Goal: Transaction & Acquisition: Purchase product/service

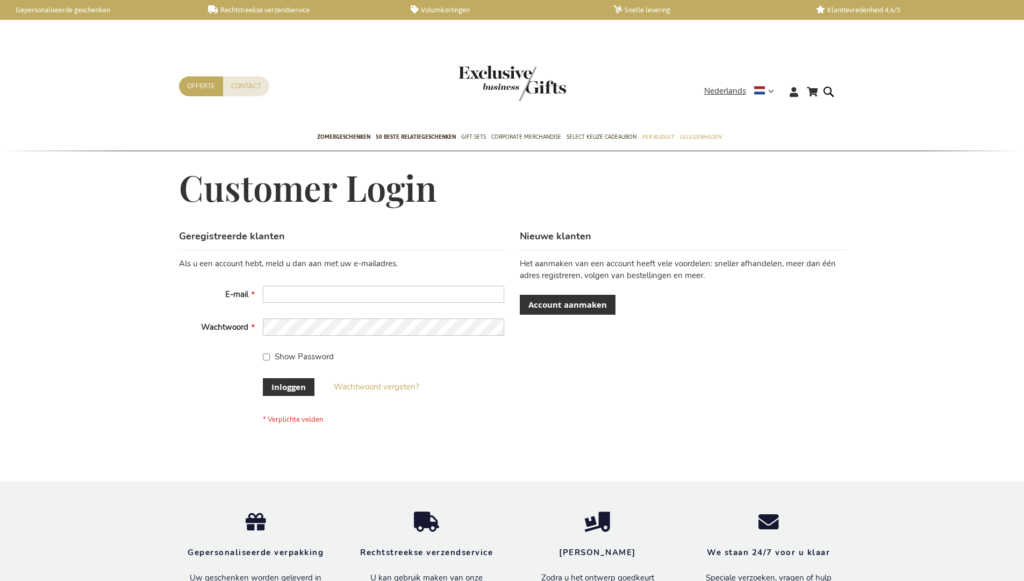
scroll to position [365, 0]
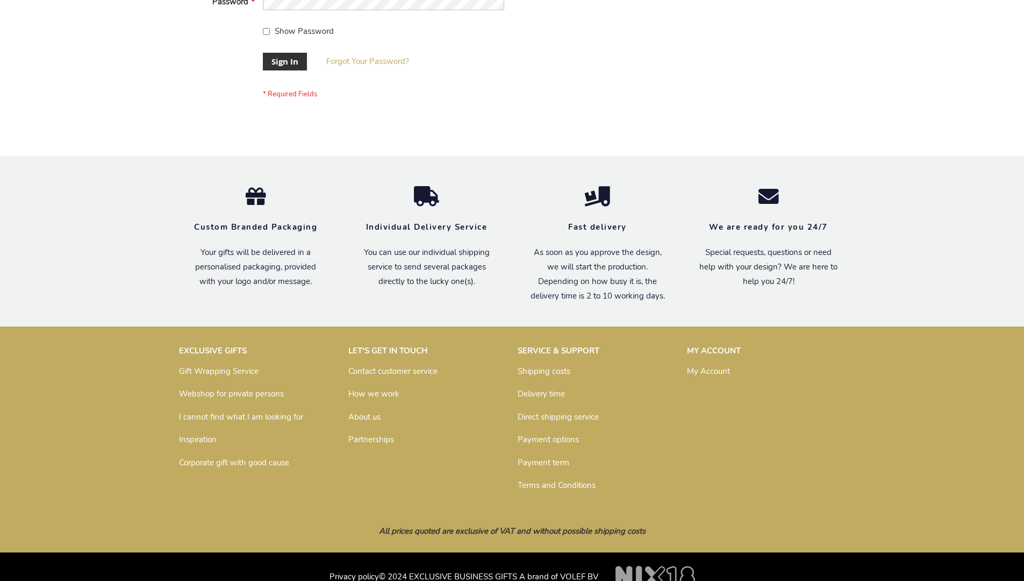
scroll to position [346, 0]
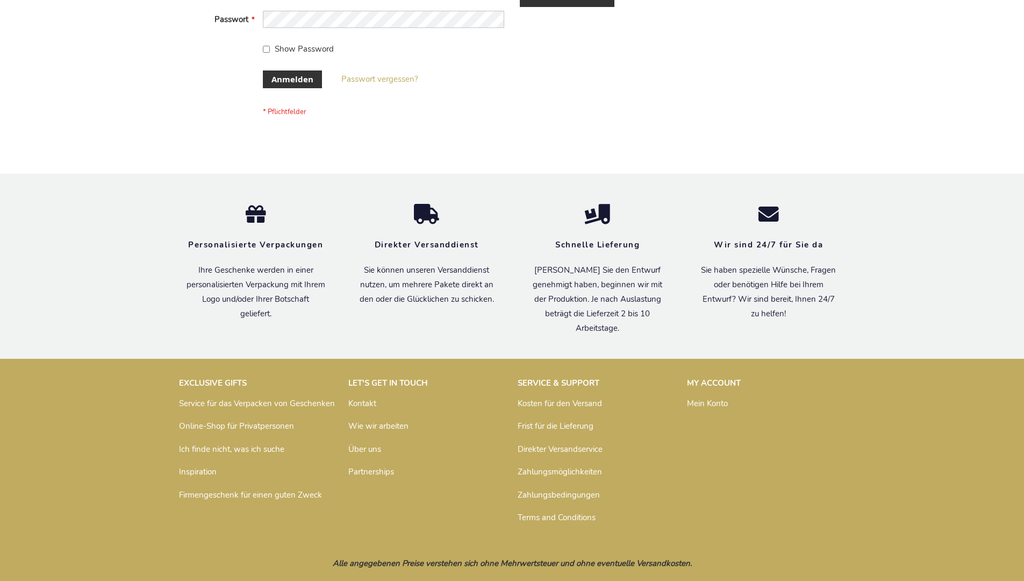
scroll to position [360, 0]
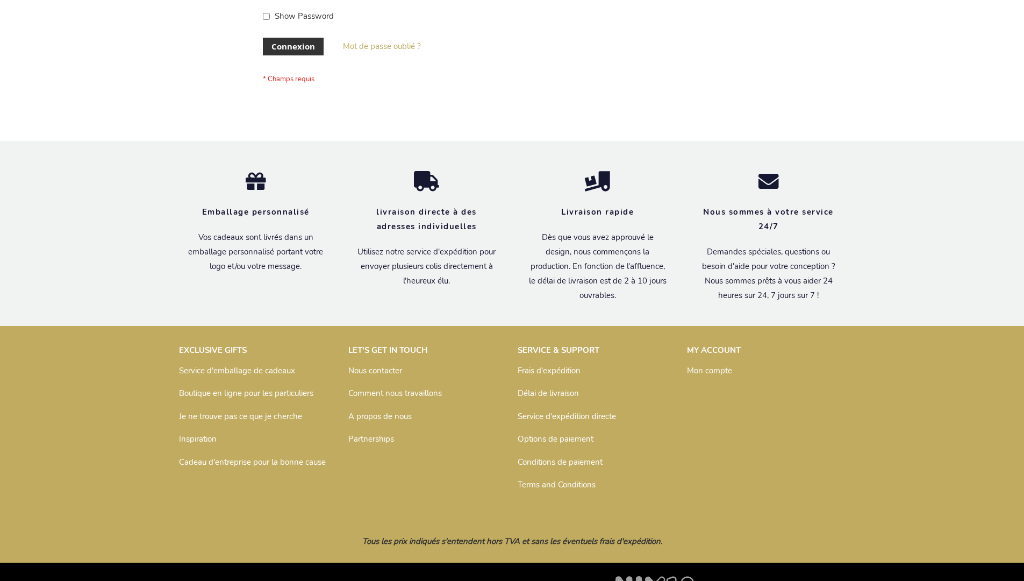
scroll to position [371, 0]
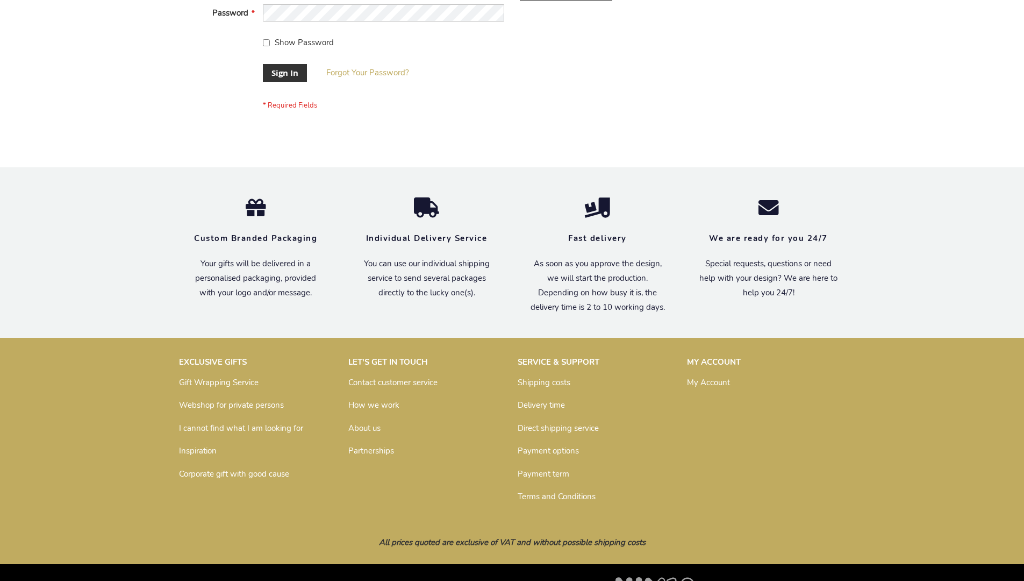
scroll to position [346, 0]
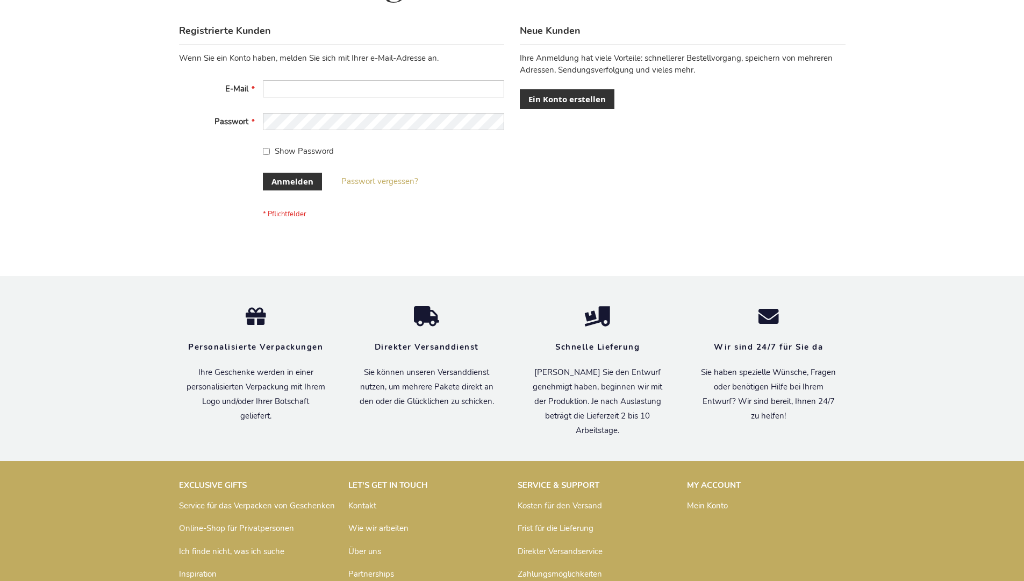
scroll to position [360, 0]
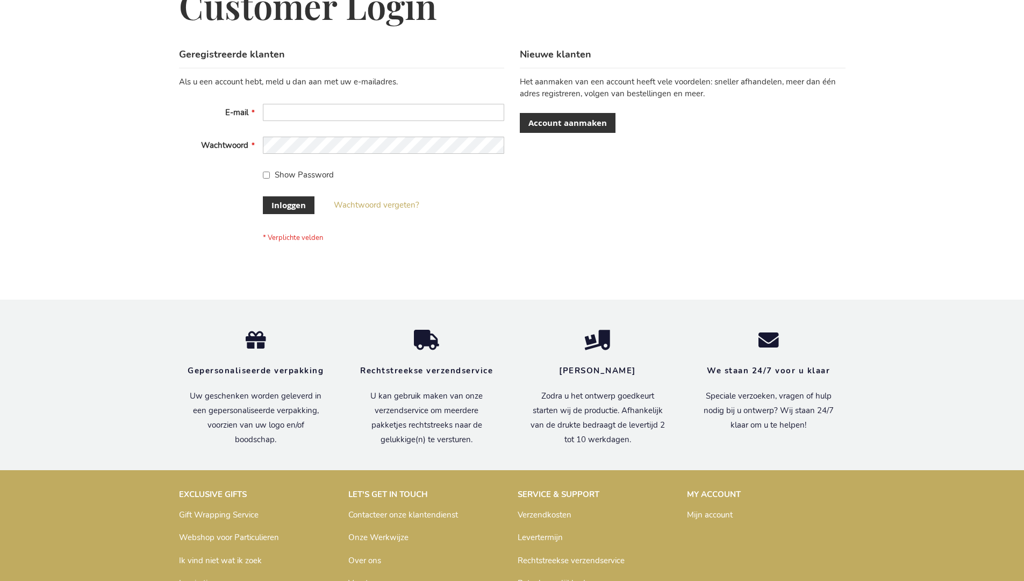
scroll to position [365, 0]
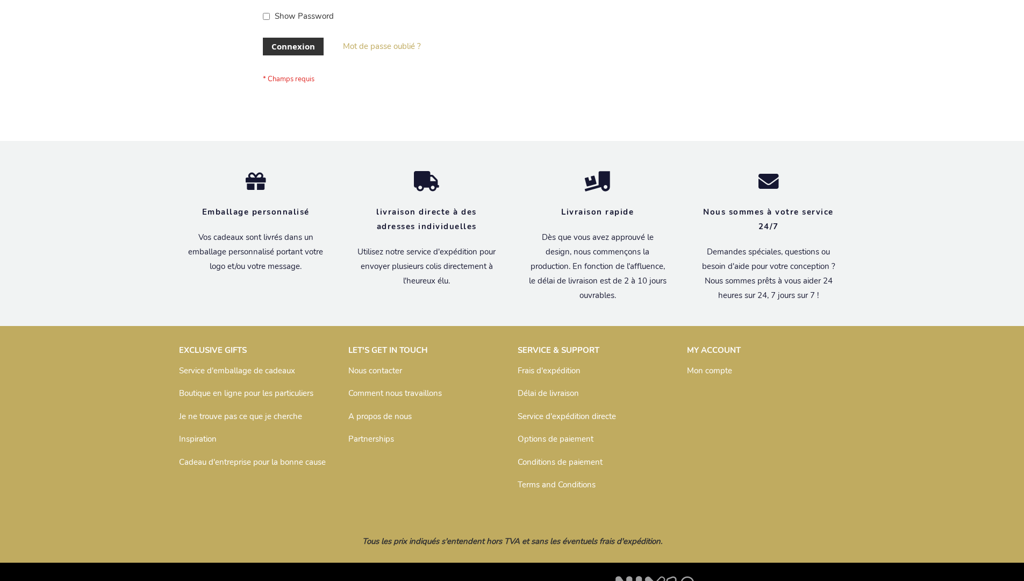
scroll to position [371, 0]
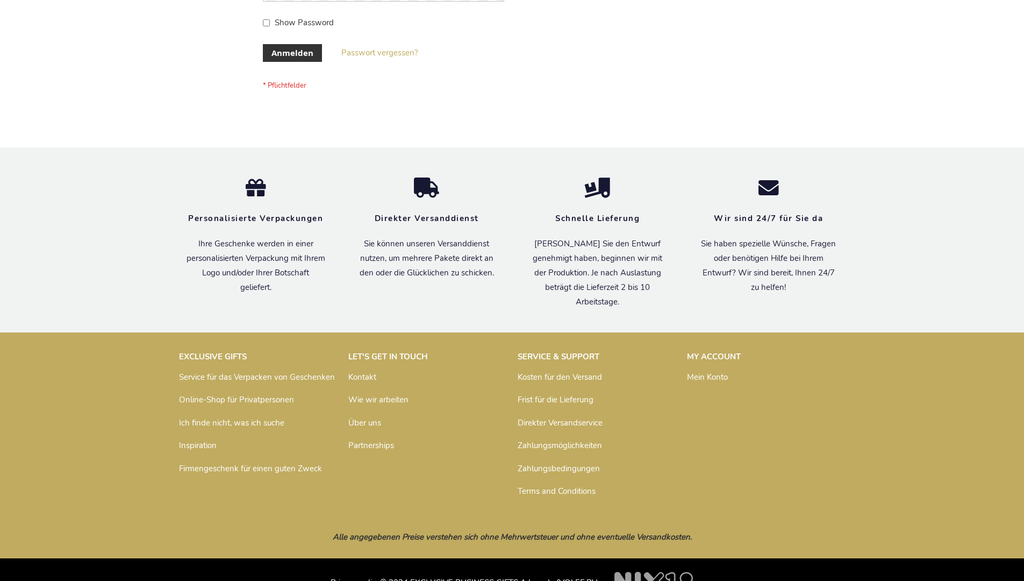
scroll to position [360, 0]
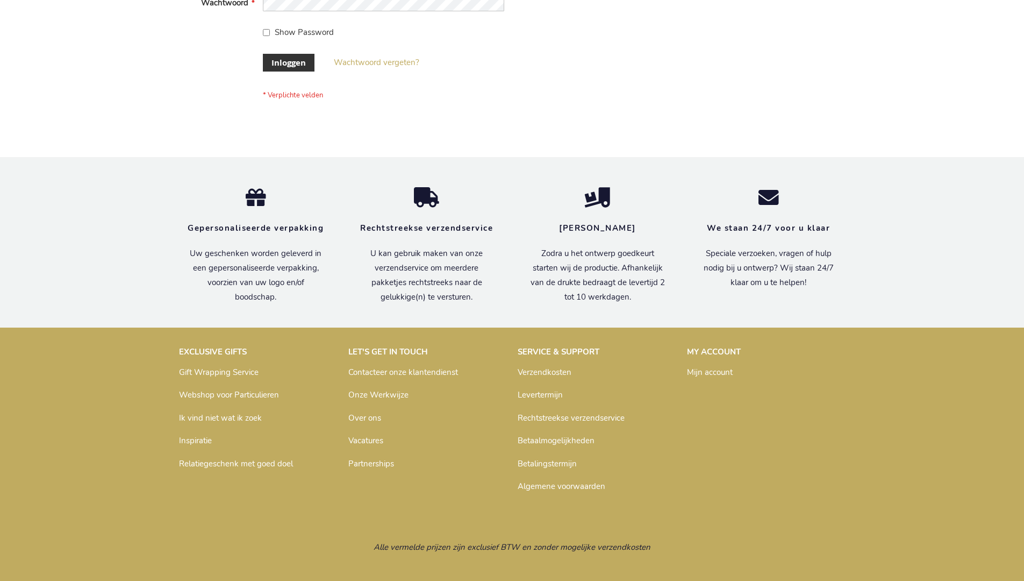
scroll to position [365, 0]
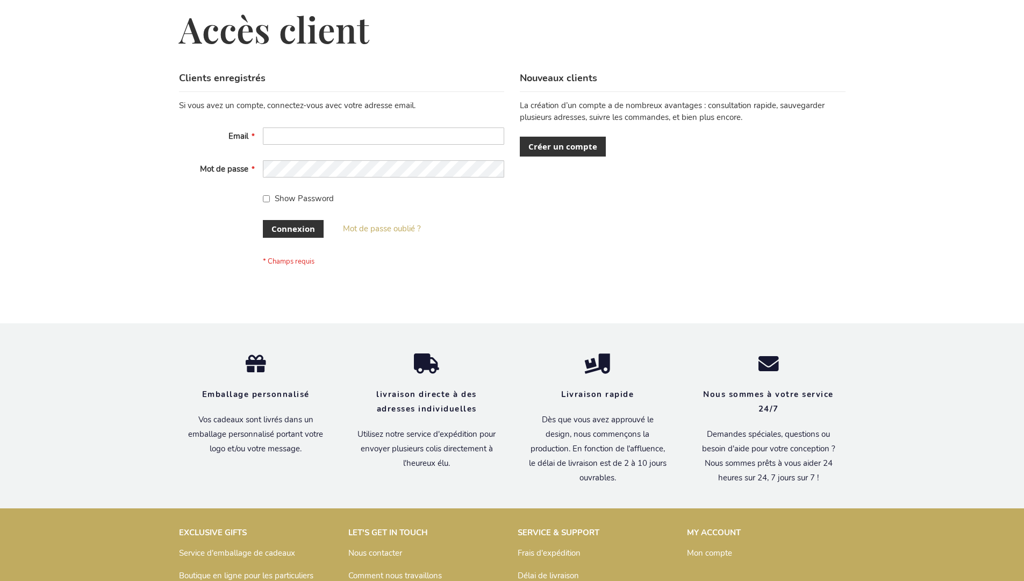
scroll to position [371, 0]
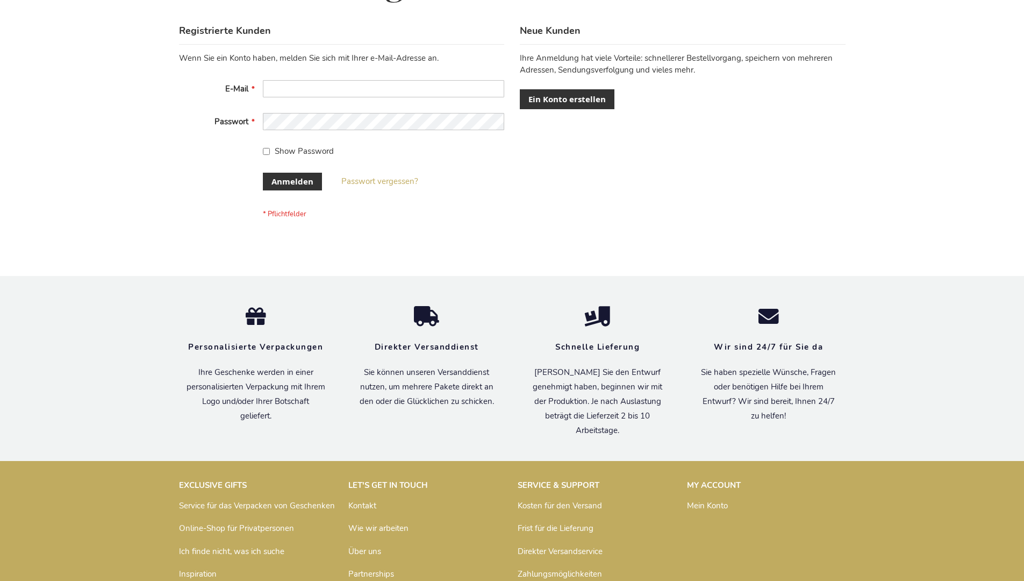
scroll to position [360, 0]
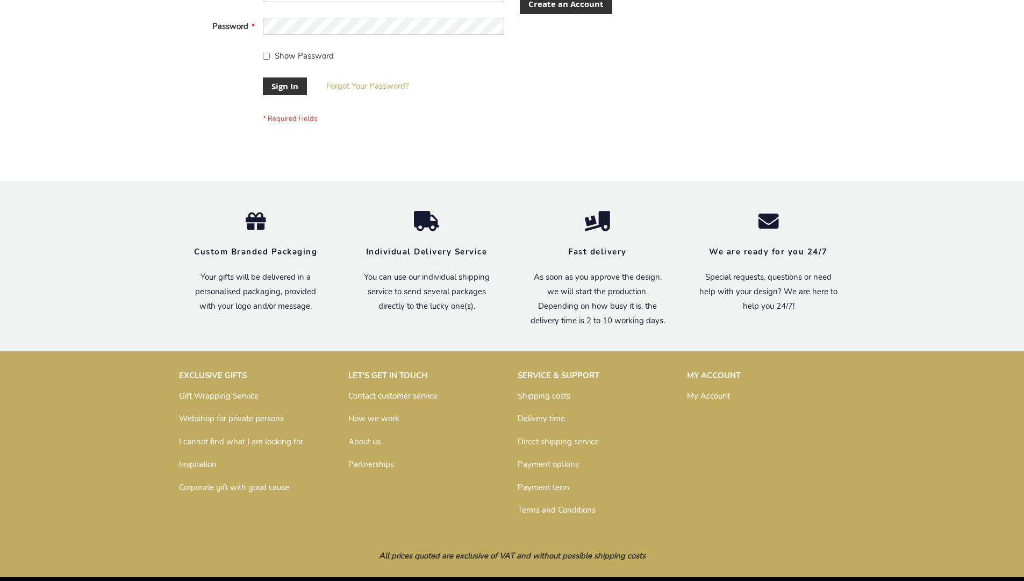
scroll to position [346, 0]
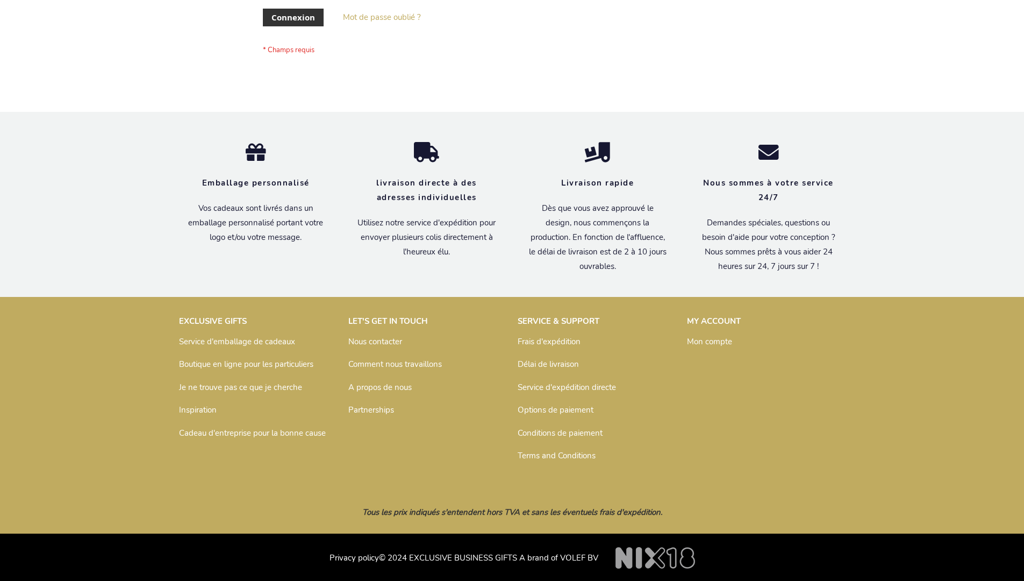
scroll to position [371, 0]
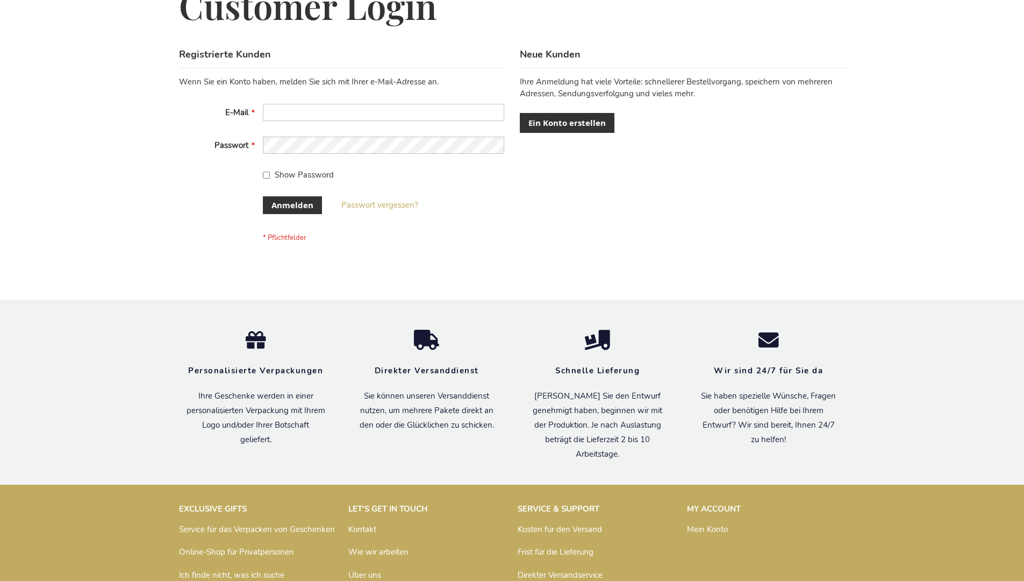
scroll to position [360, 0]
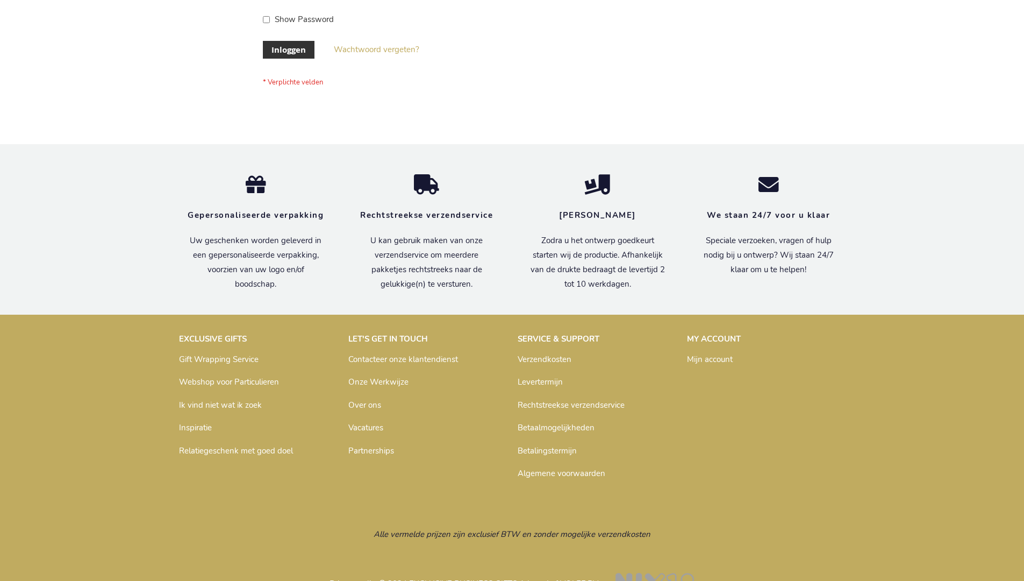
scroll to position [365, 0]
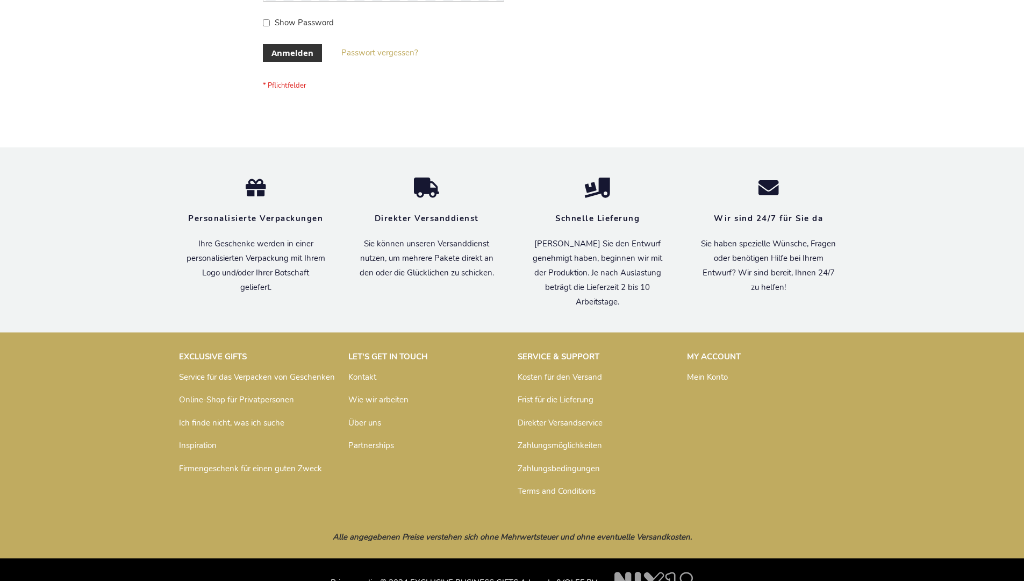
scroll to position [360, 0]
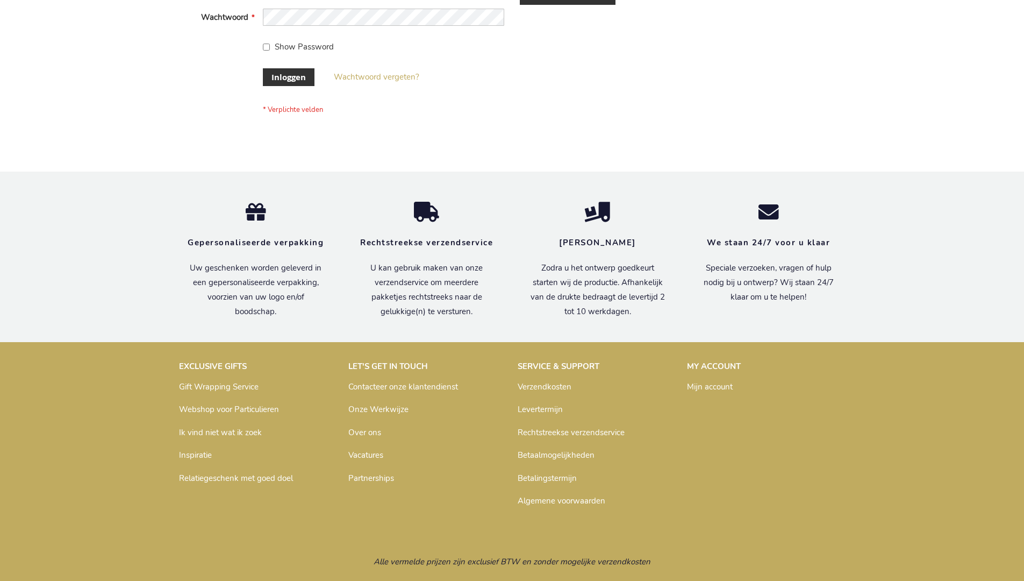
scroll to position [365, 0]
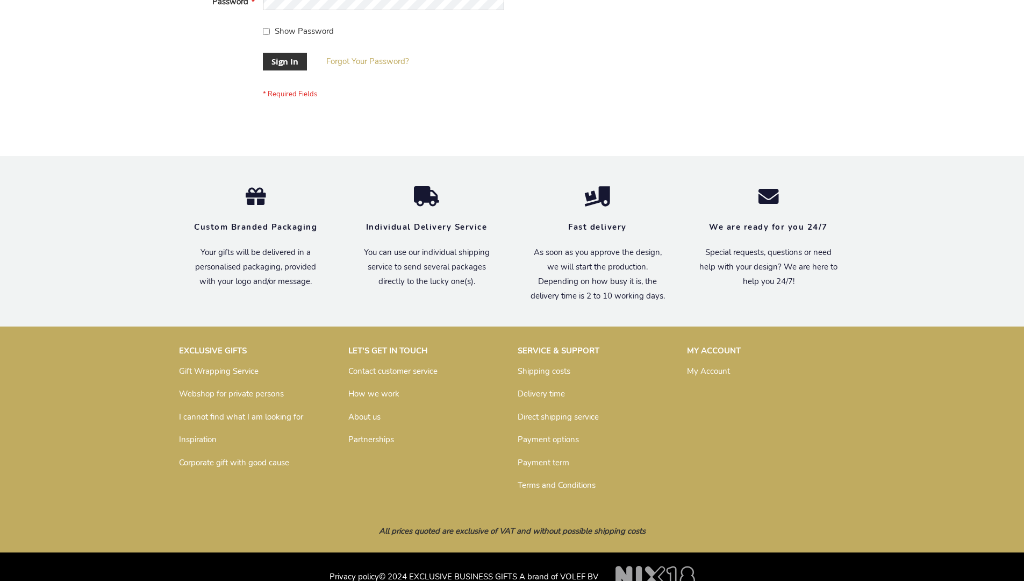
scroll to position [346, 0]
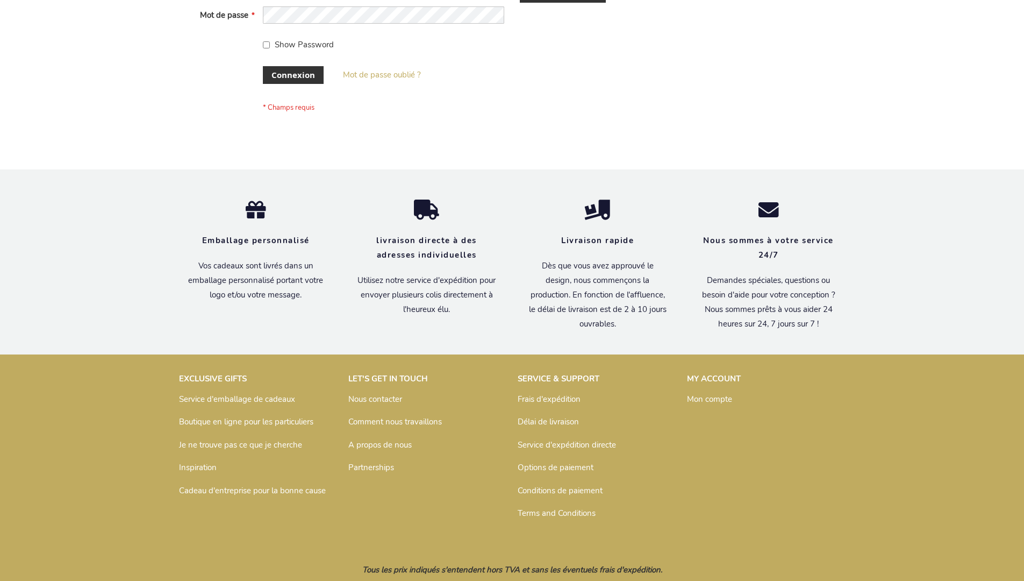
scroll to position [371, 0]
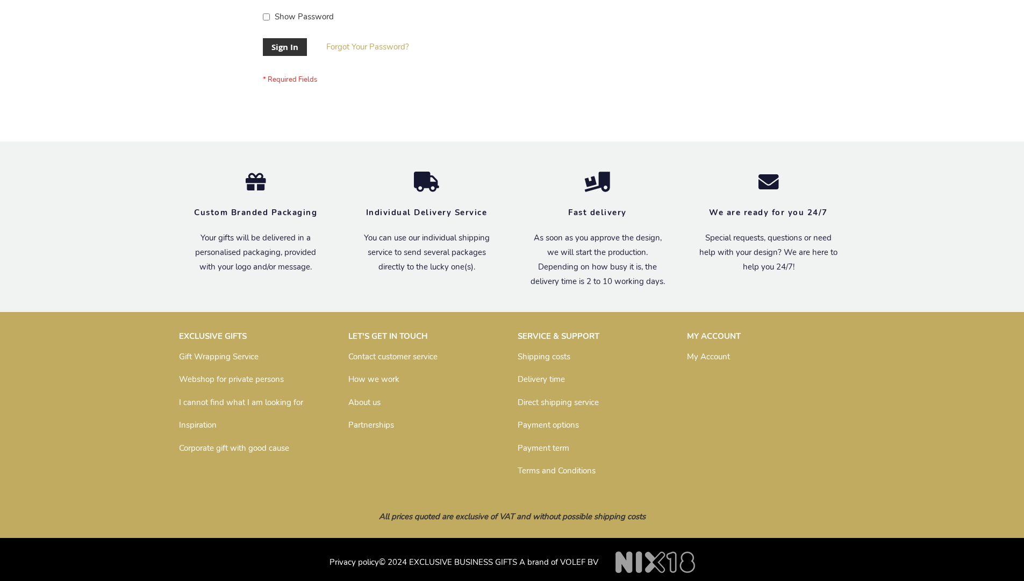
scroll to position [346, 0]
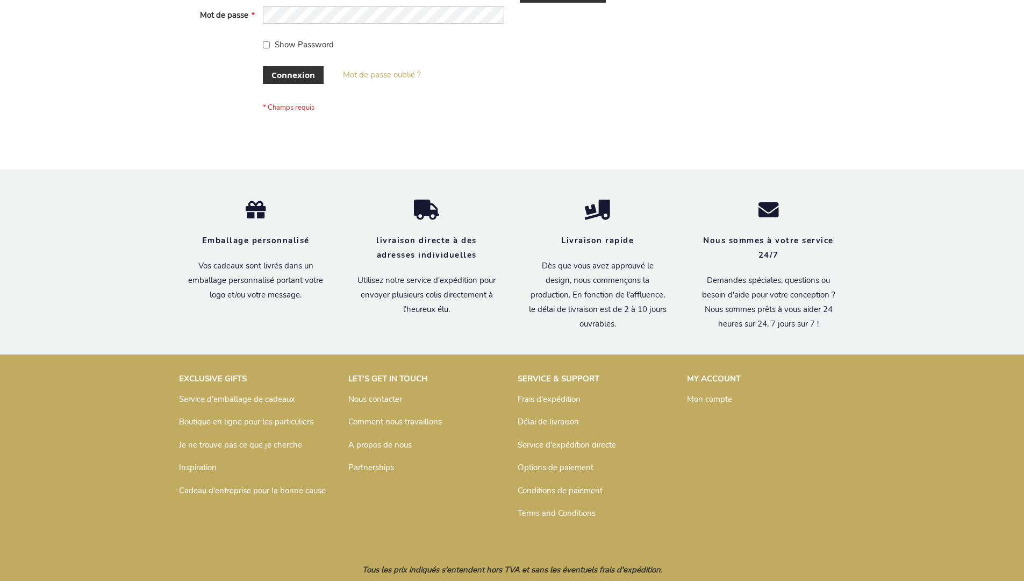
scroll to position [371, 0]
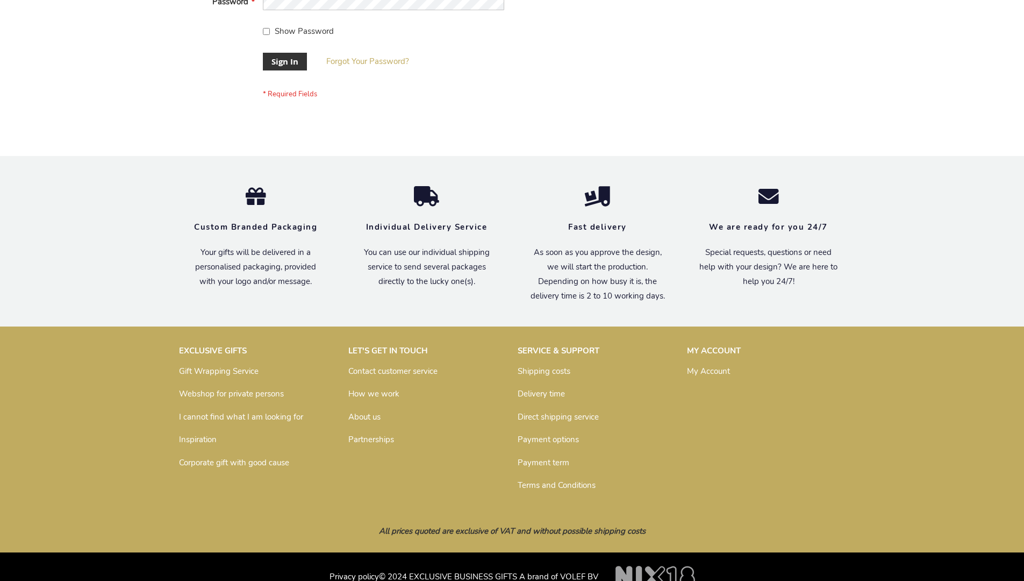
scroll to position [346, 0]
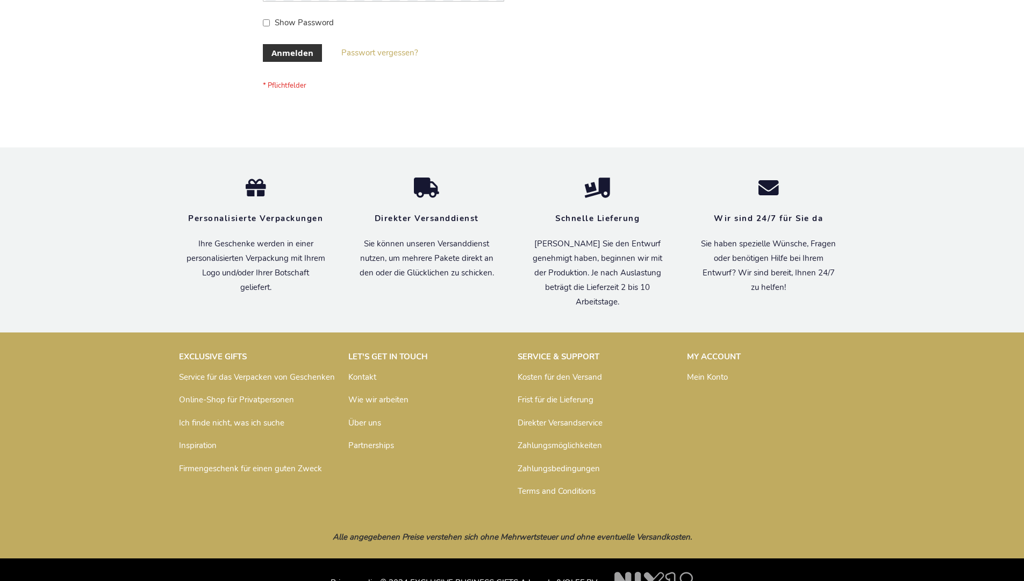
scroll to position [360, 0]
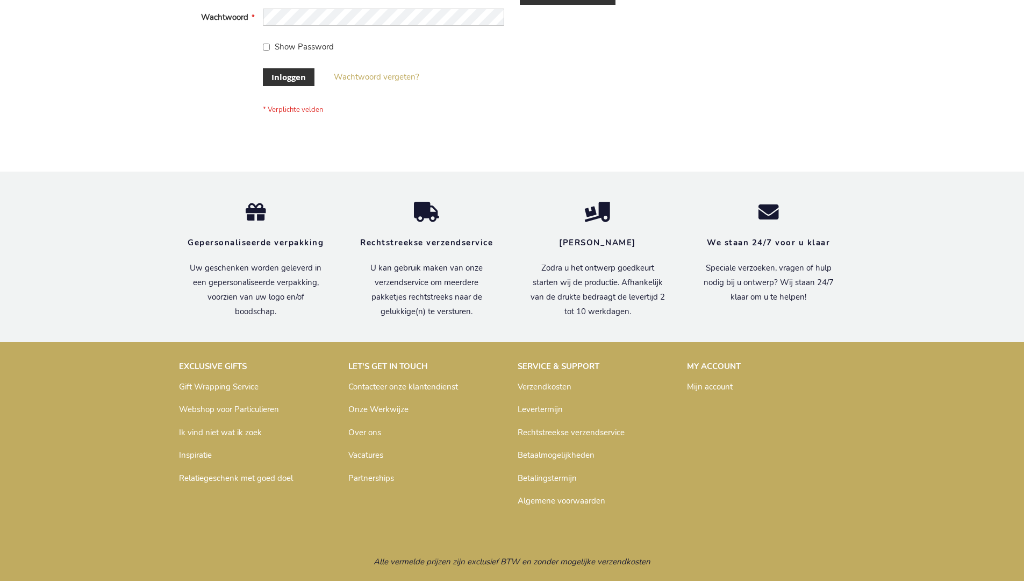
scroll to position [365, 0]
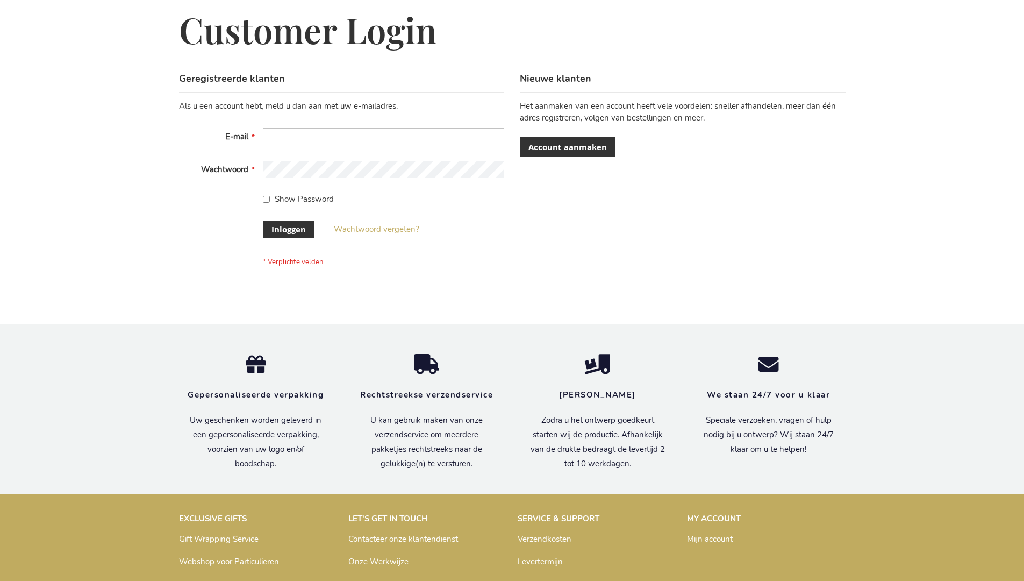
scroll to position [365, 0]
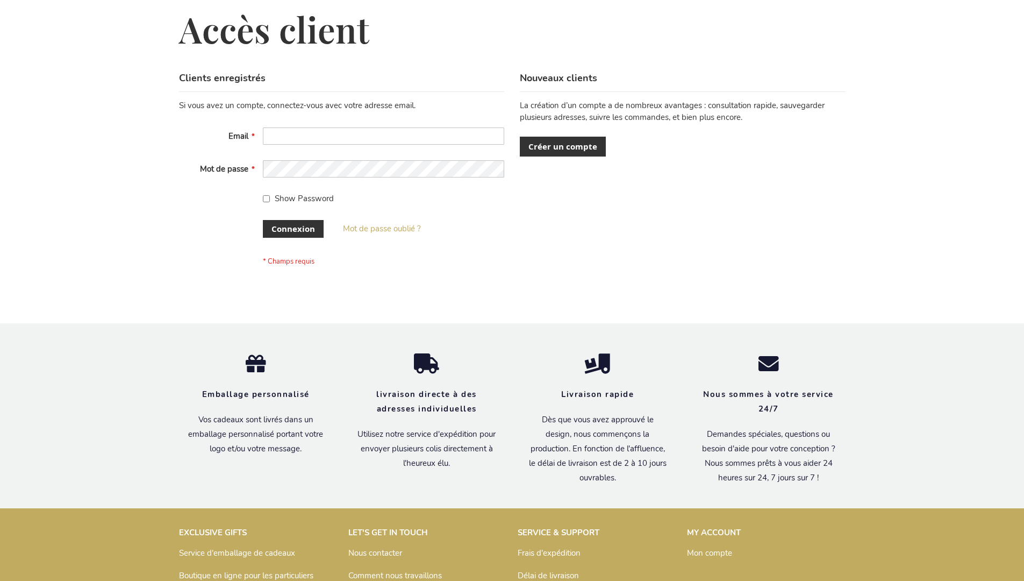
scroll to position [371, 0]
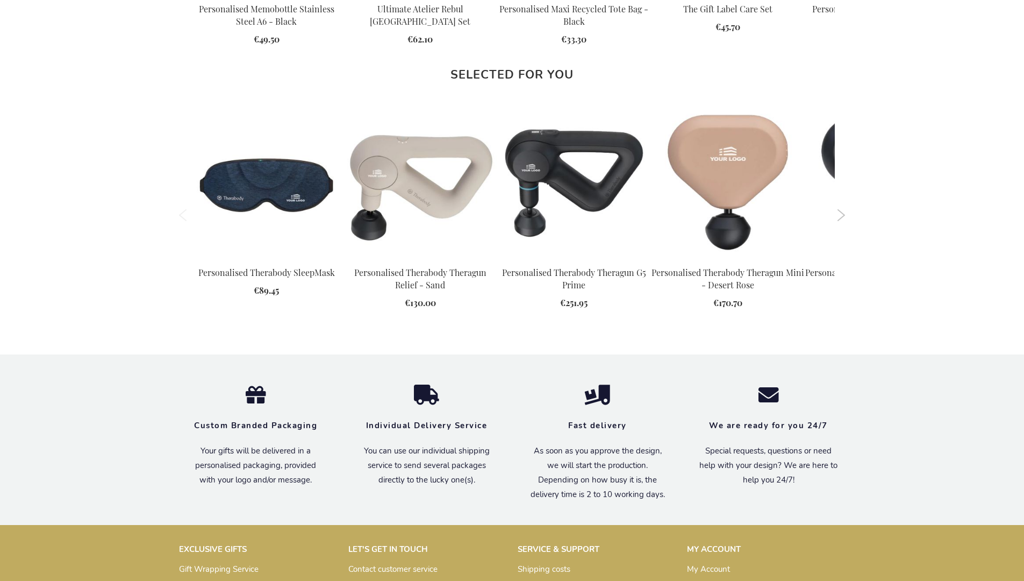
scroll to position [1537, 0]
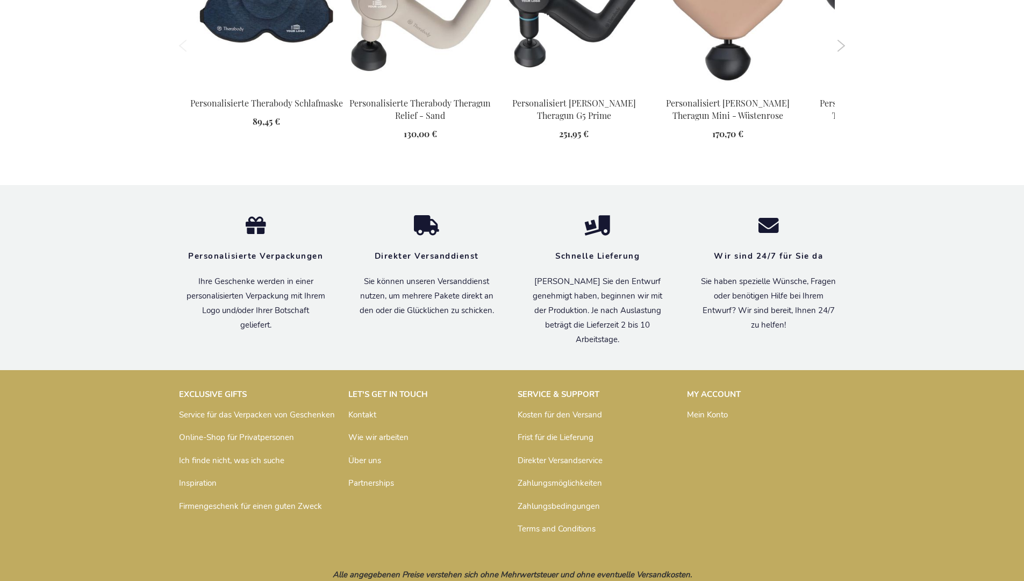
scroll to position [1564, 0]
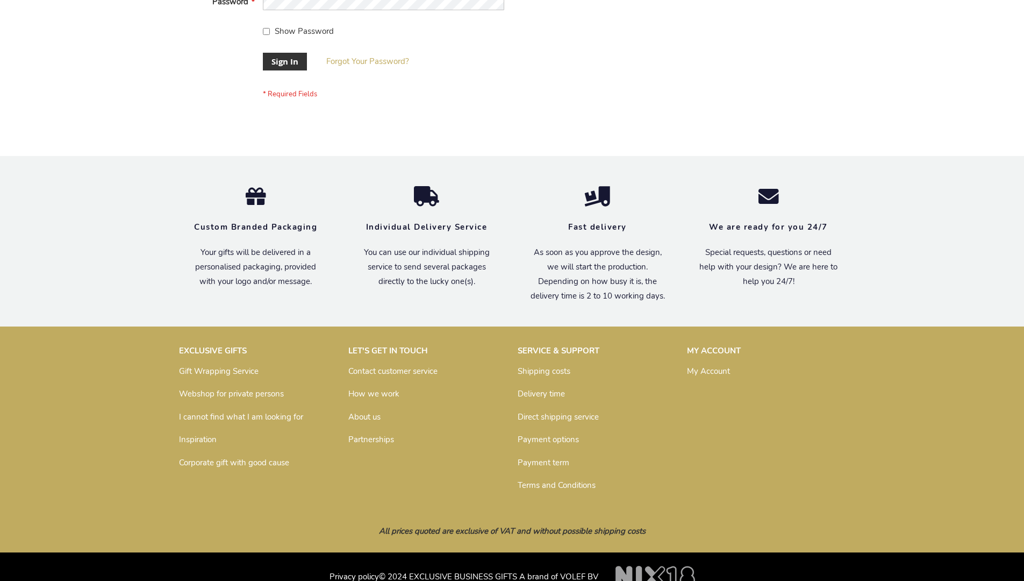
scroll to position [346, 0]
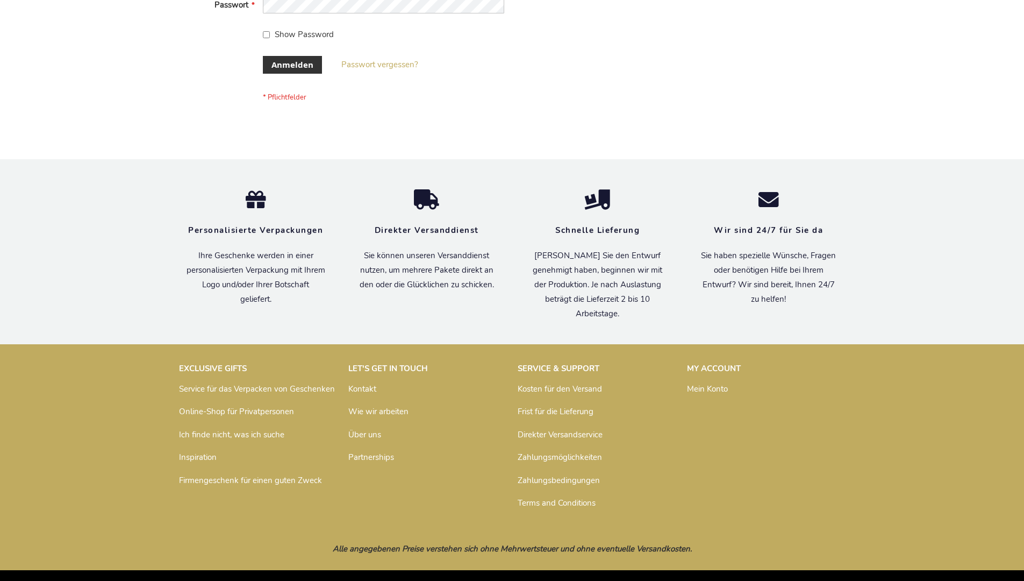
scroll to position [360, 0]
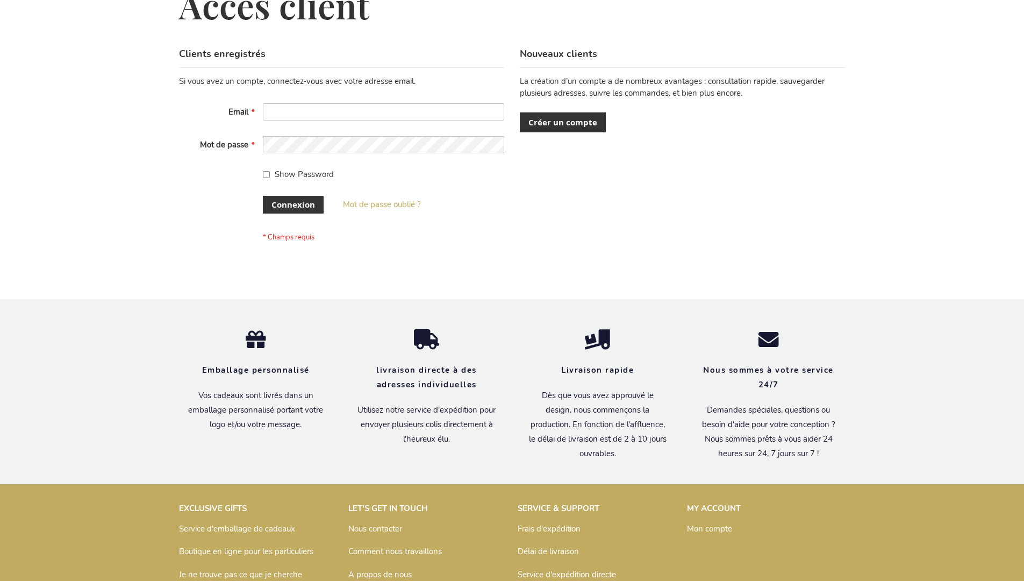
scroll to position [371, 0]
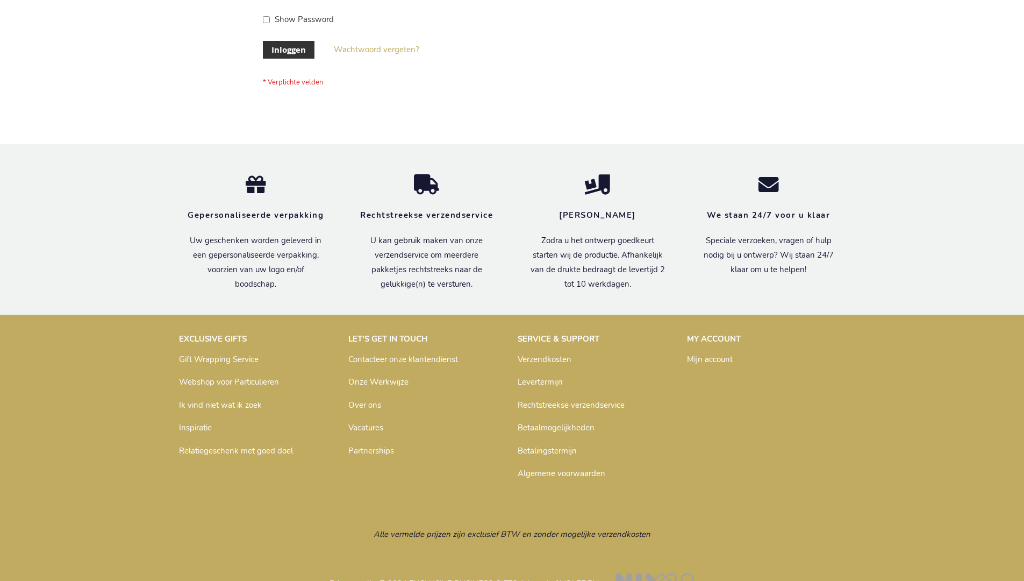
scroll to position [365, 0]
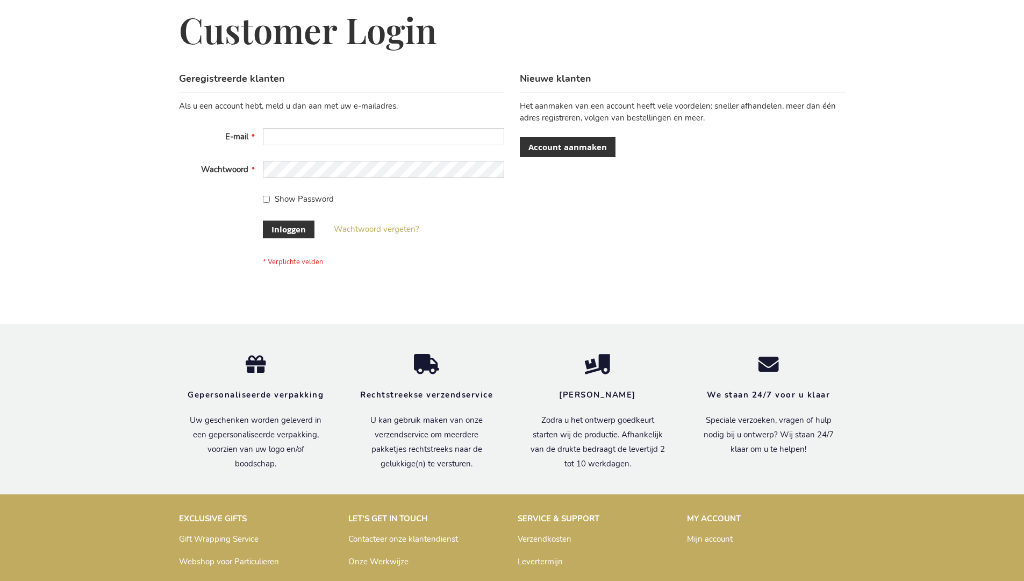
scroll to position [365, 0]
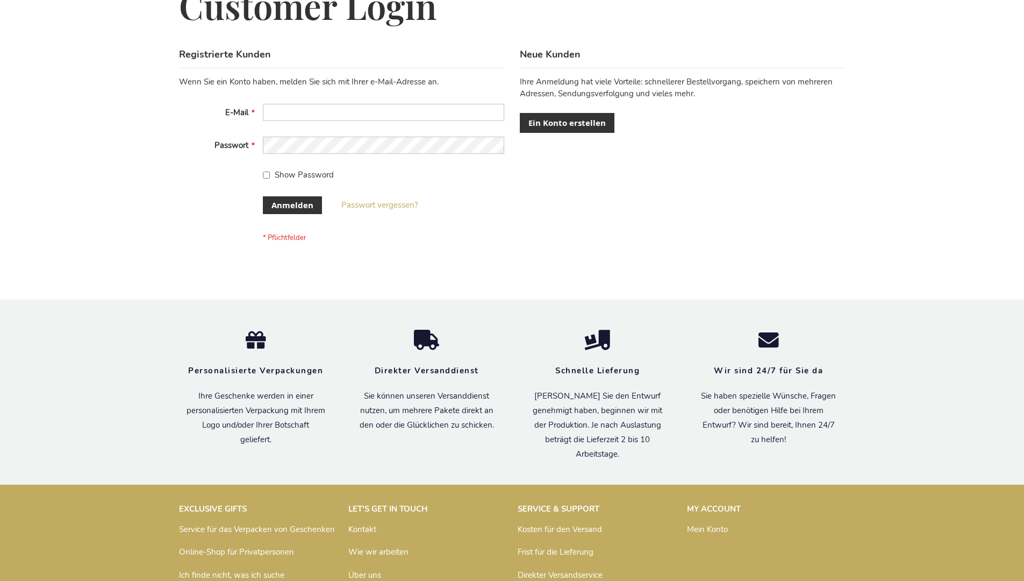
scroll to position [360, 0]
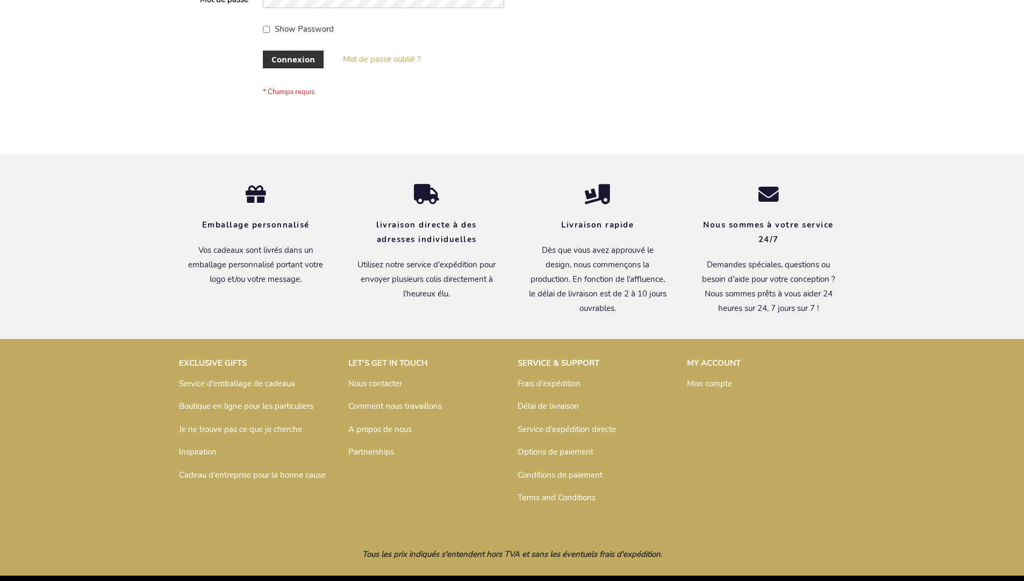
scroll to position [371, 0]
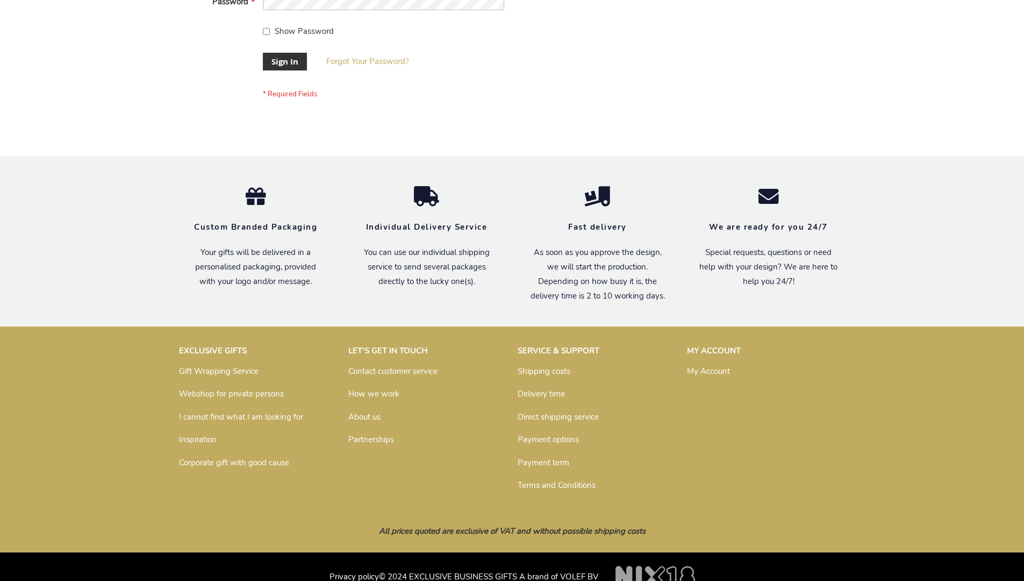
scroll to position [346, 0]
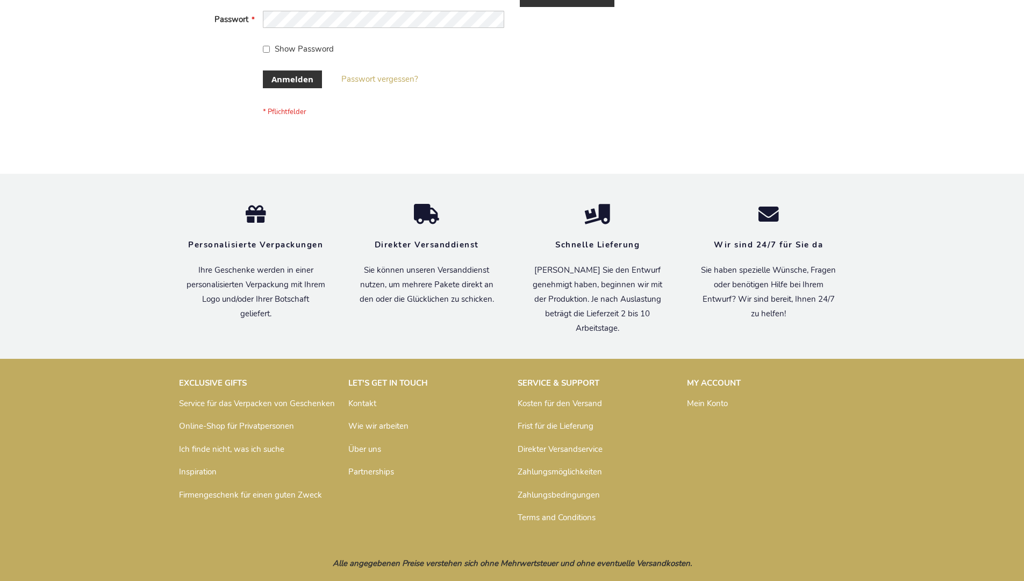
scroll to position [360, 0]
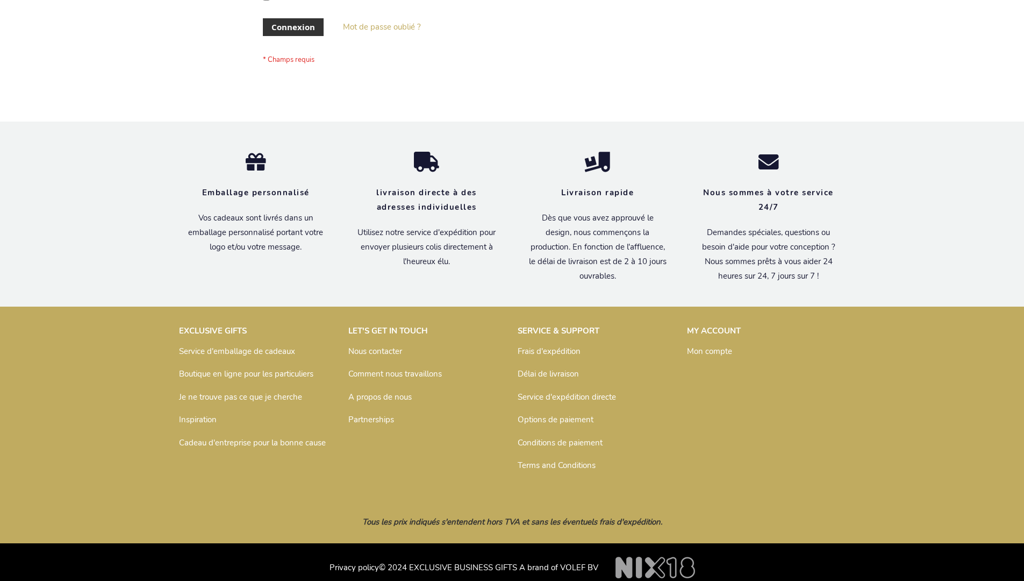
scroll to position [371, 0]
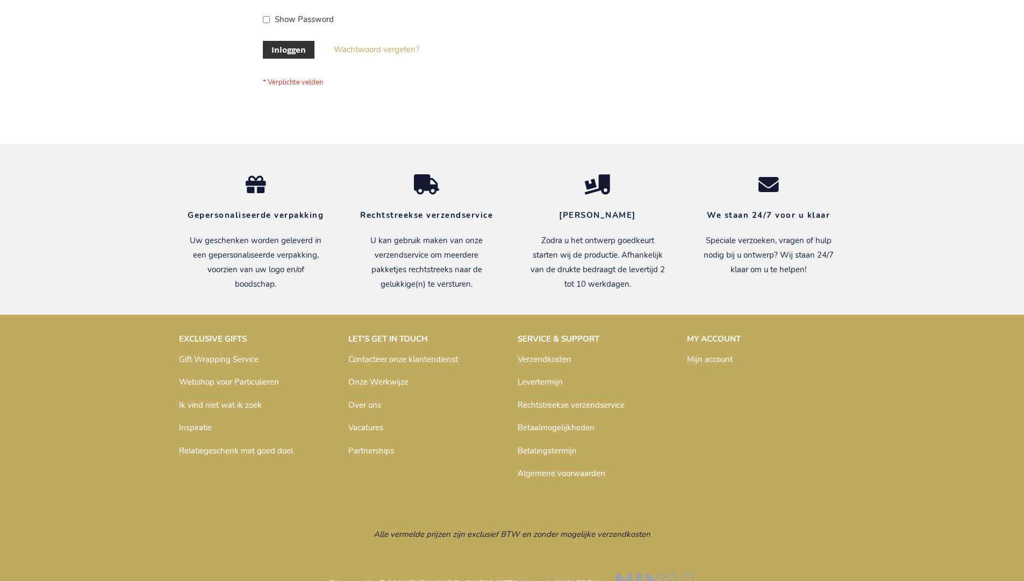
scroll to position [365, 0]
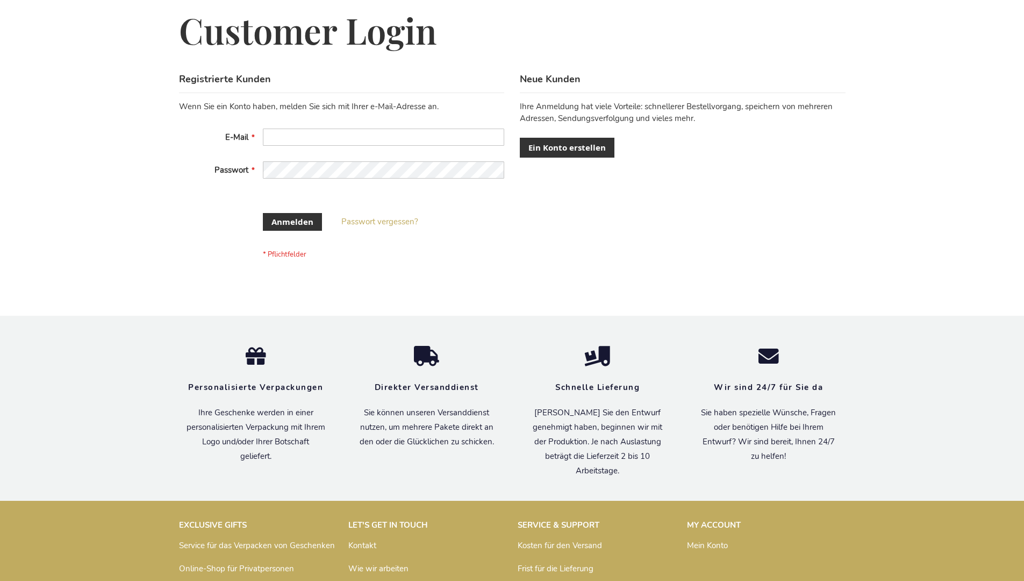
scroll to position [352, 0]
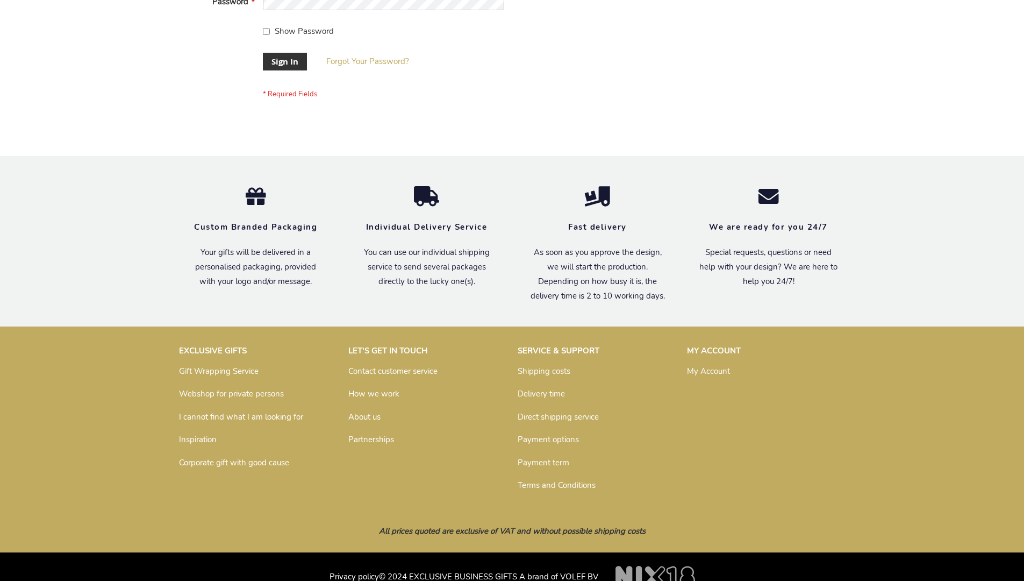
scroll to position [346, 0]
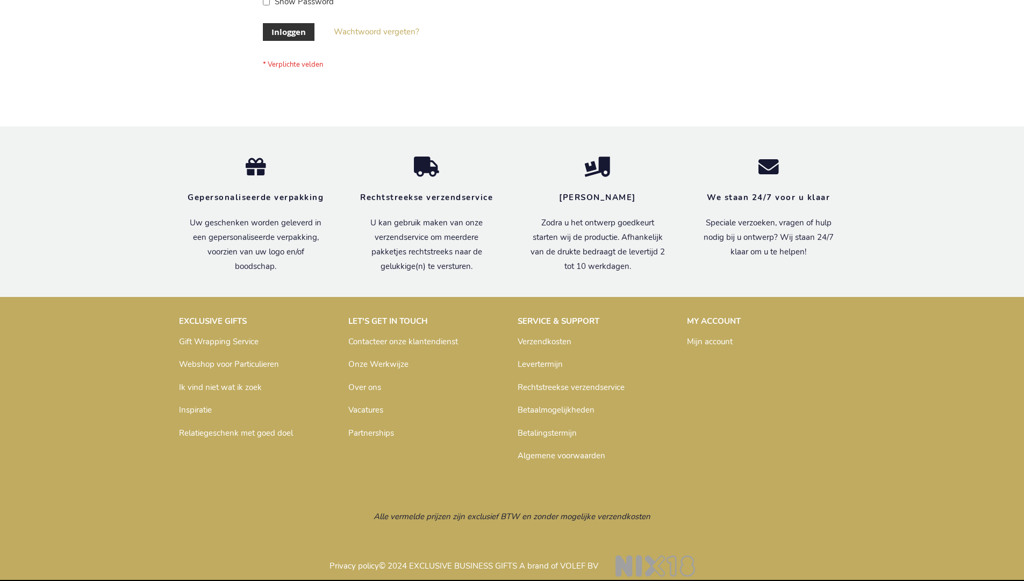
scroll to position [365, 0]
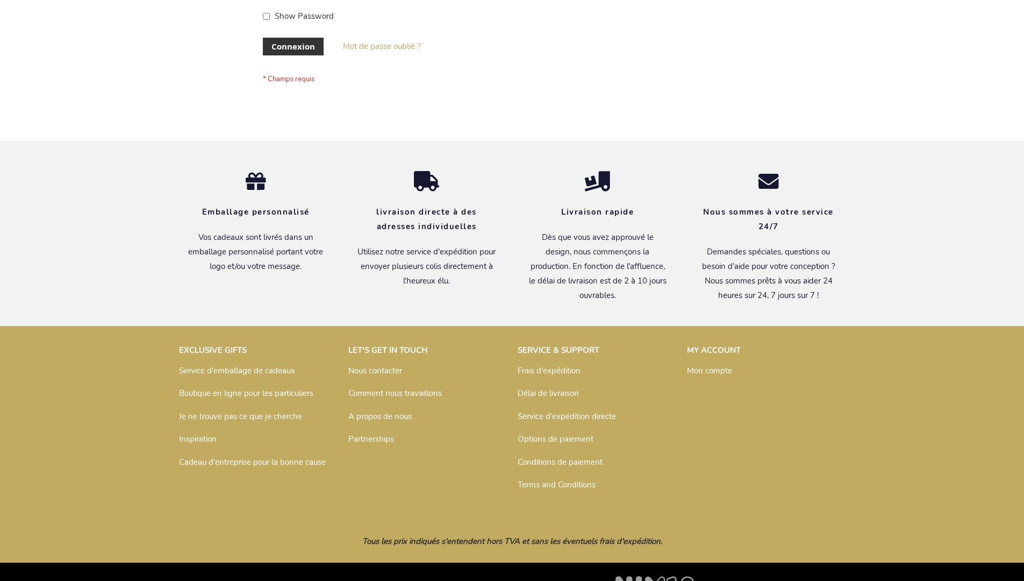
scroll to position [371, 0]
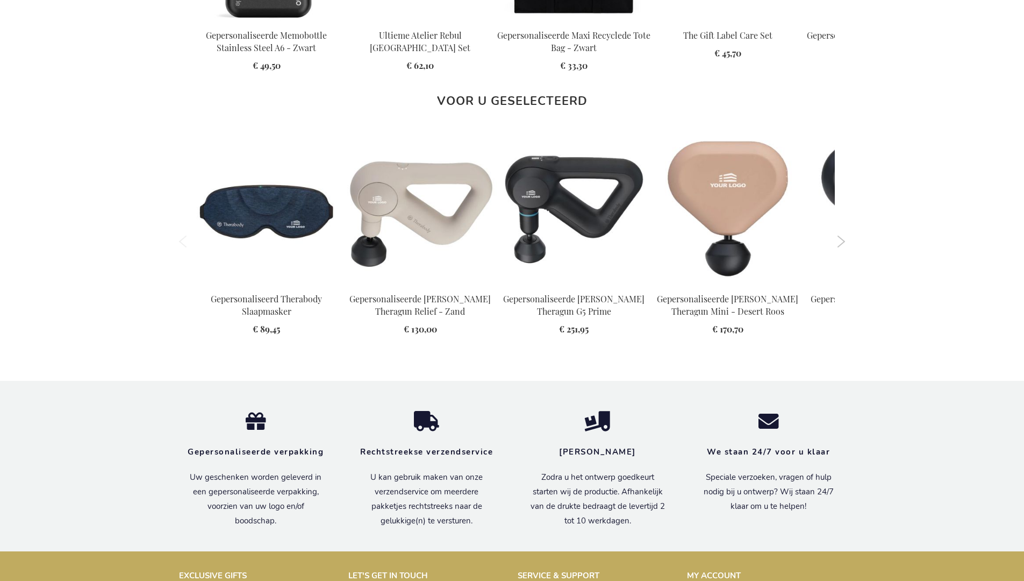
scroll to position [1557, 0]
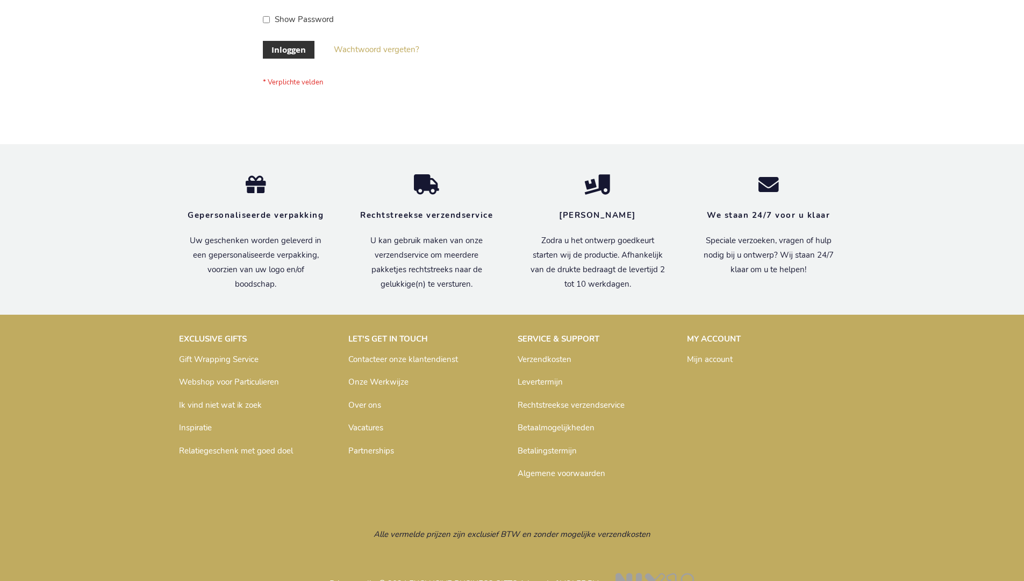
scroll to position [365, 0]
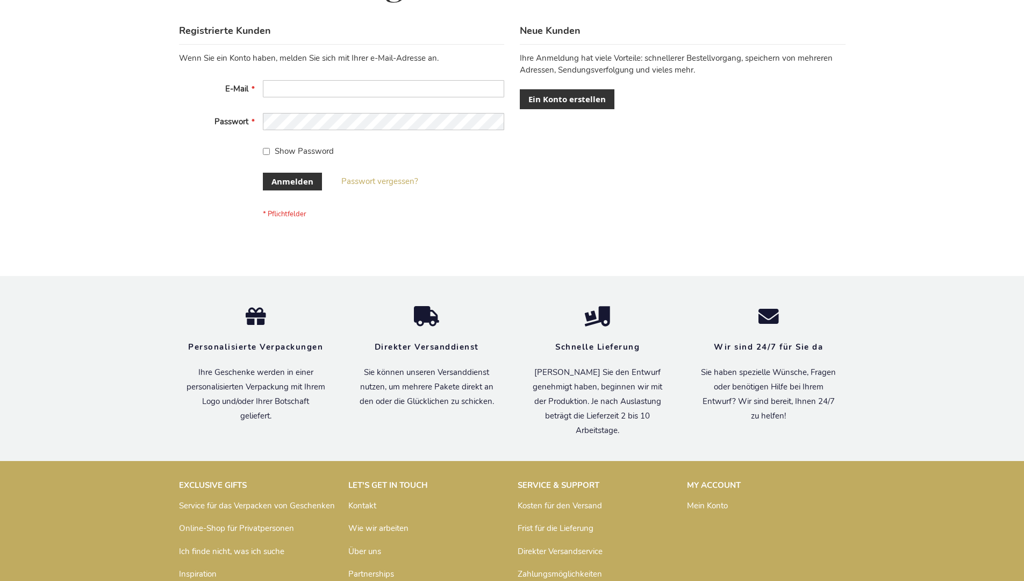
scroll to position [360, 0]
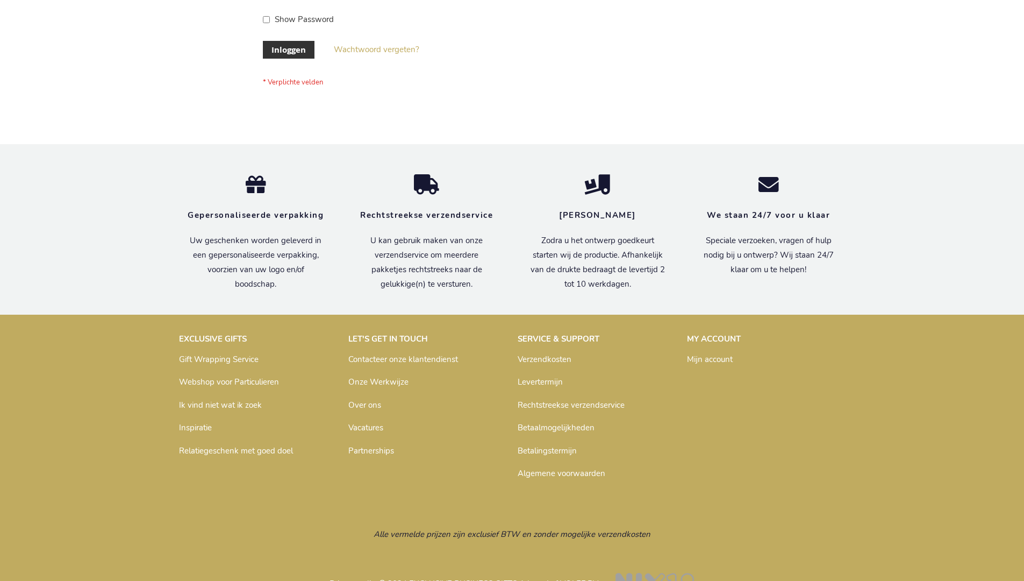
scroll to position [365, 0]
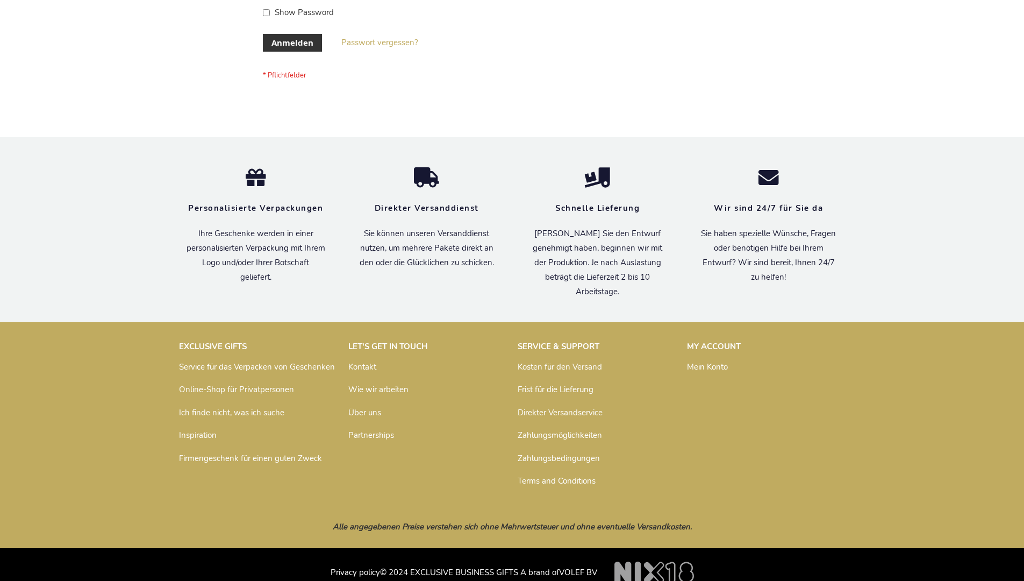
scroll to position [360, 0]
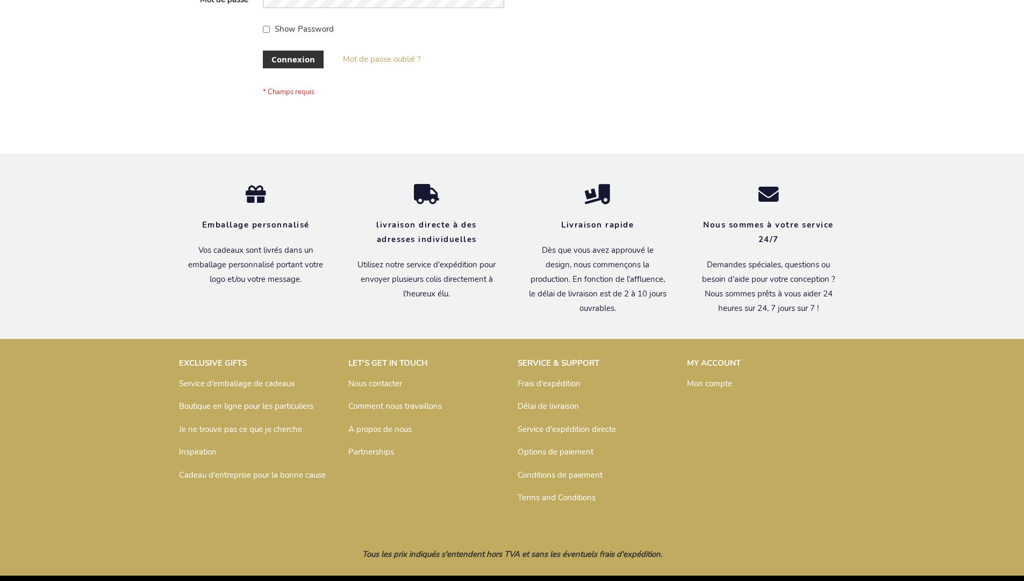
scroll to position [371, 0]
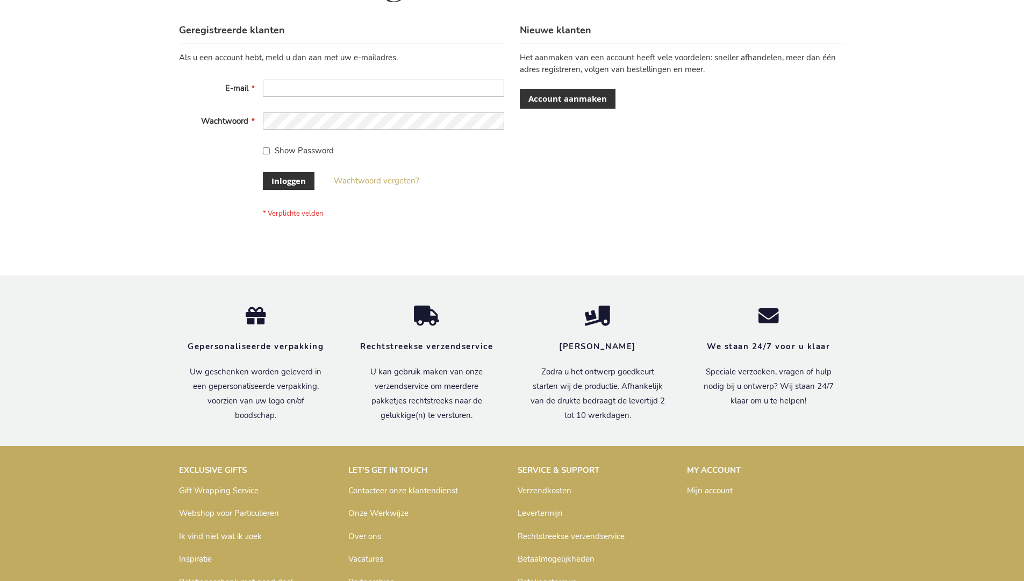
scroll to position [365, 0]
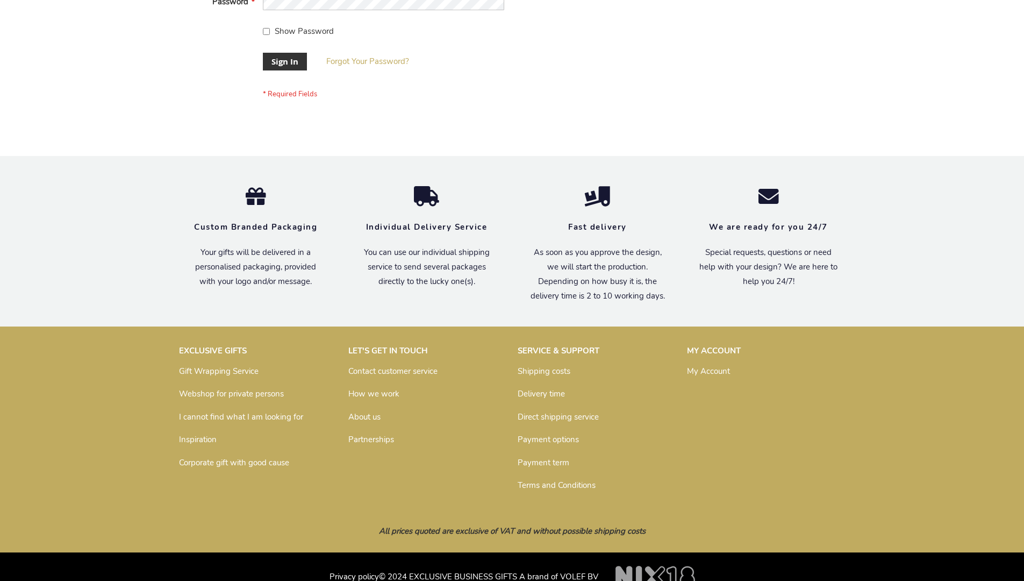
scroll to position [346, 0]
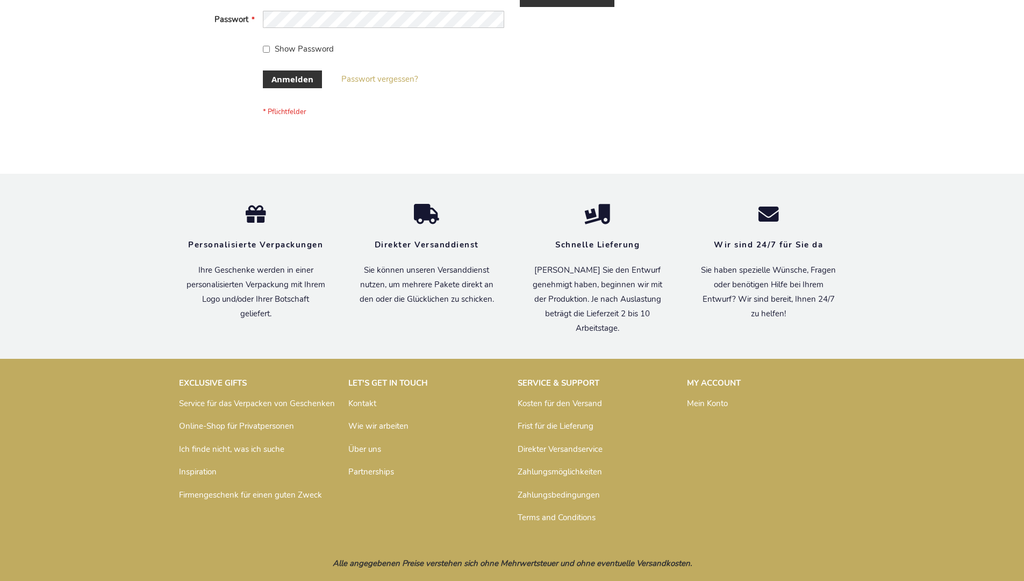
scroll to position [360, 0]
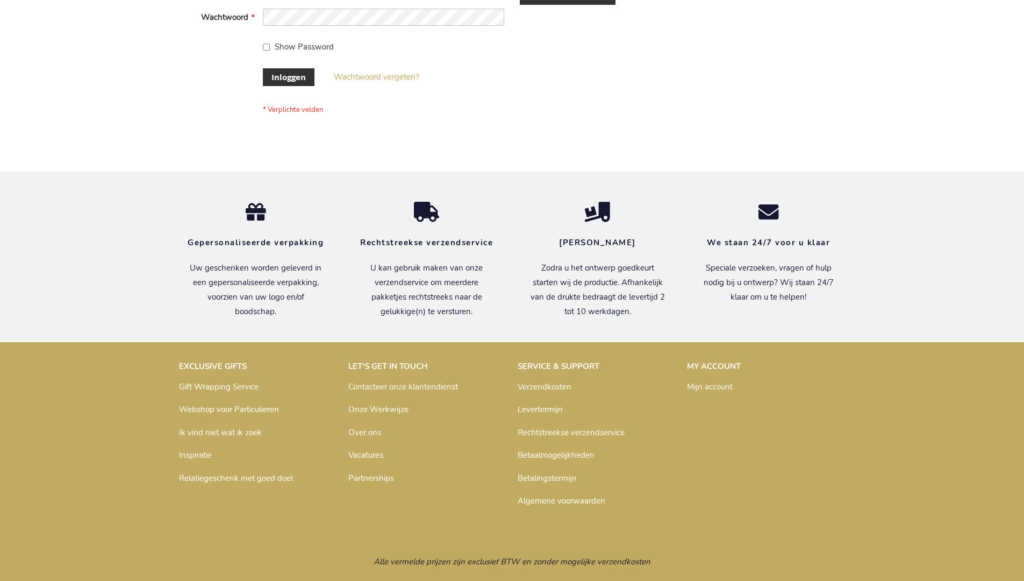
scroll to position [365, 0]
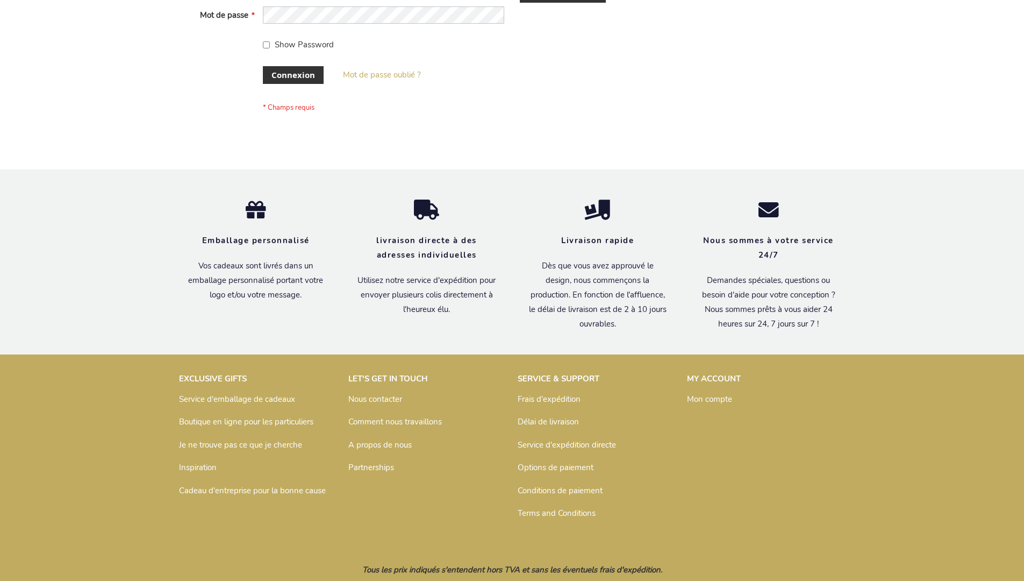
scroll to position [371, 0]
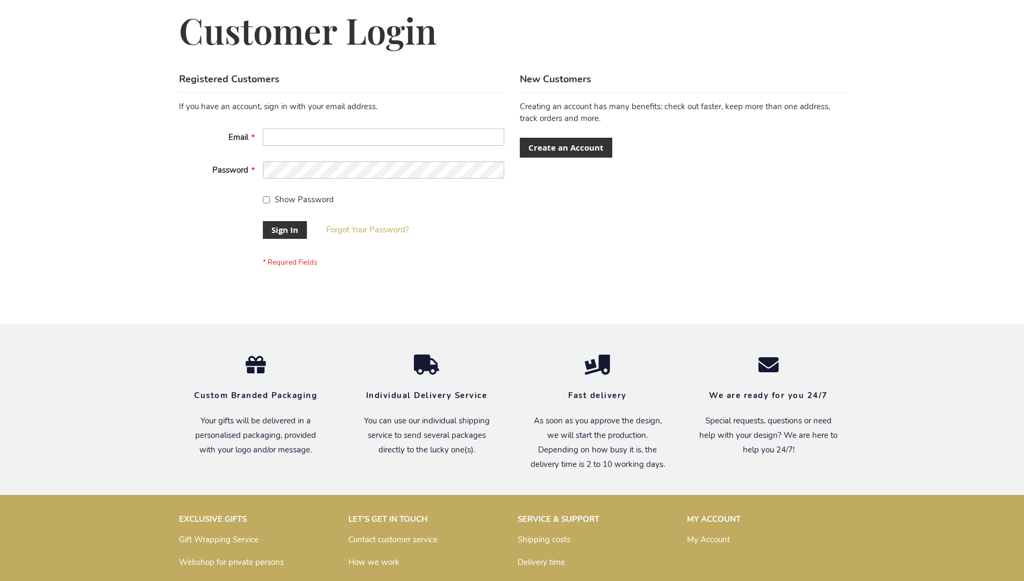
scroll to position [346, 0]
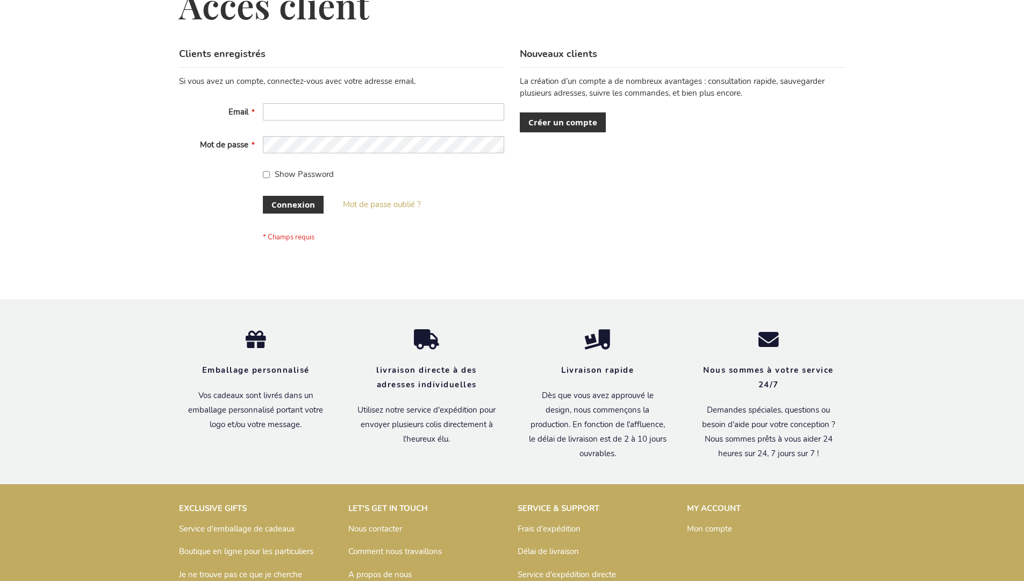
scroll to position [371, 0]
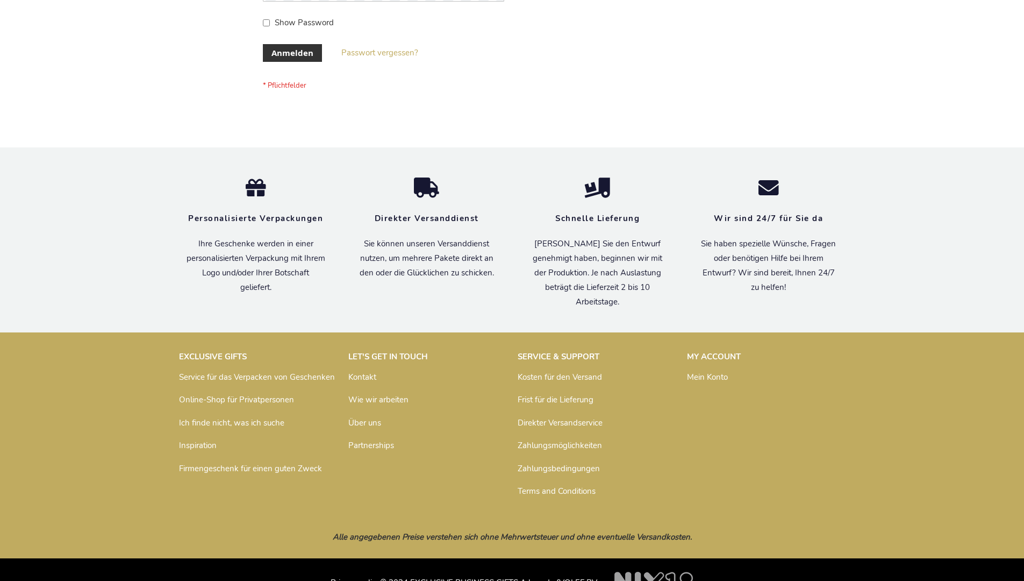
scroll to position [360, 0]
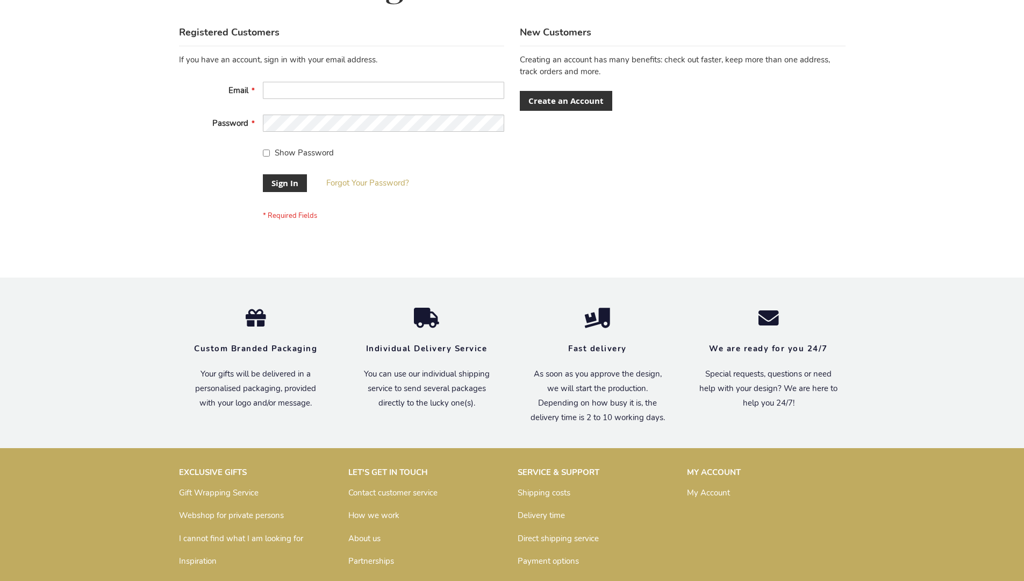
scroll to position [346, 0]
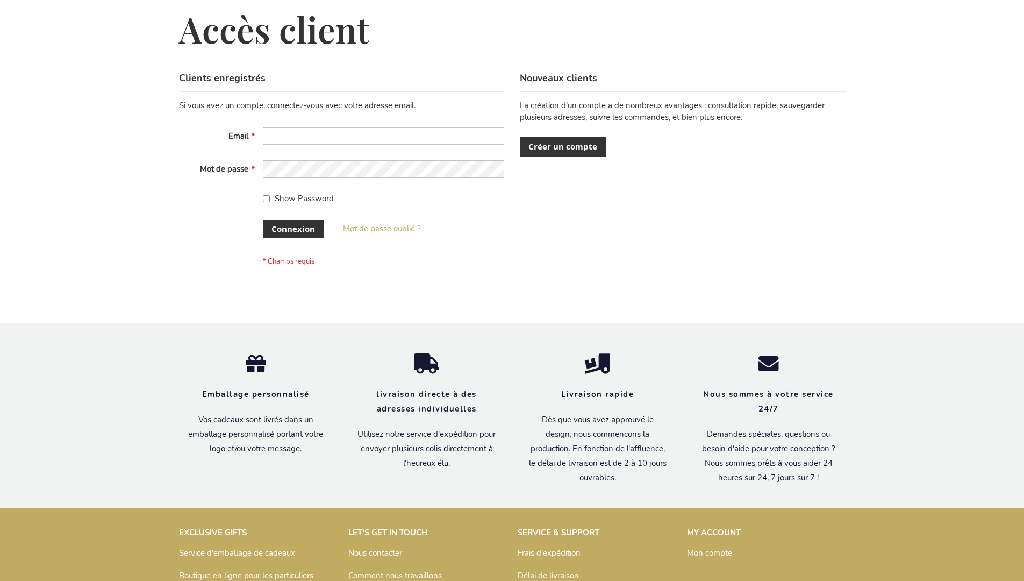
scroll to position [371, 0]
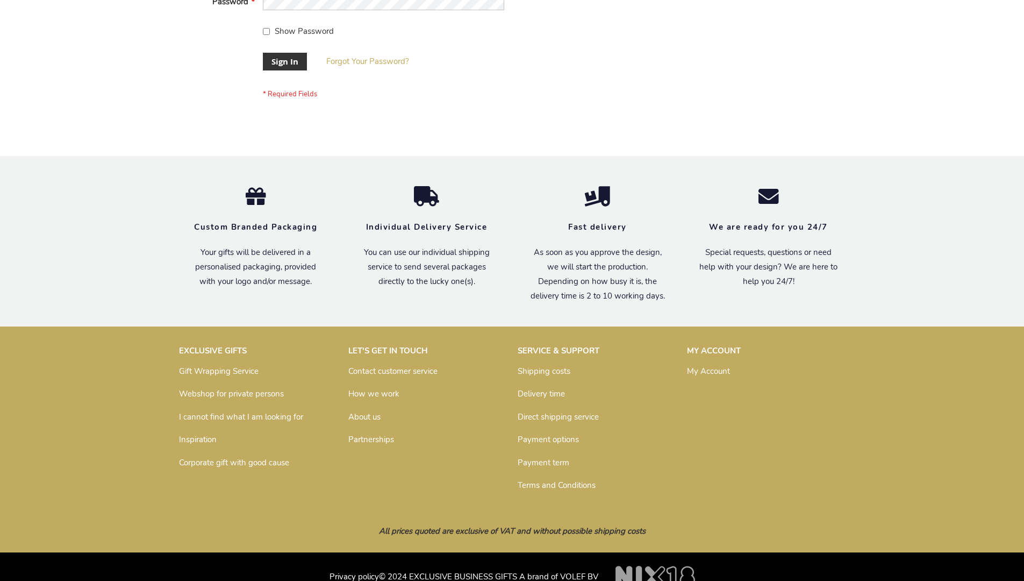
scroll to position [346, 0]
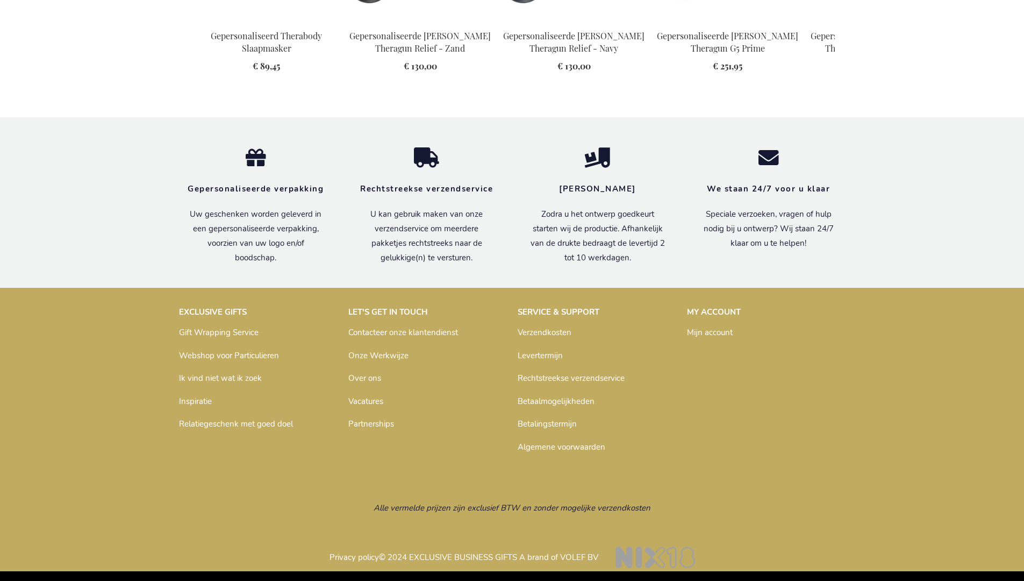
scroll to position [1581, 0]
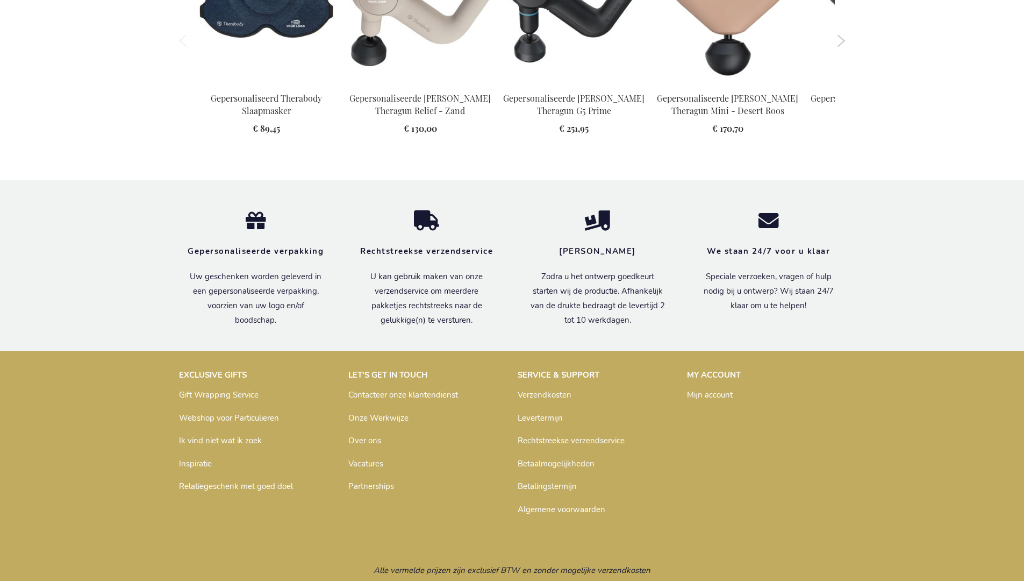
scroll to position [1557, 0]
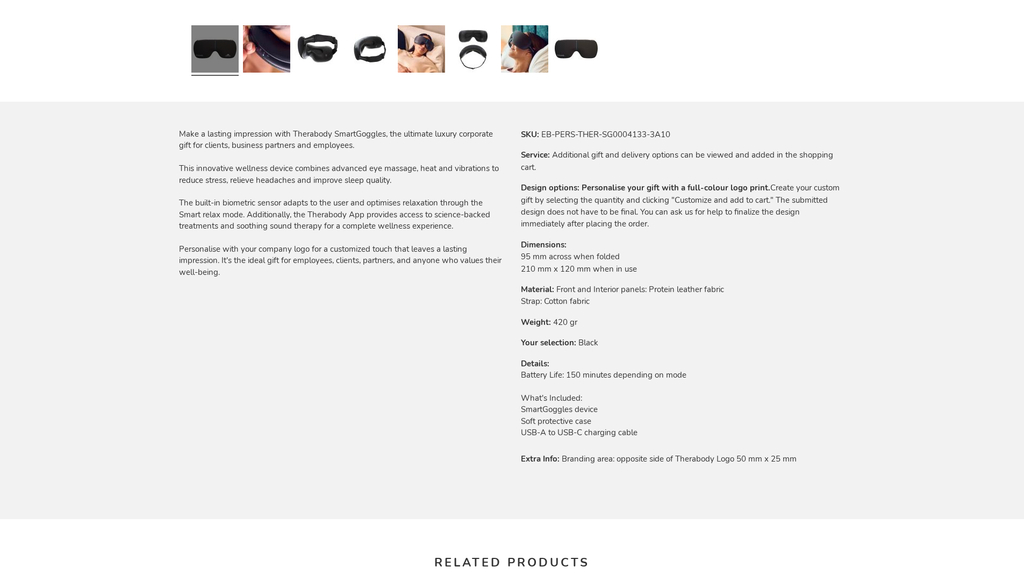
scroll to position [1561, 0]
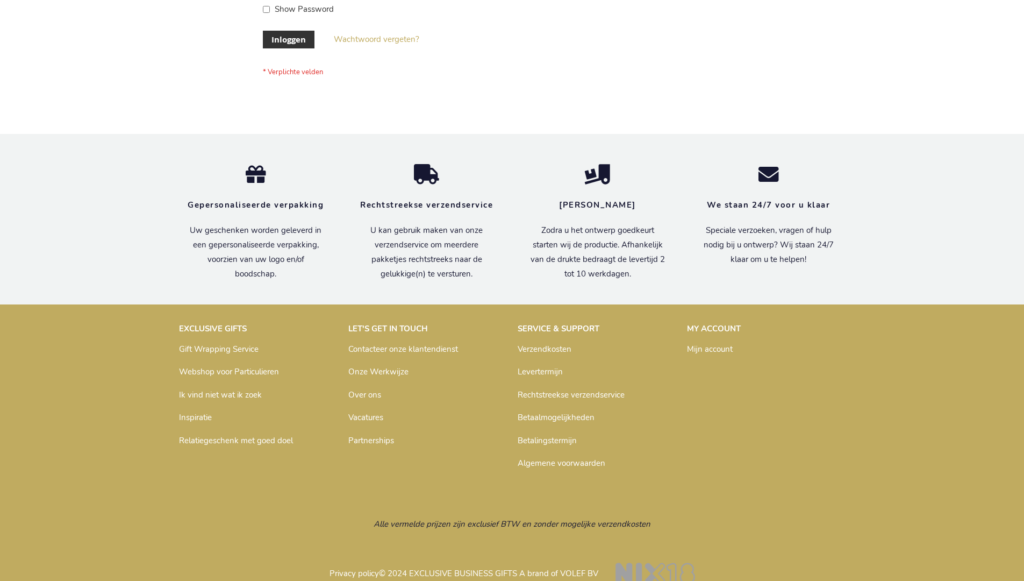
scroll to position [365, 0]
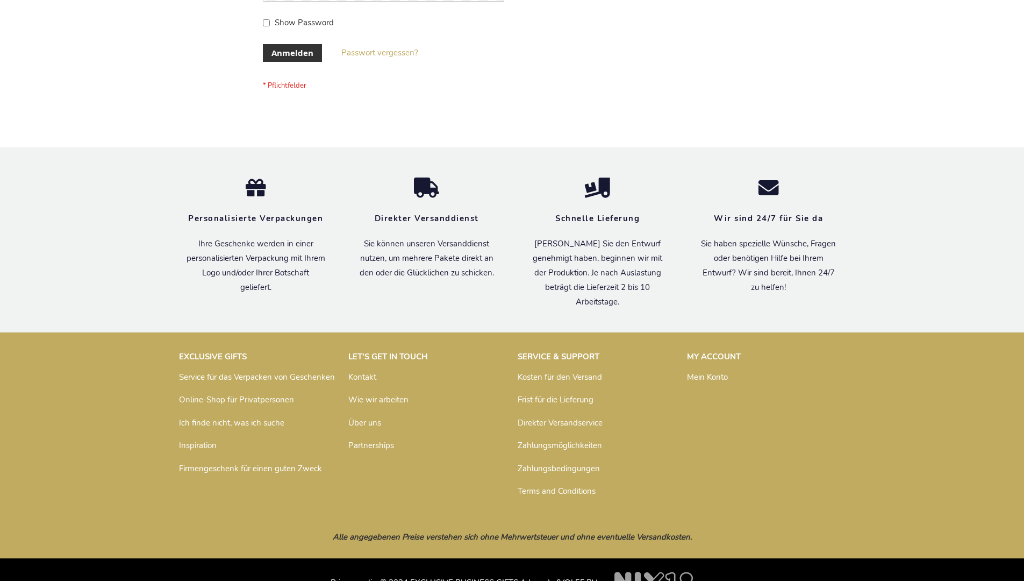
scroll to position [360, 0]
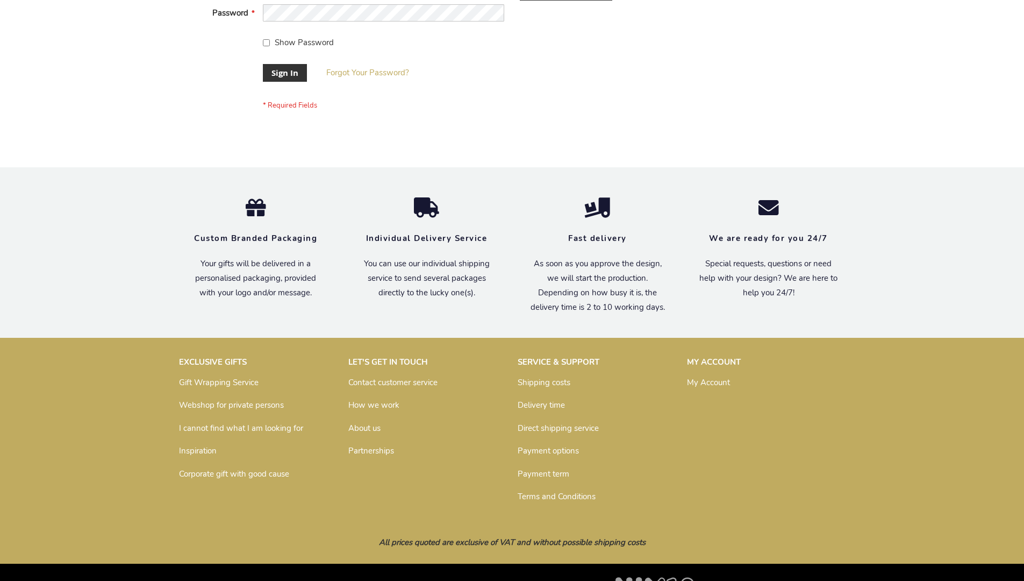
scroll to position [346, 0]
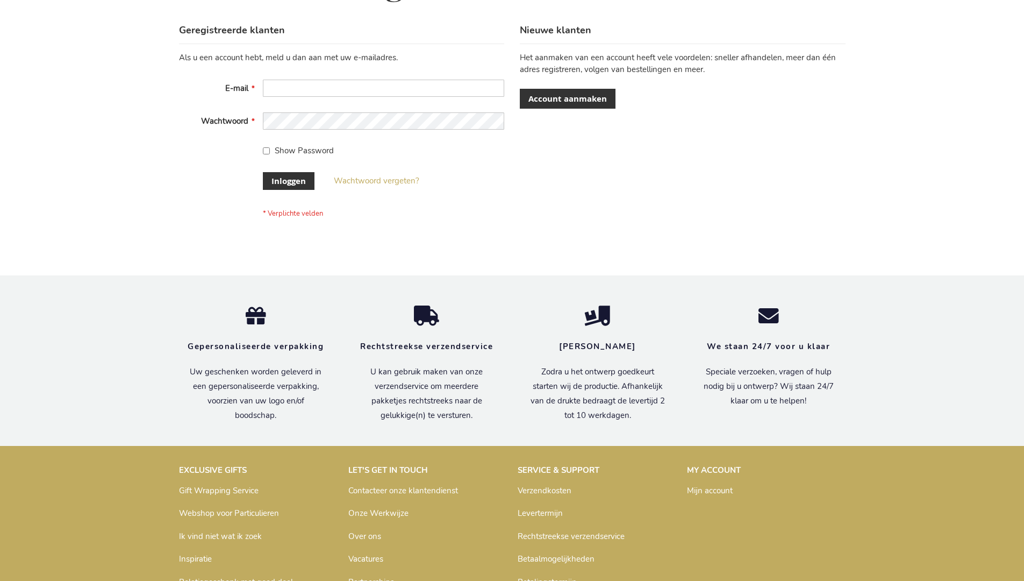
scroll to position [365, 0]
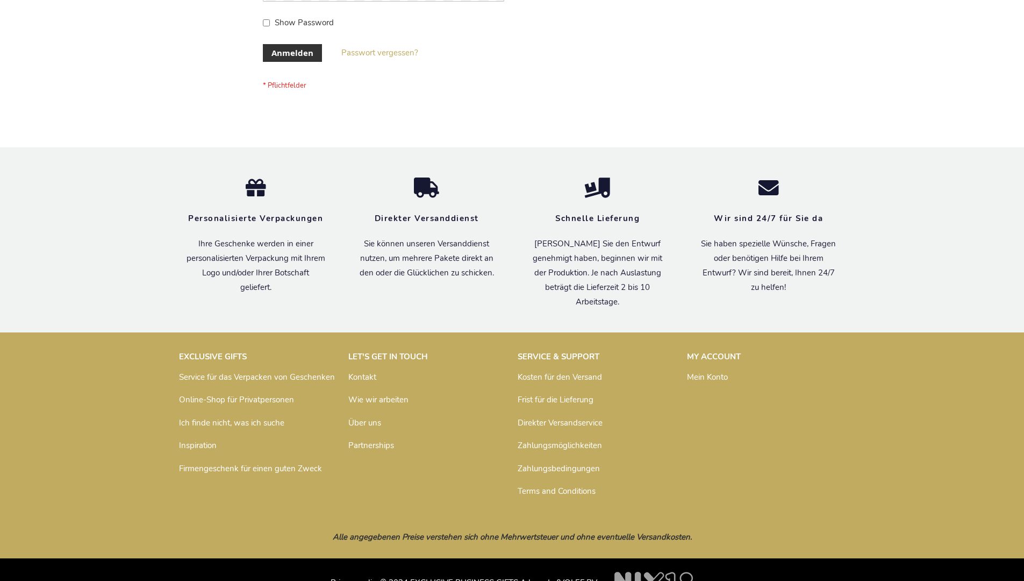
scroll to position [360, 0]
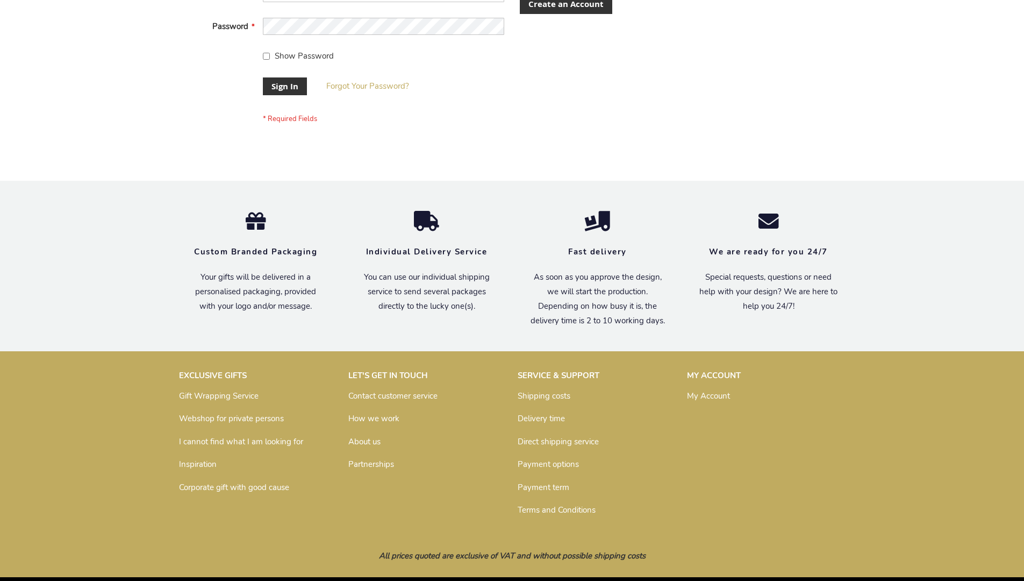
scroll to position [346, 0]
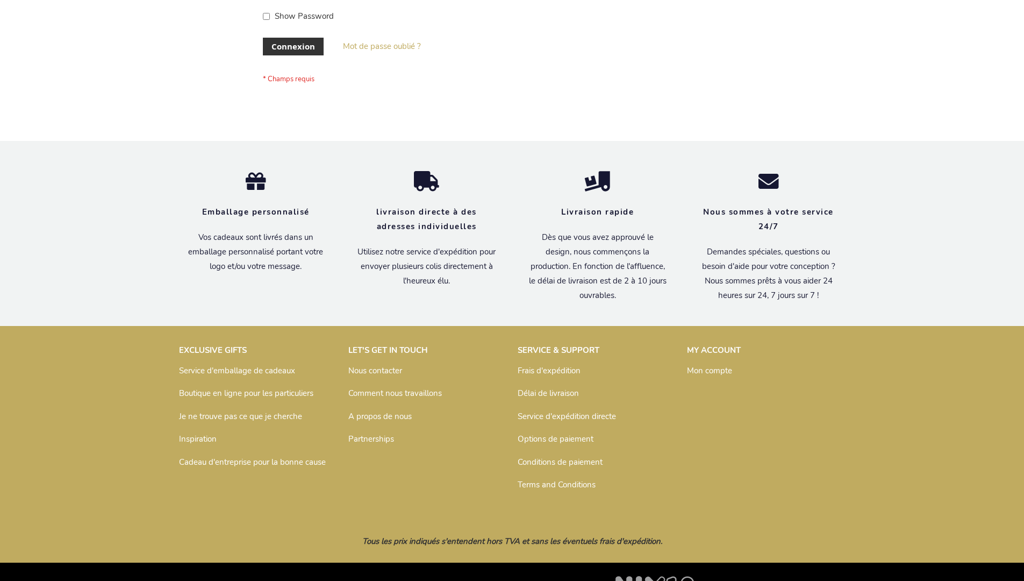
scroll to position [371, 0]
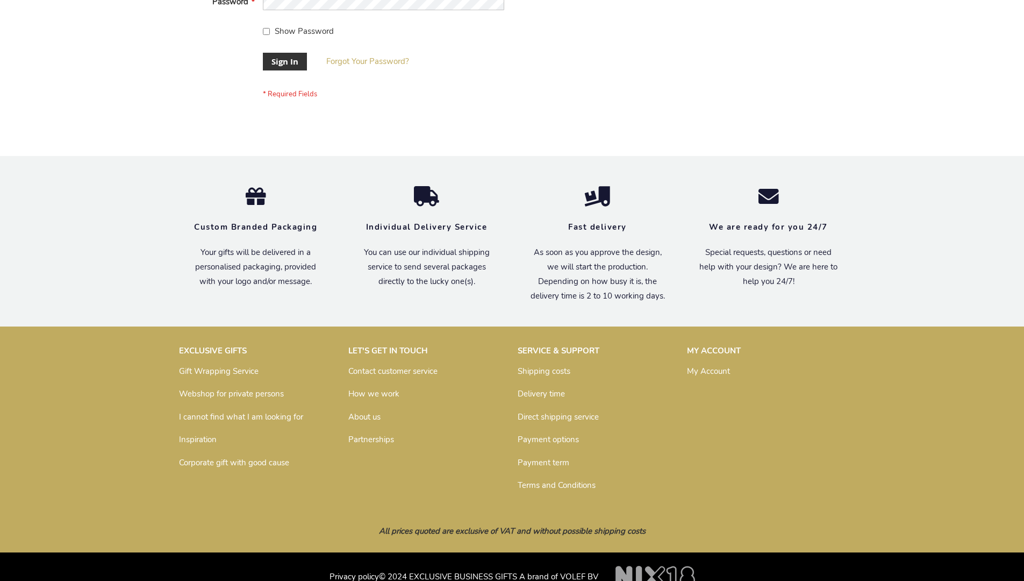
scroll to position [346, 0]
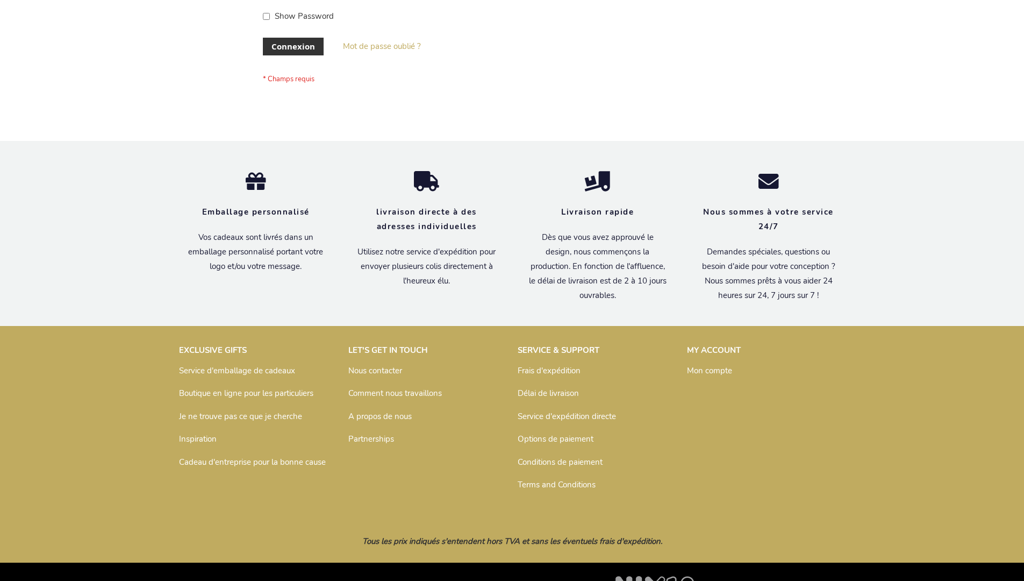
scroll to position [371, 0]
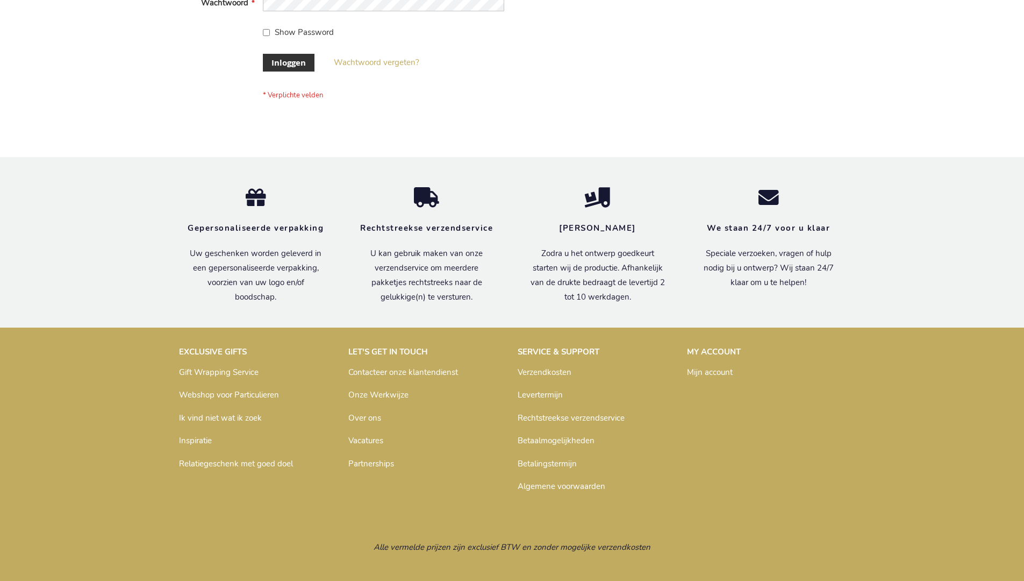
scroll to position [365, 0]
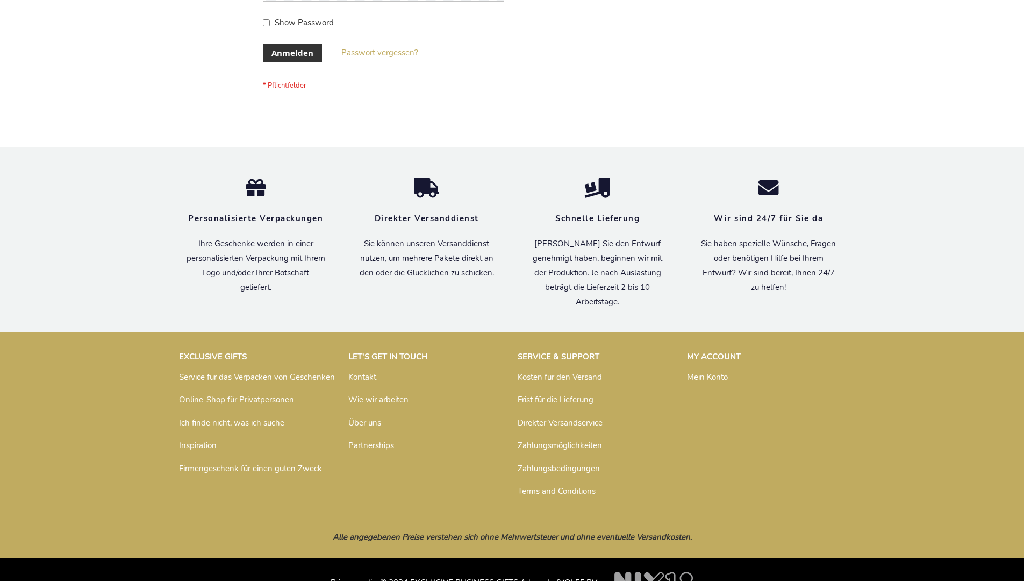
scroll to position [360, 0]
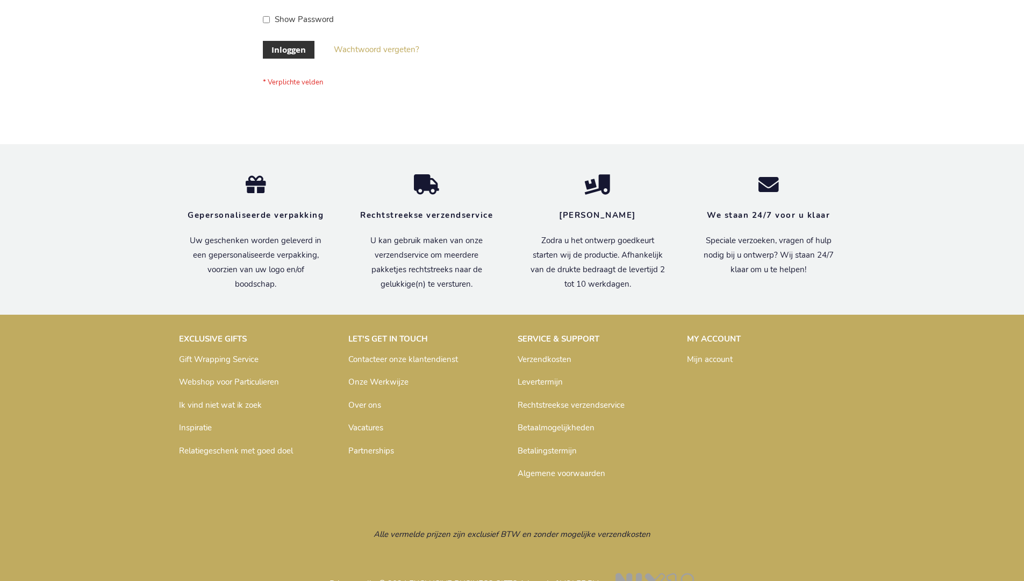
scroll to position [365, 0]
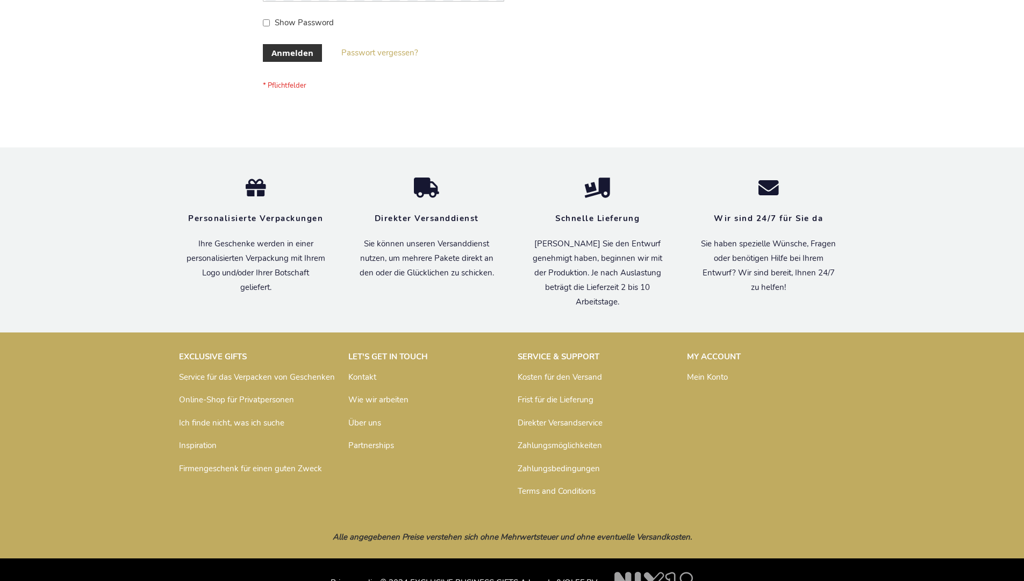
scroll to position [360, 0]
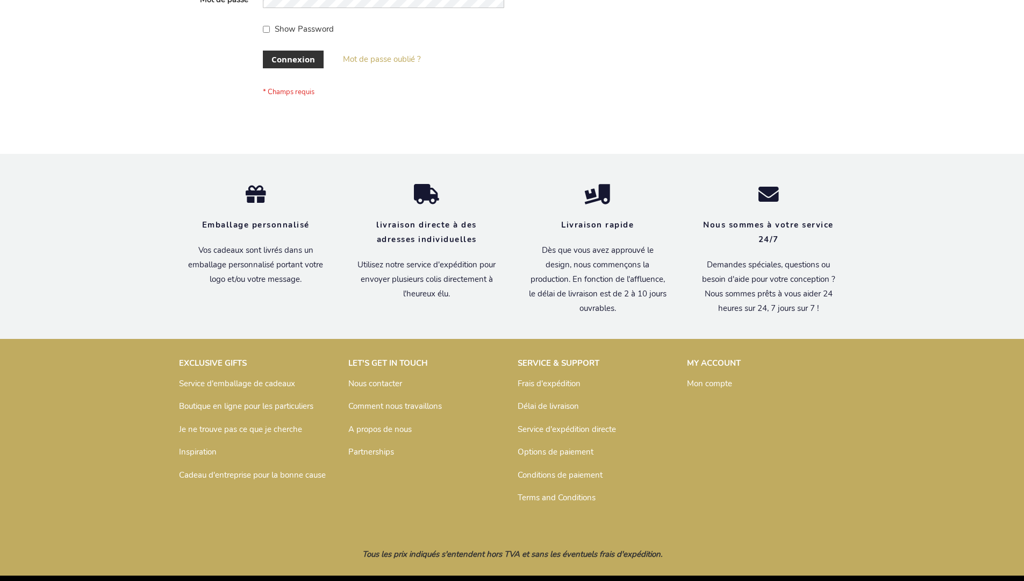
scroll to position [371, 0]
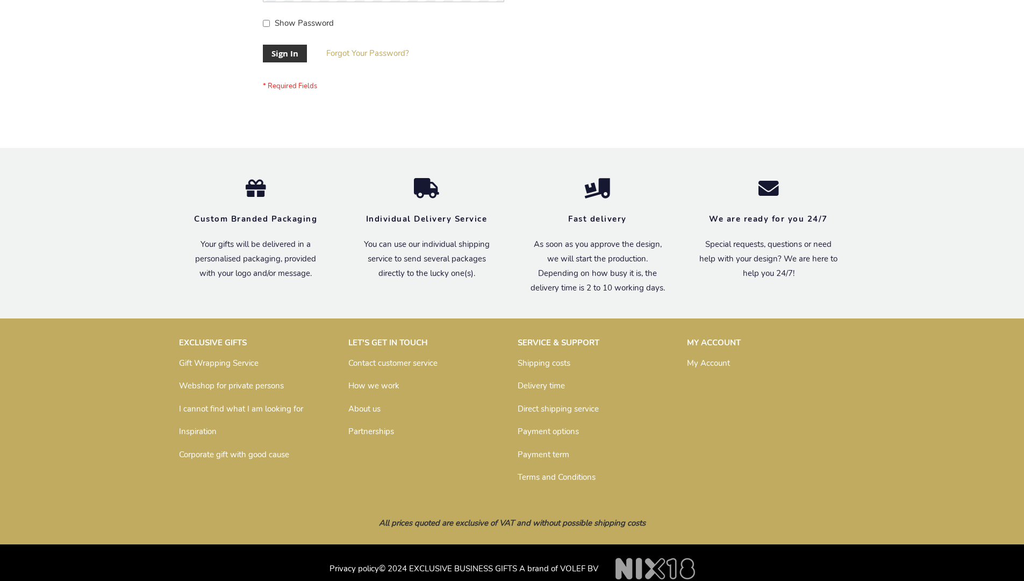
scroll to position [346, 0]
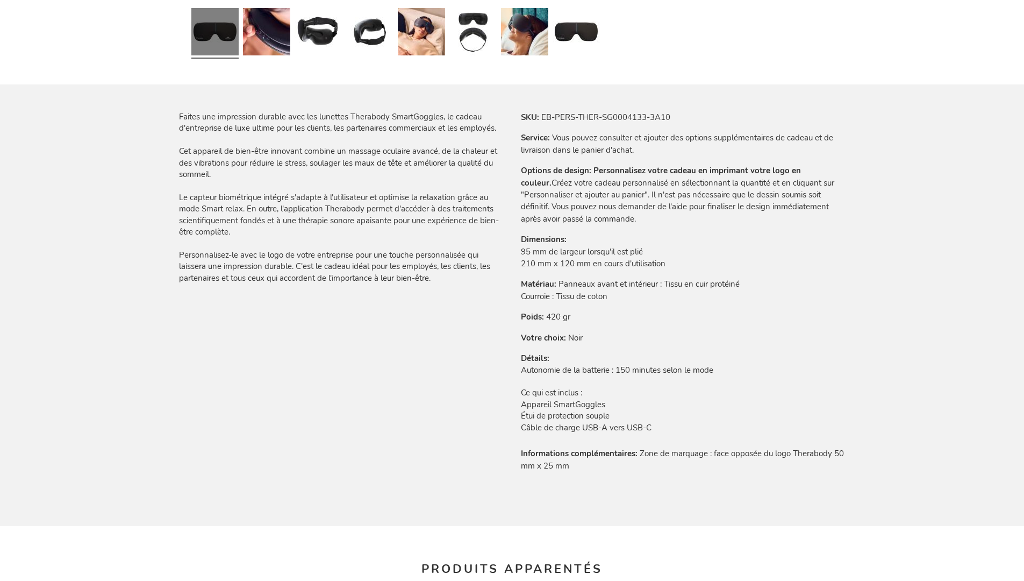
scroll to position [1611, 0]
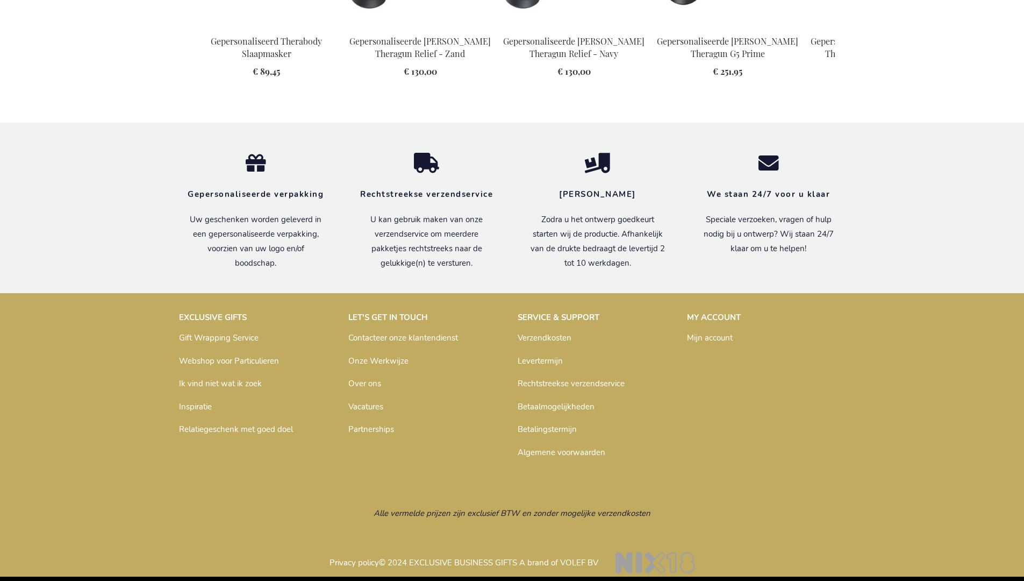
scroll to position [1581, 0]
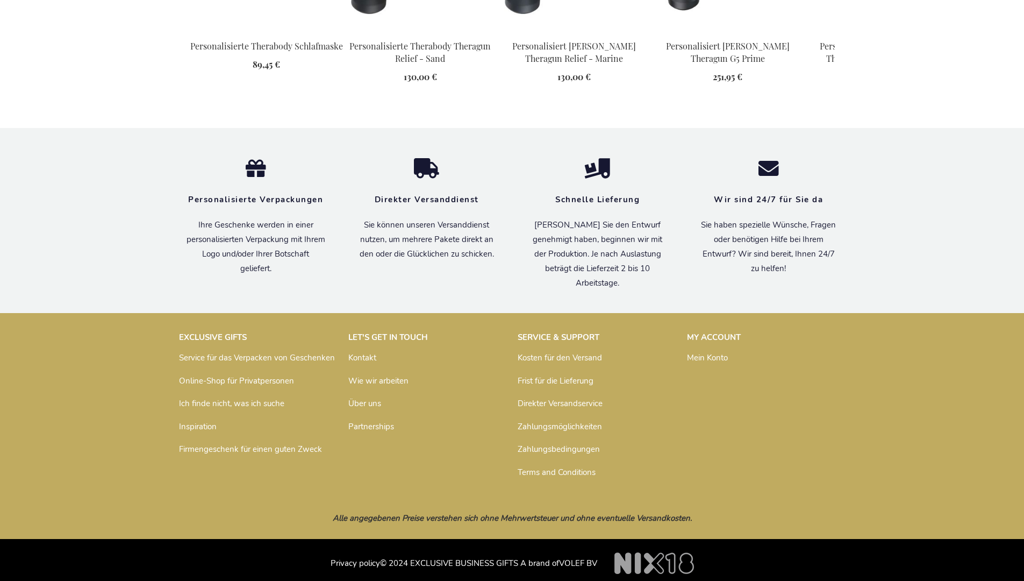
scroll to position [1600, 0]
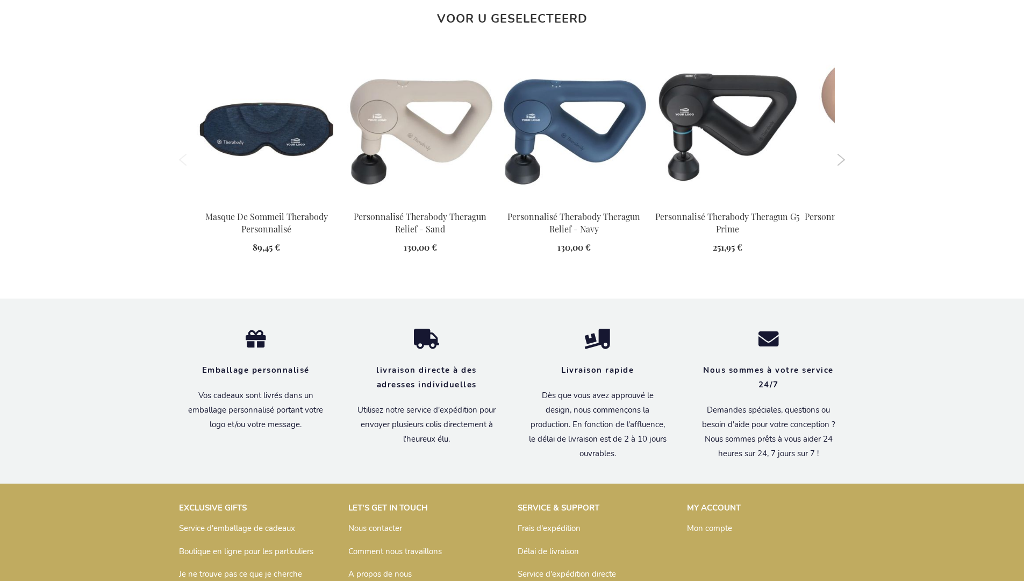
scroll to position [1611, 0]
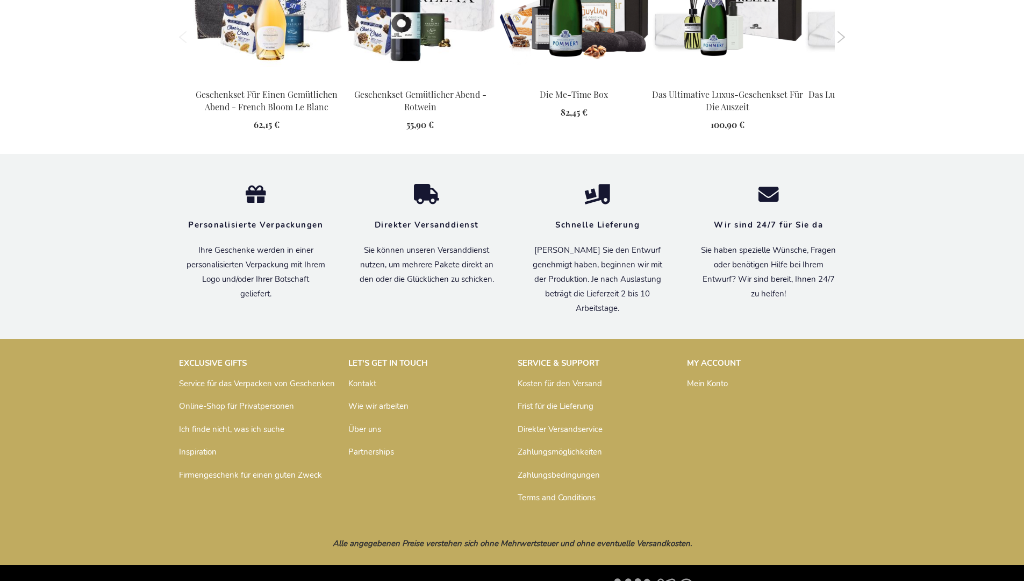
scroll to position [1159, 0]
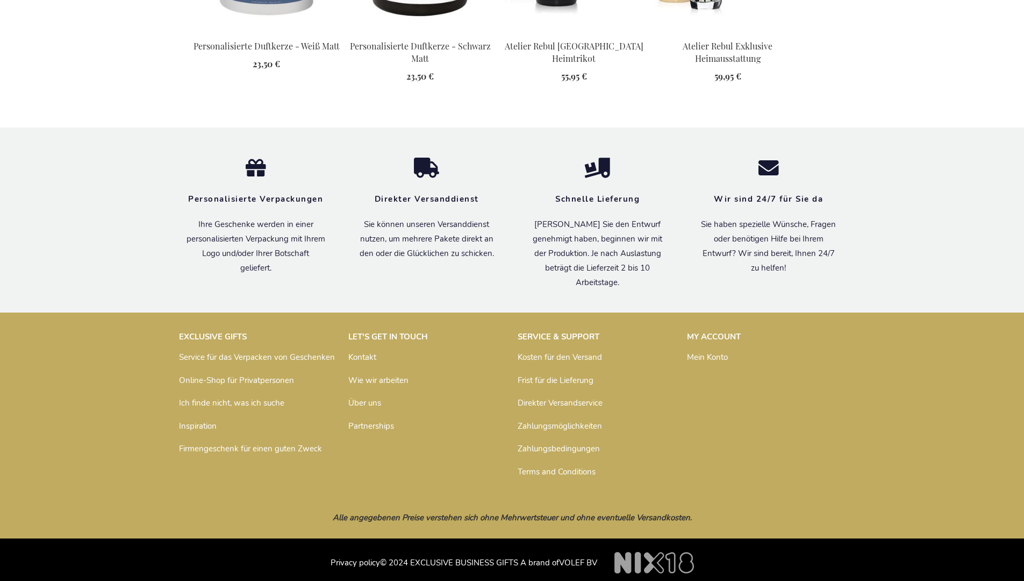
scroll to position [1473, 0]
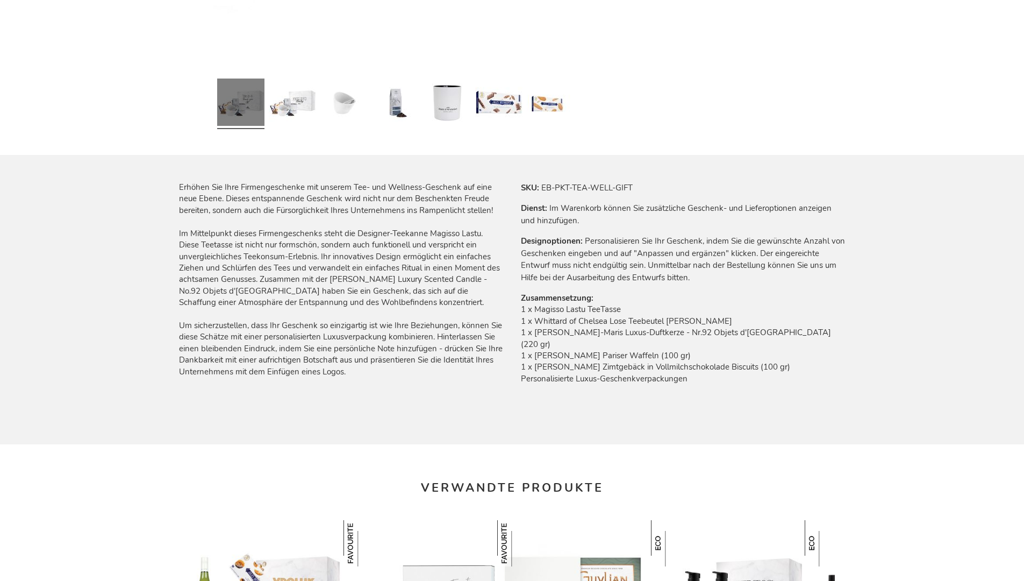
scroll to position [1424, 0]
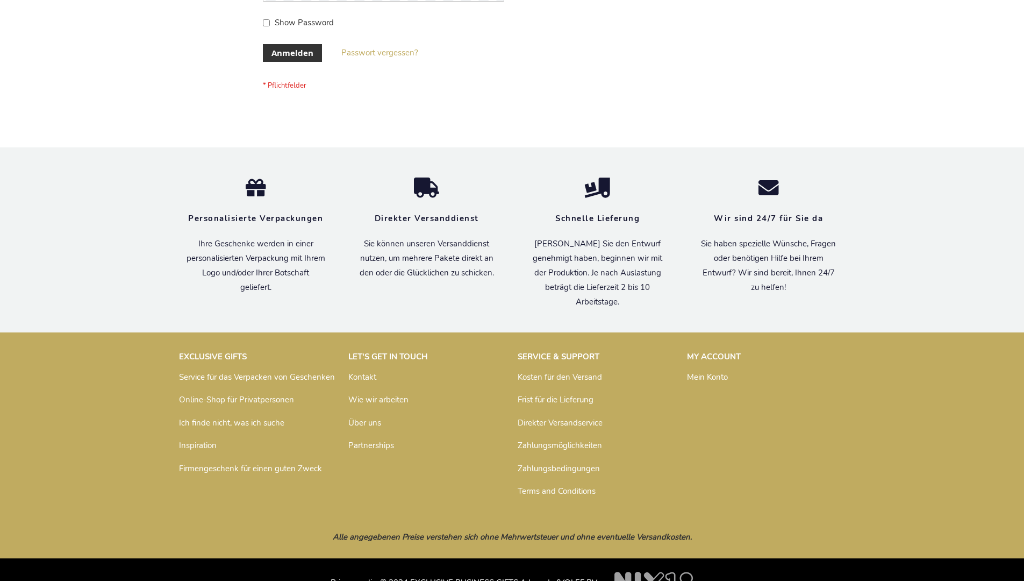
scroll to position [360, 0]
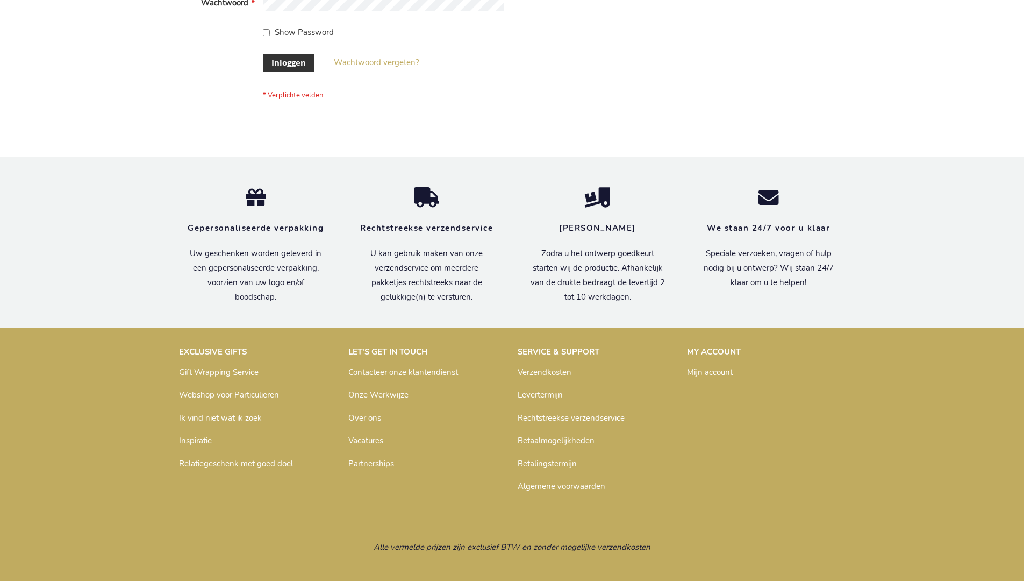
scroll to position [365, 0]
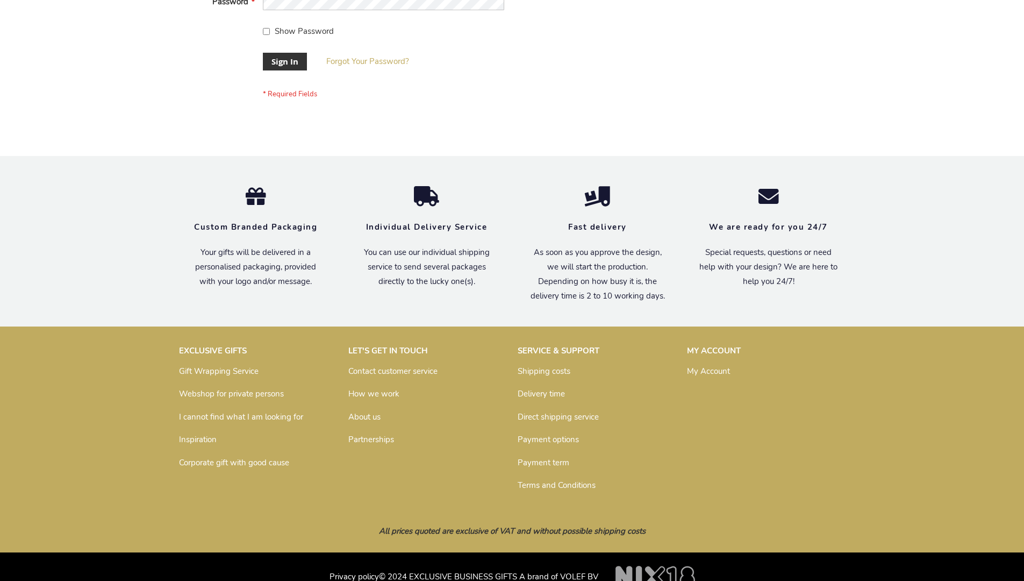
scroll to position [346, 0]
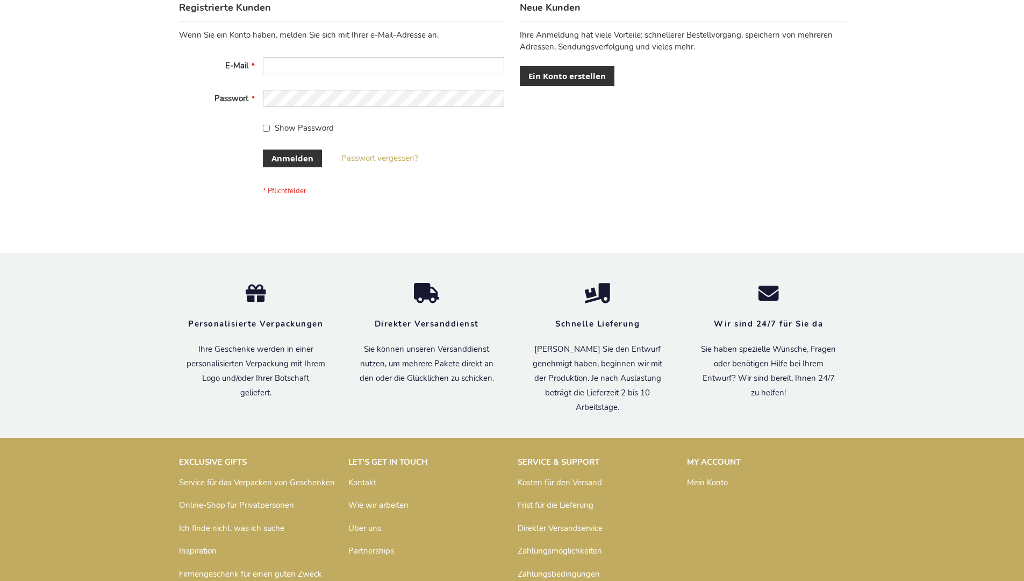
scroll to position [360, 0]
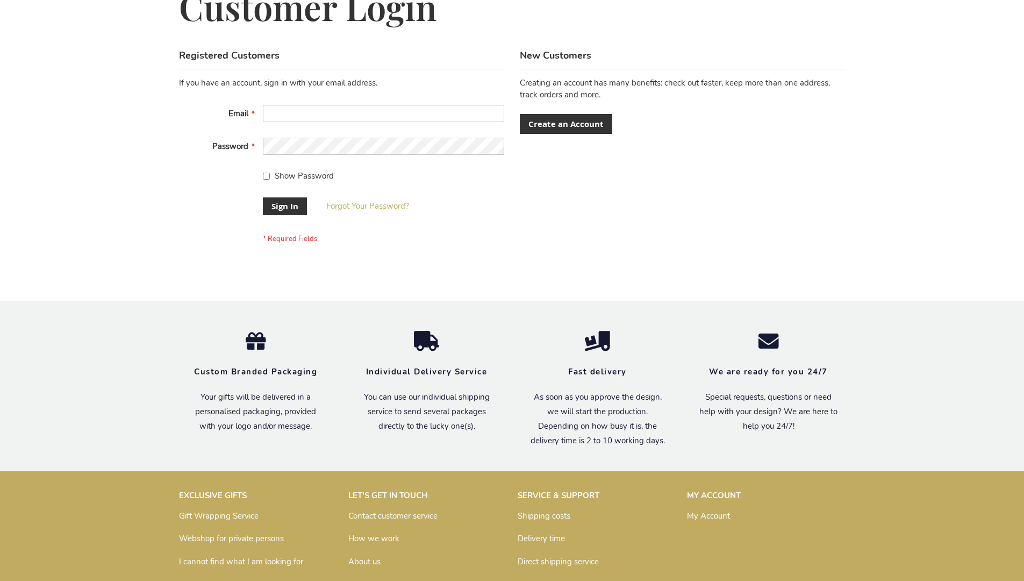
scroll to position [346, 0]
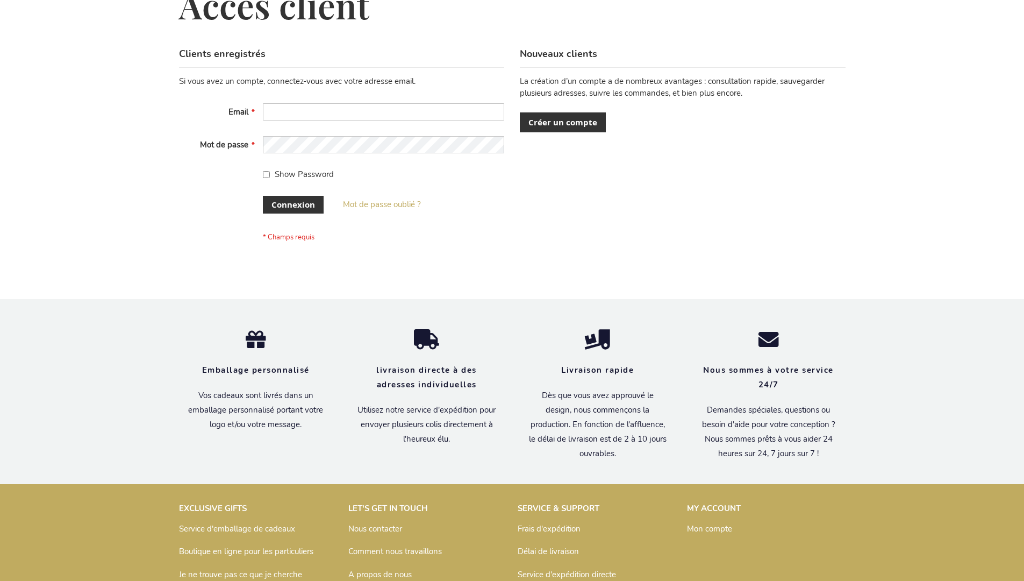
scroll to position [371, 0]
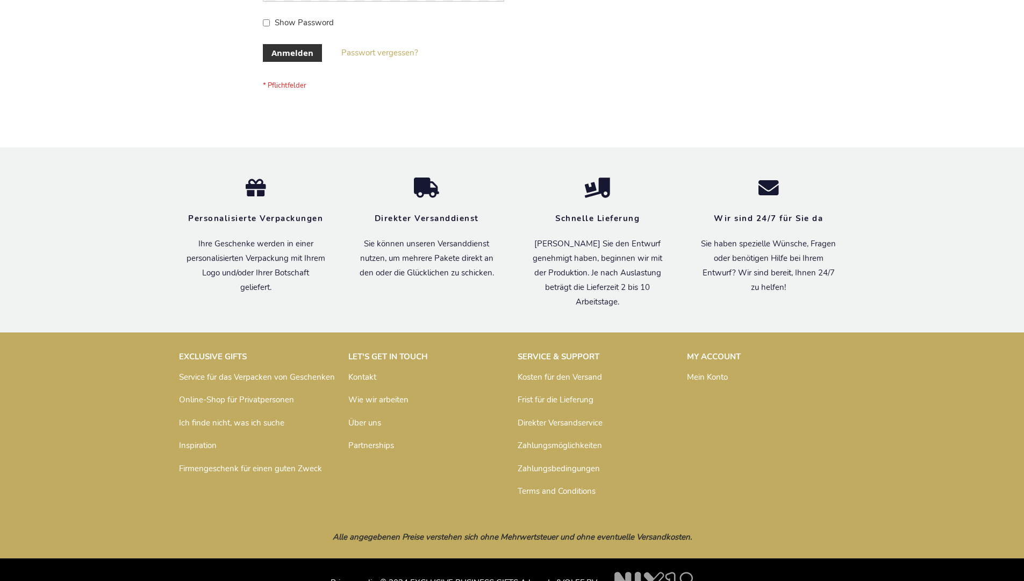
scroll to position [360, 0]
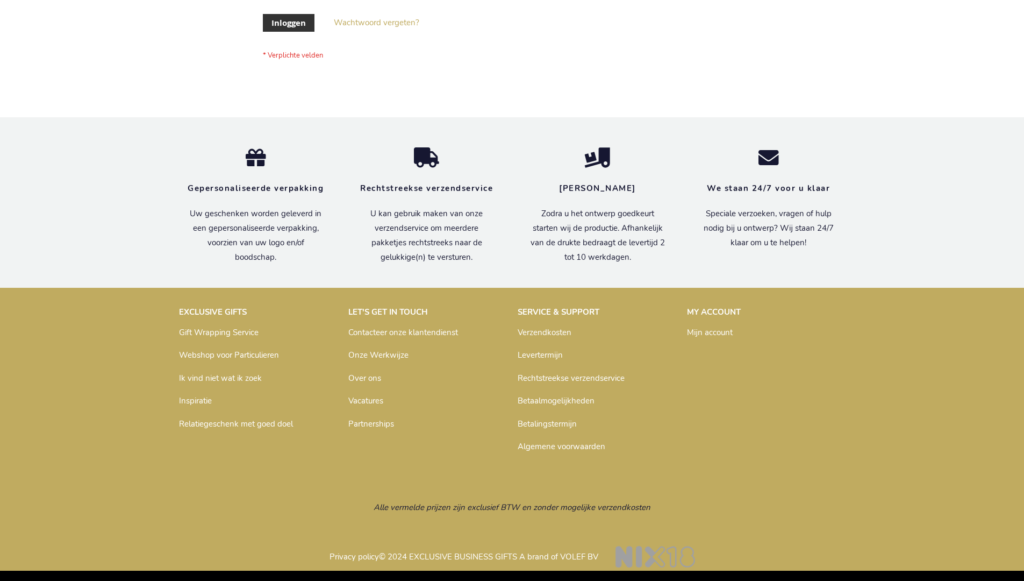
scroll to position [365, 0]
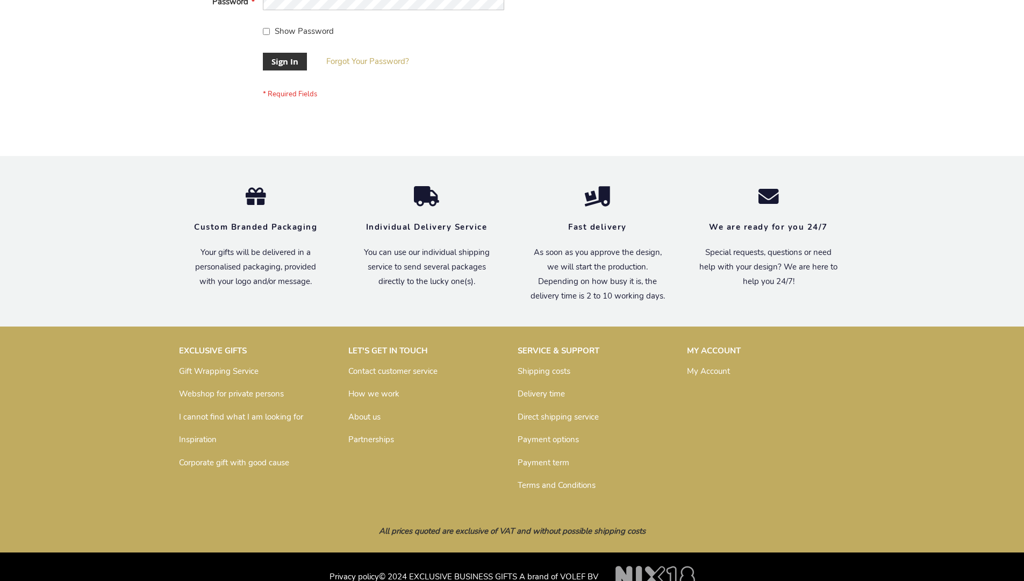
scroll to position [346, 0]
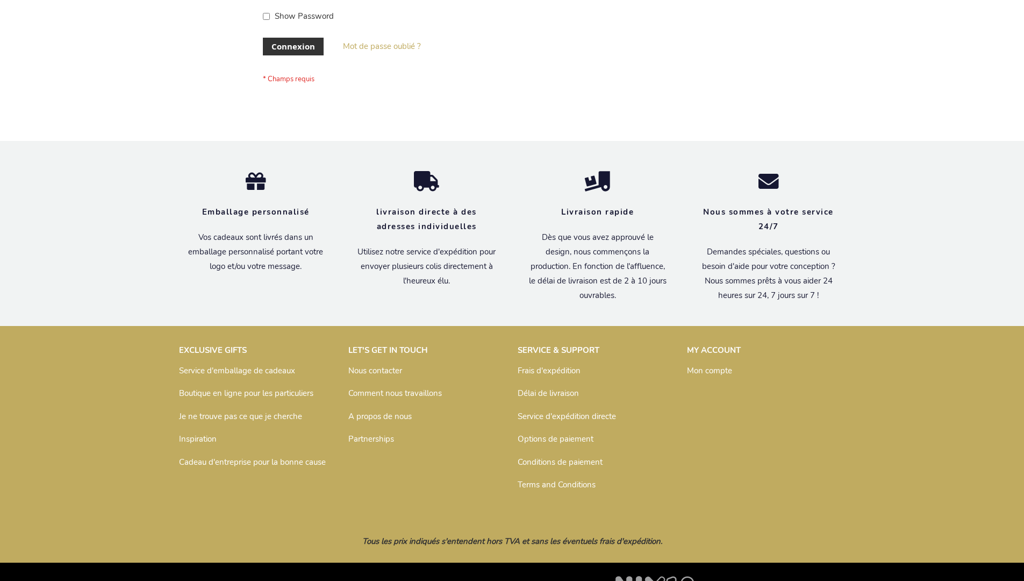
scroll to position [371, 0]
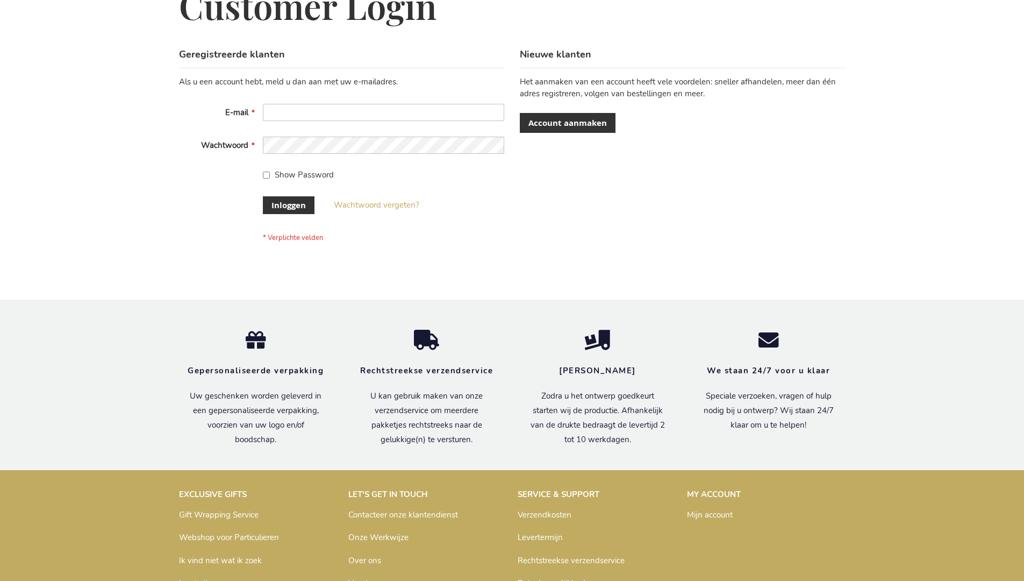
scroll to position [365, 0]
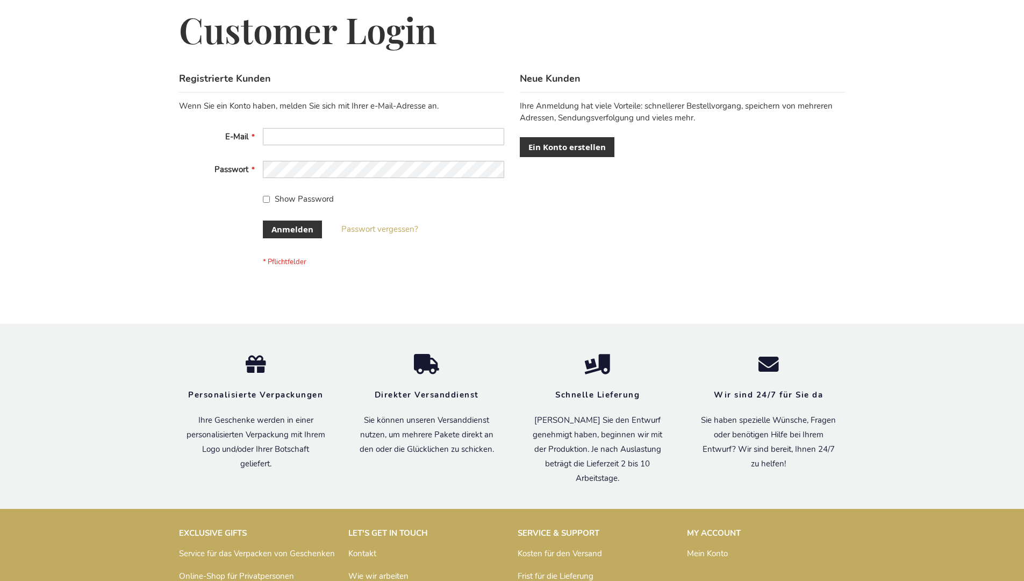
scroll to position [360, 0]
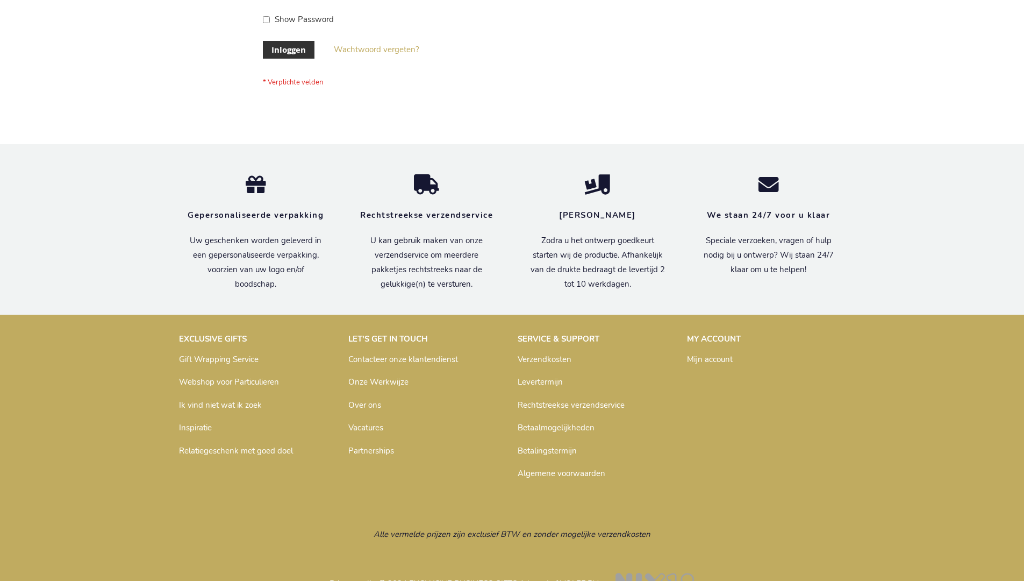
scroll to position [365, 0]
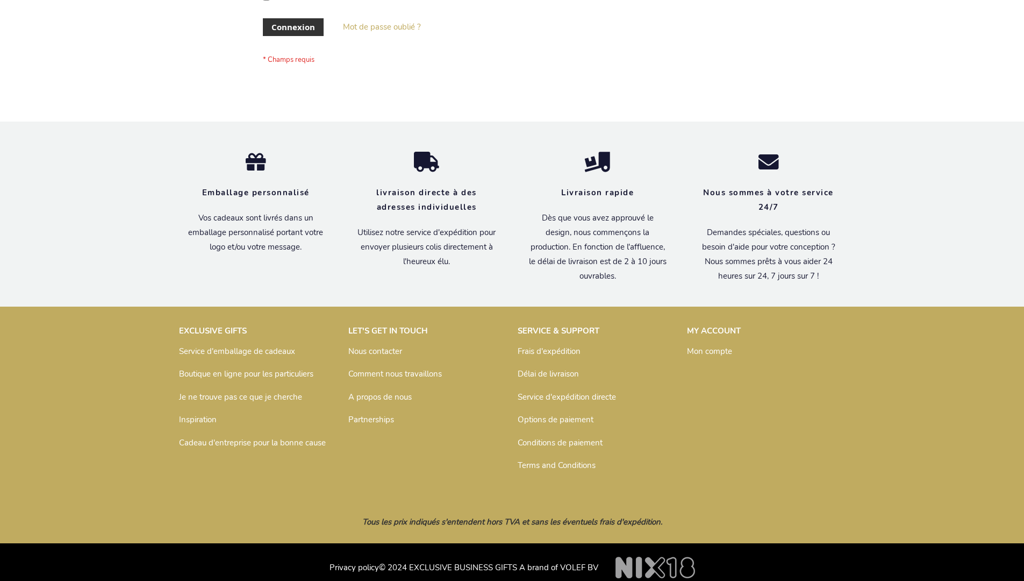
scroll to position [371, 0]
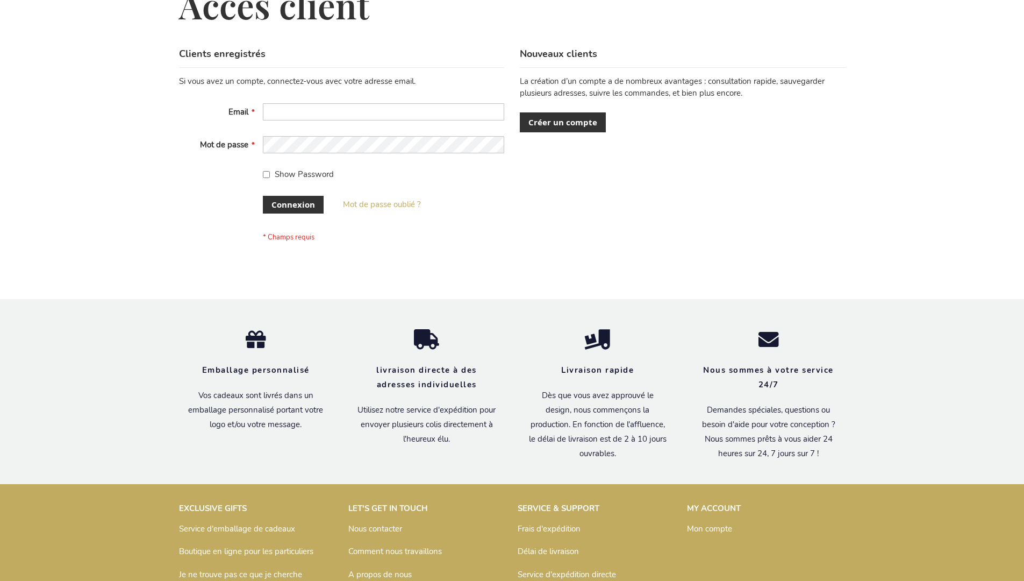
scroll to position [371, 0]
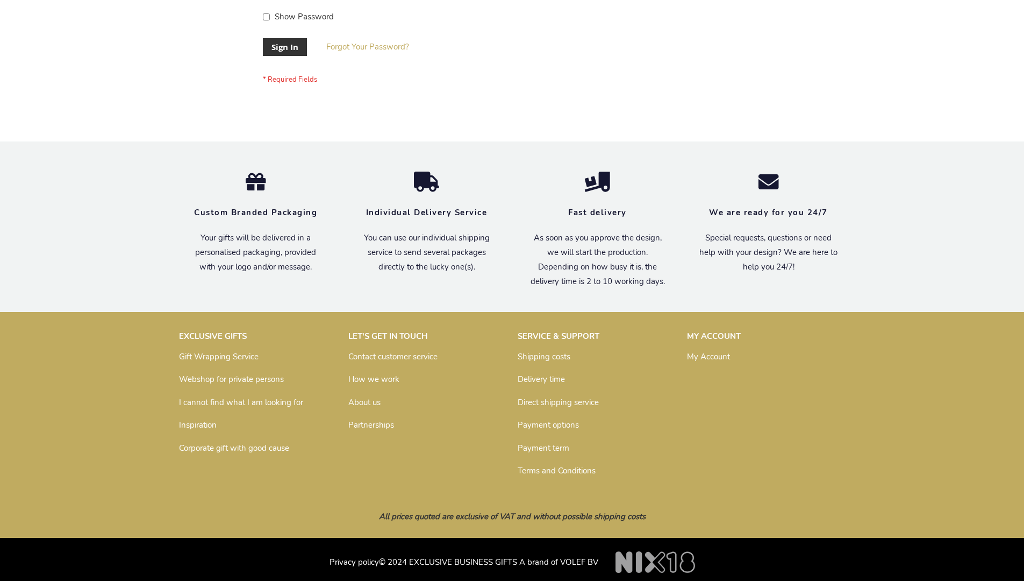
scroll to position [346, 0]
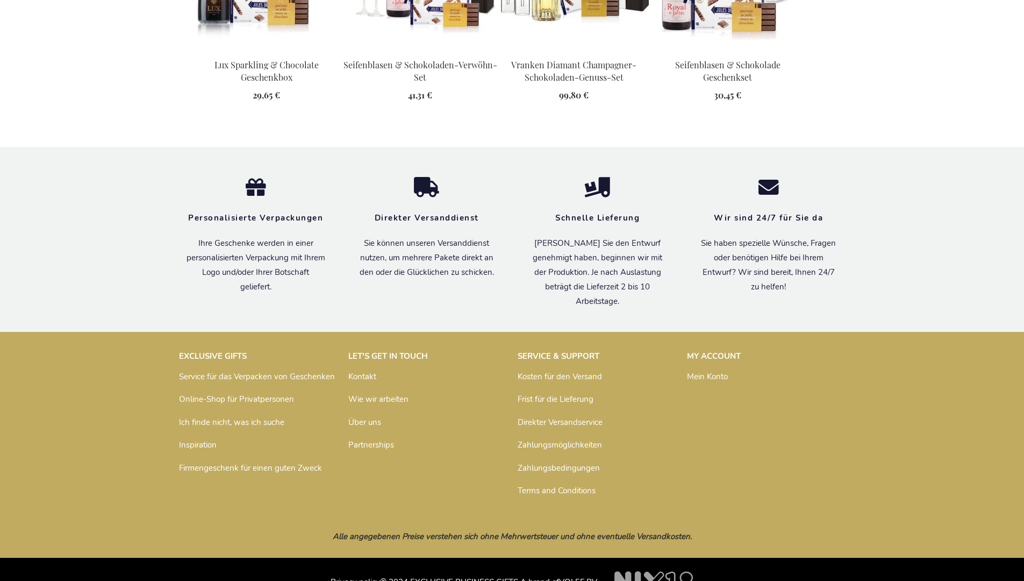
scroll to position [1448, 0]
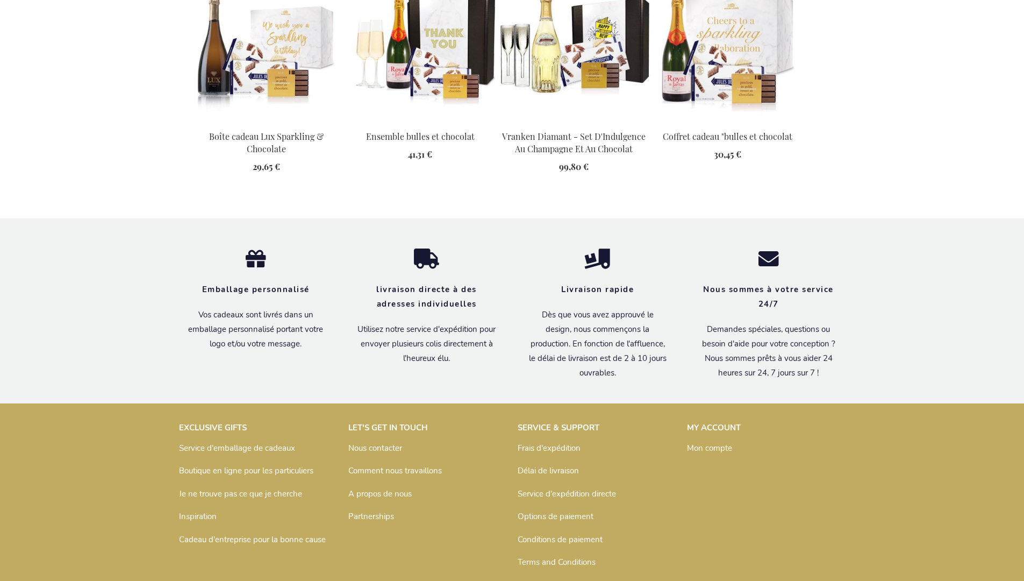
scroll to position [1459, 0]
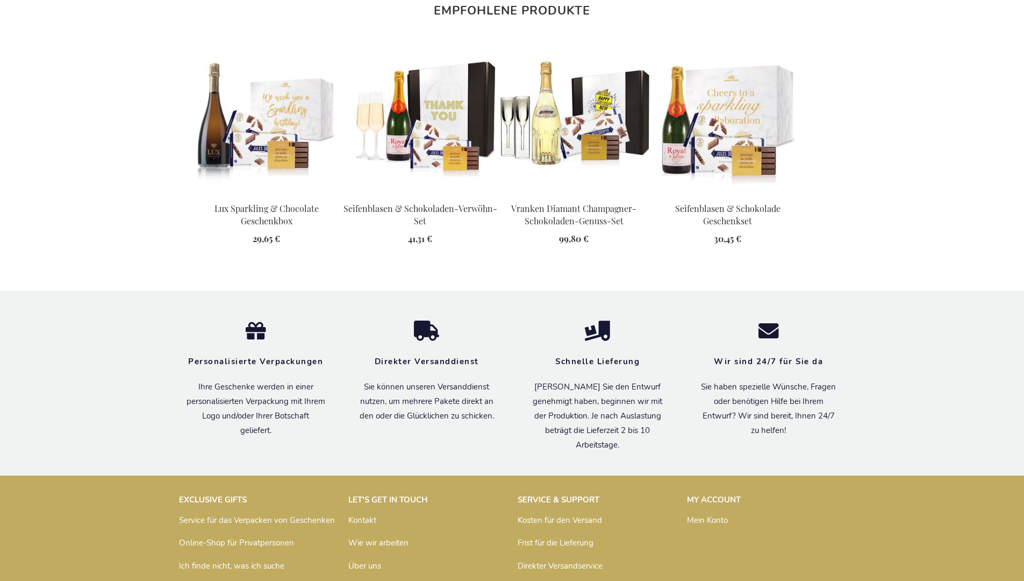
scroll to position [1448, 0]
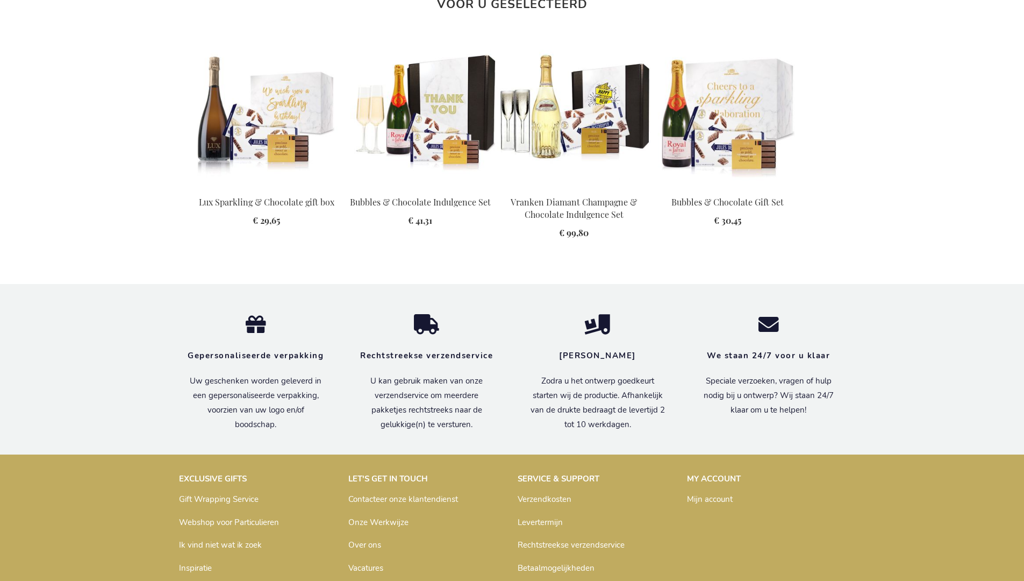
scroll to position [1441, 0]
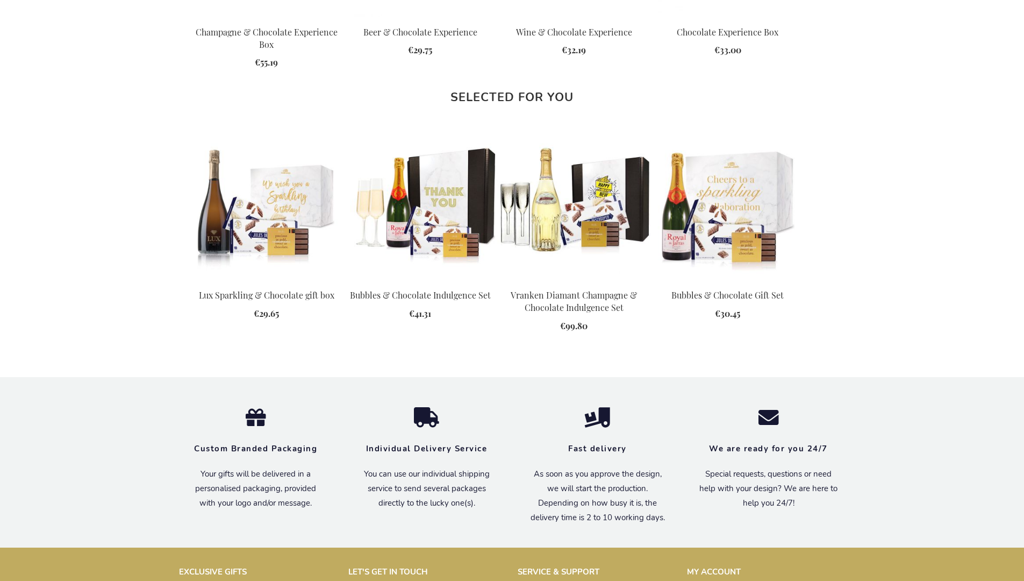
scroll to position [1421, 0]
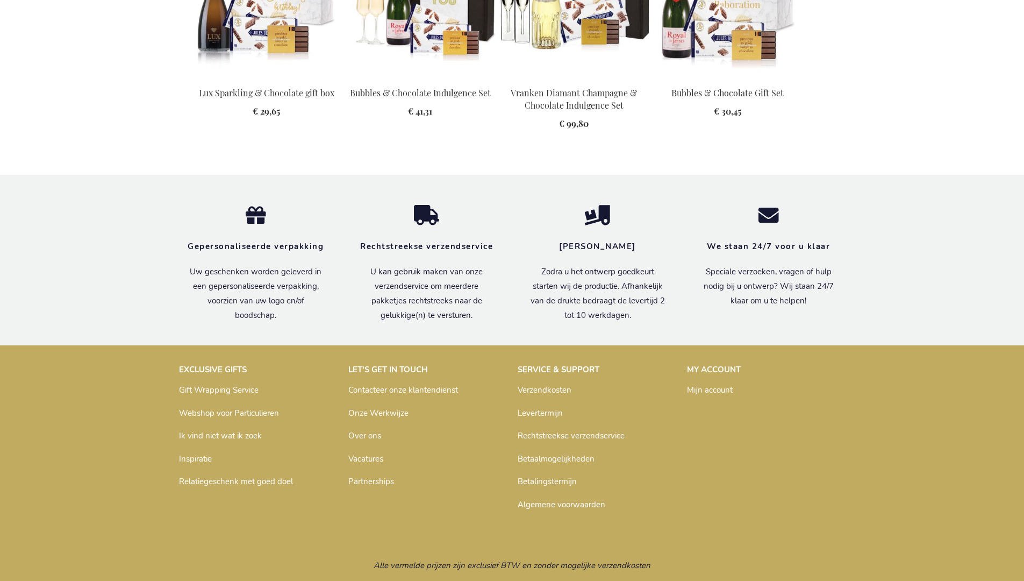
scroll to position [1441, 0]
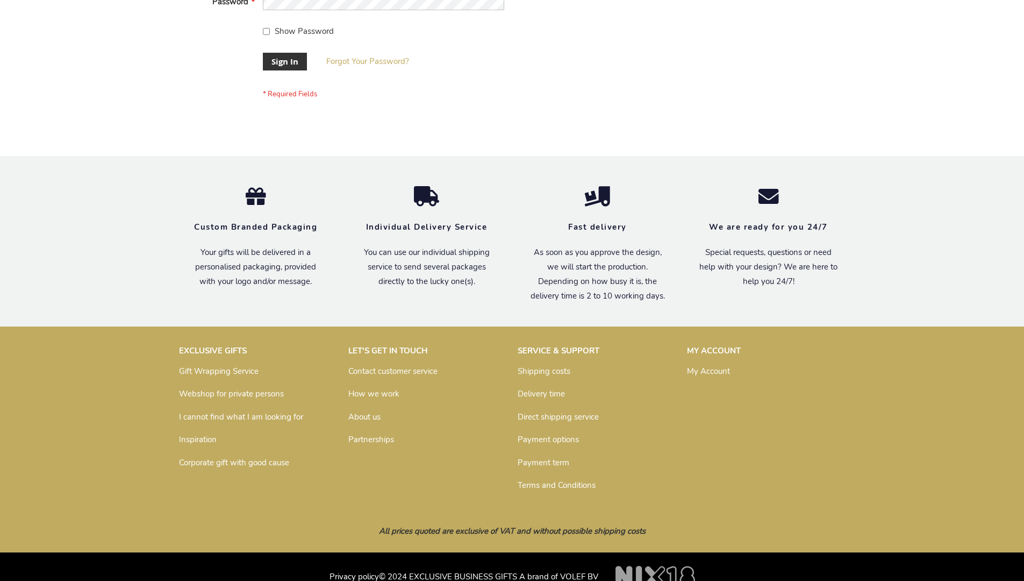
scroll to position [346, 0]
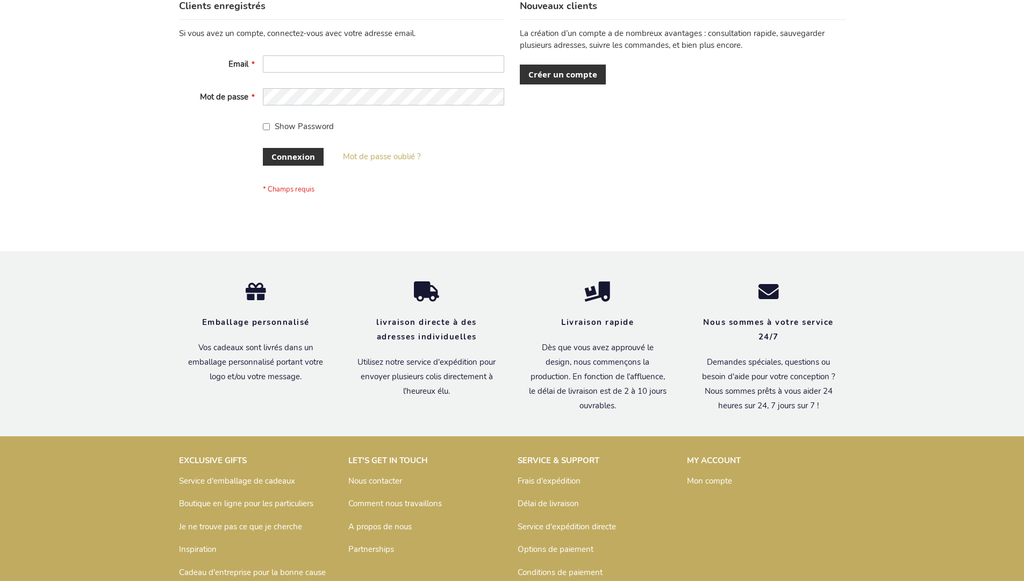
scroll to position [371, 0]
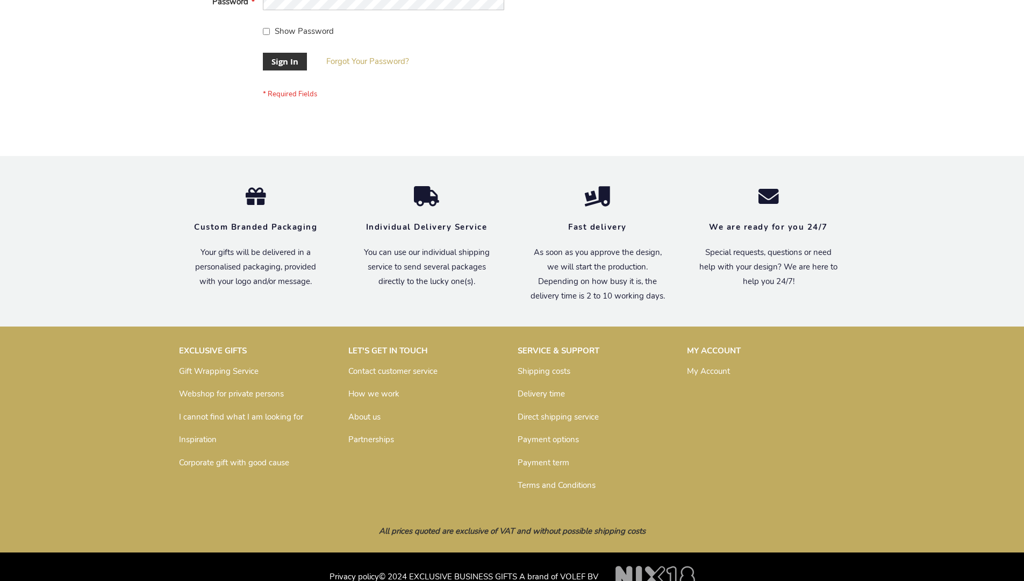
scroll to position [346, 0]
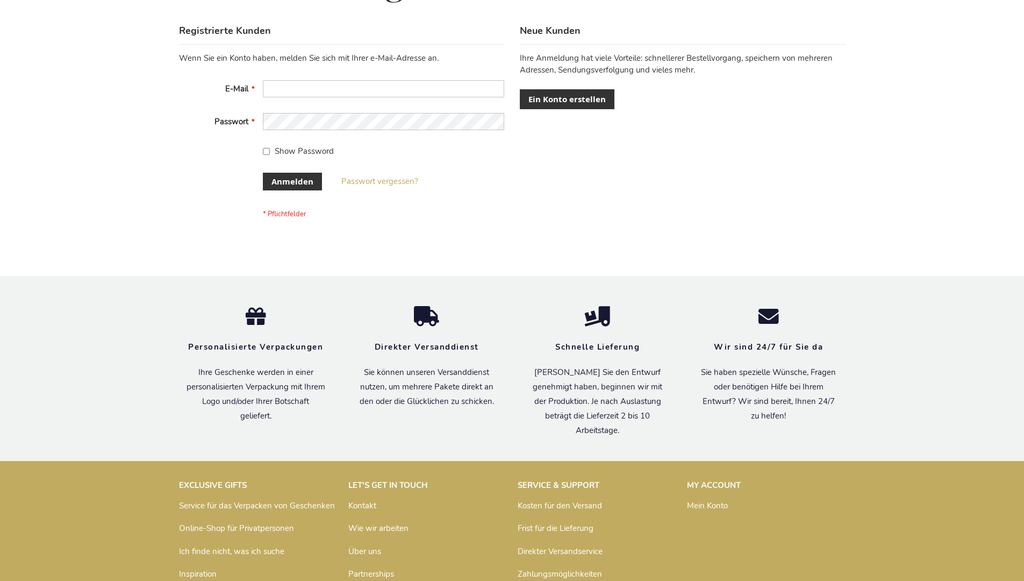
scroll to position [360, 0]
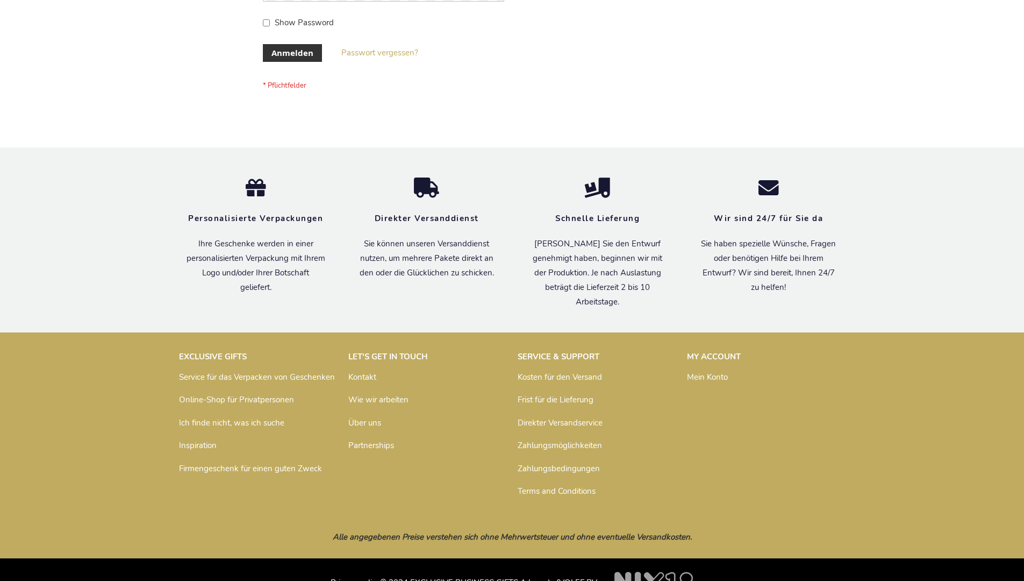
scroll to position [360, 0]
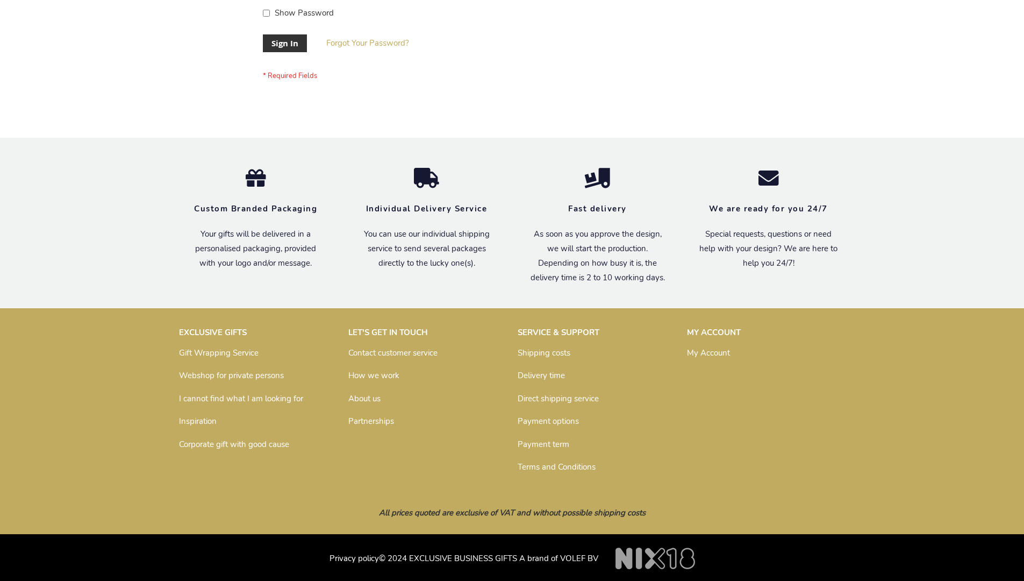
scroll to position [346, 0]
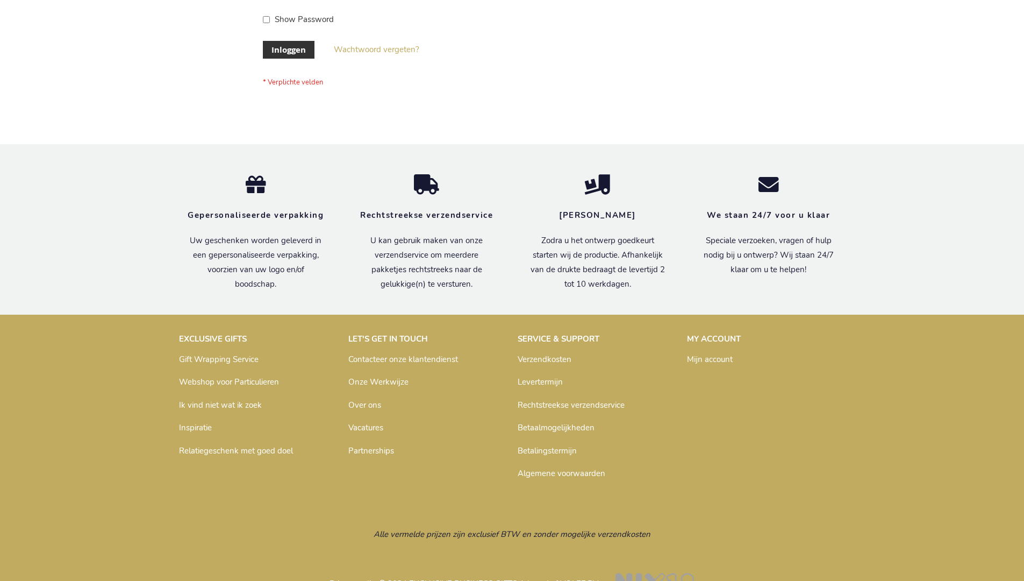
scroll to position [365, 0]
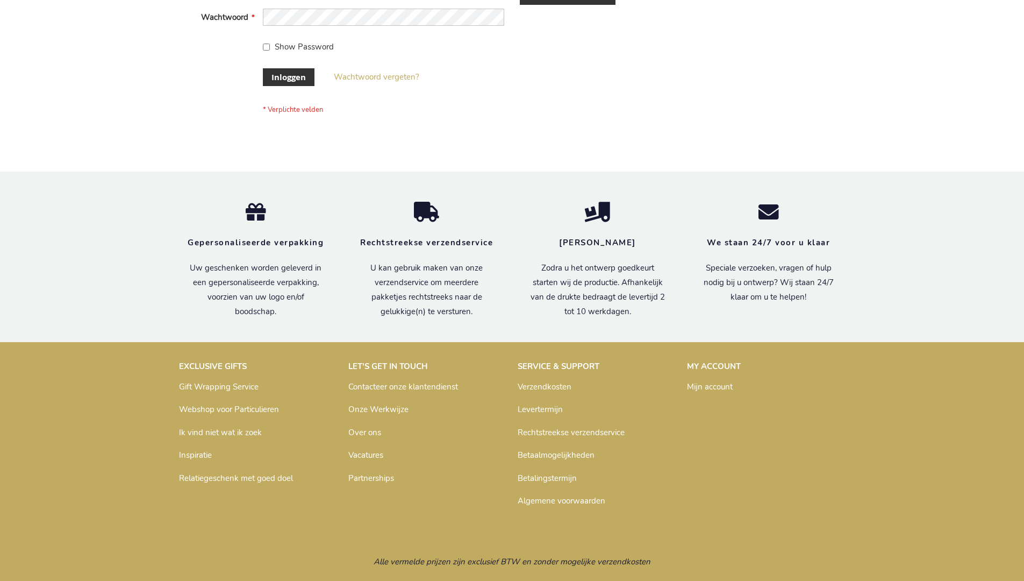
scroll to position [365, 0]
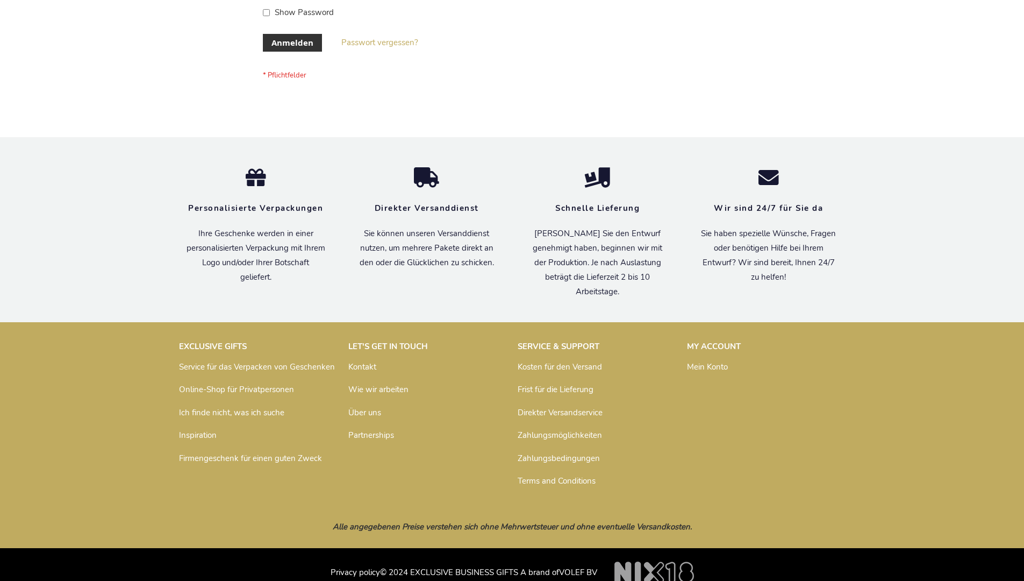
scroll to position [360, 0]
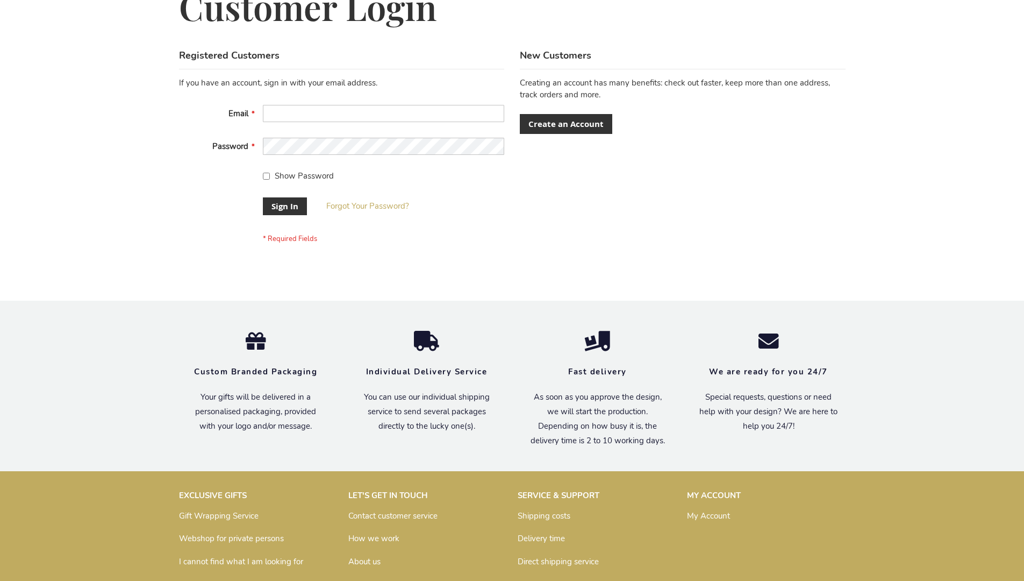
scroll to position [346, 0]
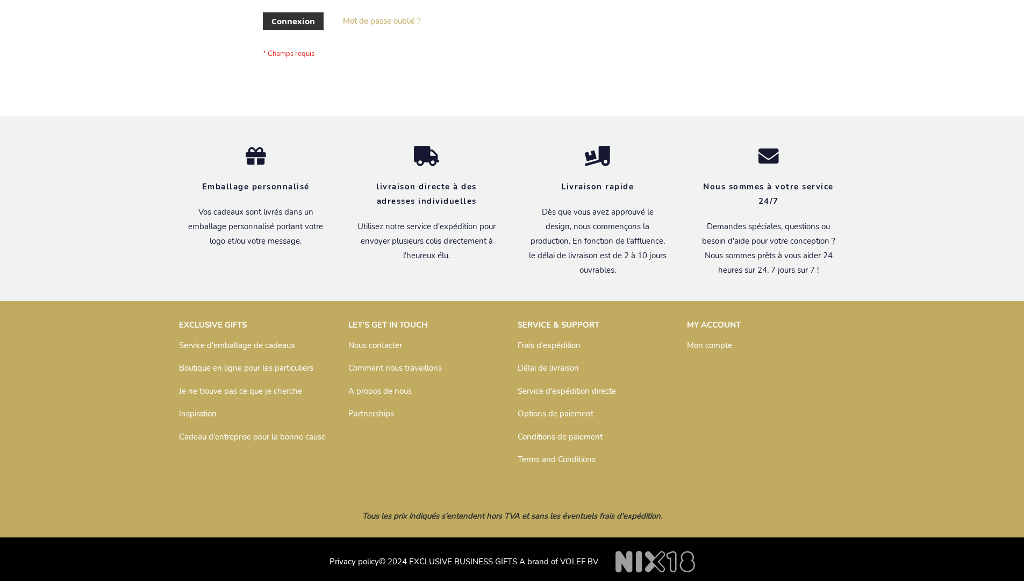
scroll to position [371, 0]
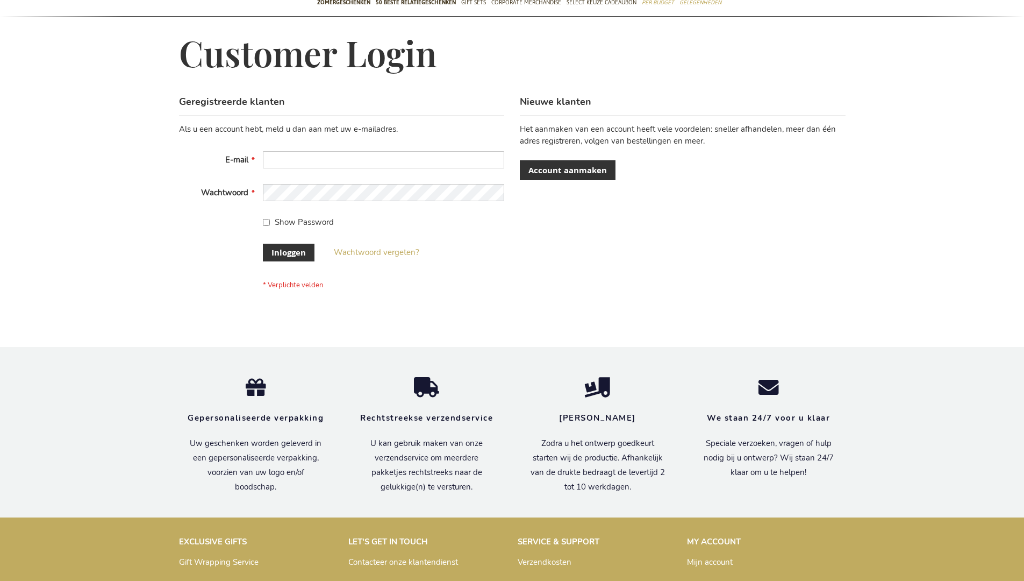
scroll to position [365, 0]
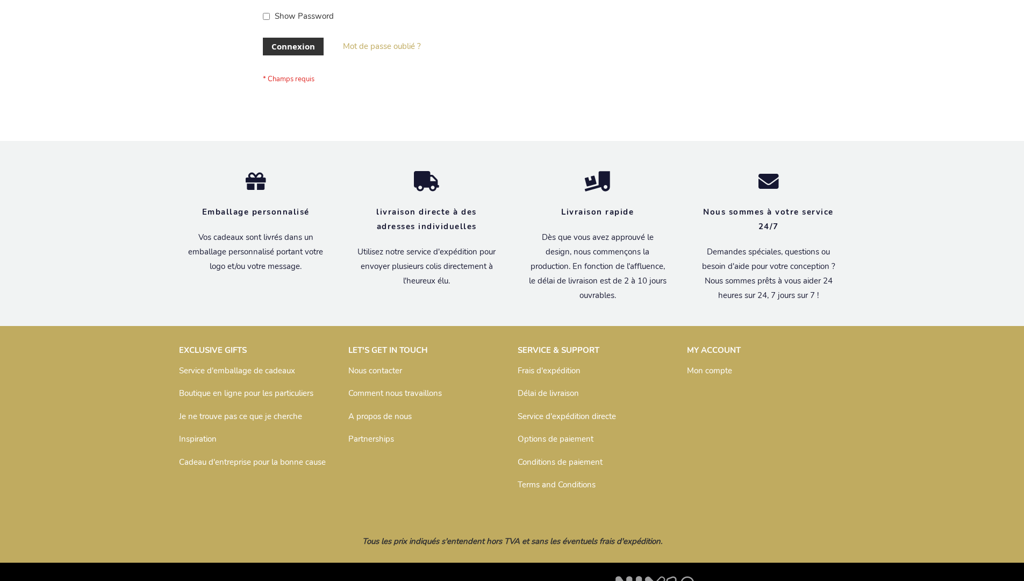
scroll to position [371, 0]
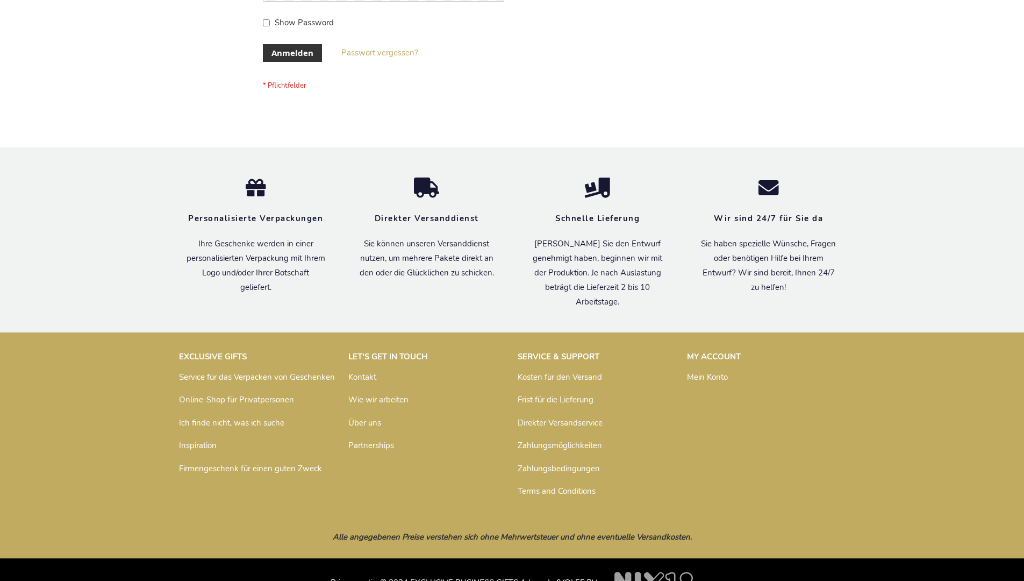
scroll to position [360, 0]
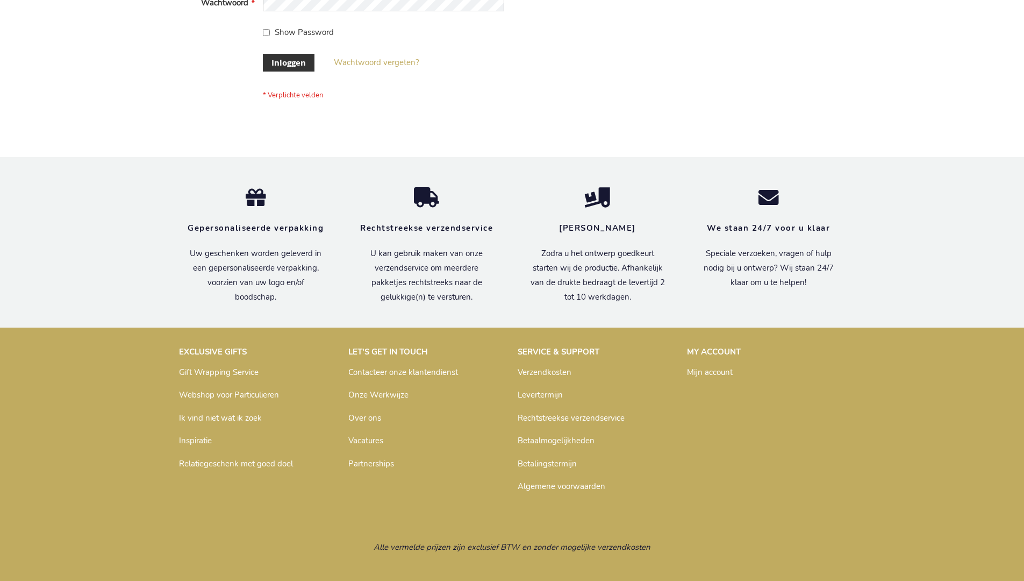
scroll to position [365, 0]
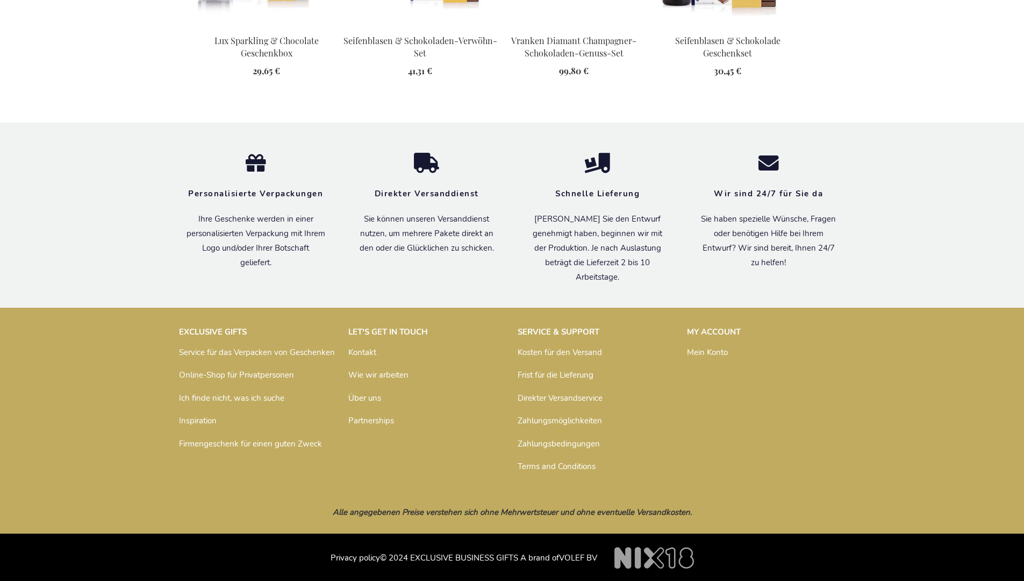
scroll to position [1448, 0]
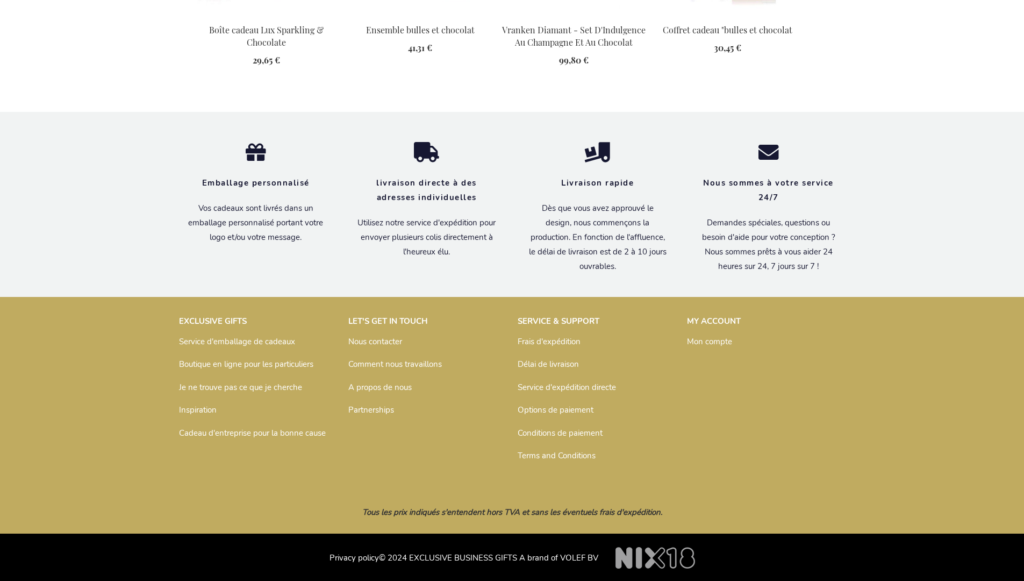
scroll to position [1459, 0]
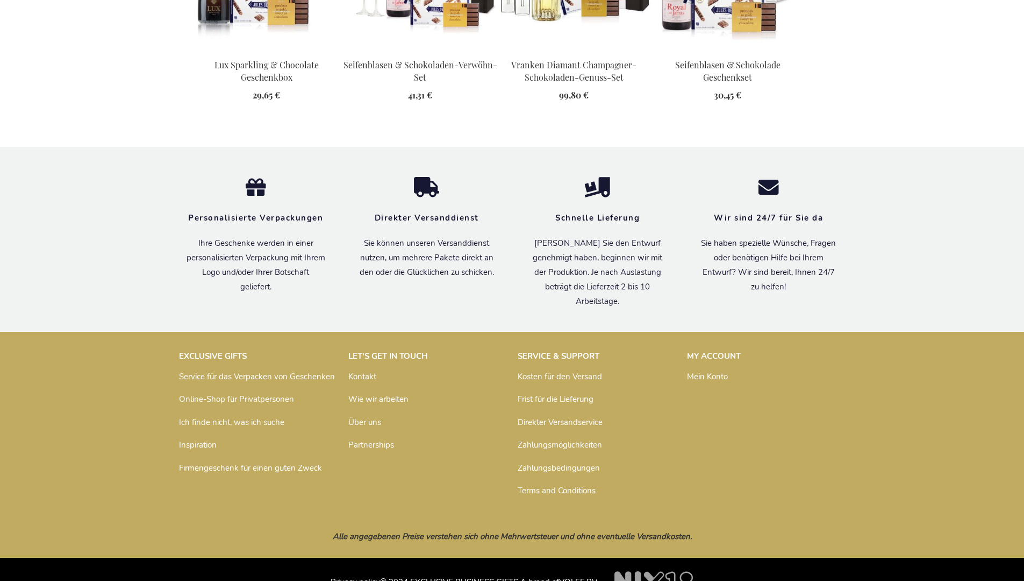
scroll to position [1448, 0]
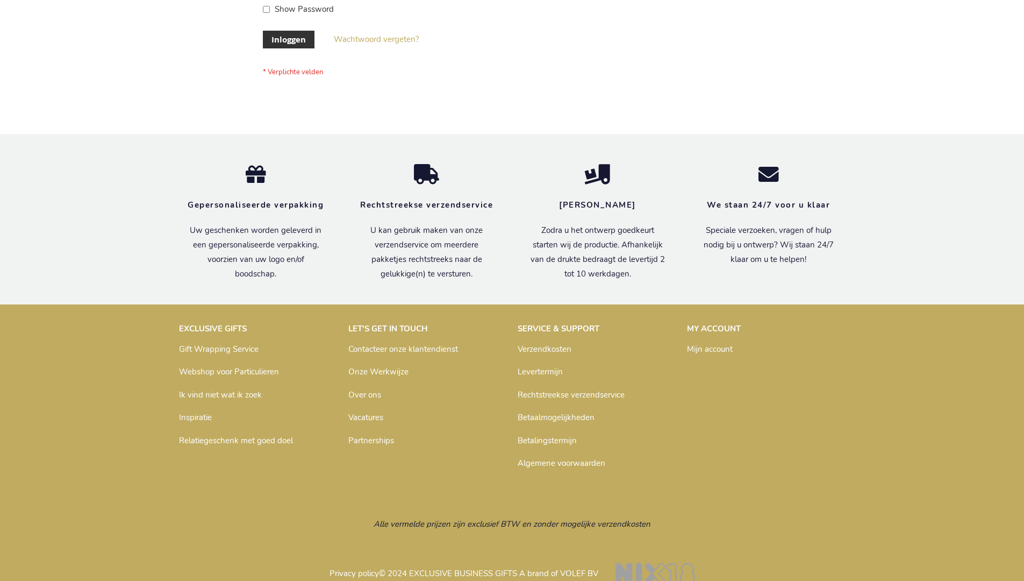
scroll to position [365, 0]
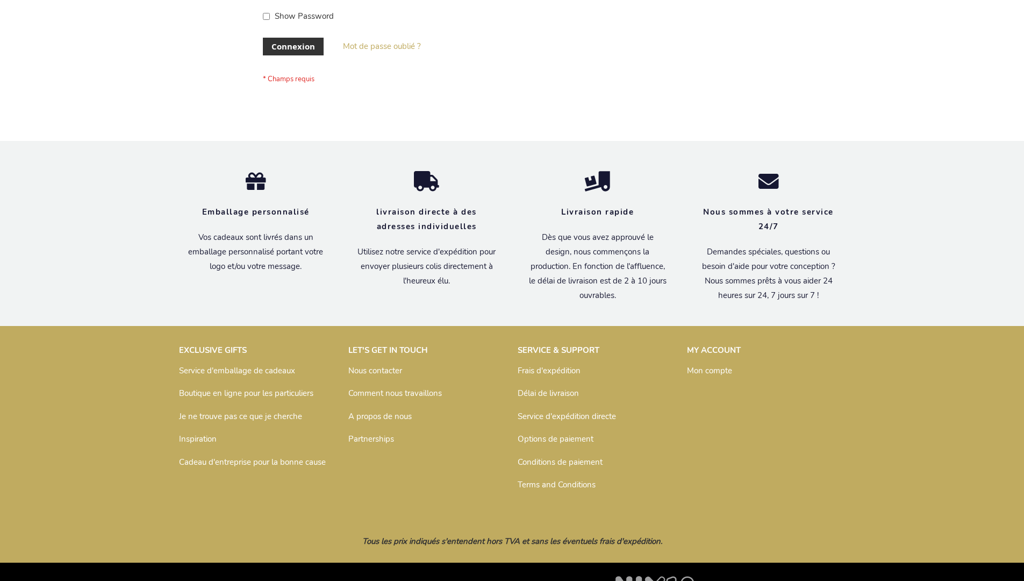
scroll to position [371, 0]
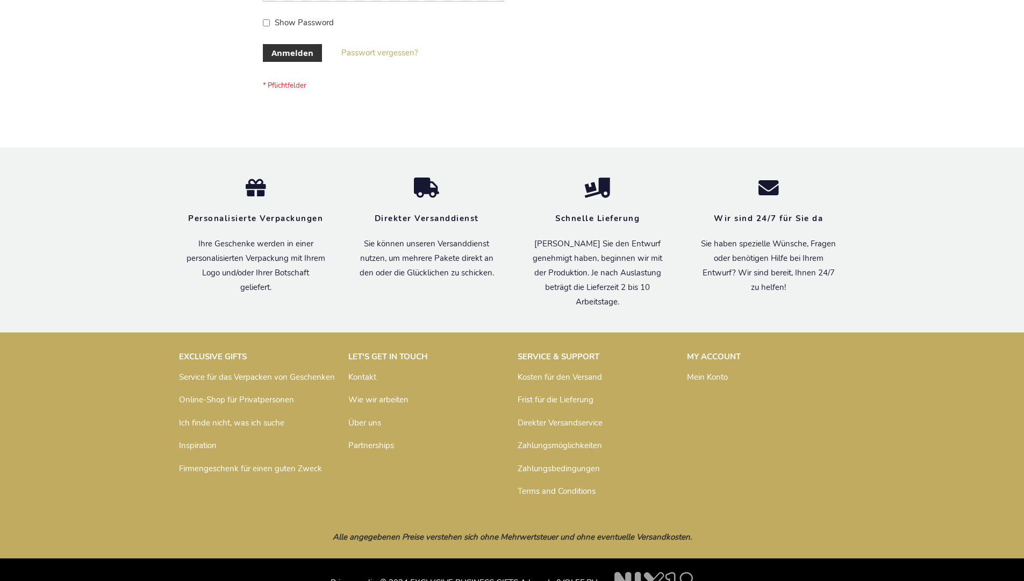
scroll to position [360, 0]
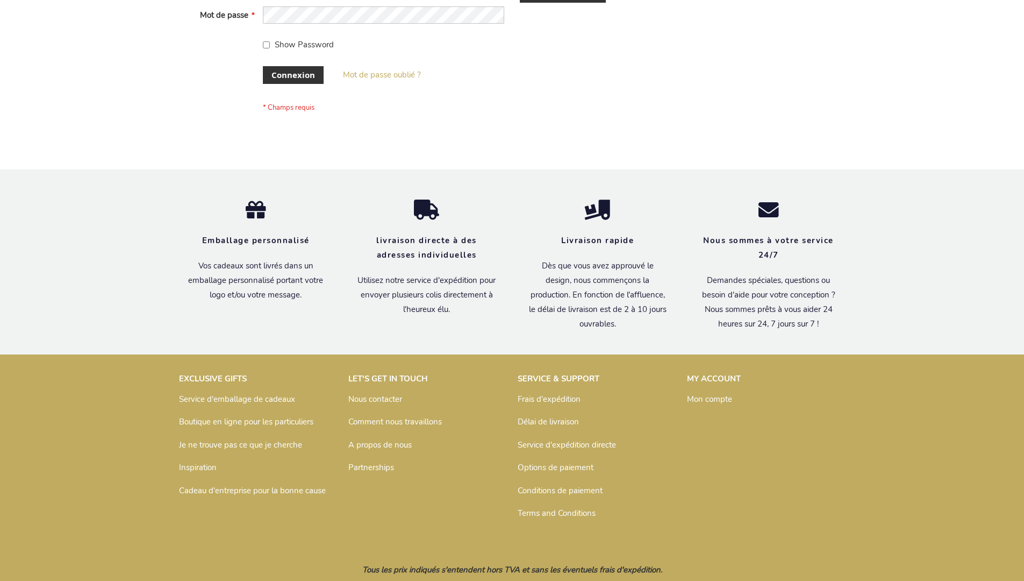
scroll to position [371, 0]
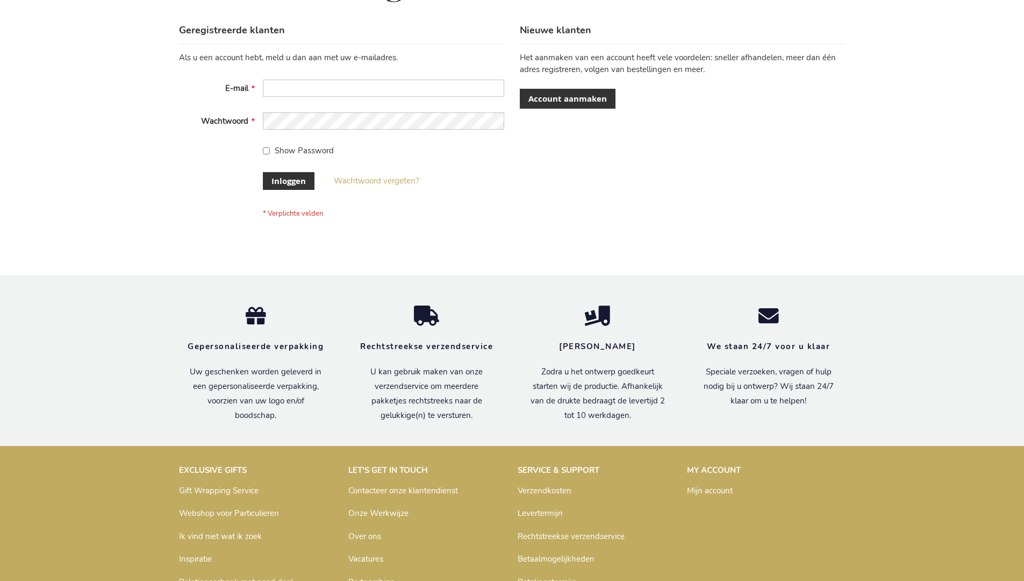
scroll to position [365, 0]
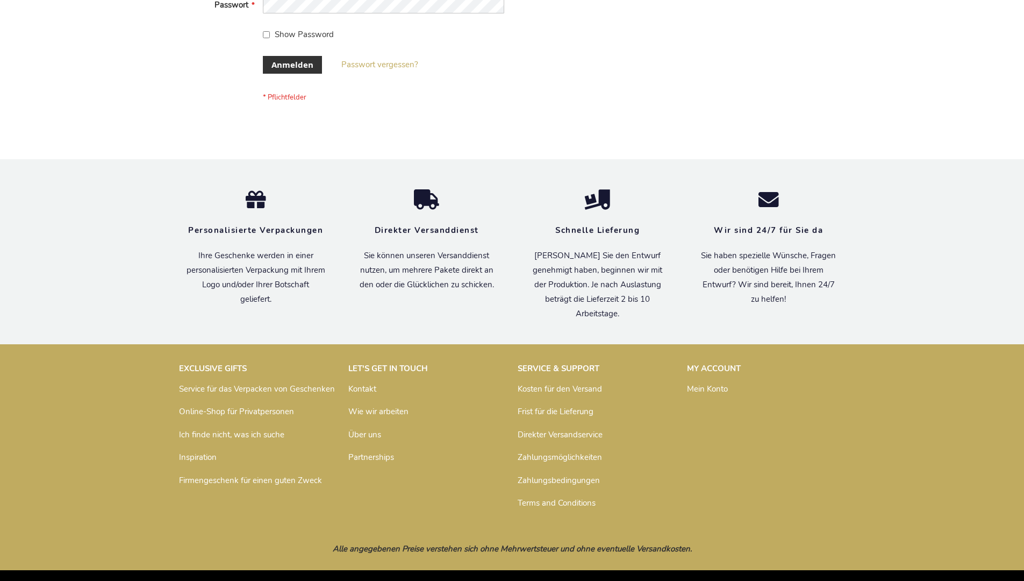
scroll to position [360, 0]
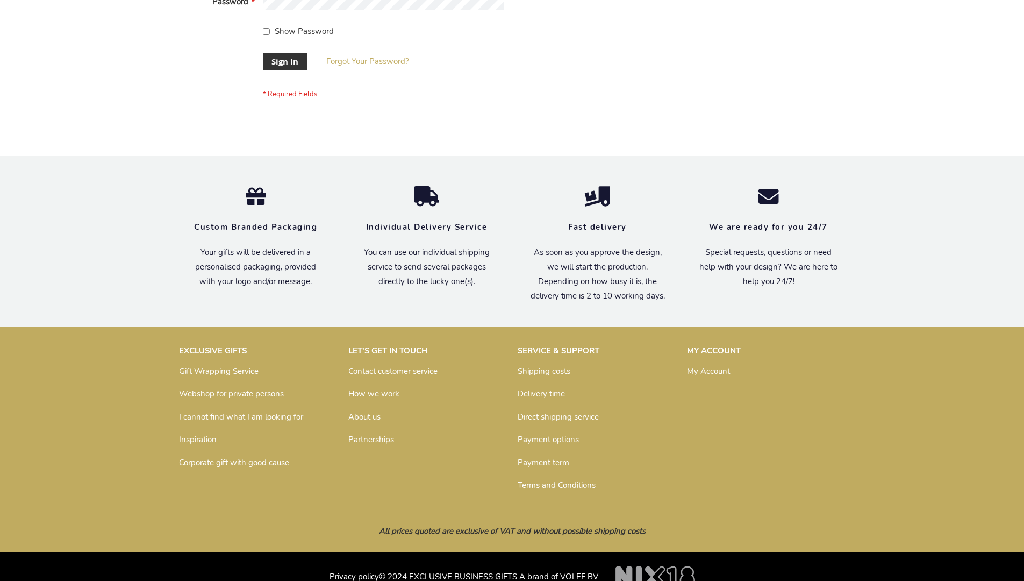
scroll to position [346, 0]
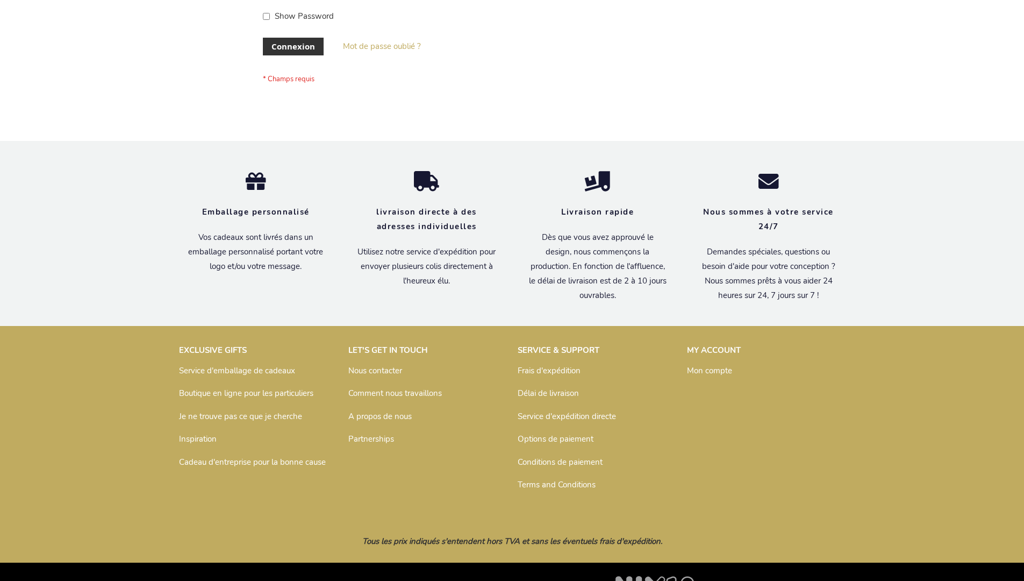
scroll to position [371, 0]
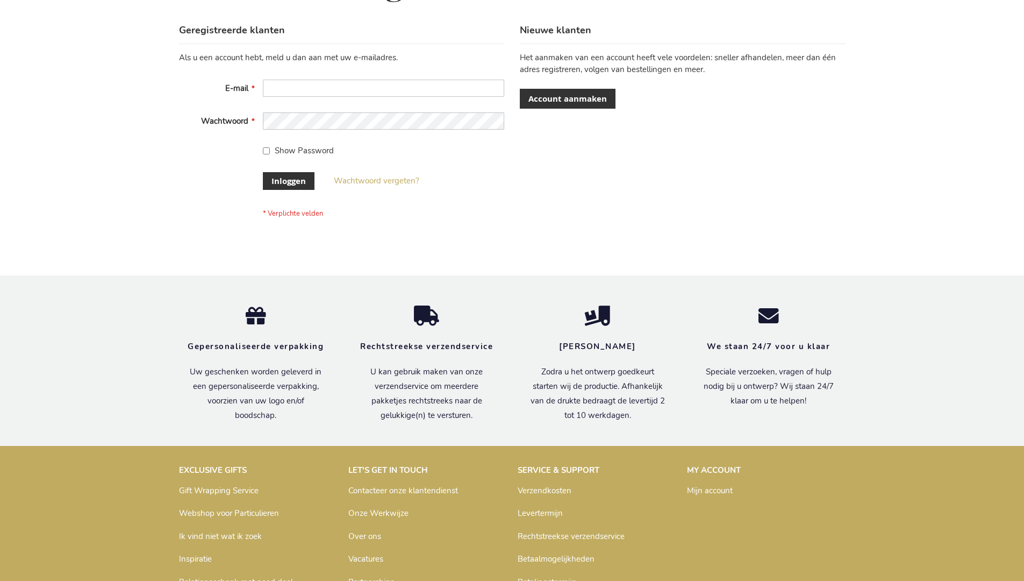
scroll to position [365, 0]
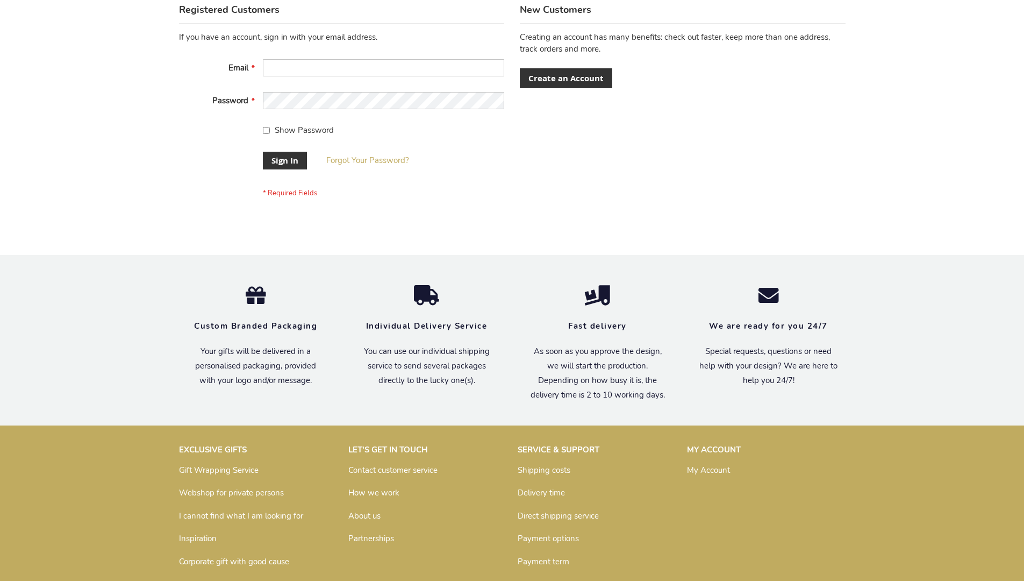
scroll to position [346, 0]
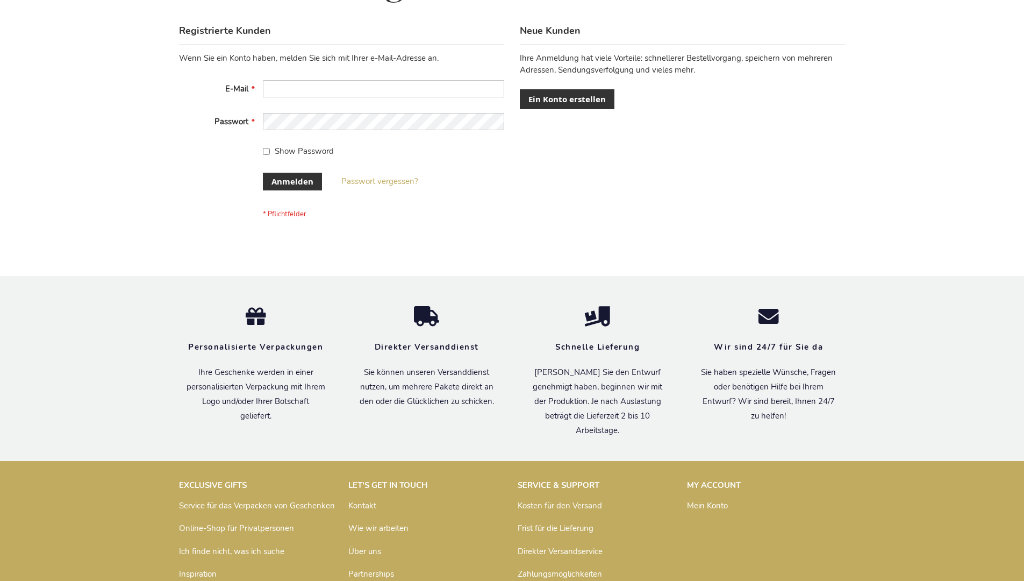
scroll to position [360, 0]
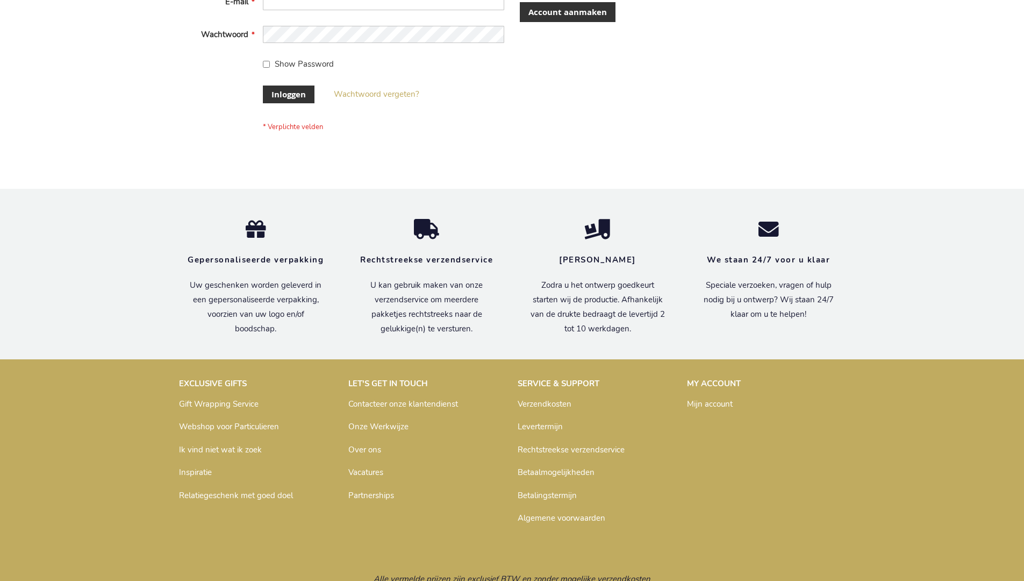
scroll to position [365, 0]
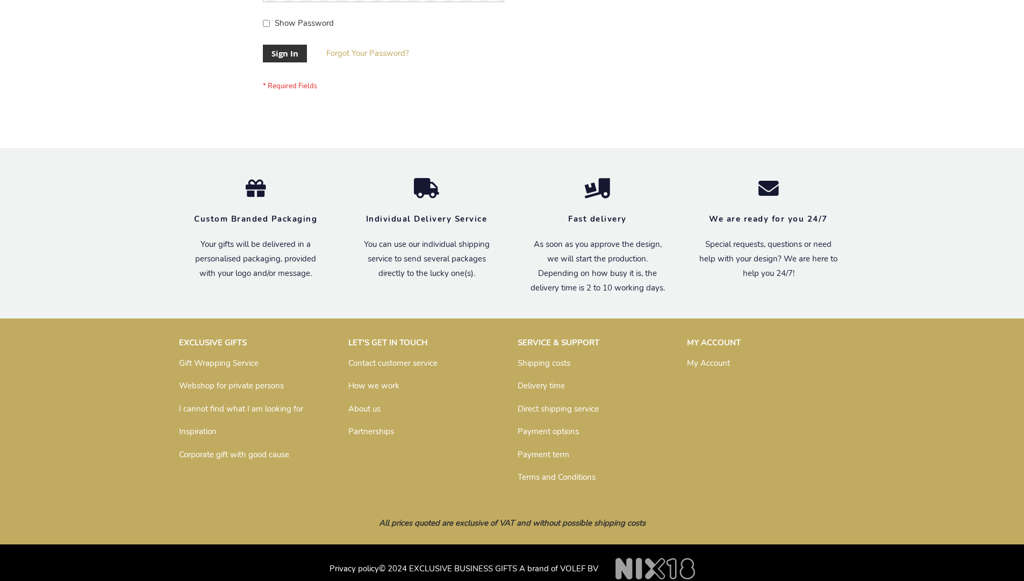
scroll to position [346, 0]
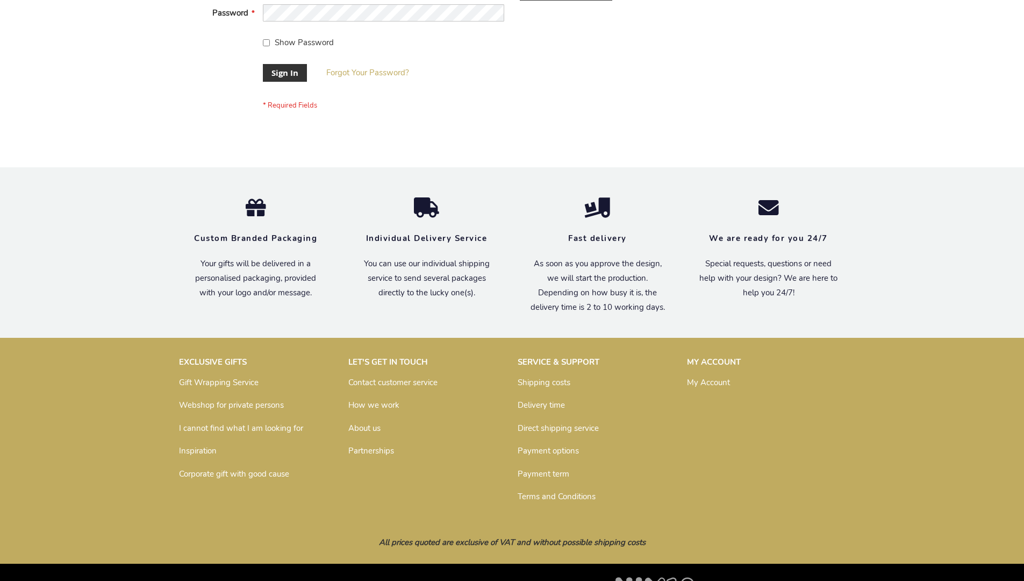
scroll to position [346, 0]
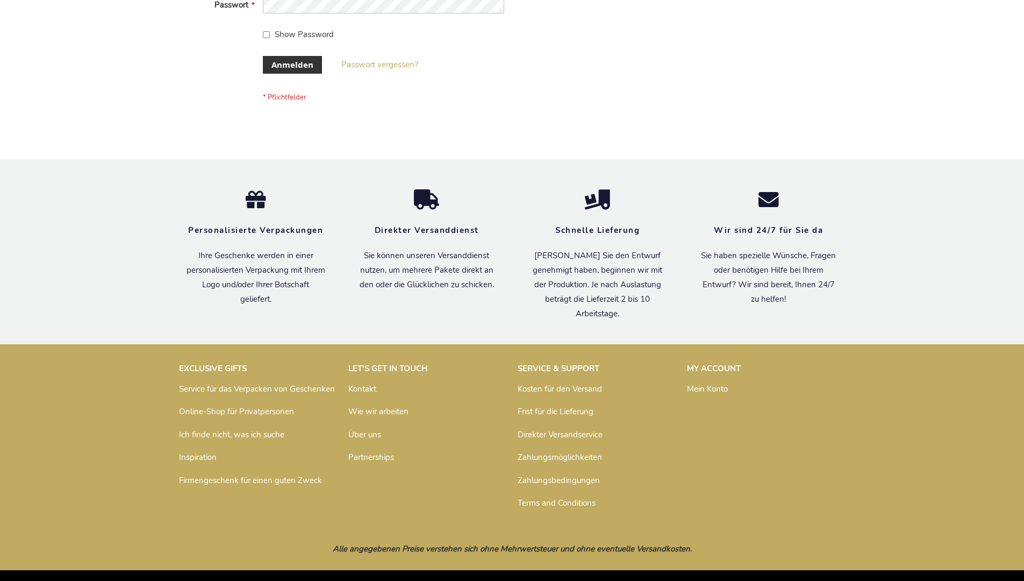
scroll to position [360, 0]
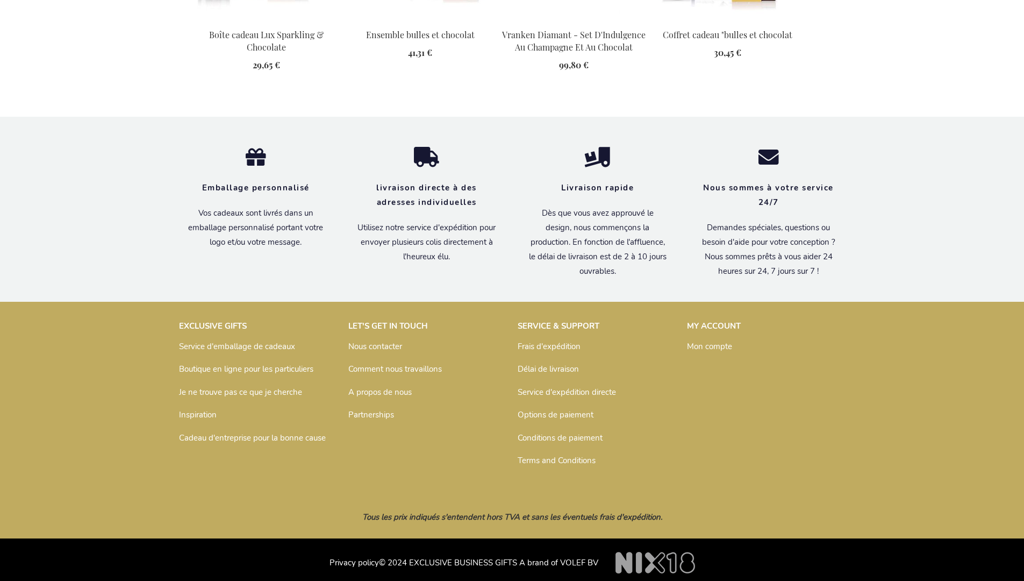
scroll to position [1459, 0]
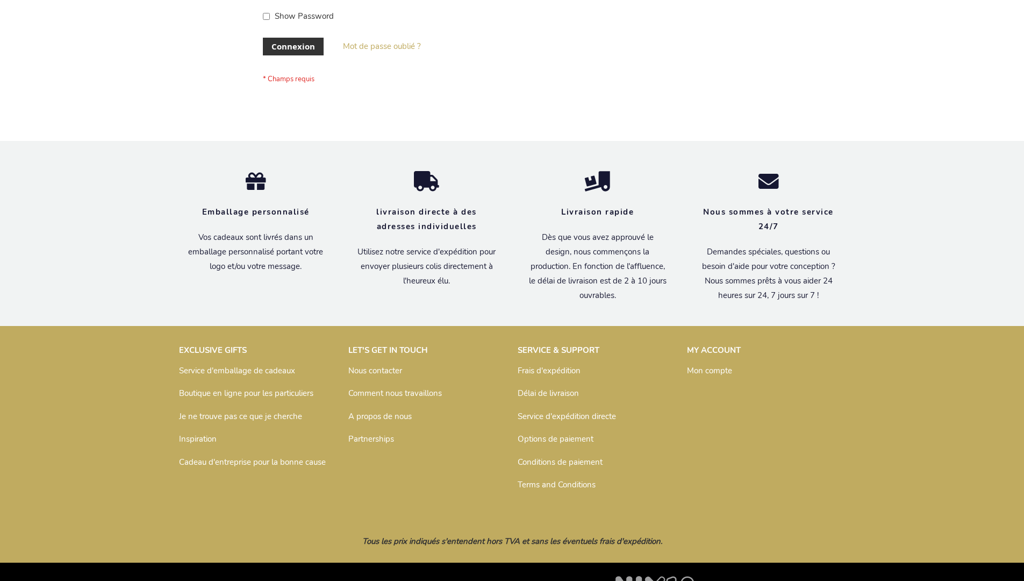
scroll to position [371, 0]
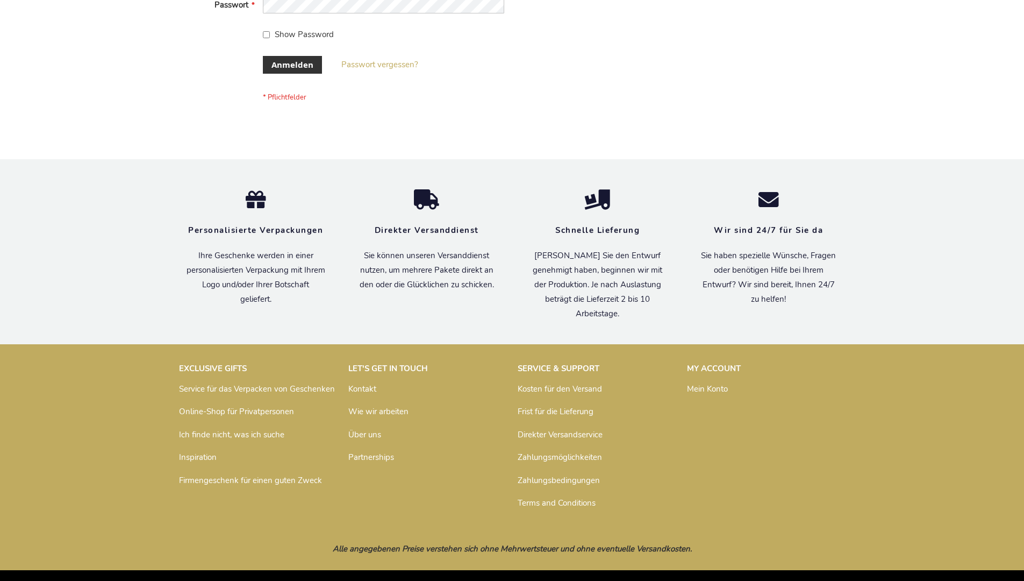
scroll to position [360, 0]
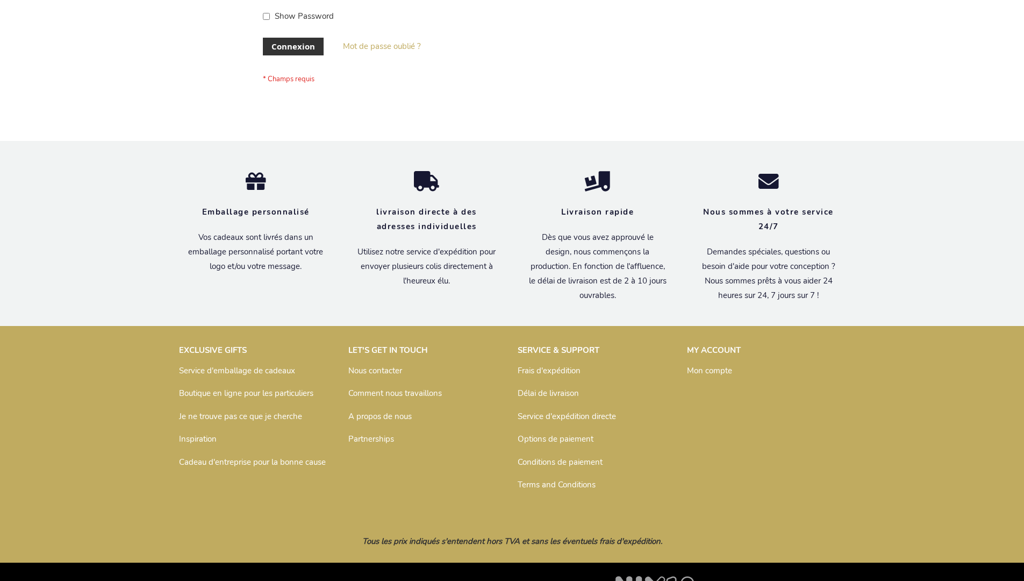
scroll to position [371, 0]
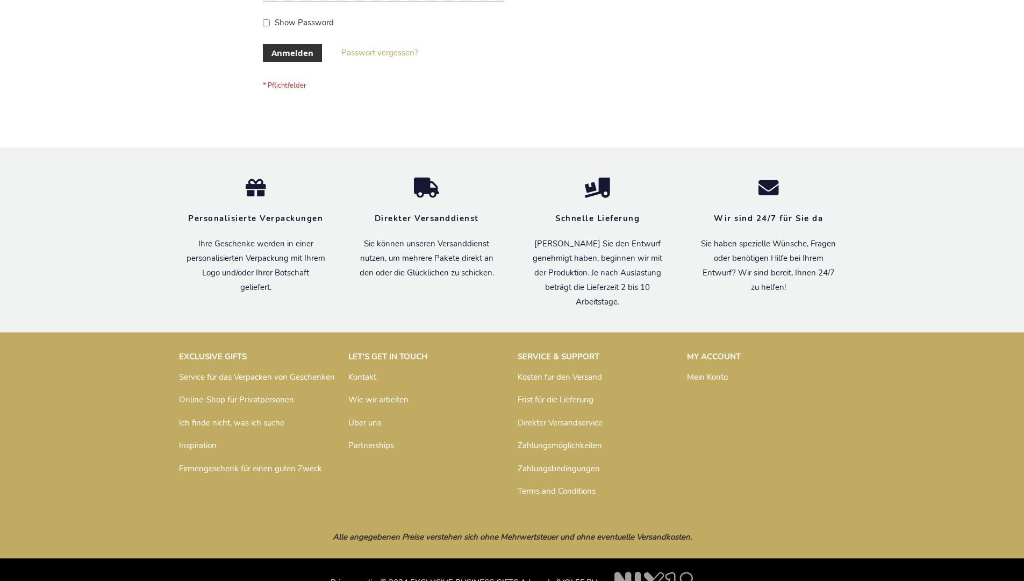
scroll to position [360, 0]
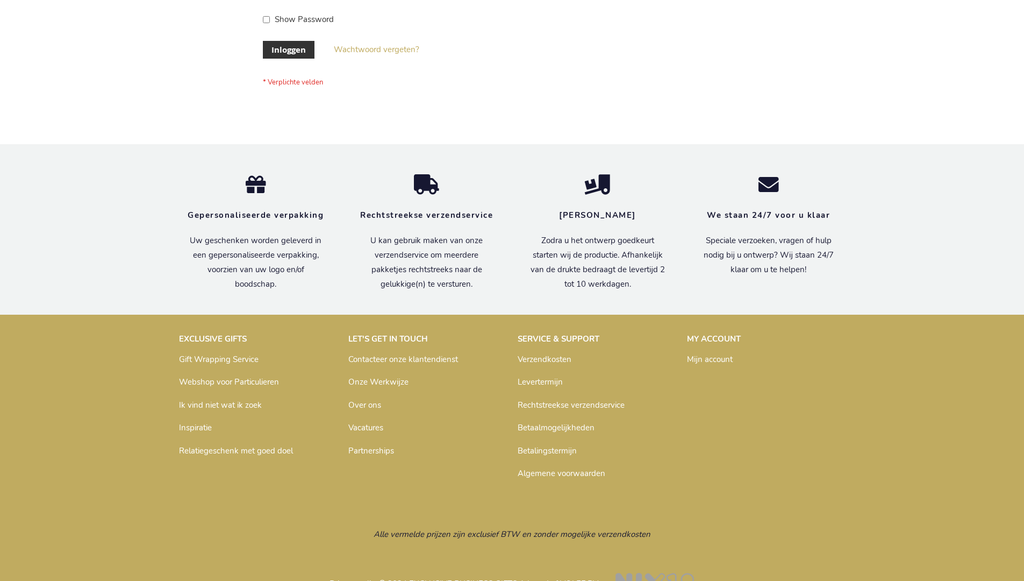
scroll to position [365, 0]
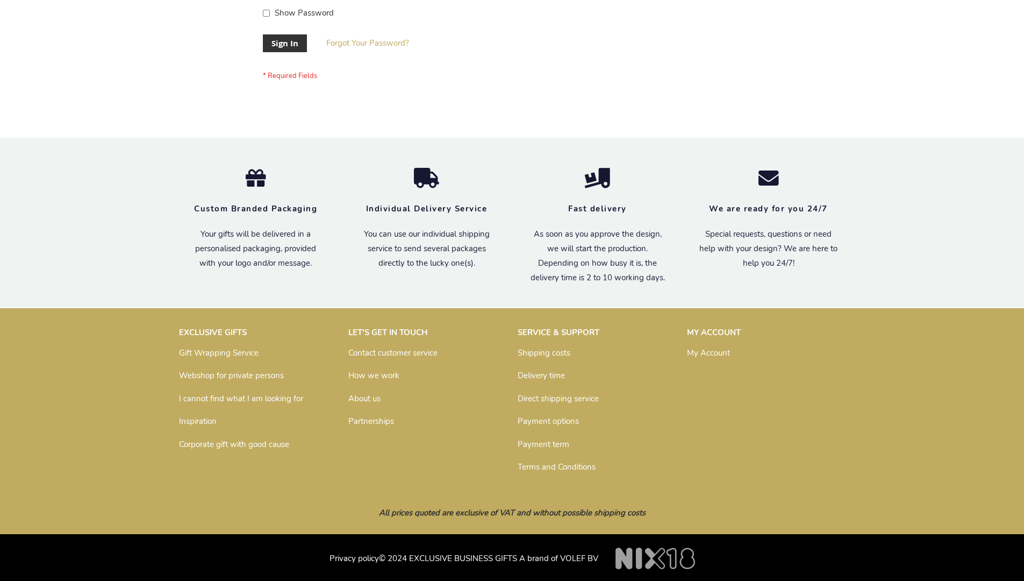
scroll to position [346, 0]
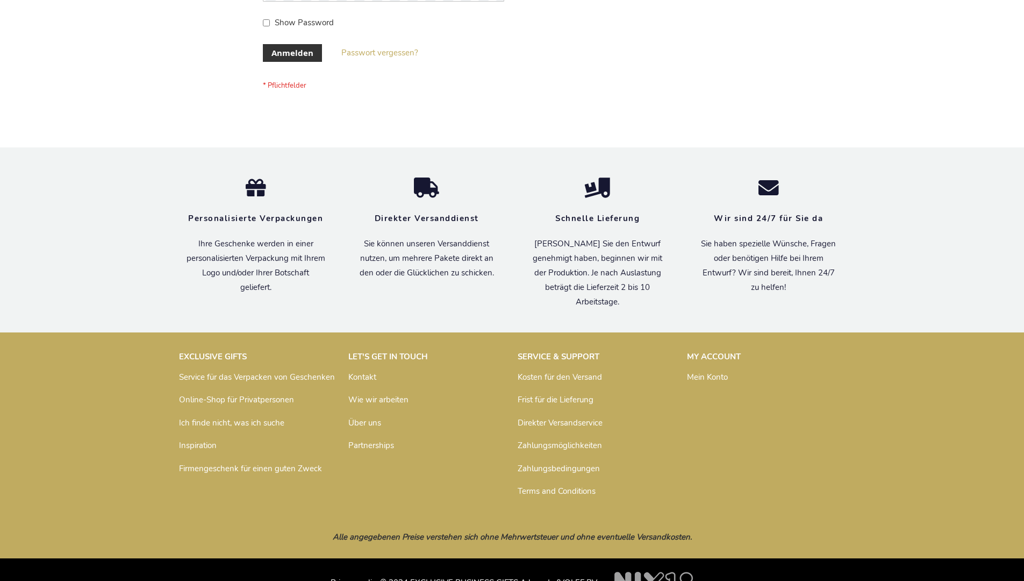
scroll to position [360, 0]
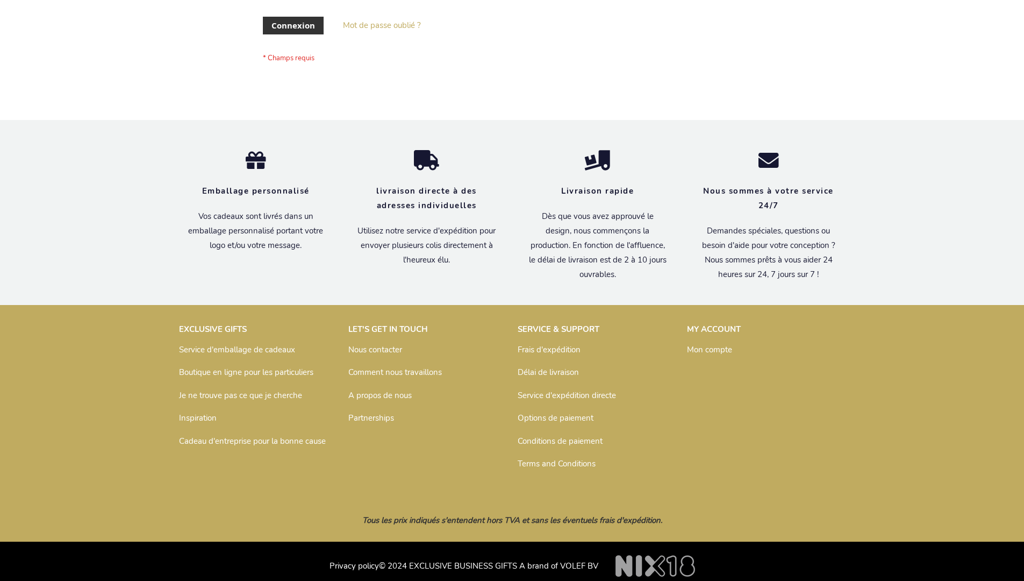
scroll to position [362, 0]
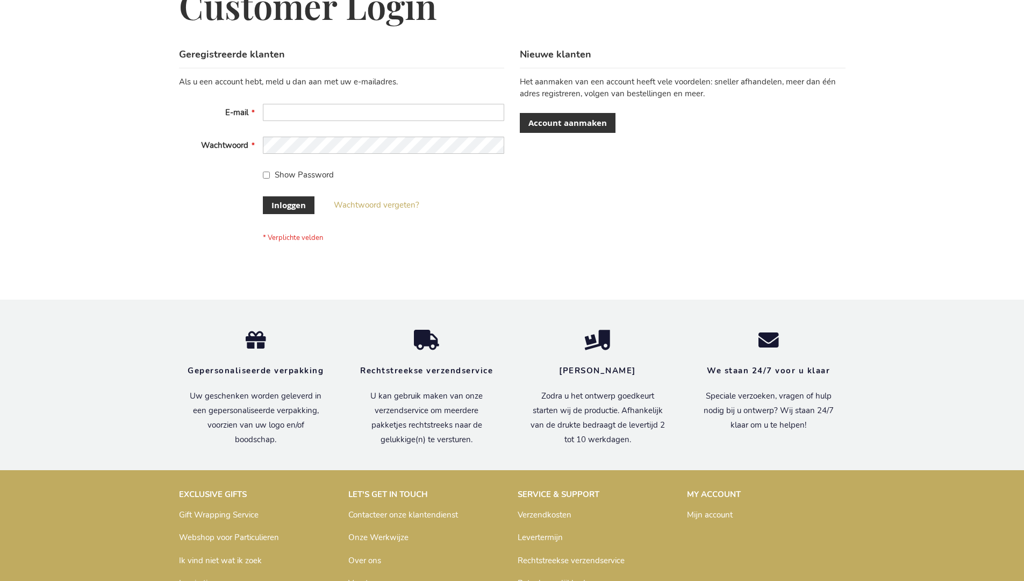
scroll to position [365, 0]
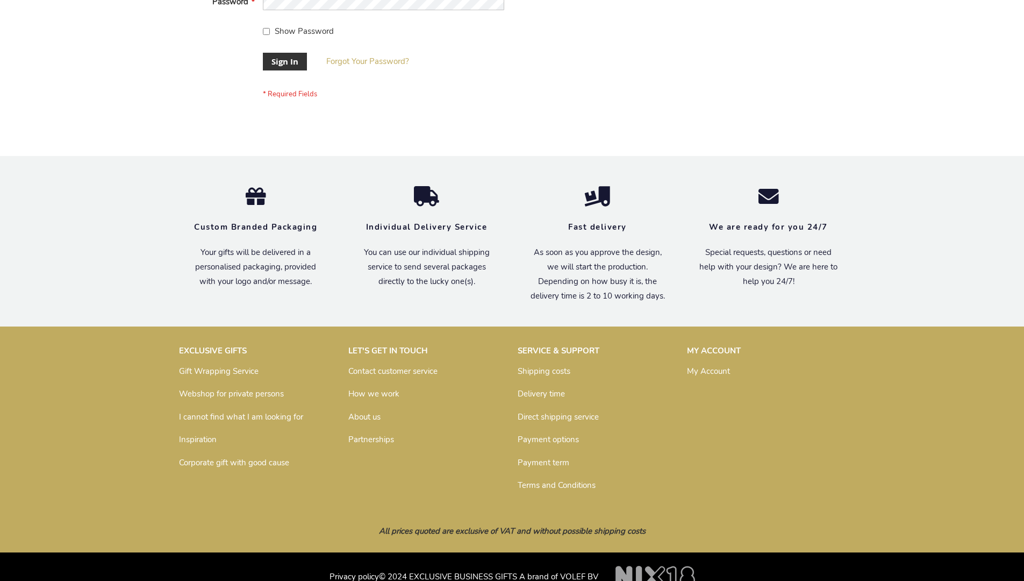
scroll to position [346, 0]
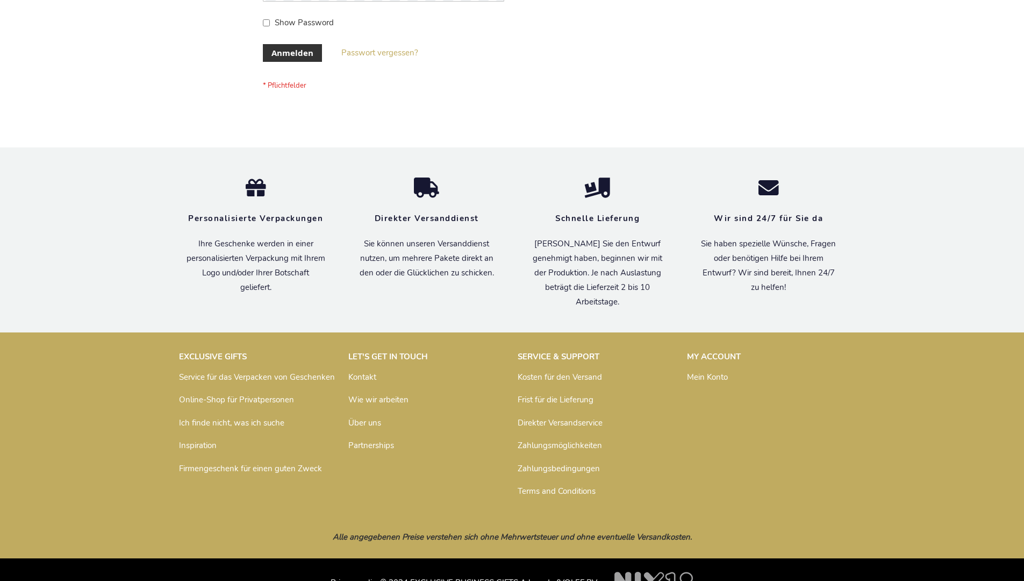
scroll to position [360, 0]
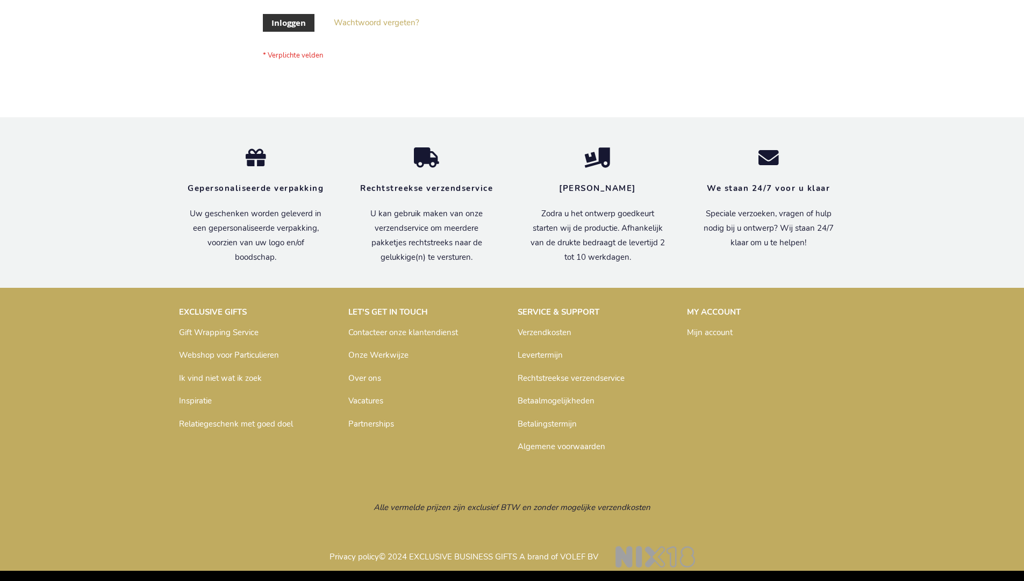
scroll to position [365, 0]
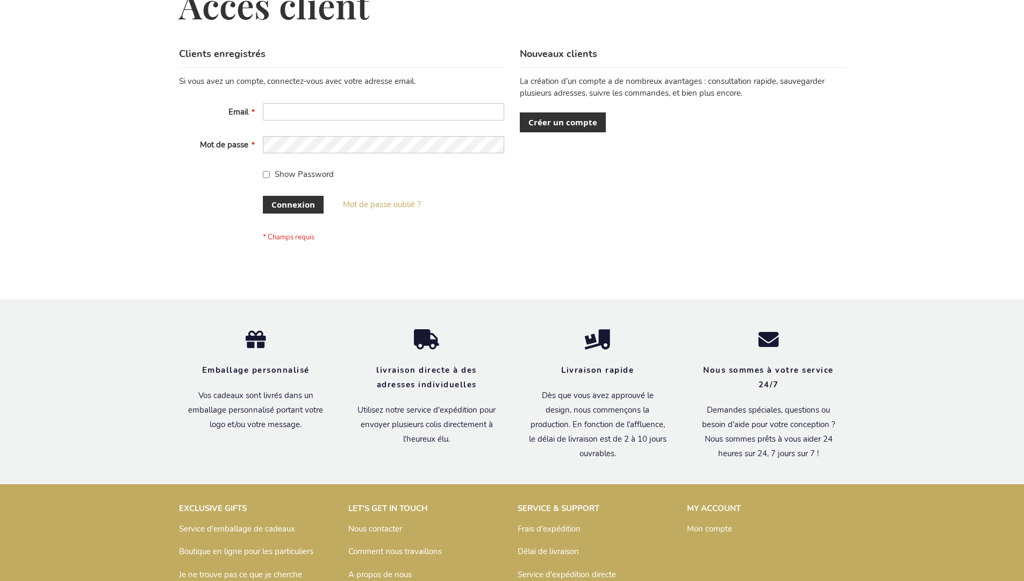
scroll to position [371, 0]
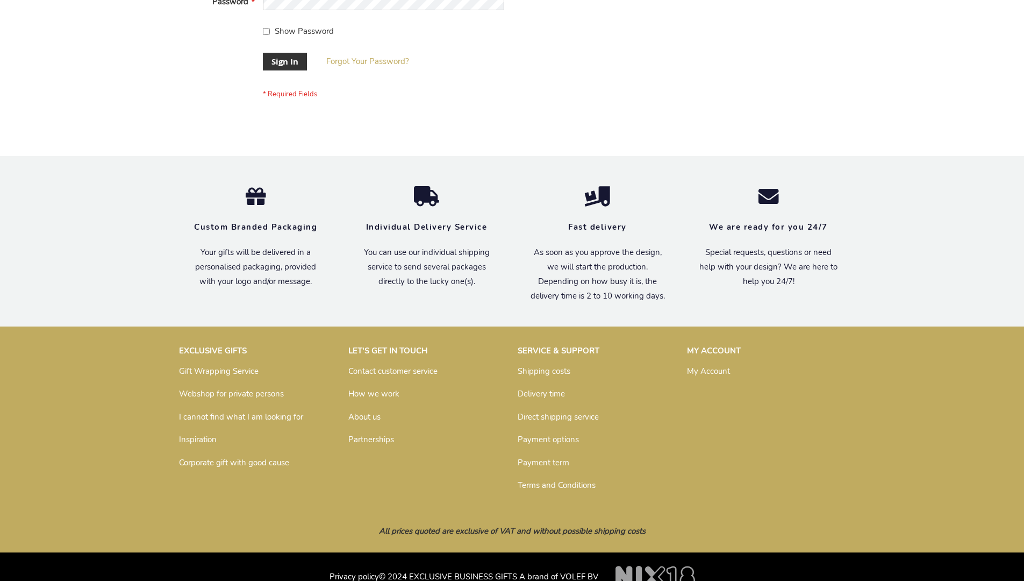
scroll to position [346, 0]
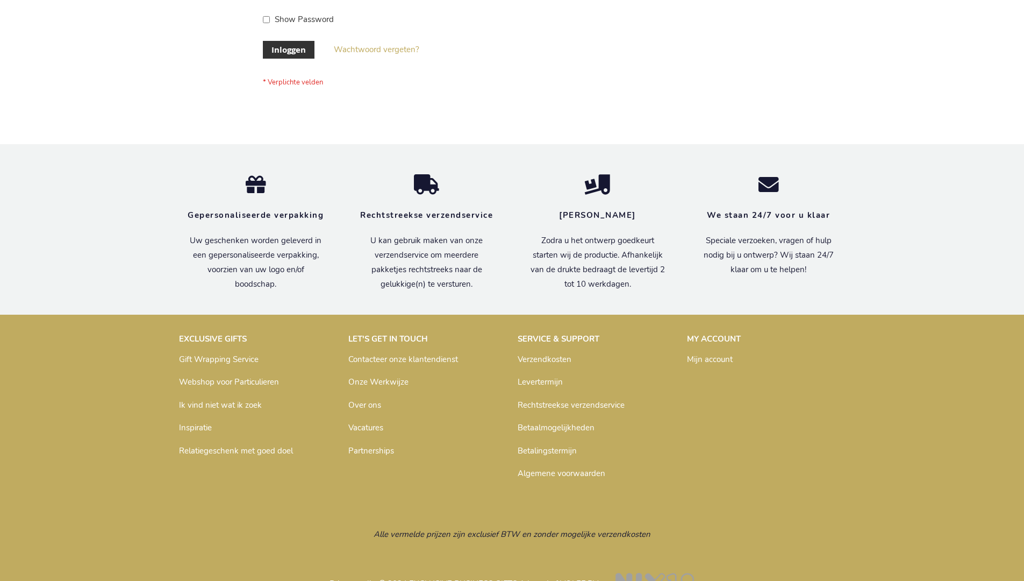
scroll to position [365, 0]
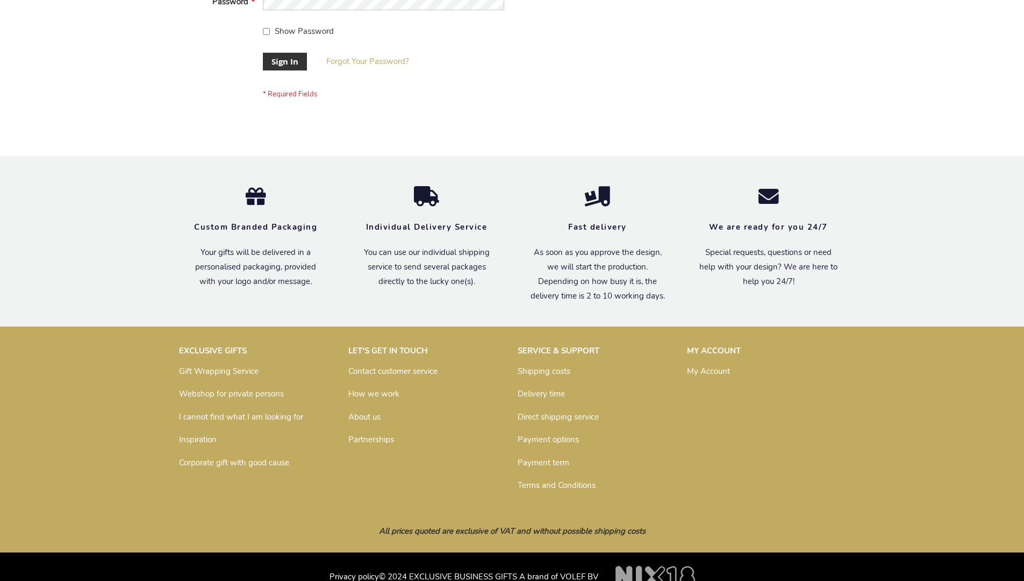
scroll to position [346, 0]
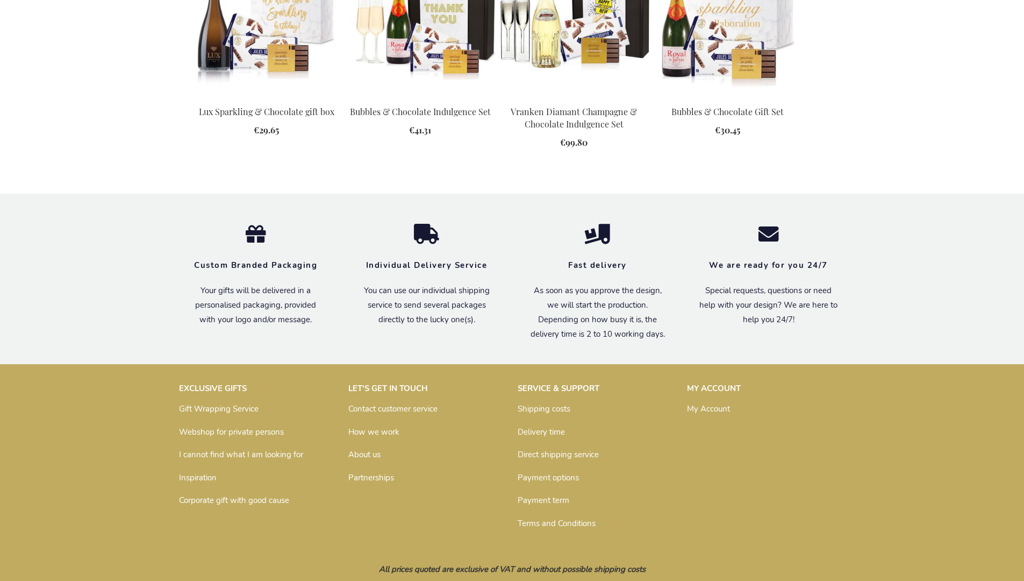
scroll to position [1421, 0]
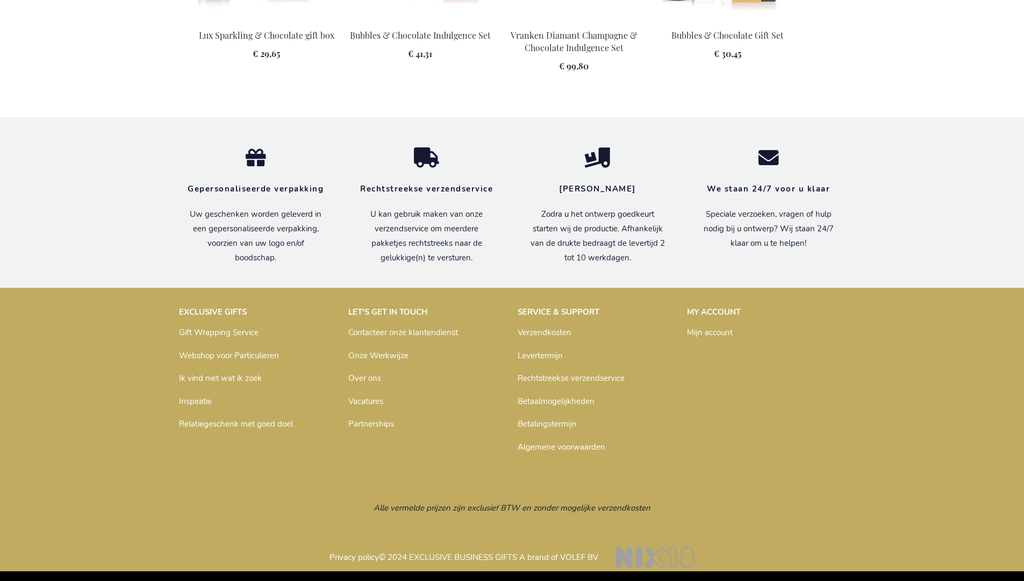
scroll to position [1441, 0]
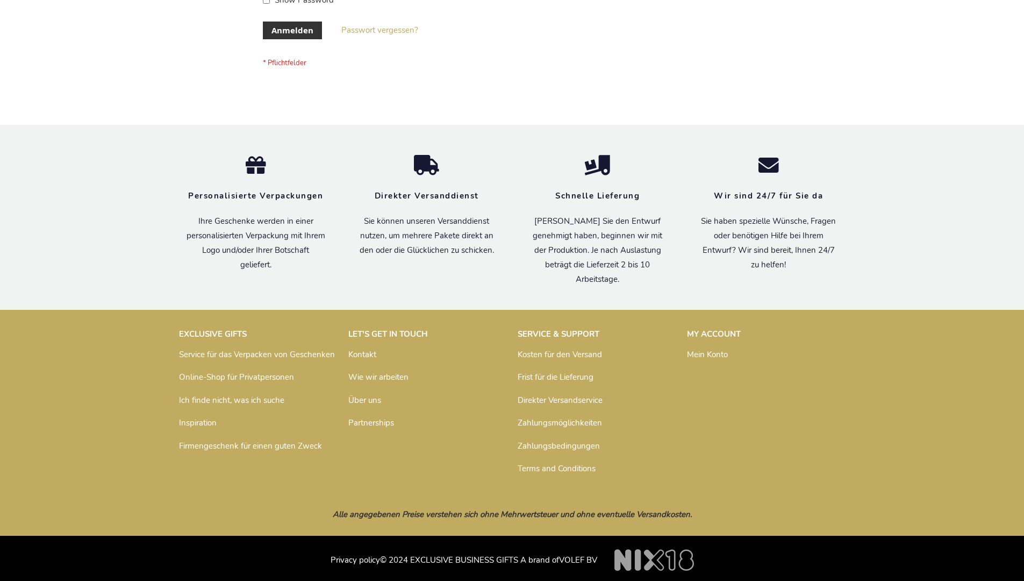
scroll to position [360, 0]
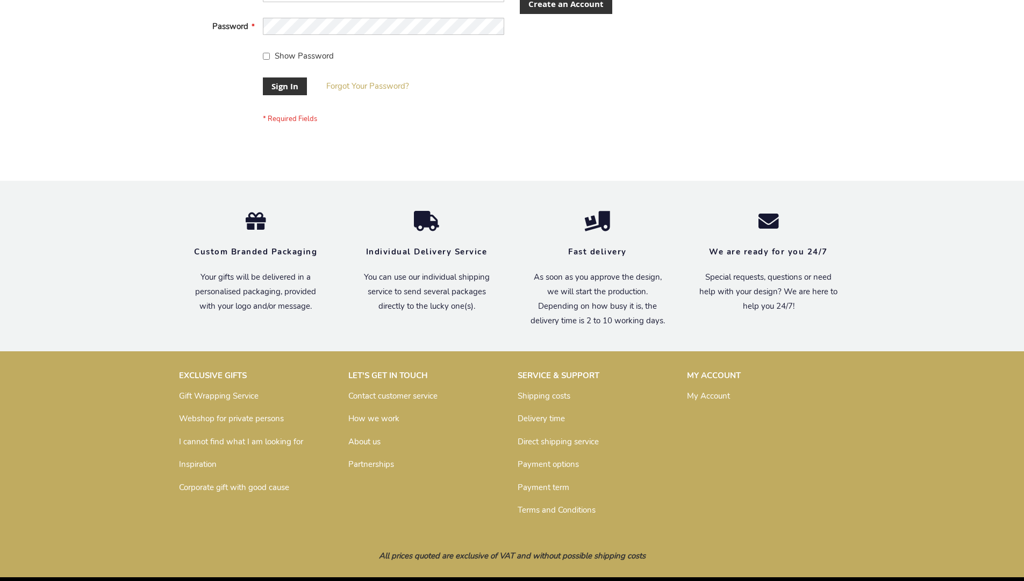
scroll to position [346, 0]
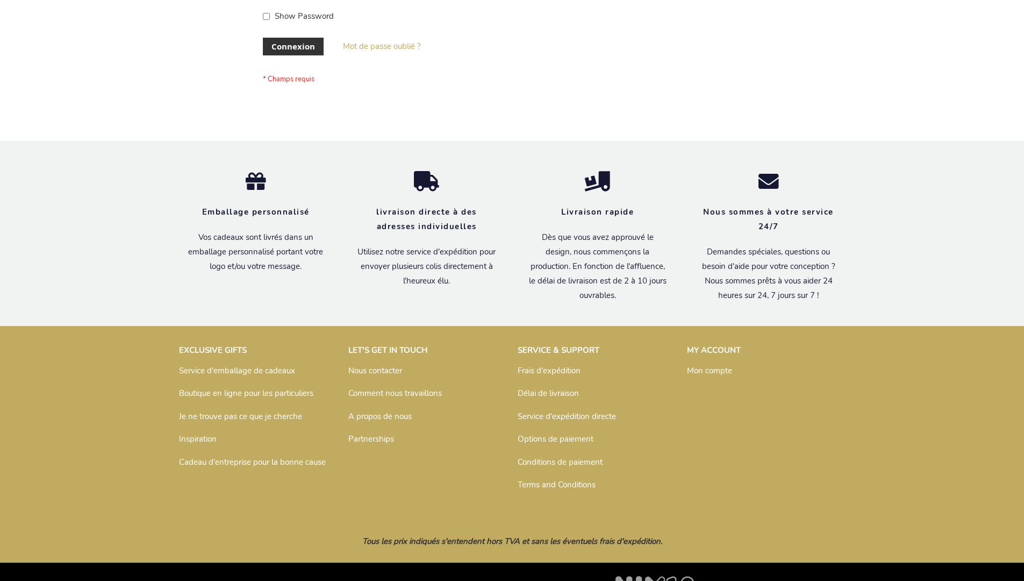
scroll to position [371, 0]
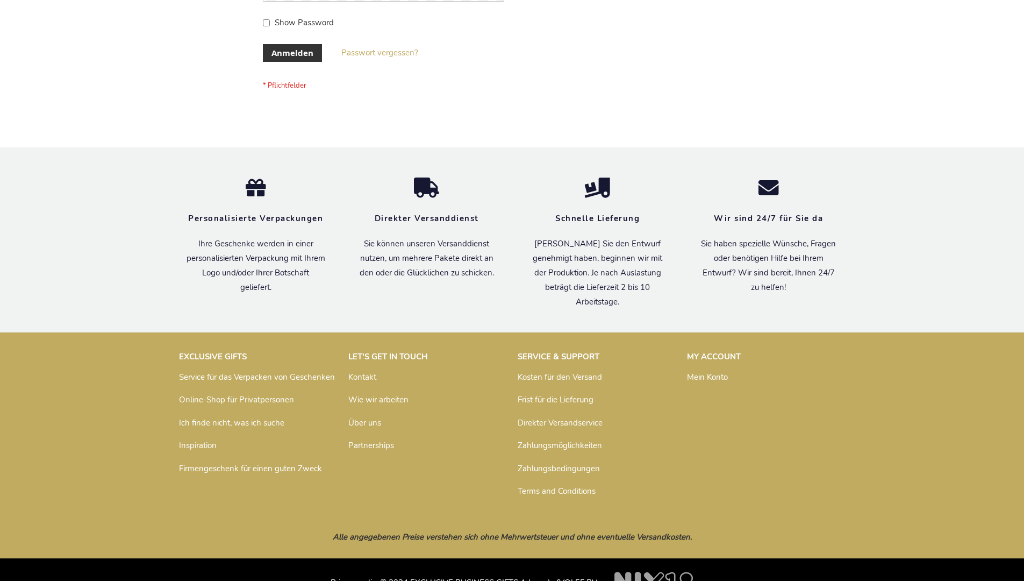
scroll to position [360, 0]
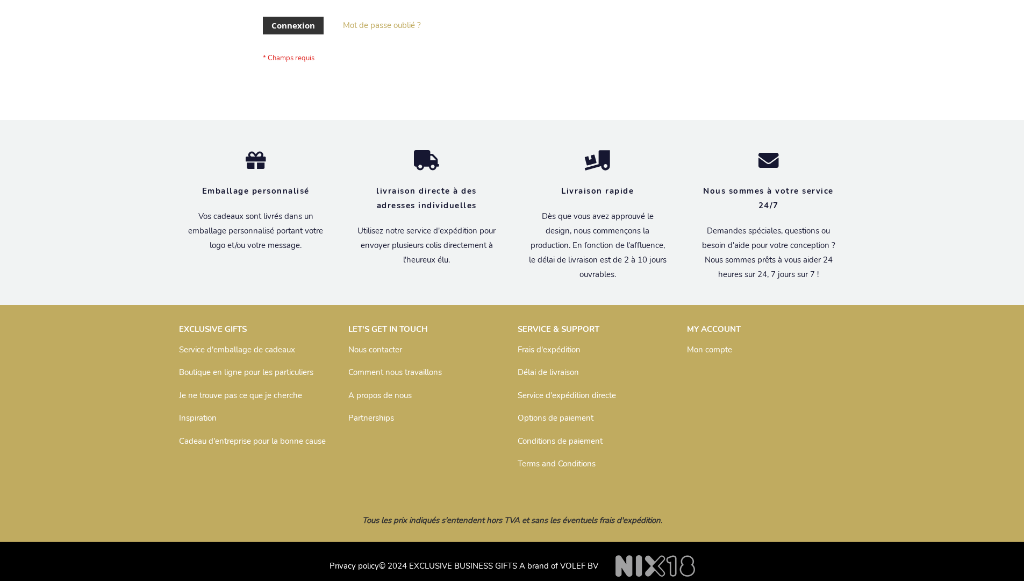
scroll to position [362, 0]
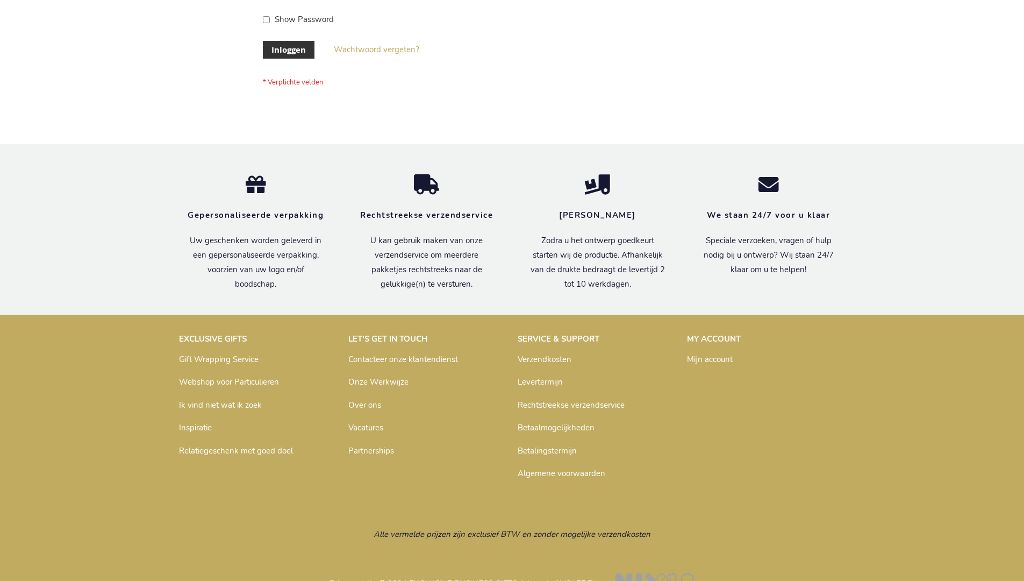
scroll to position [365, 0]
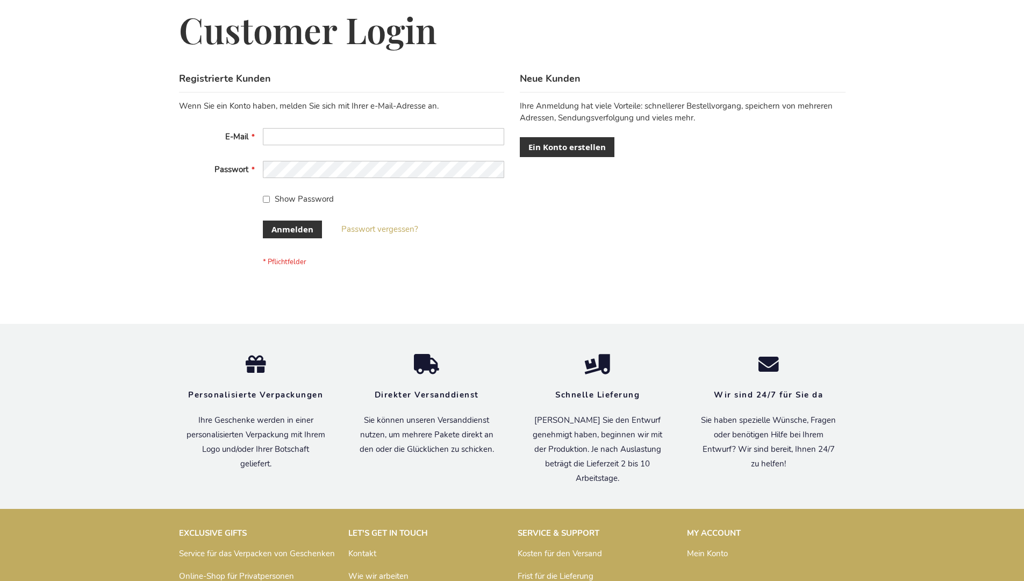
scroll to position [360, 0]
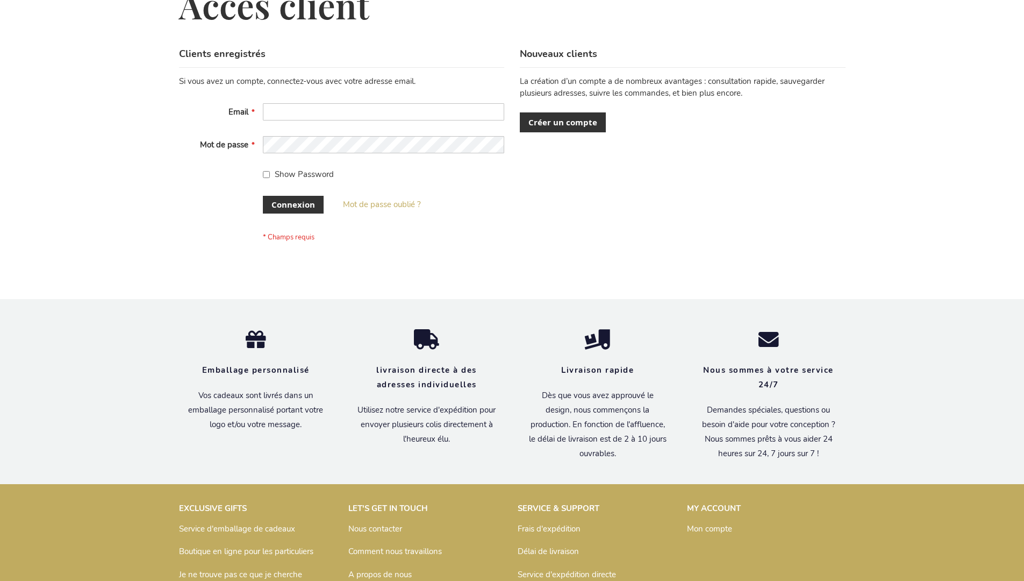
scroll to position [371, 0]
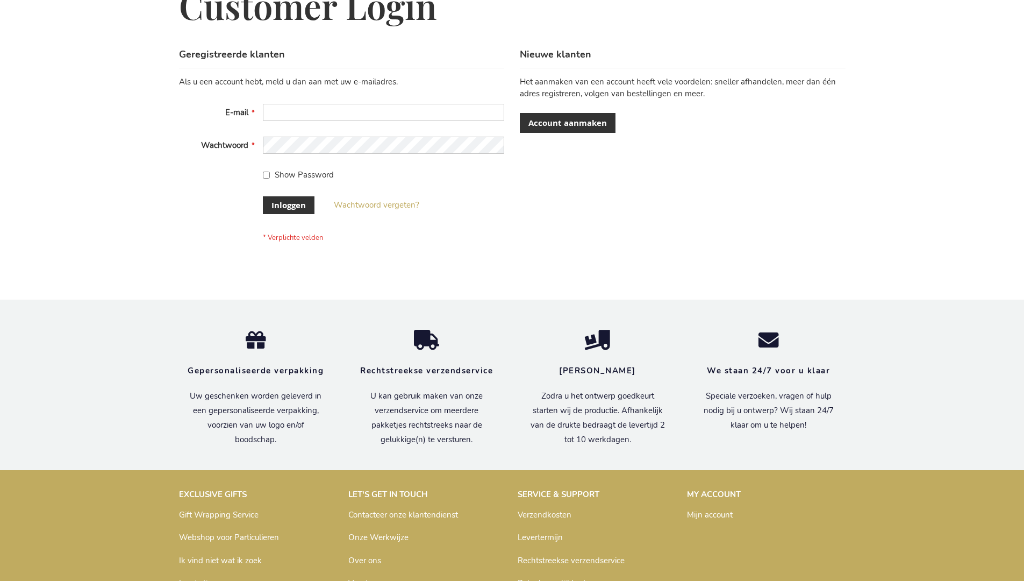
scroll to position [365, 0]
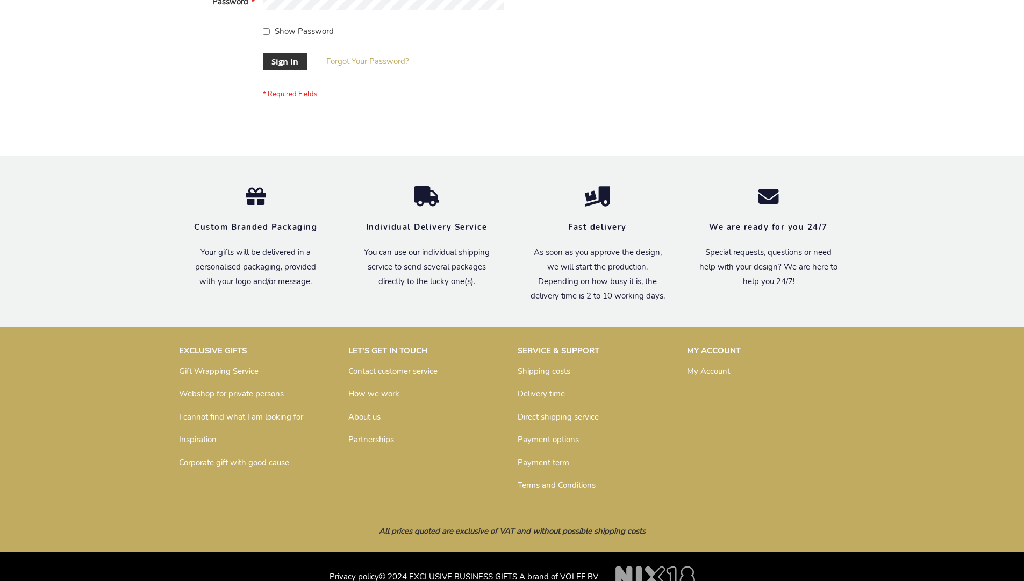
scroll to position [346, 0]
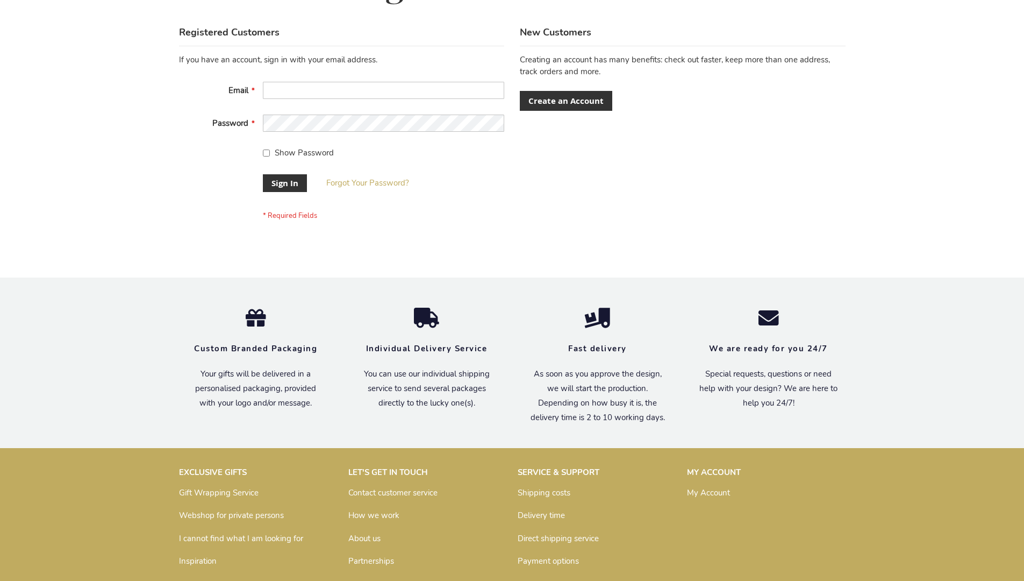
scroll to position [346, 0]
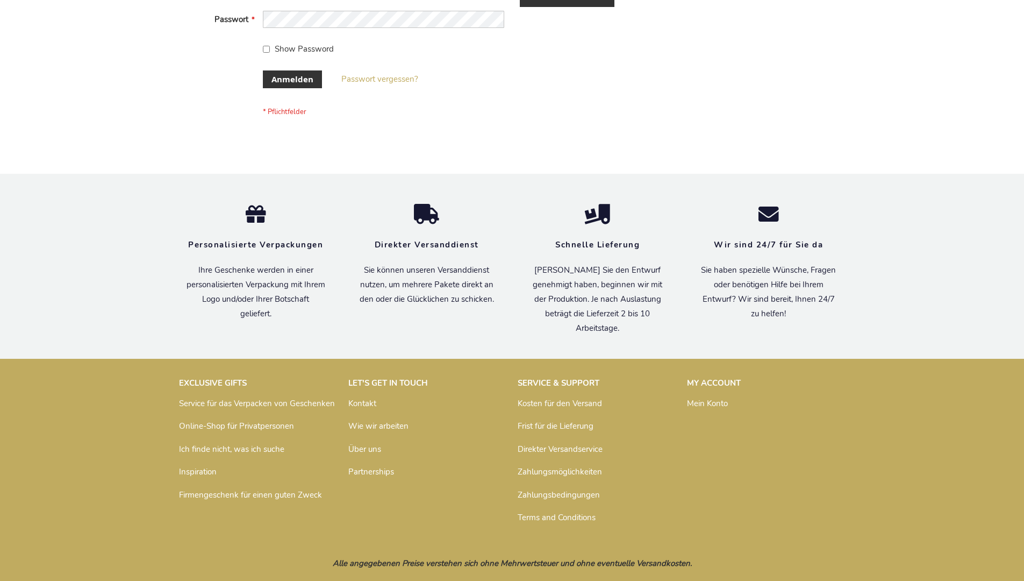
scroll to position [360, 0]
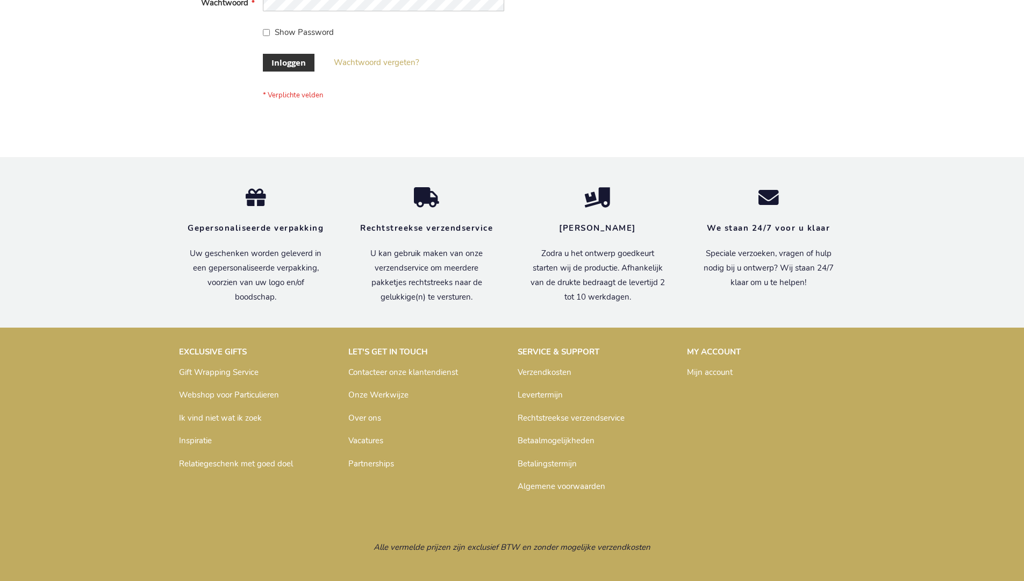
scroll to position [365, 0]
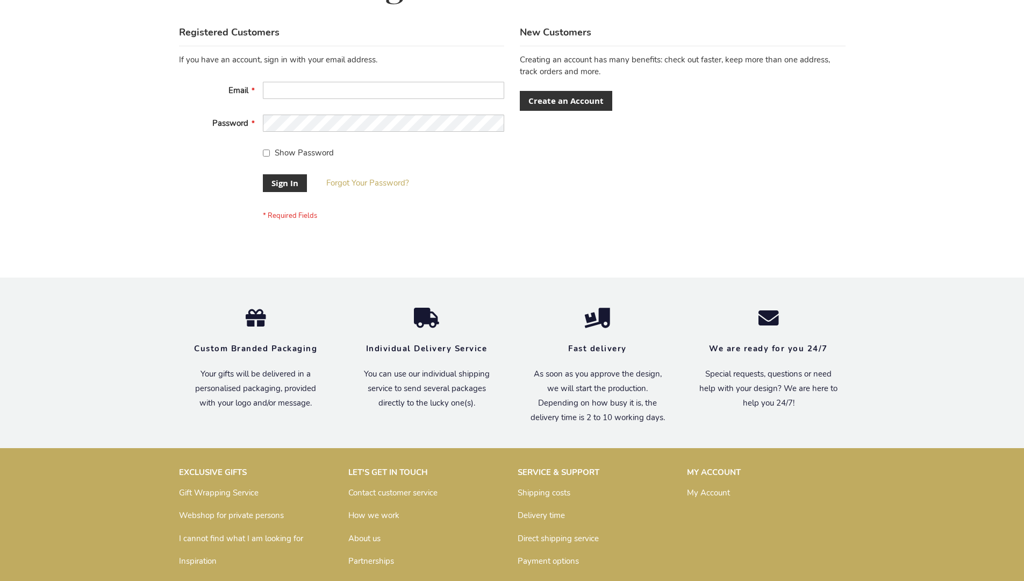
scroll to position [346, 0]
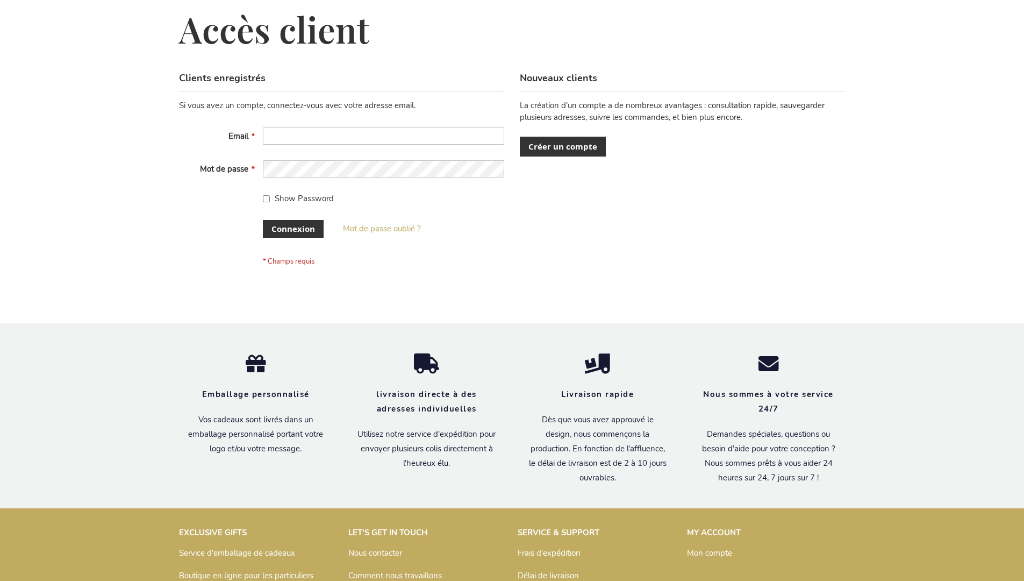
scroll to position [371, 0]
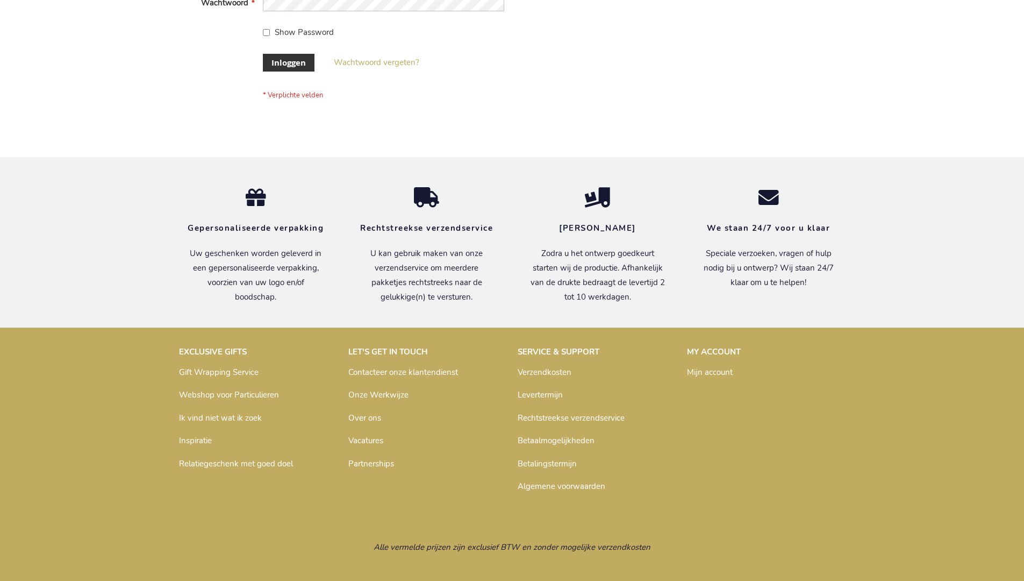
scroll to position [365, 0]
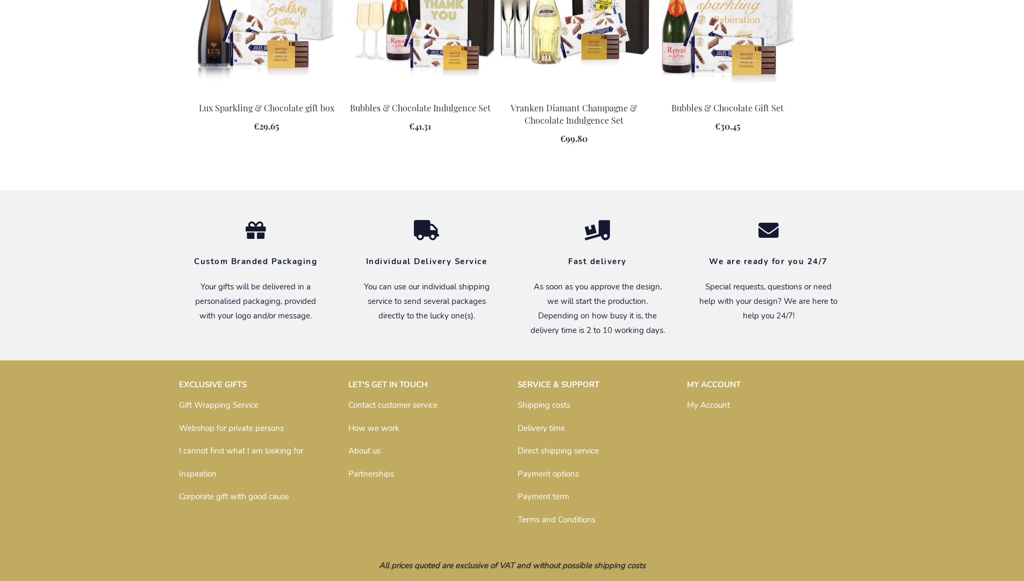
scroll to position [1421, 0]
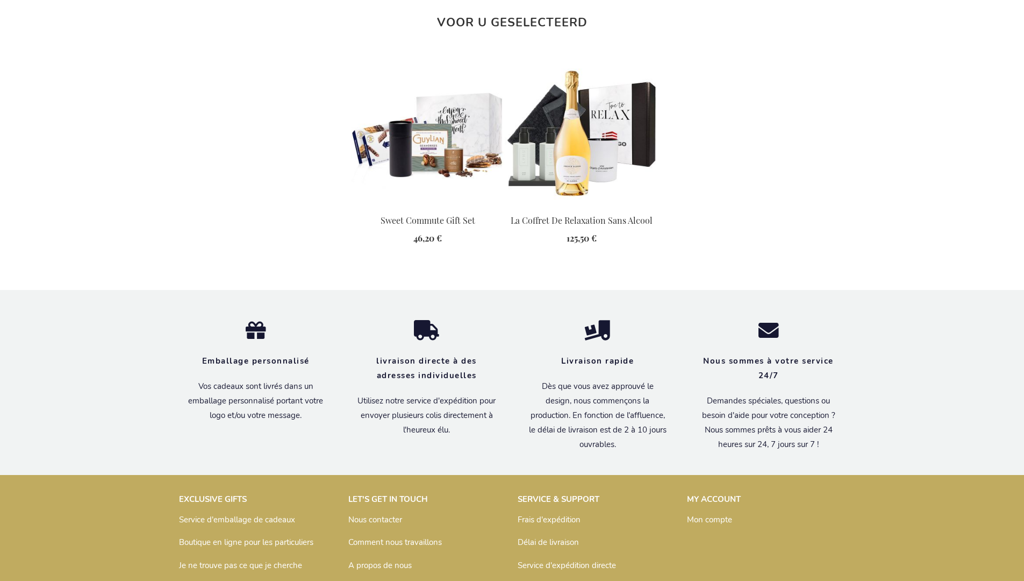
scroll to position [1435, 0]
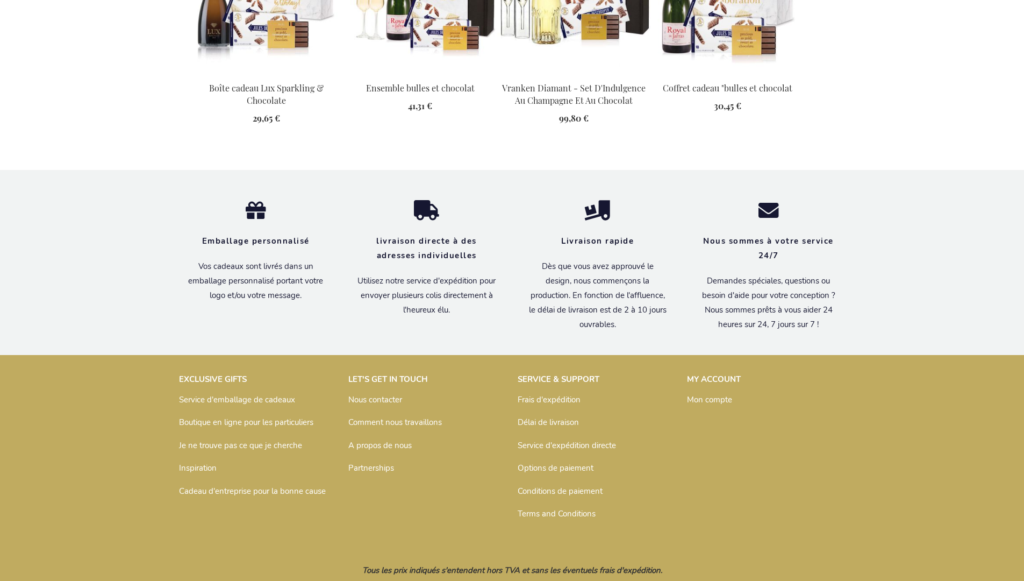
scroll to position [1459, 0]
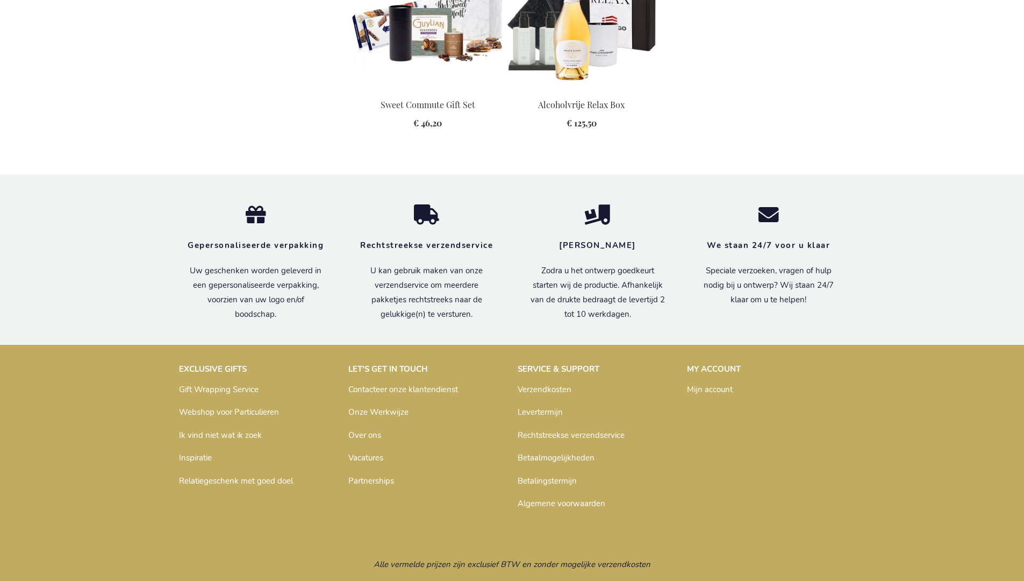
scroll to position [1417, 0]
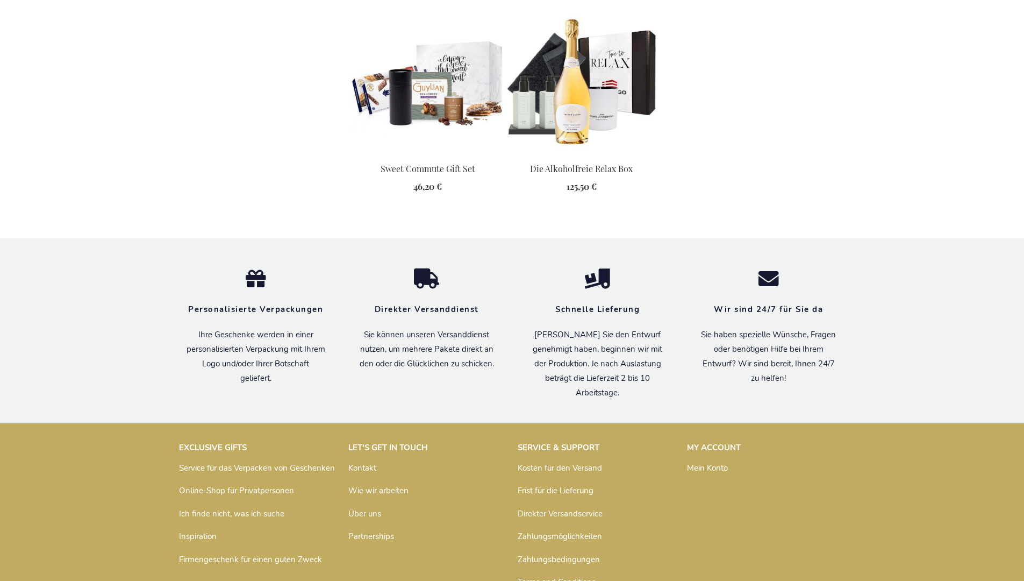
scroll to position [1424, 0]
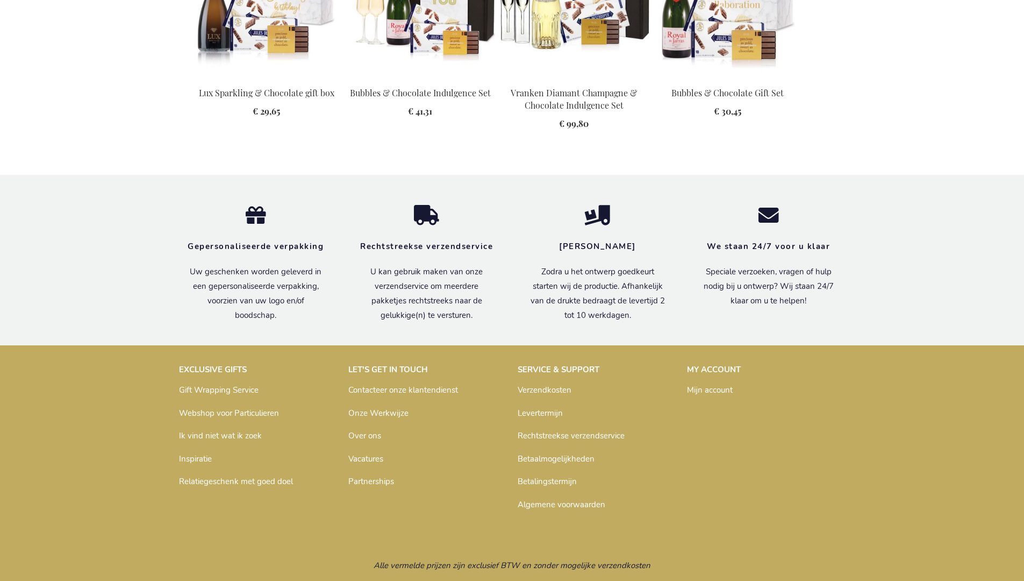
scroll to position [1441, 0]
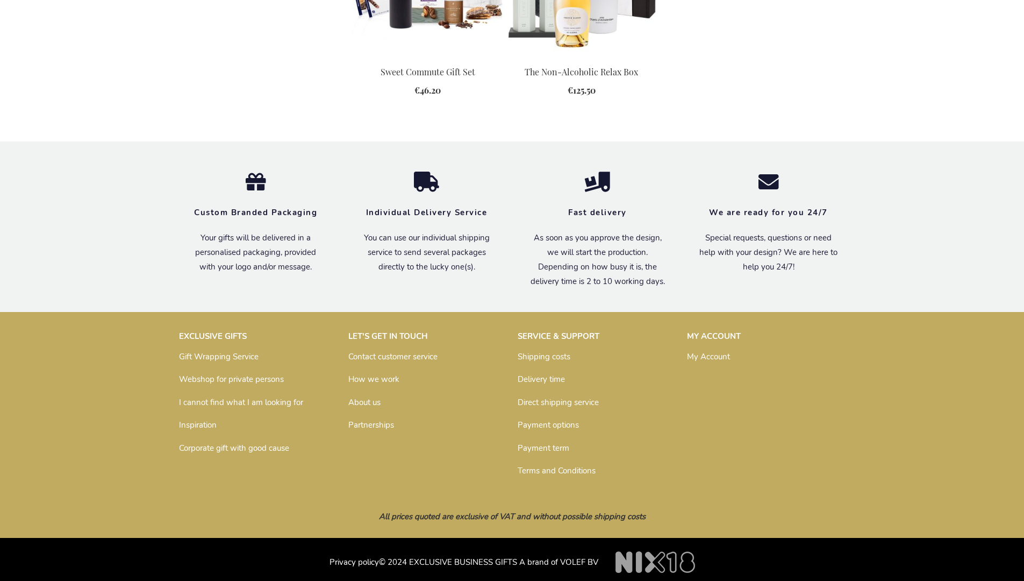
scroll to position [1398, 0]
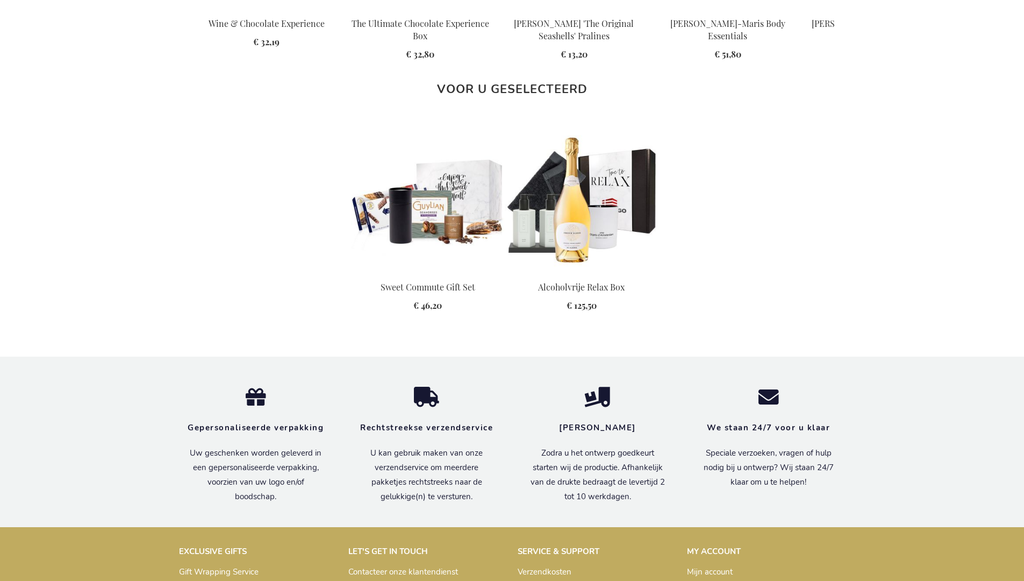
scroll to position [1417, 0]
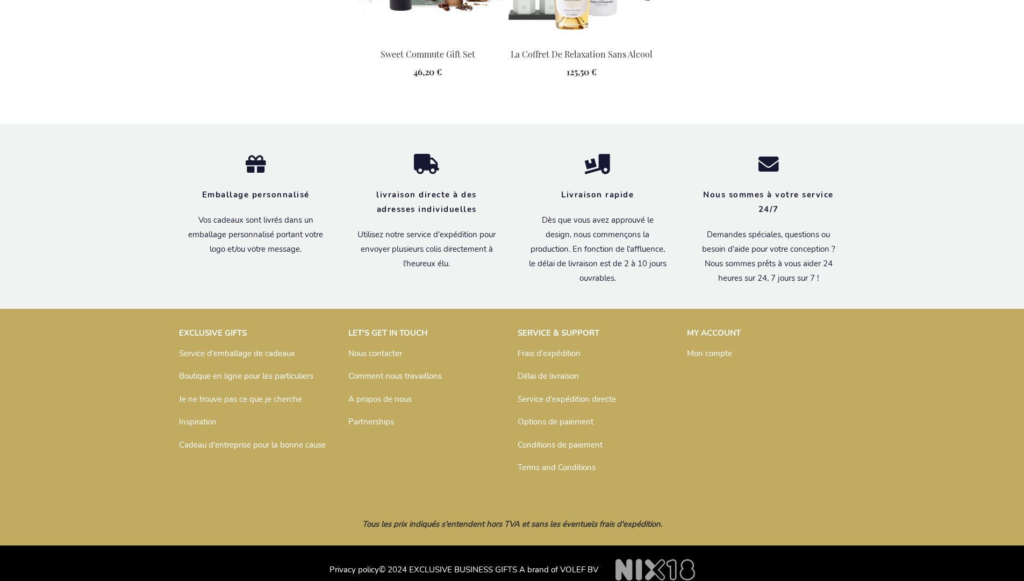
scroll to position [1435, 0]
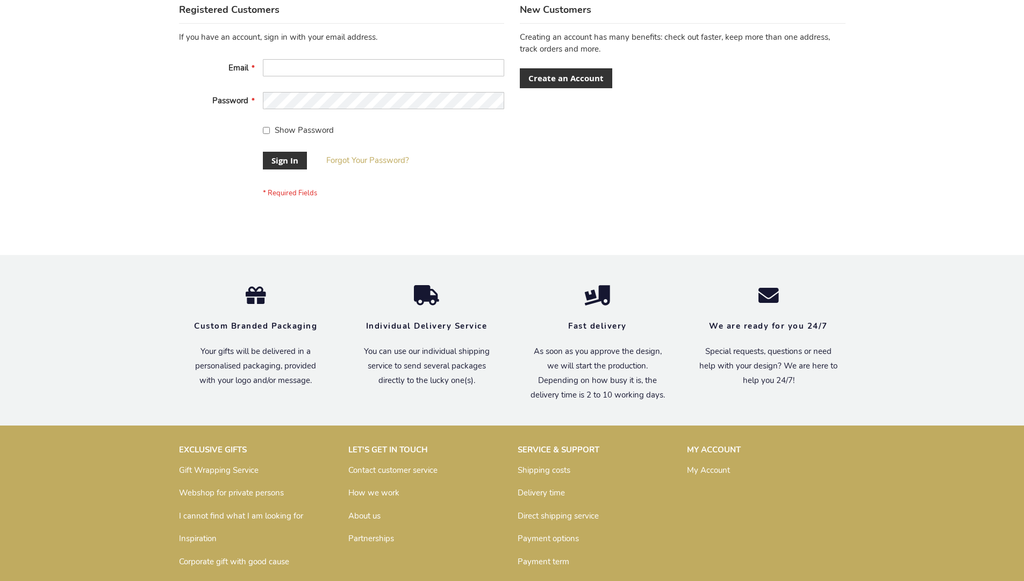
scroll to position [346, 0]
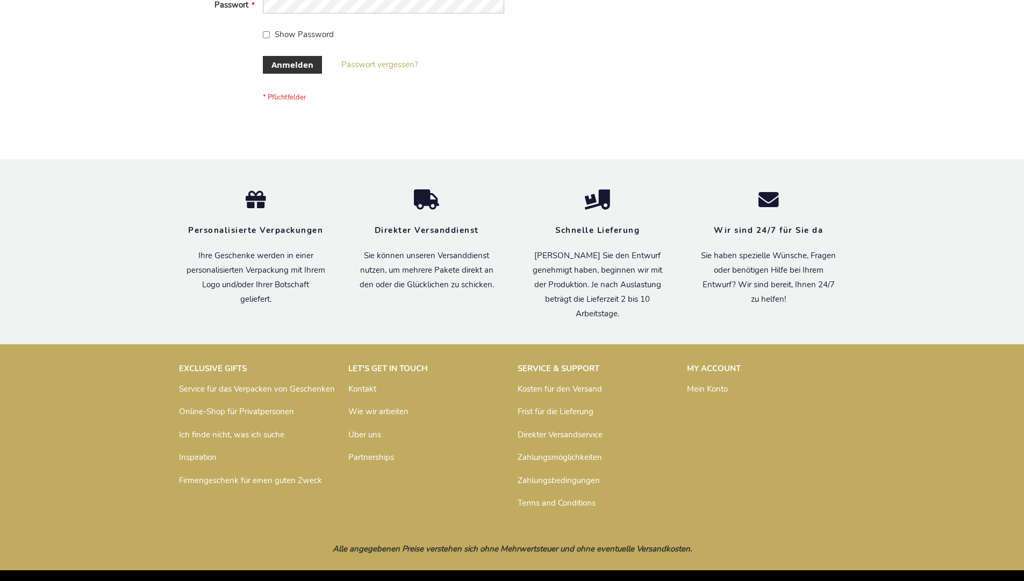
scroll to position [360, 0]
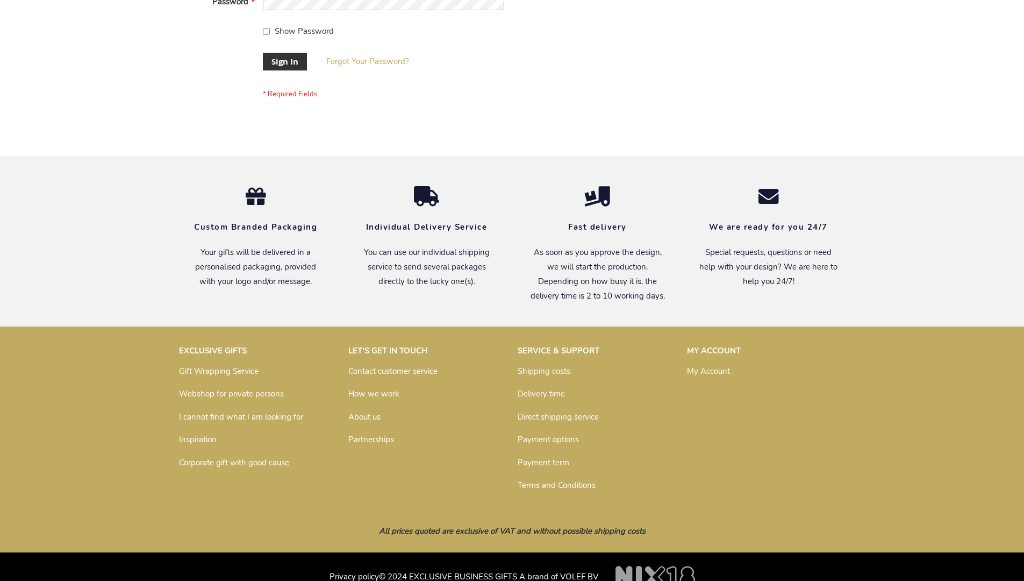
scroll to position [346, 0]
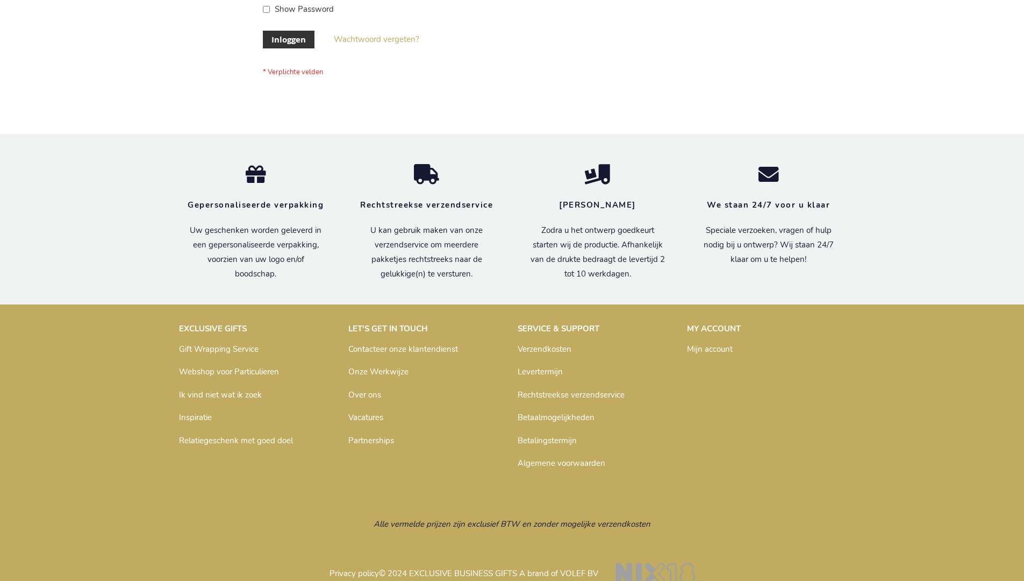
scroll to position [365, 0]
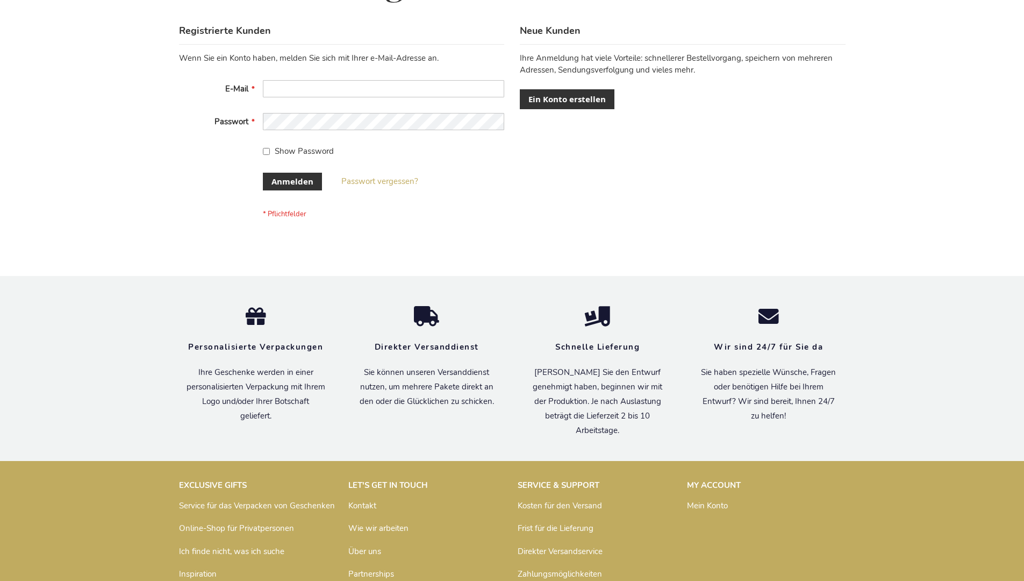
scroll to position [360, 0]
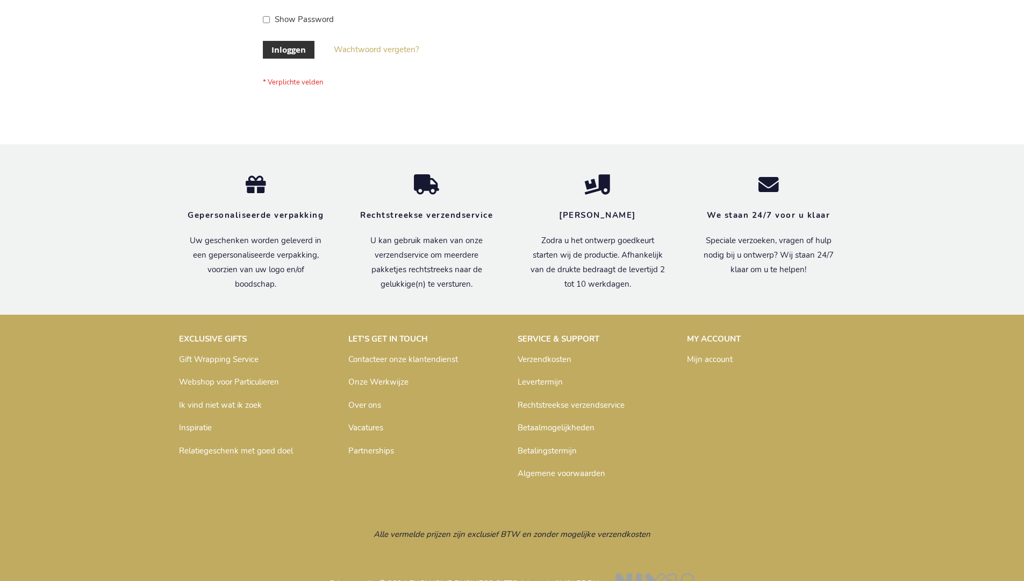
scroll to position [365, 0]
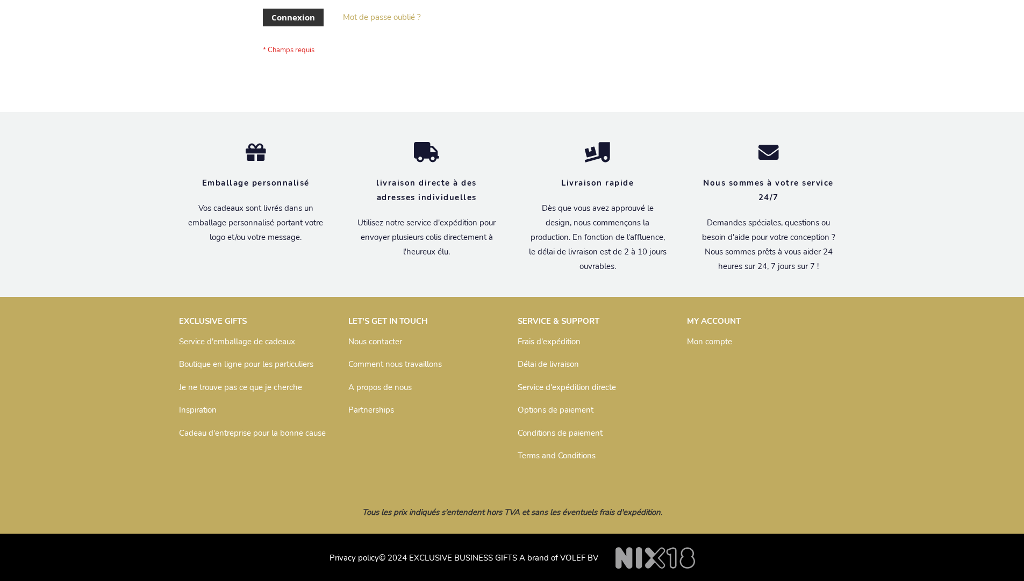
scroll to position [371, 0]
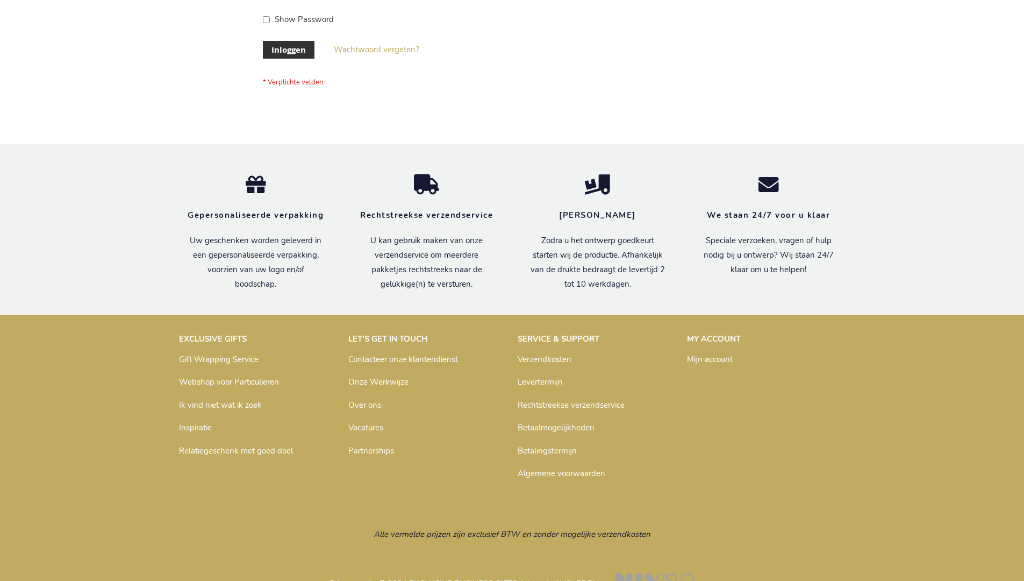
scroll to position [365, 0]
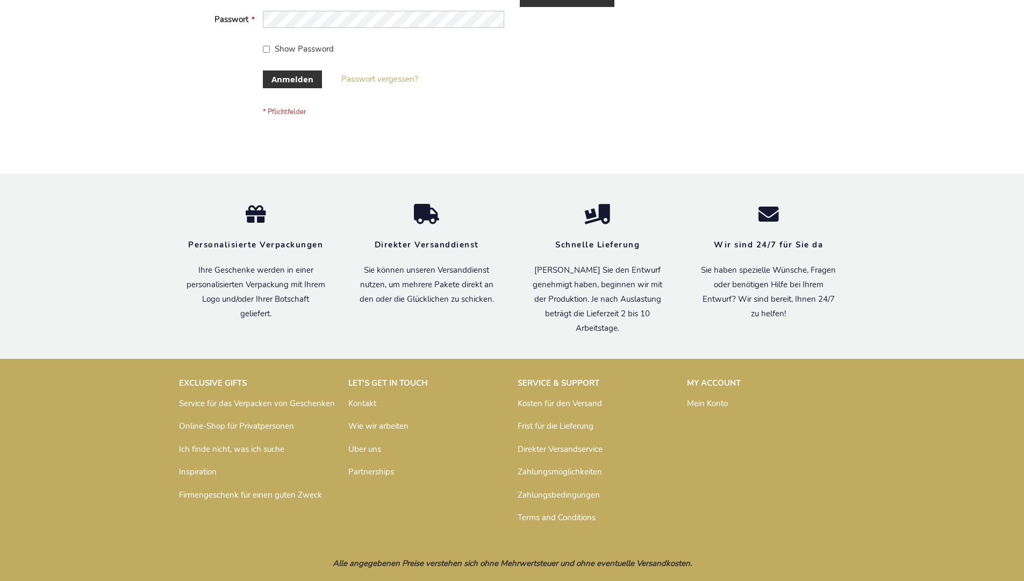
scroll to position [360, 0]
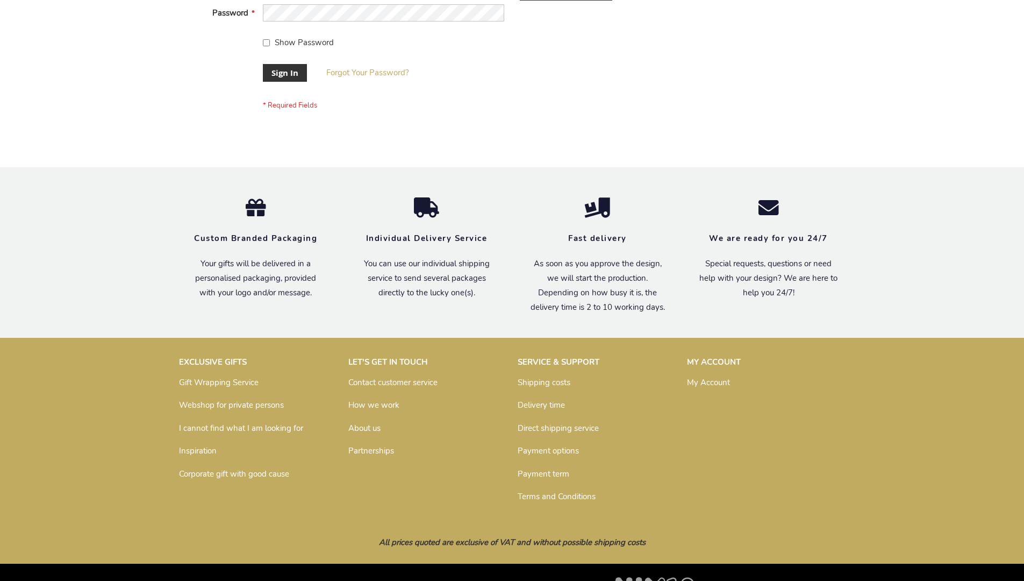
scroll to position [346, 0]
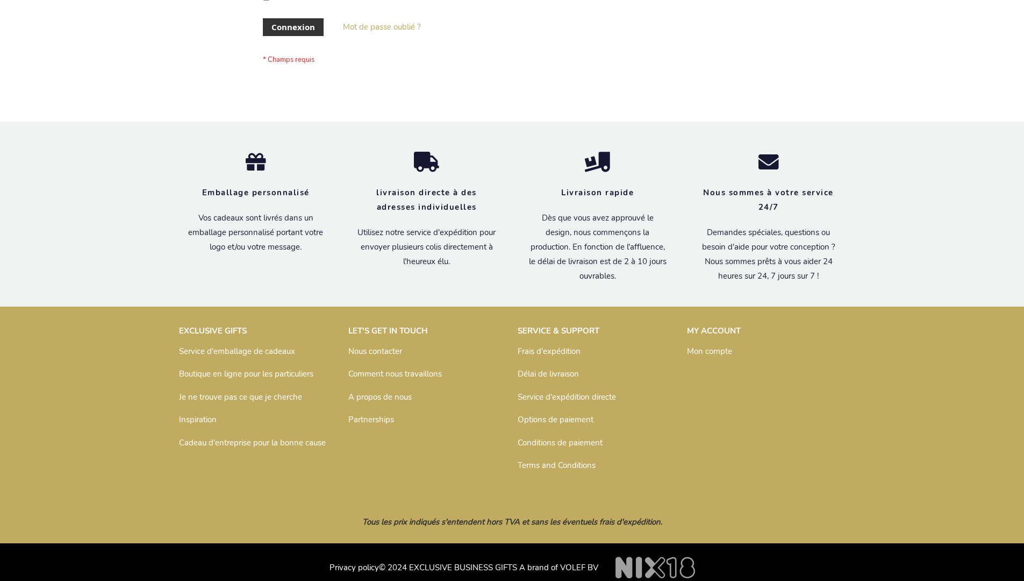
scroll to position [371, 0]
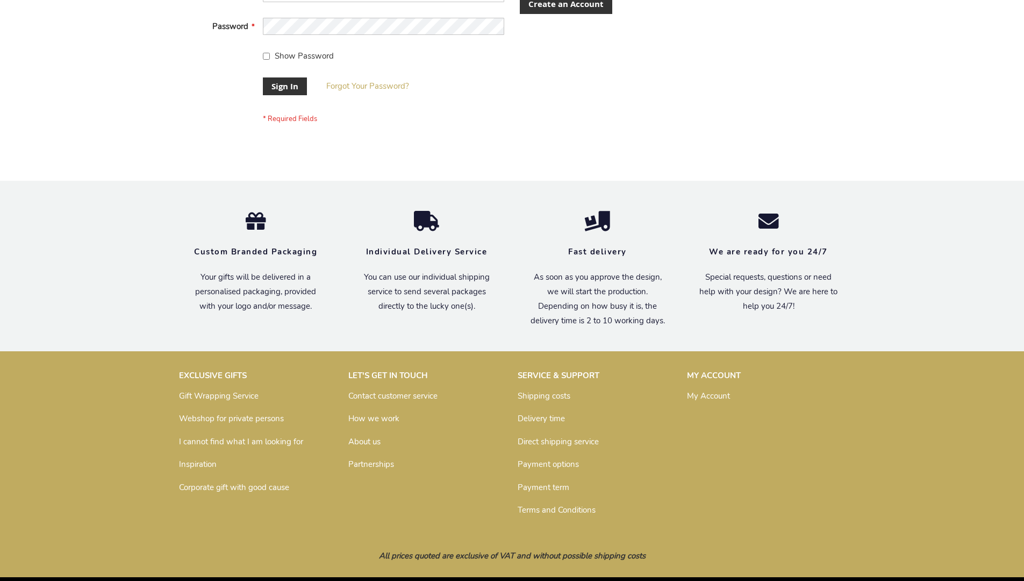
scroll to position [346, 0]
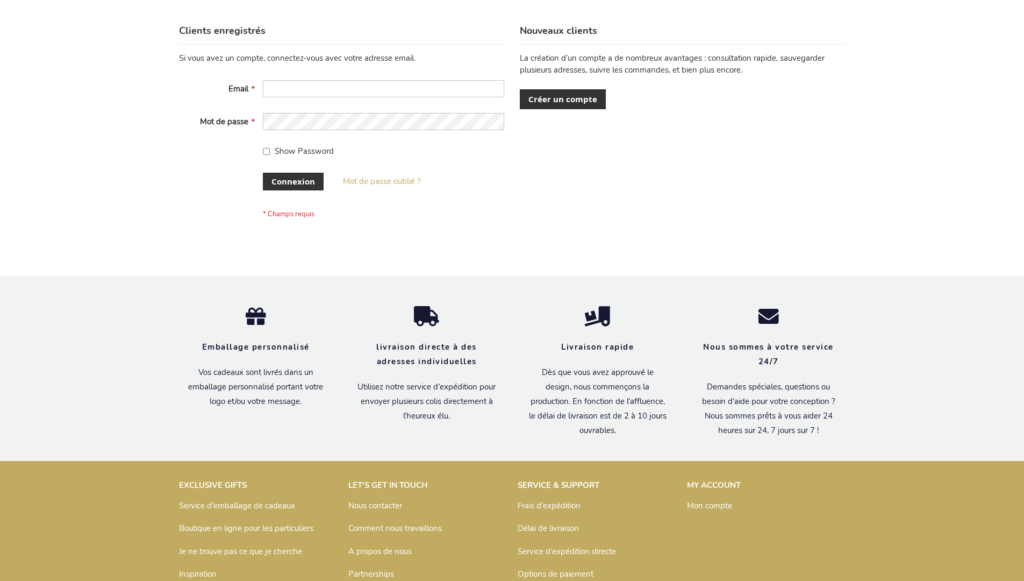
scroll to position [362, 0]
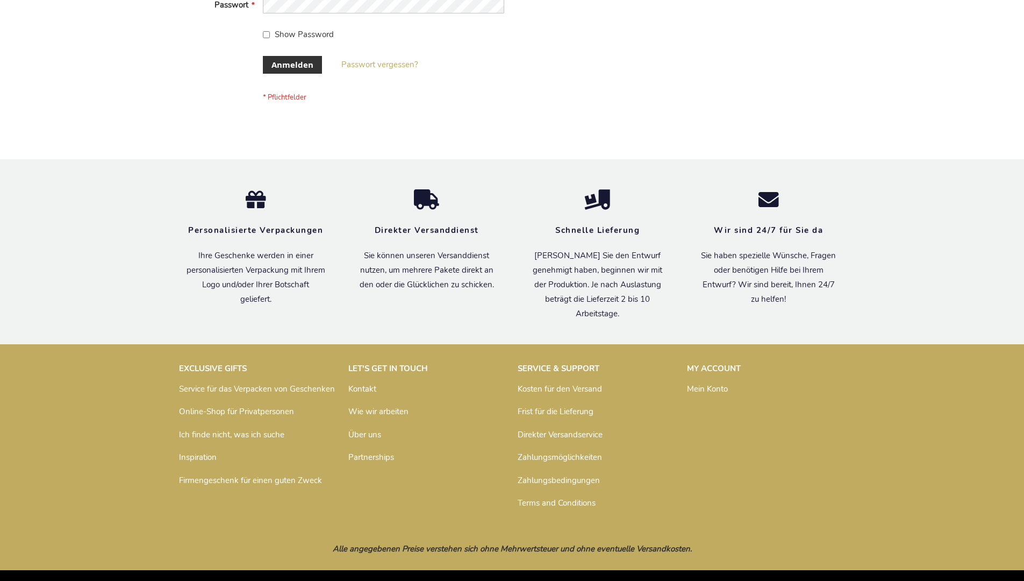
scroll to position [360, 0]
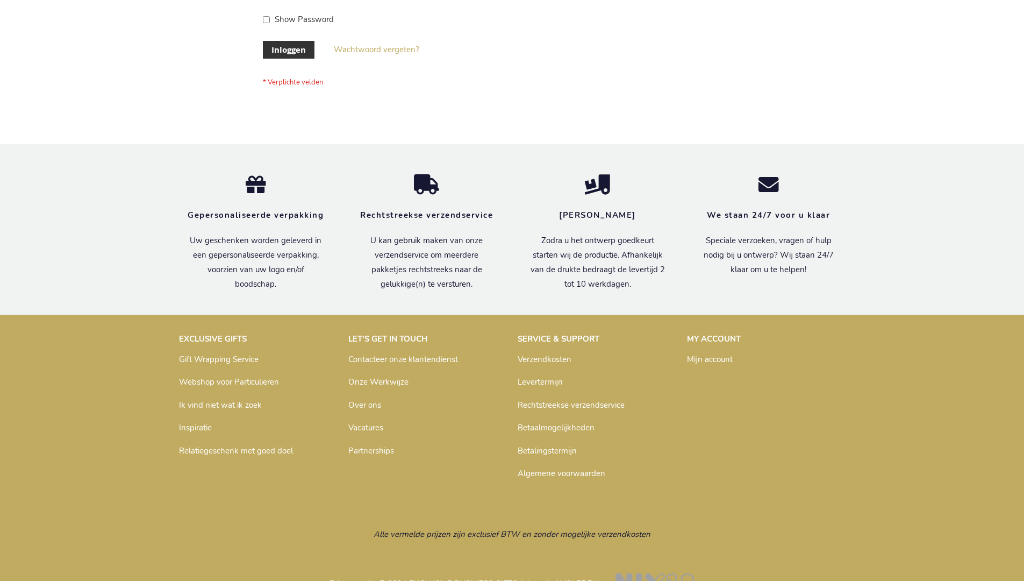
scroll to position [365, 0]
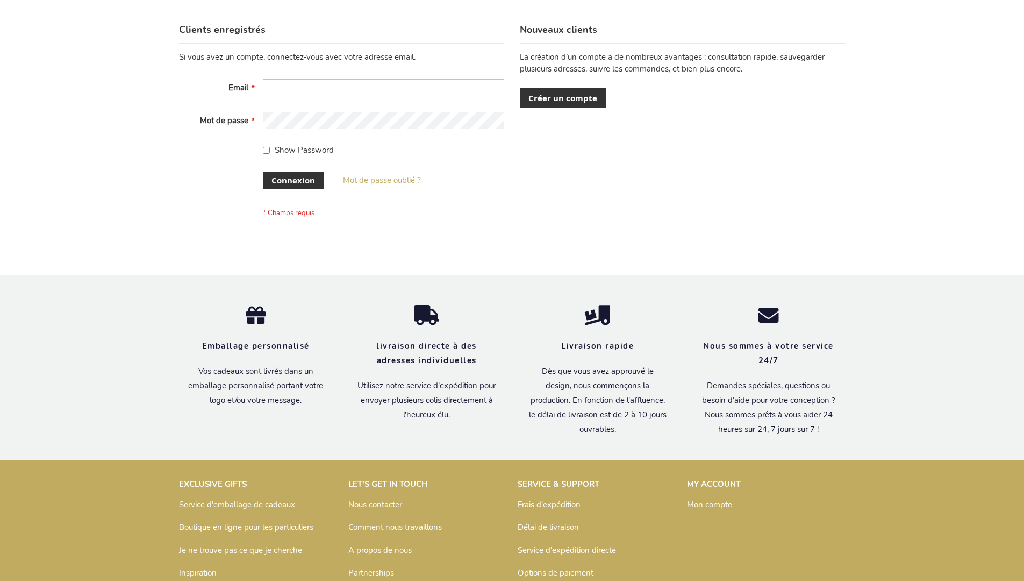
scroll to position [371, 0]
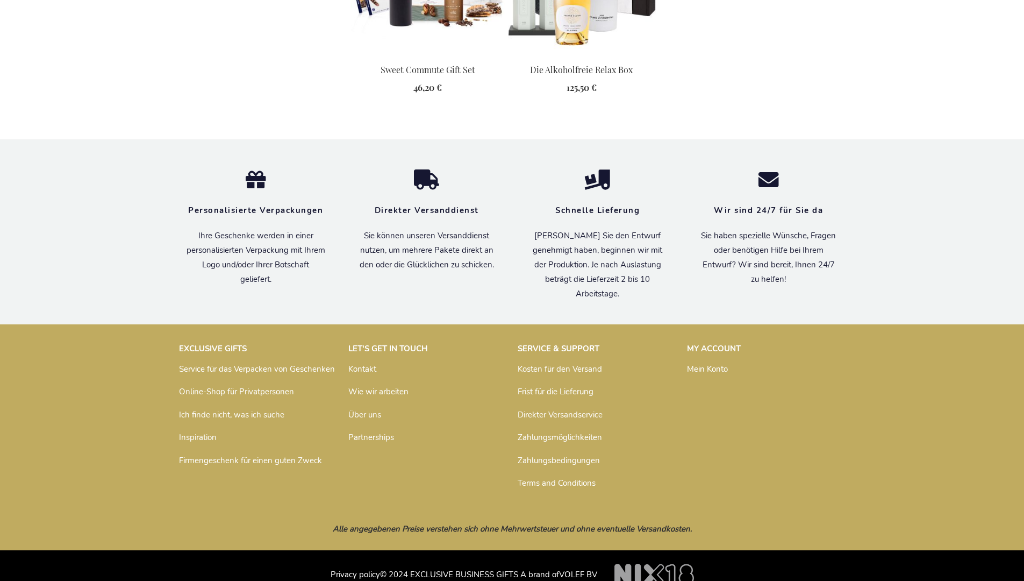
scroll to position [1424, 0]
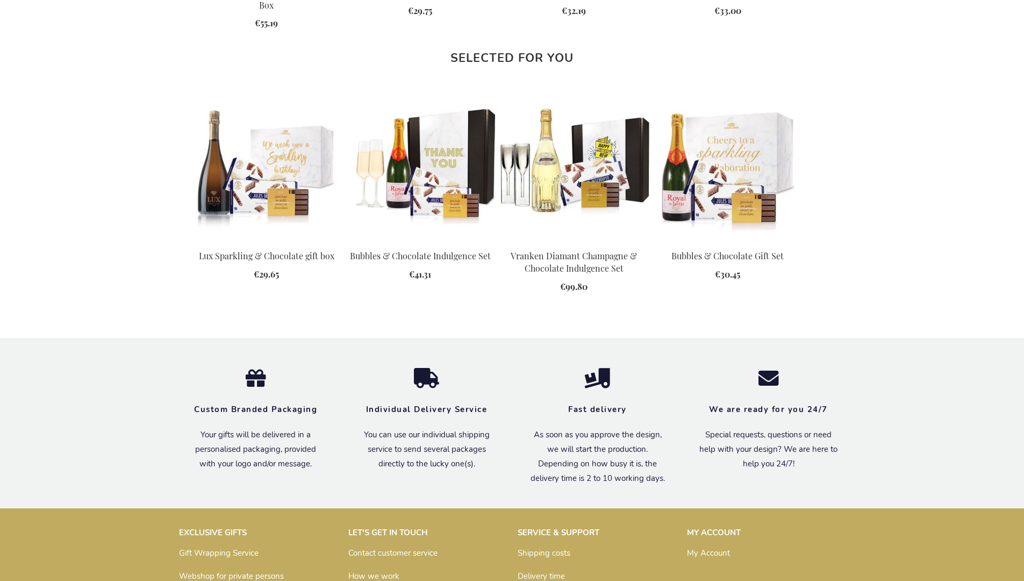
scroll to position [1421, 0]
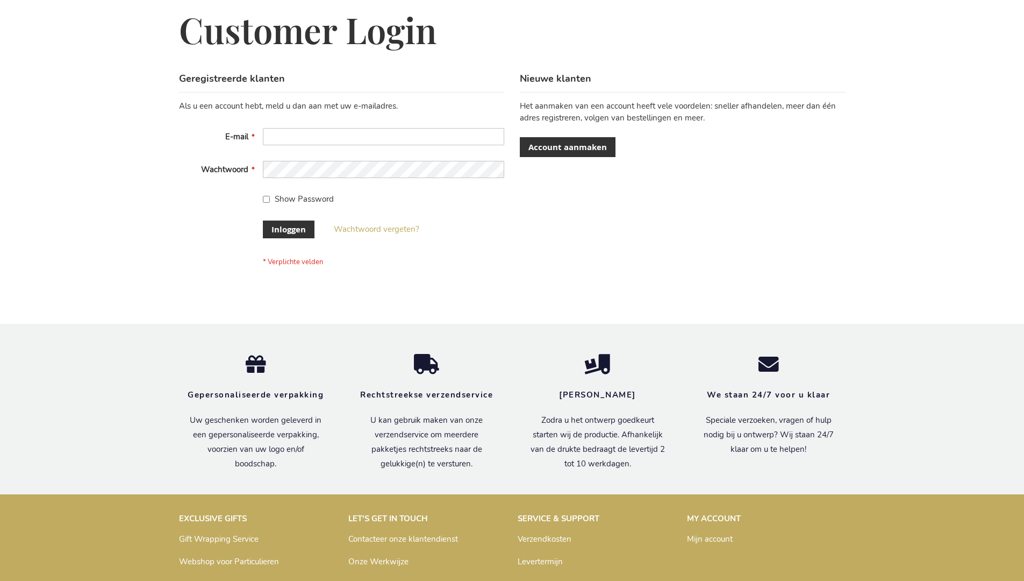
scroll to position [365, 0]
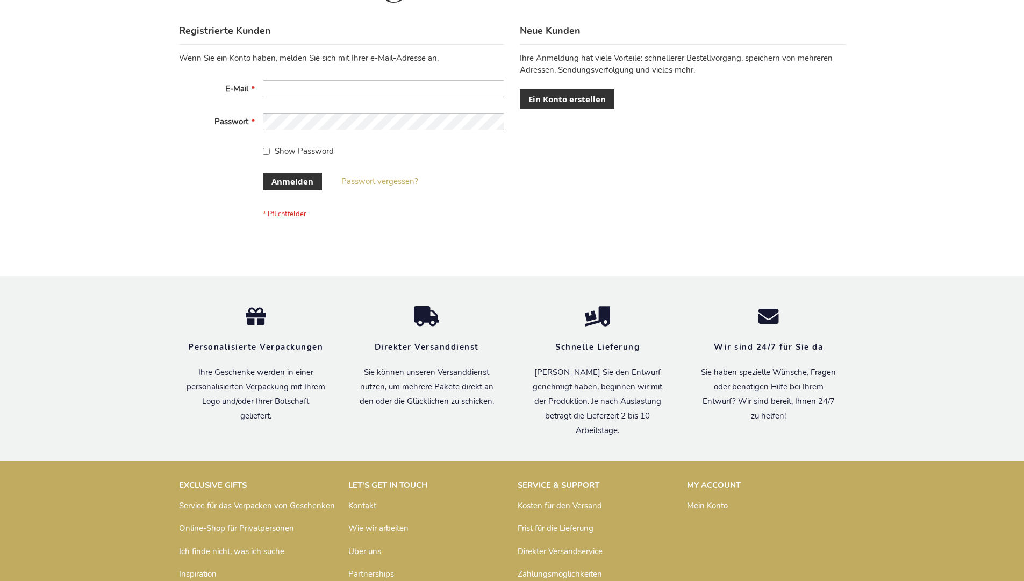
scroll to position [360, 0]
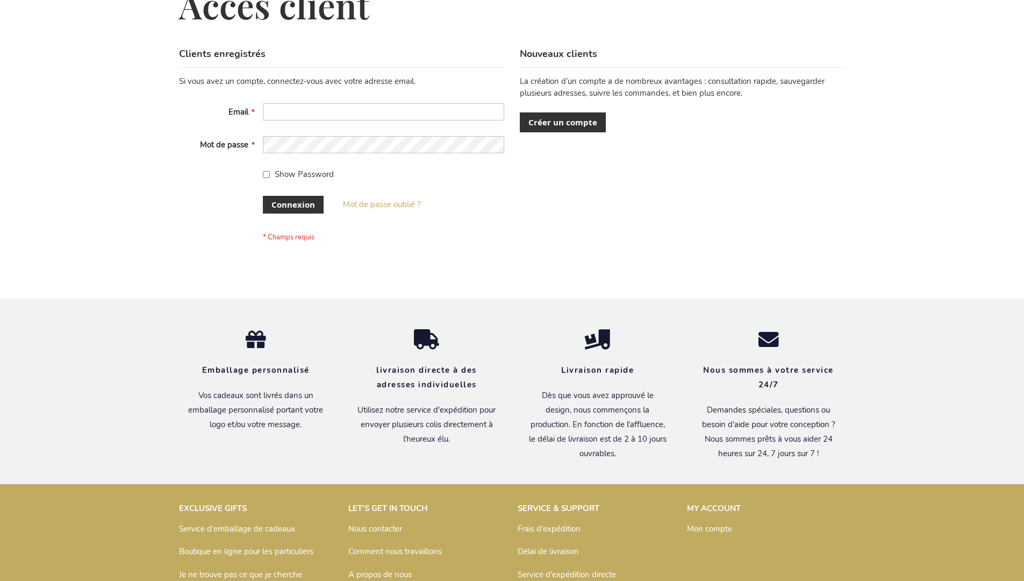
scroll to position [371, 0]
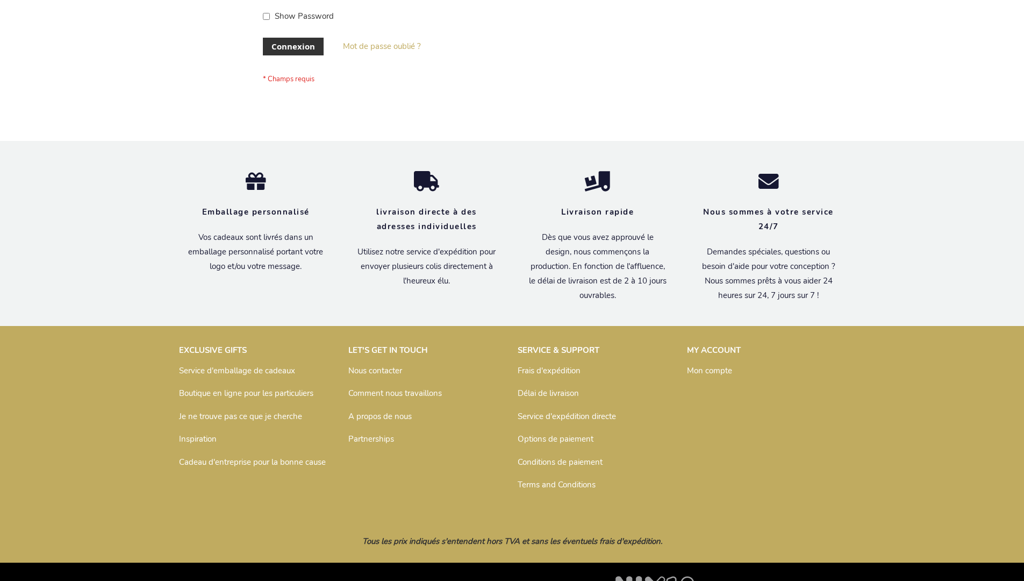
scroll to position [371, 0]
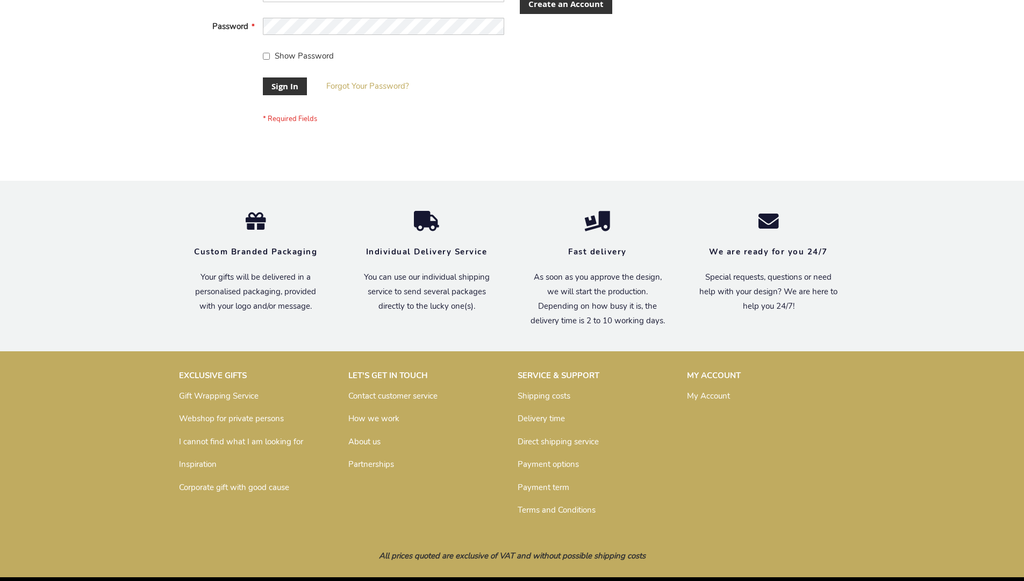
scroll to position [346, 0]
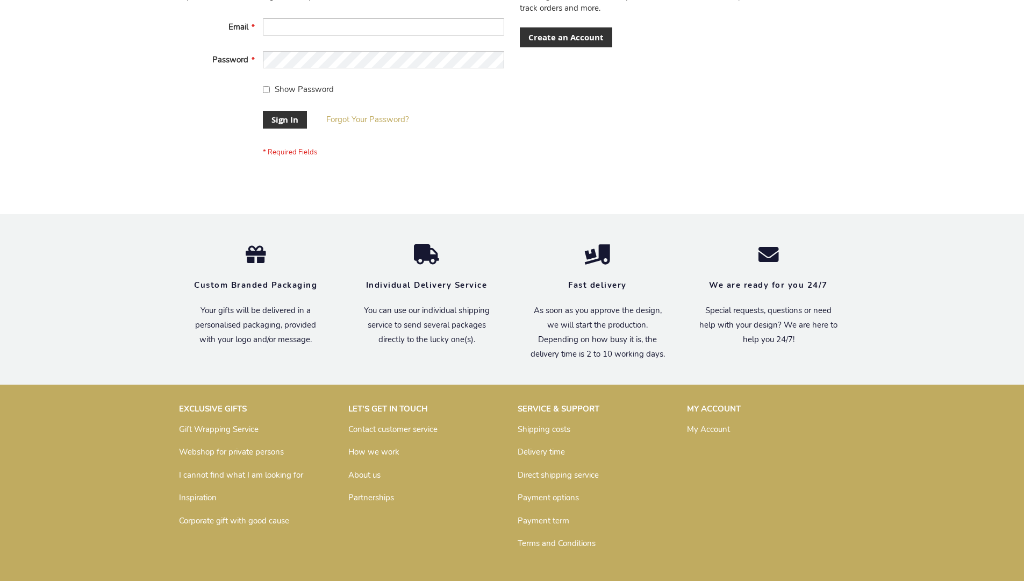
scroll to position [346, 0]
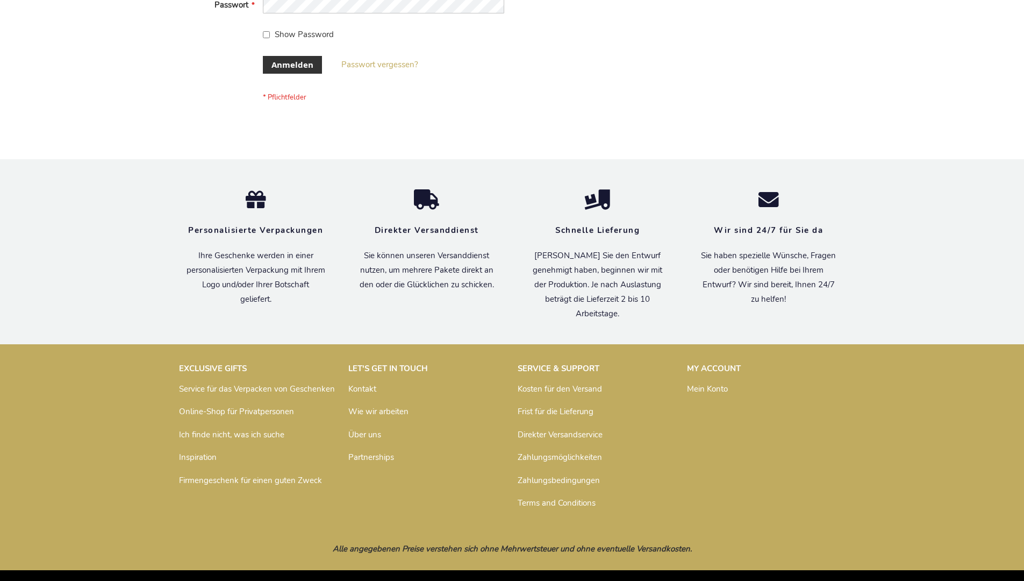
scroll to position [360, 0]
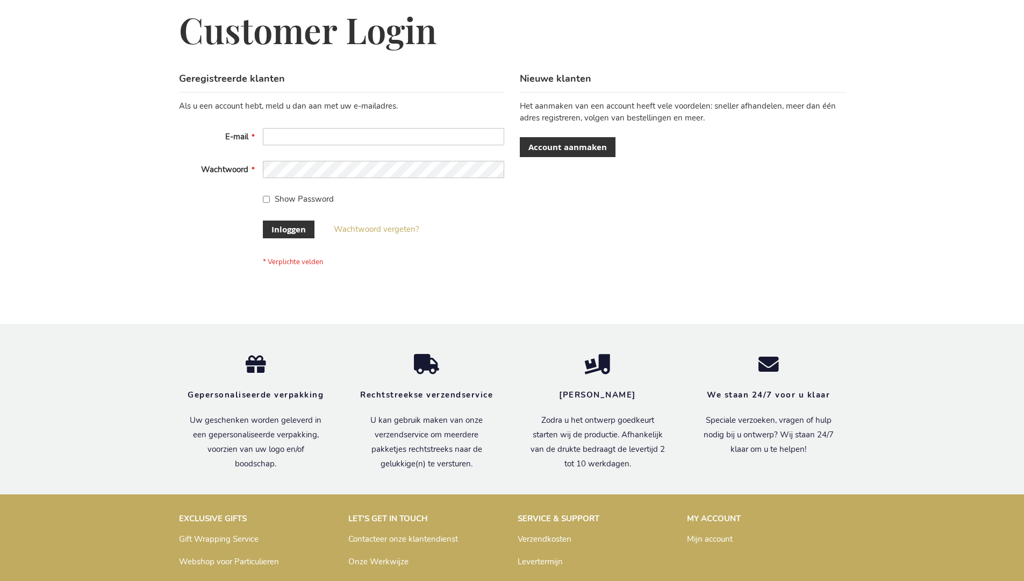
scroll to position [365, 0]
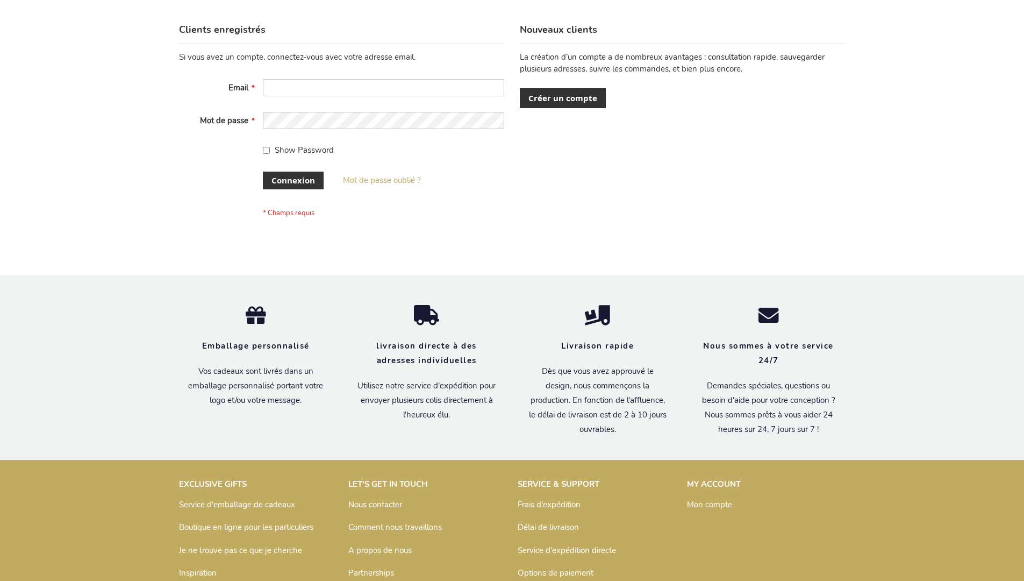
scroll to position [371, 0]
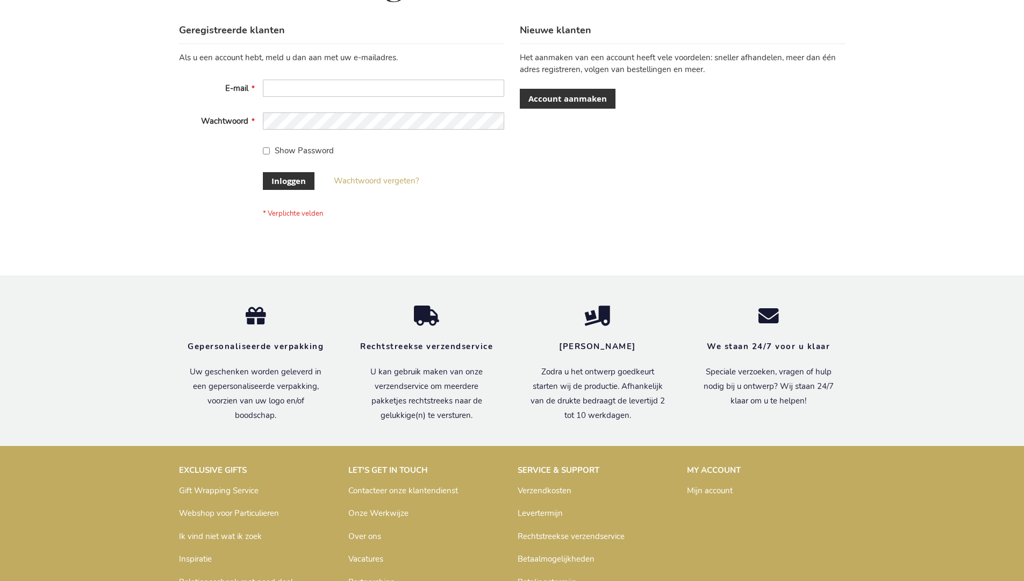
scroll to position [365, 0]
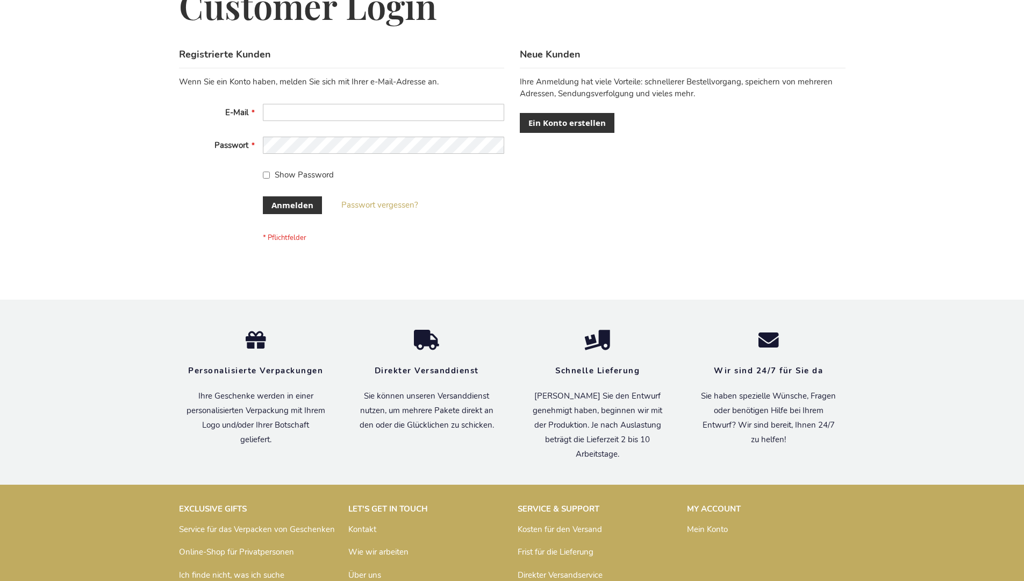
scroll to position [360, 0]
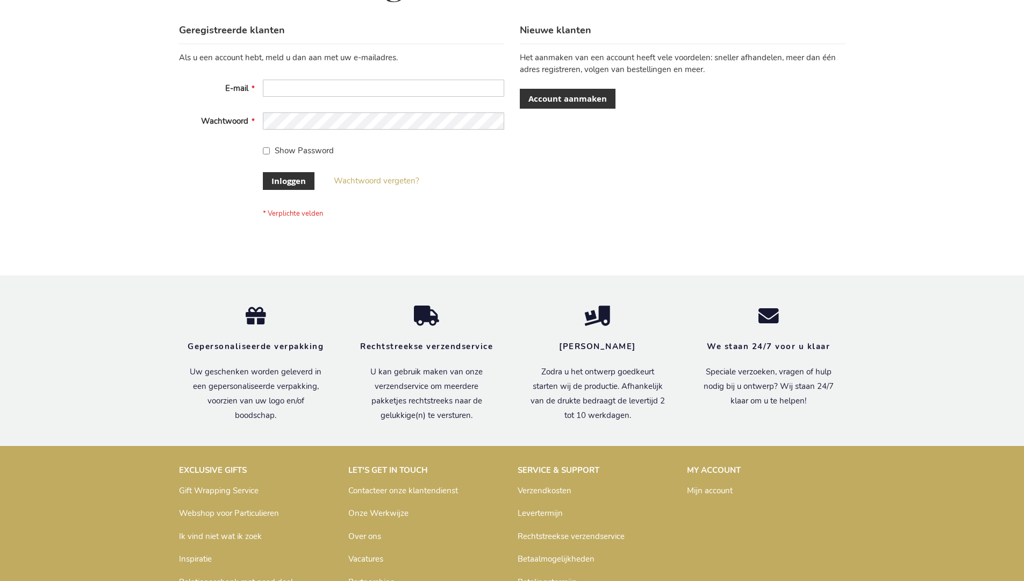
scroll to position [365, 0]
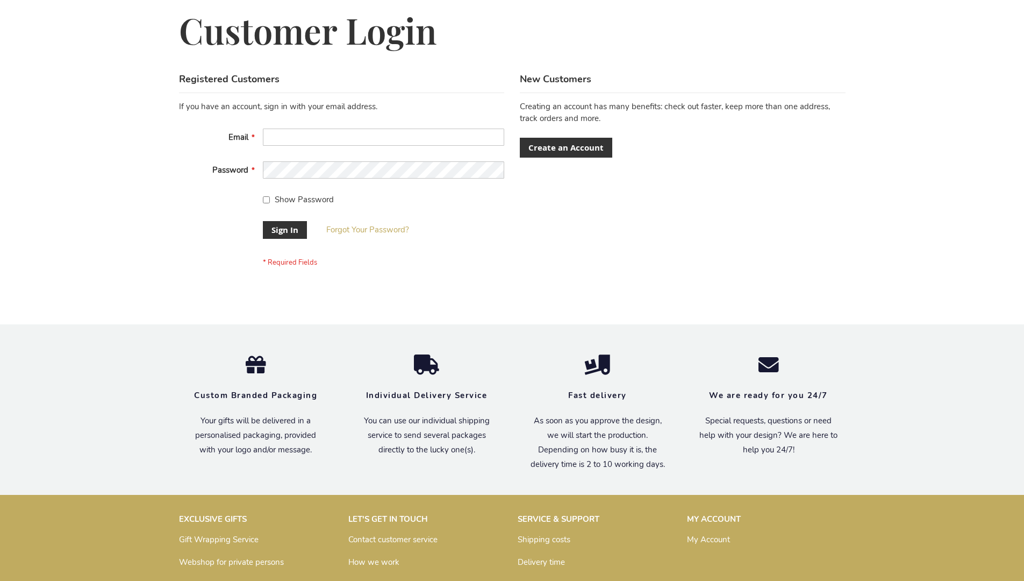
scroll to position [346, 0]
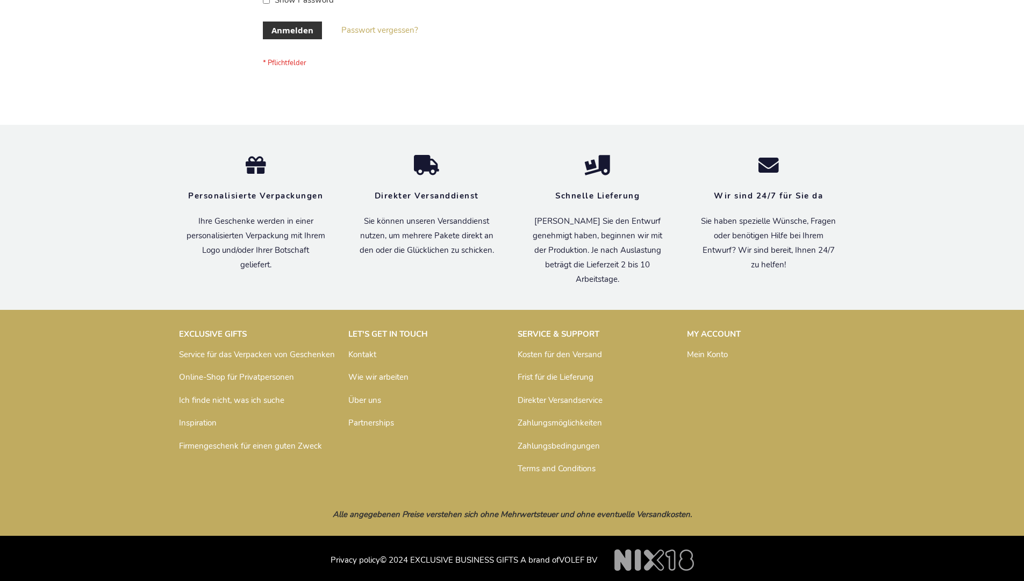
scroll to position [360, 0]
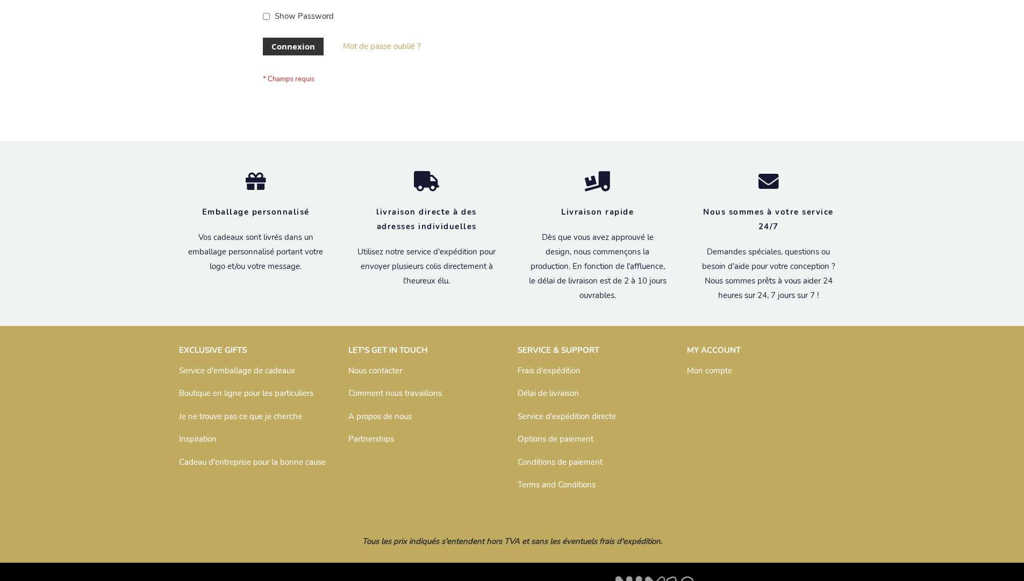
scroll to position [371, 0]
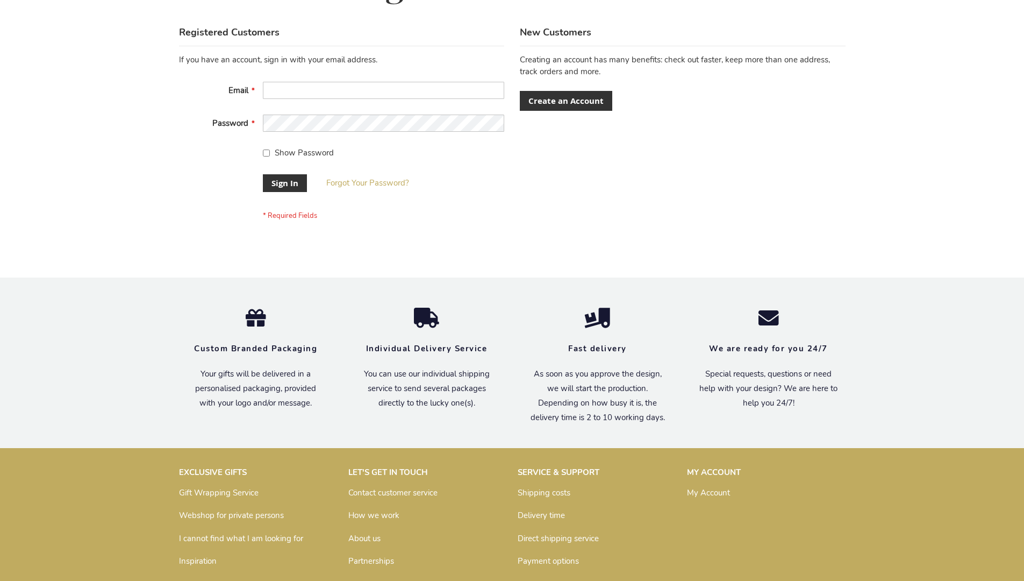
scroll to position [346, 0]
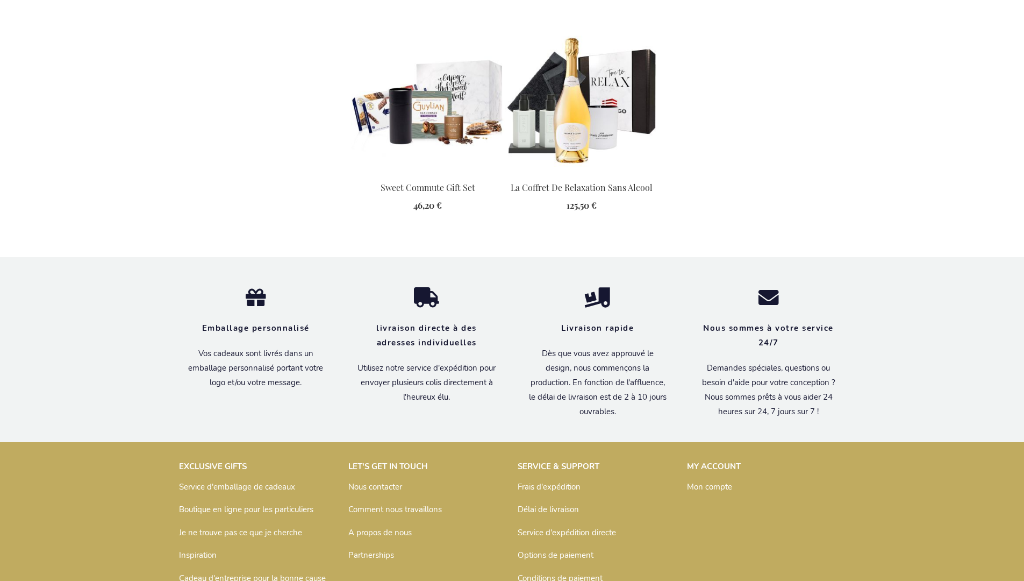
scroll to position [1435, 0]
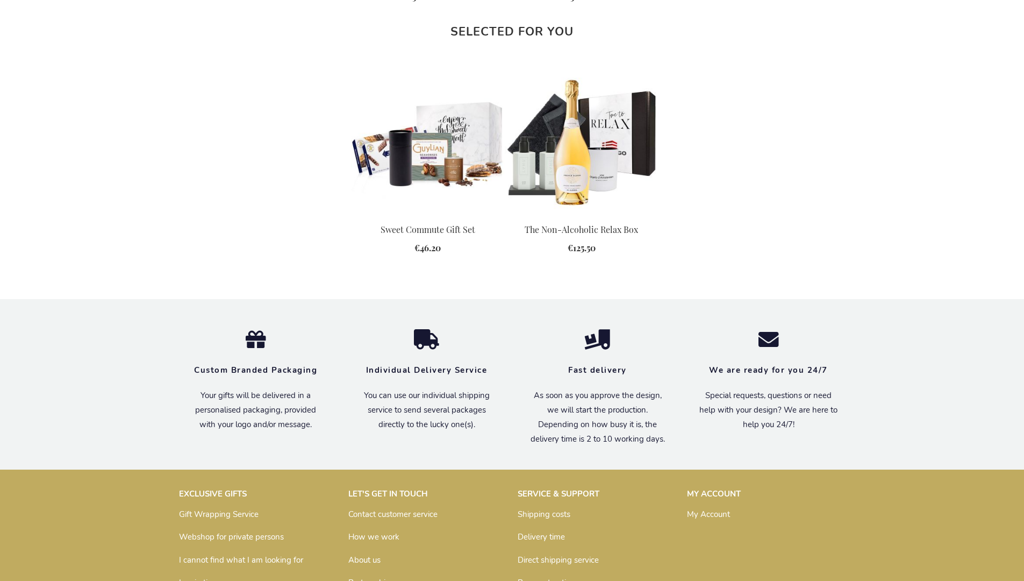
scroll to position [1398, 0]
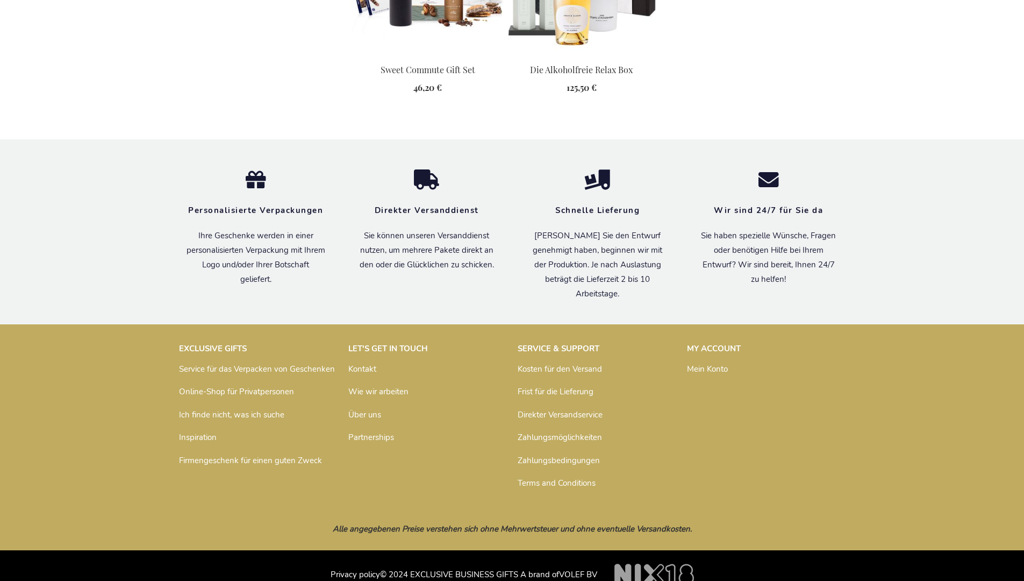
scroll to position [1424, 0]
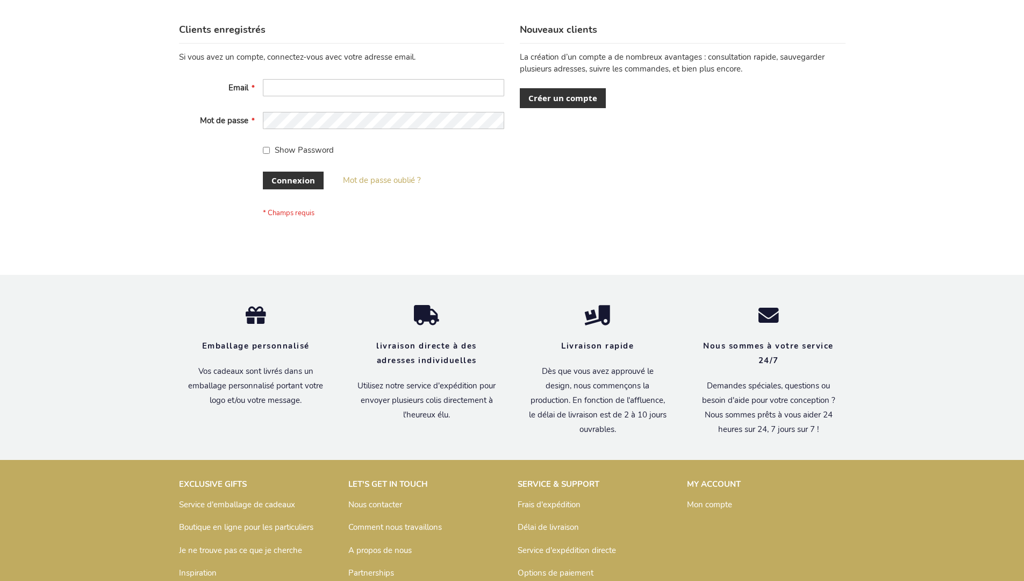
scroll to position [371, 0]
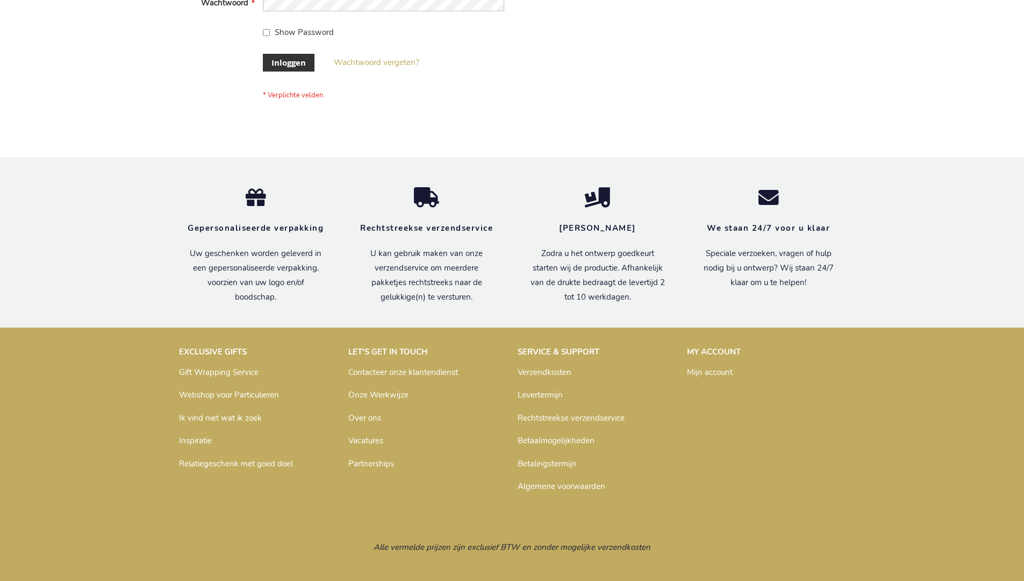
scroll to position [365, 0]
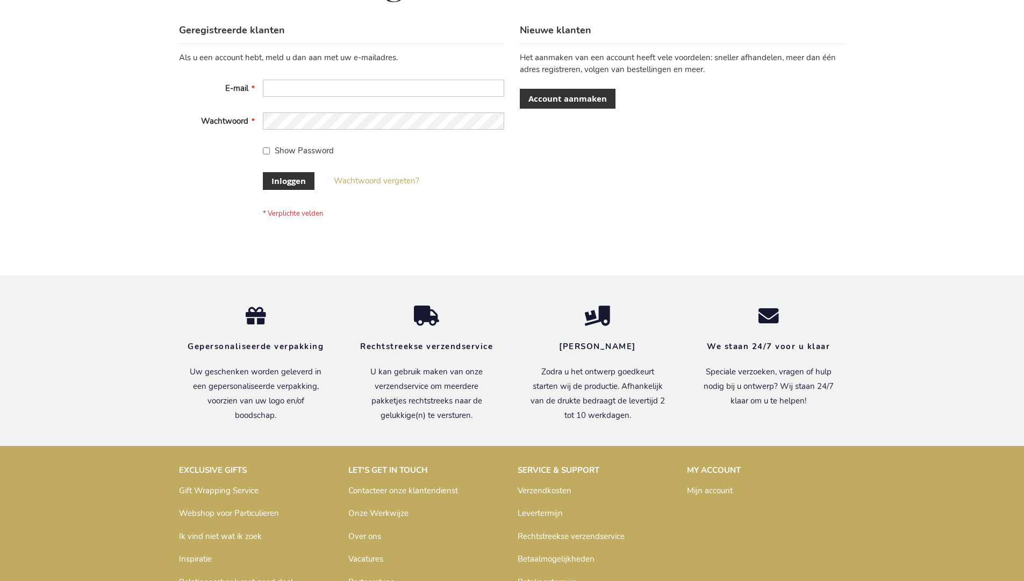
scroll to position [365, 0]
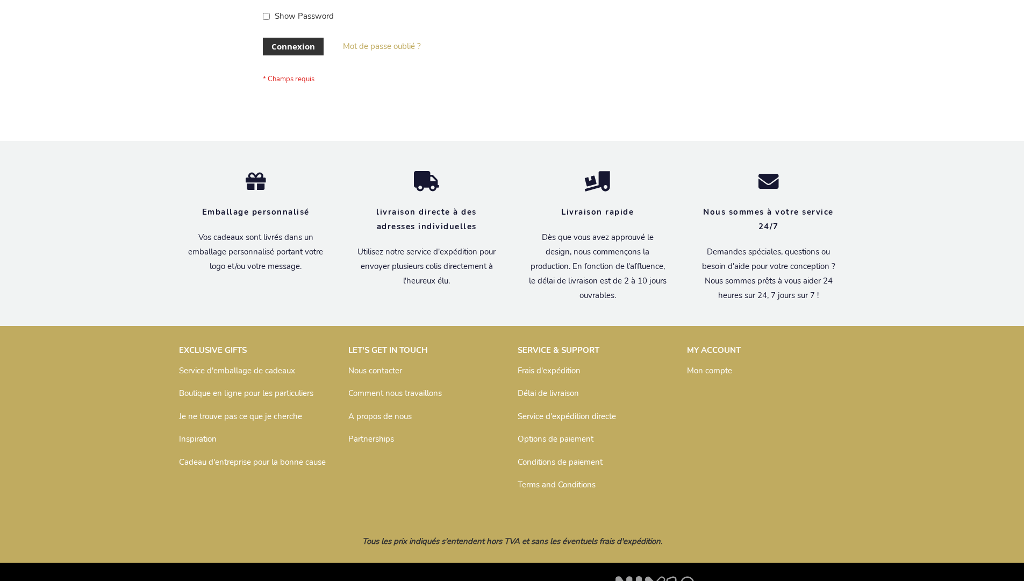
scroll to position [371, 0]
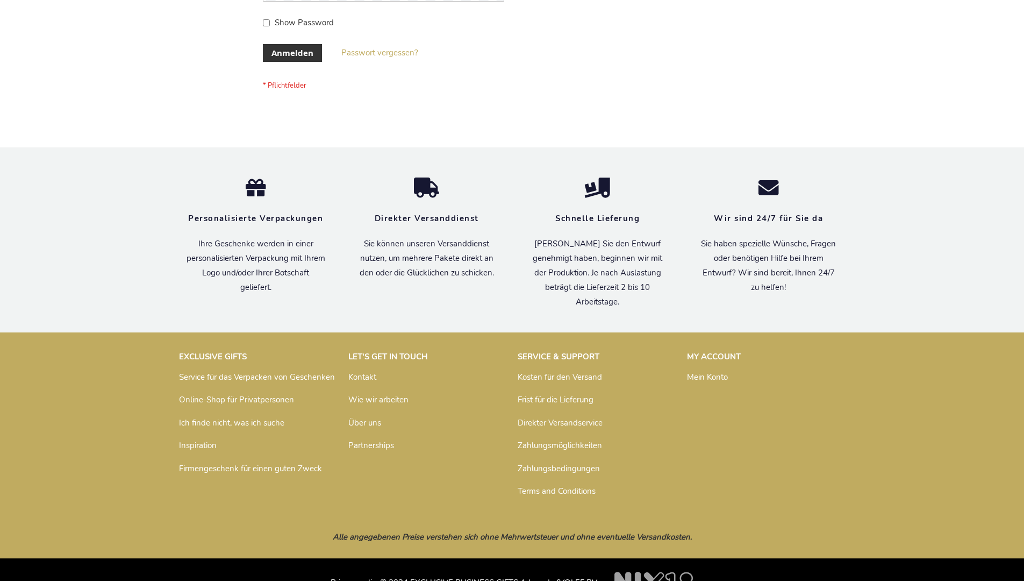
scroll to position [360, 0]
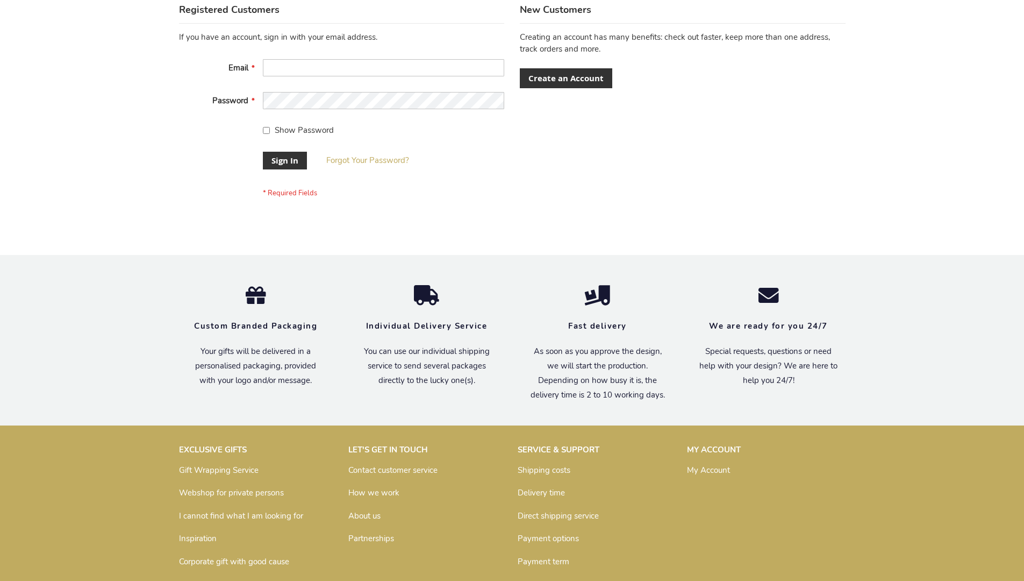
scroll to position [346, 0]
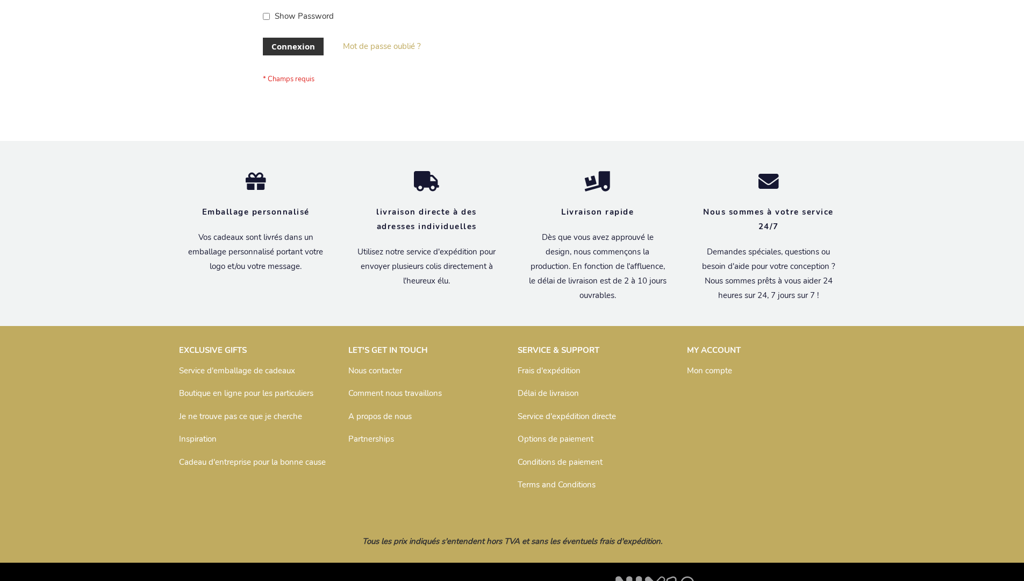
scroll to position [371, 0]
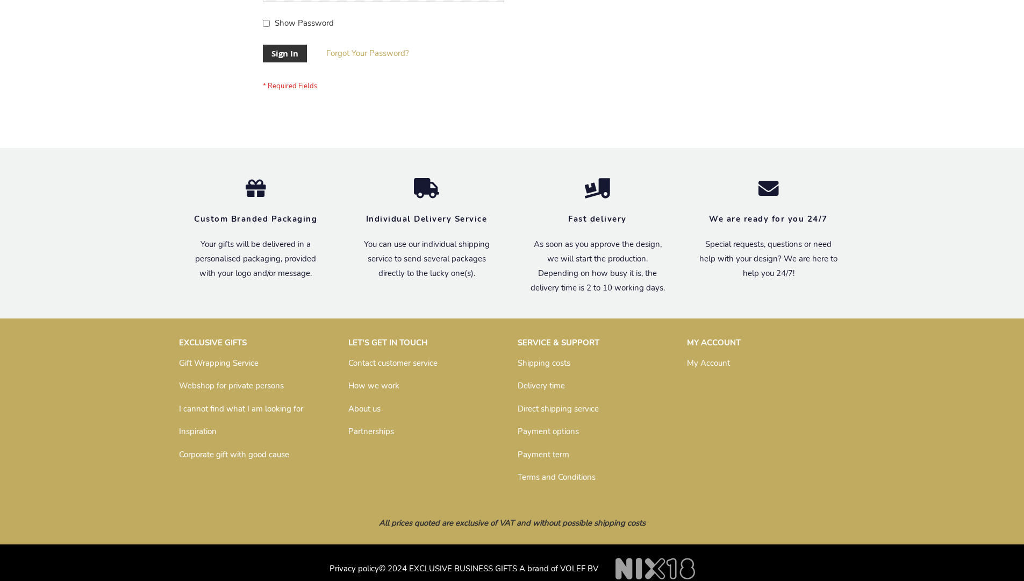
scroll to position [346, 0]
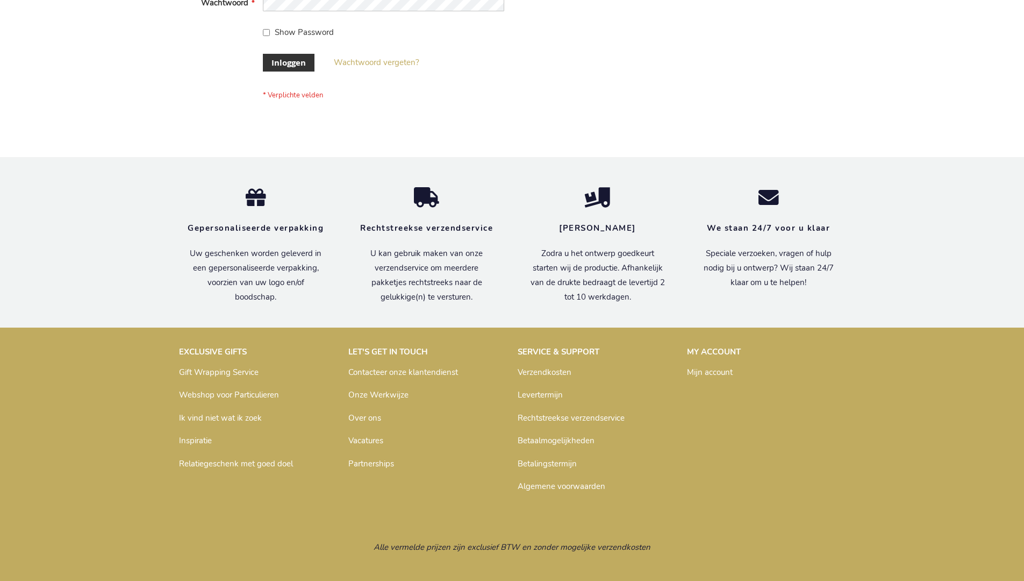
scroll to position [365, 0]
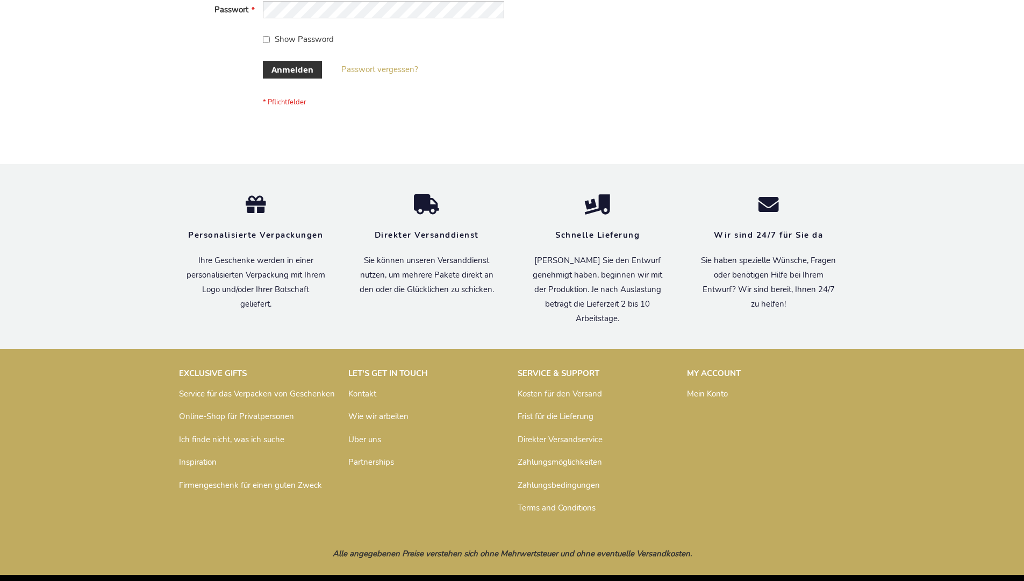
scroll to position [352, 0]
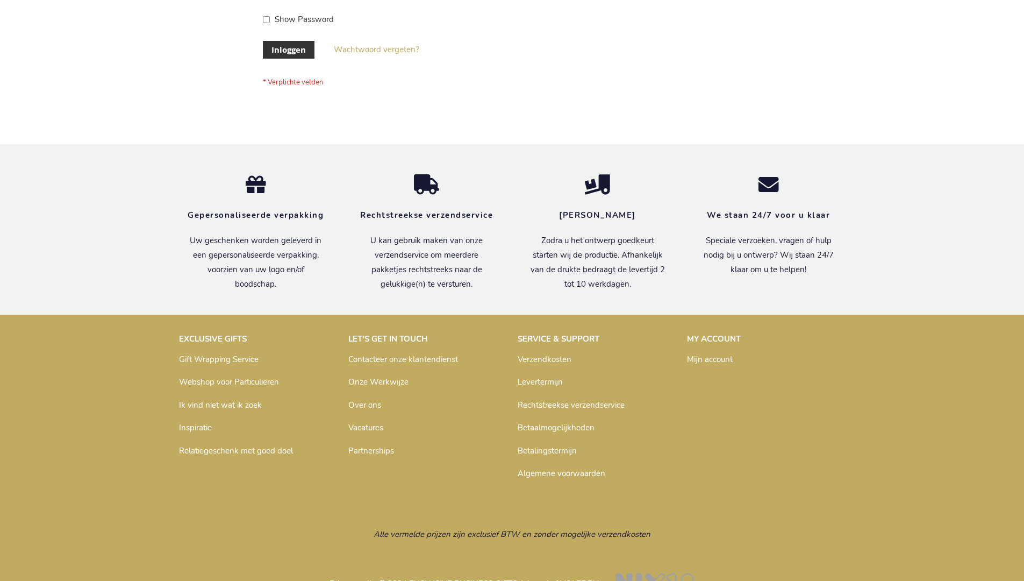
scroll to position [365, 0]
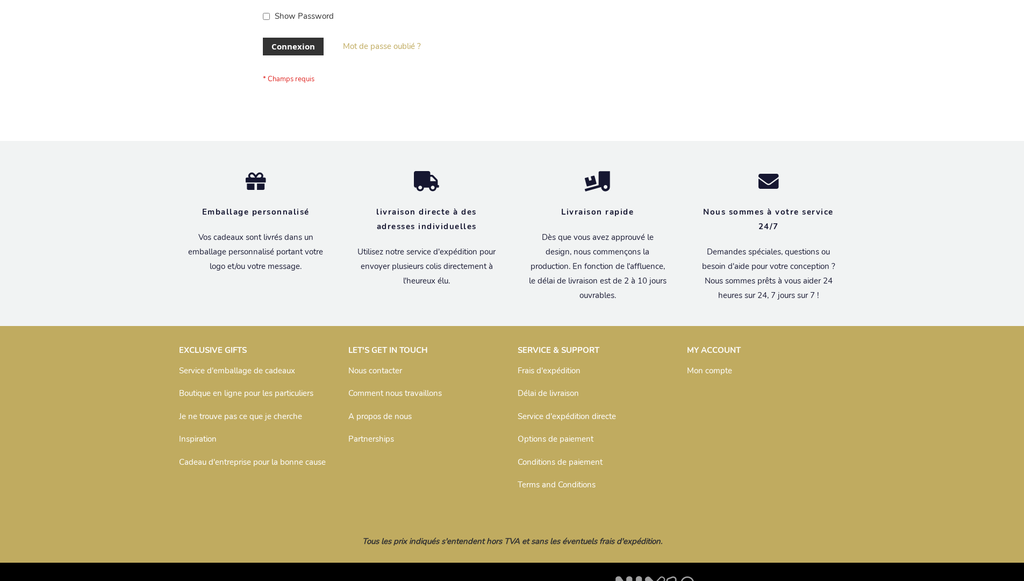
scroll to position [371, 0]
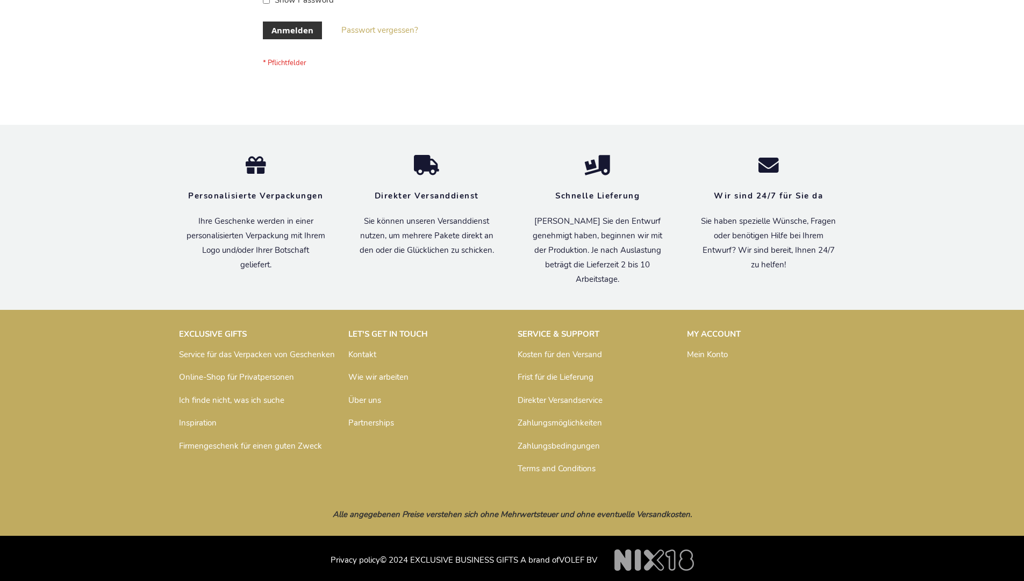
scroll to position [360, 0]
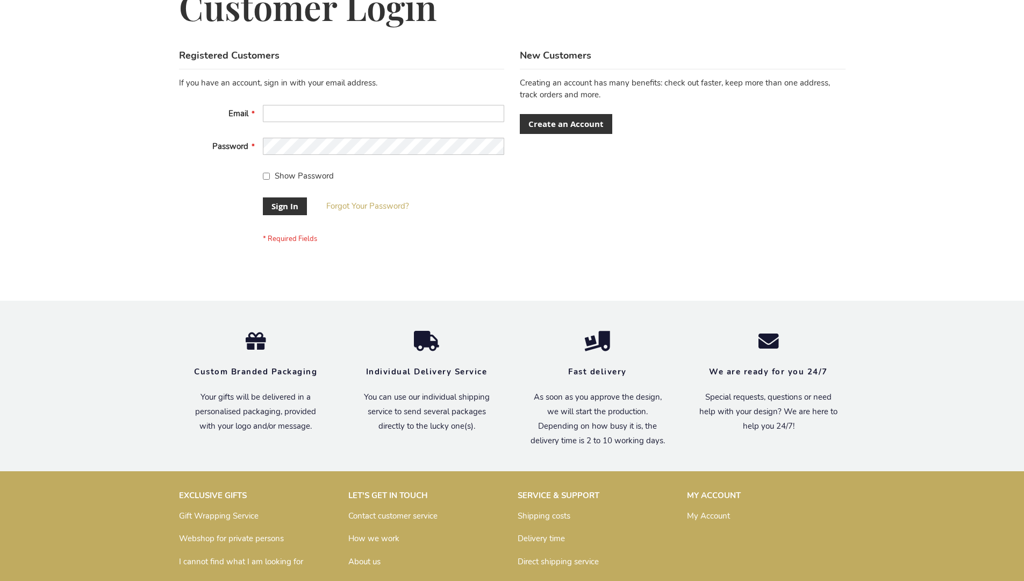
scroll to position [346, 0]
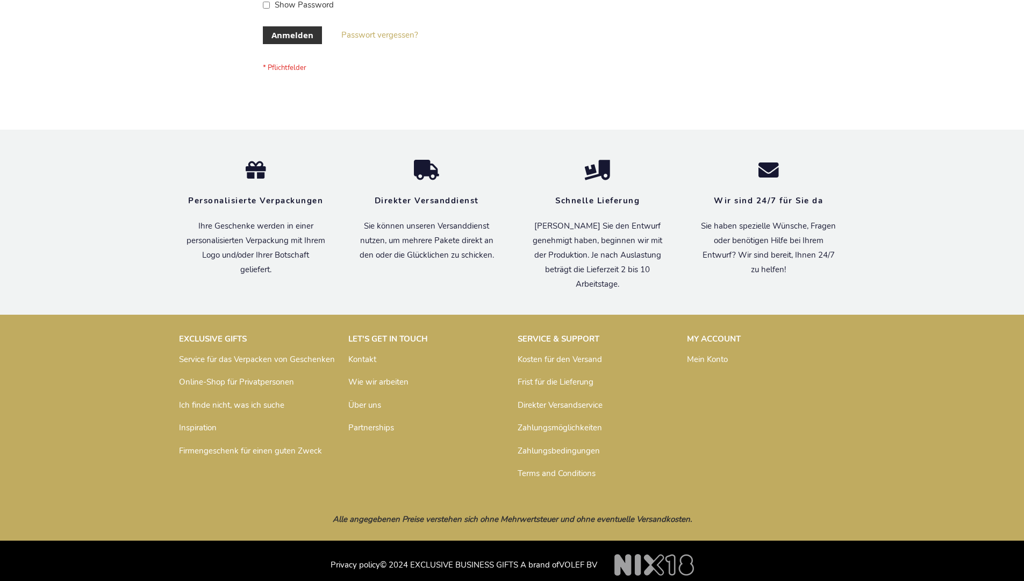
scroll to position [360, 0]
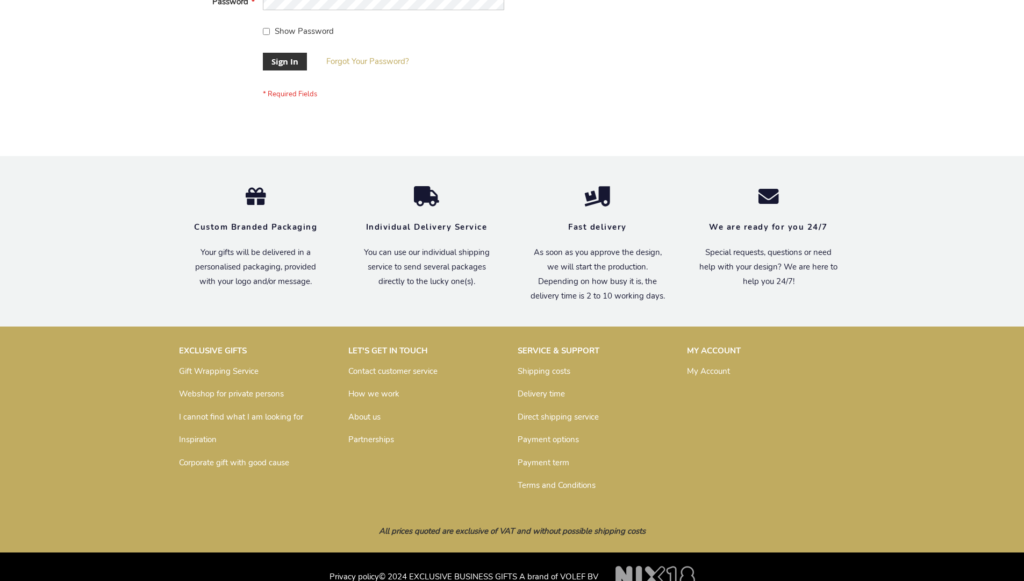
scroll to position [346, 0]
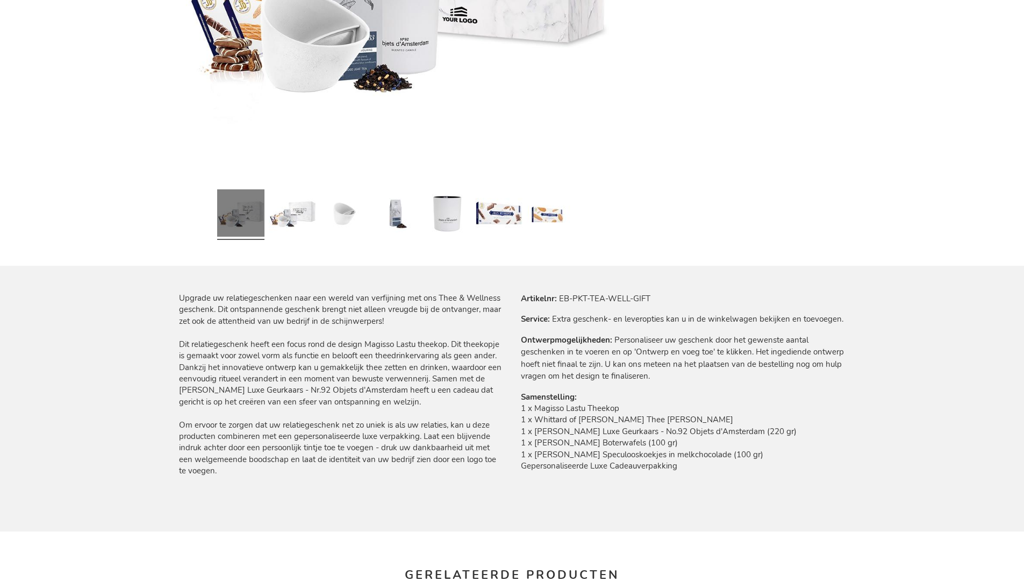
scroll to position [1417, 0]
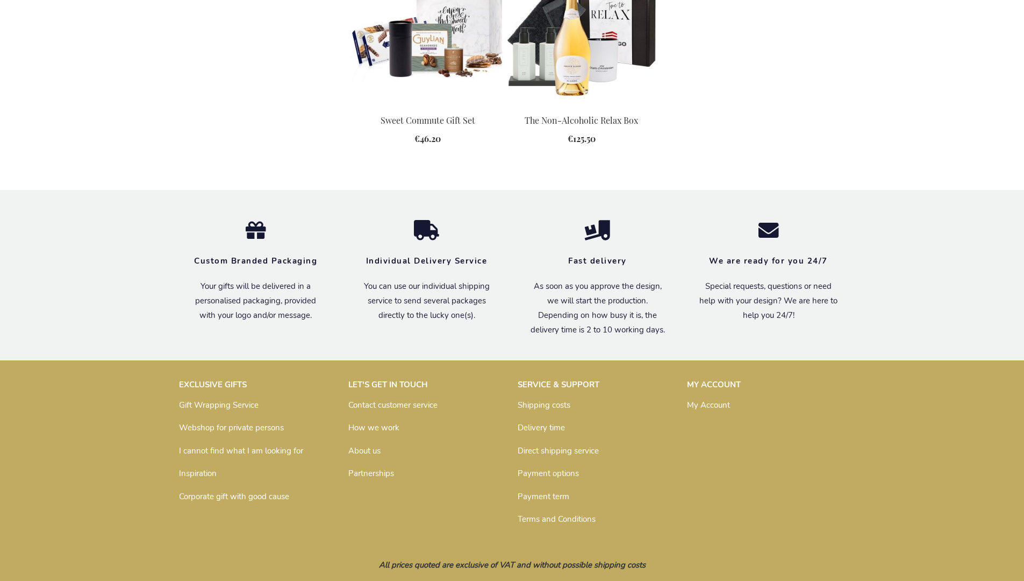
scroll to position [1398, 0]
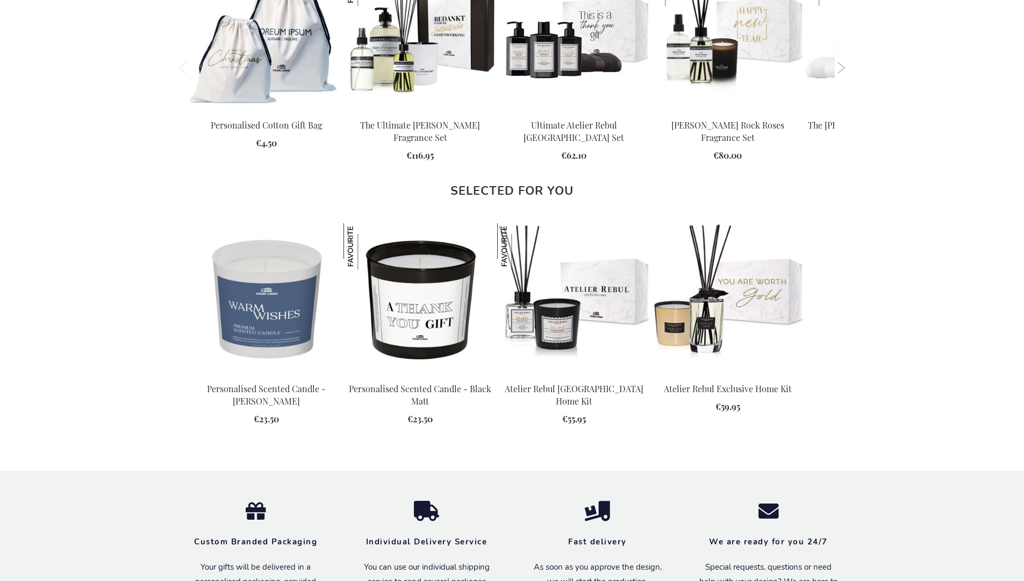
scroll to position [1443, 0]
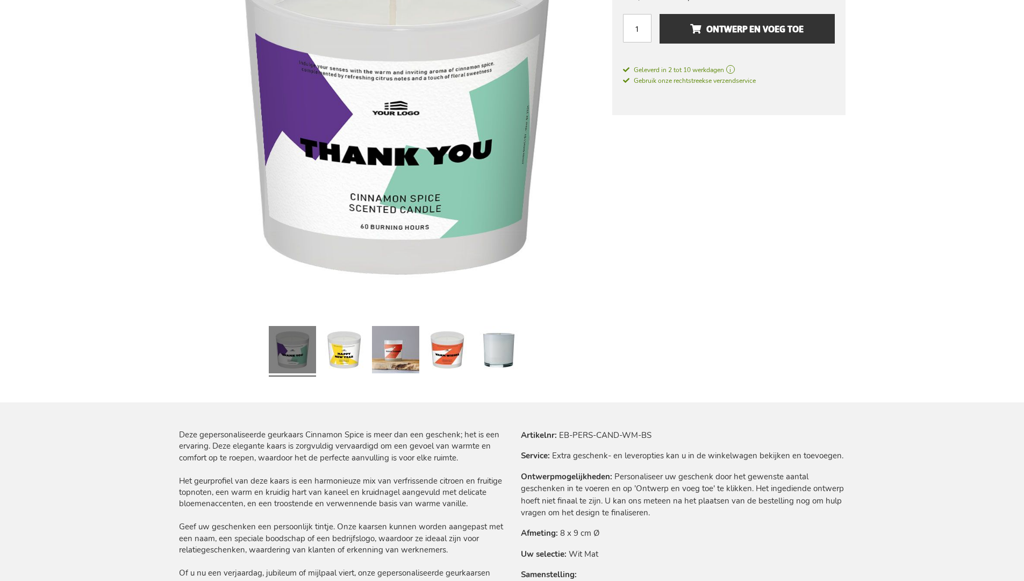
scroll to position [1463, 0]
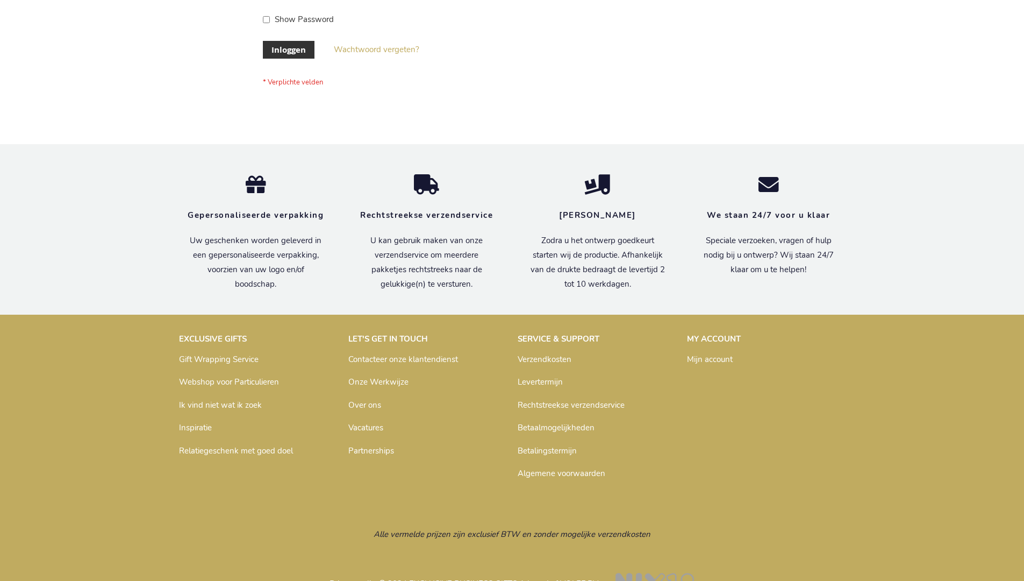
scroll to position [365, 0]
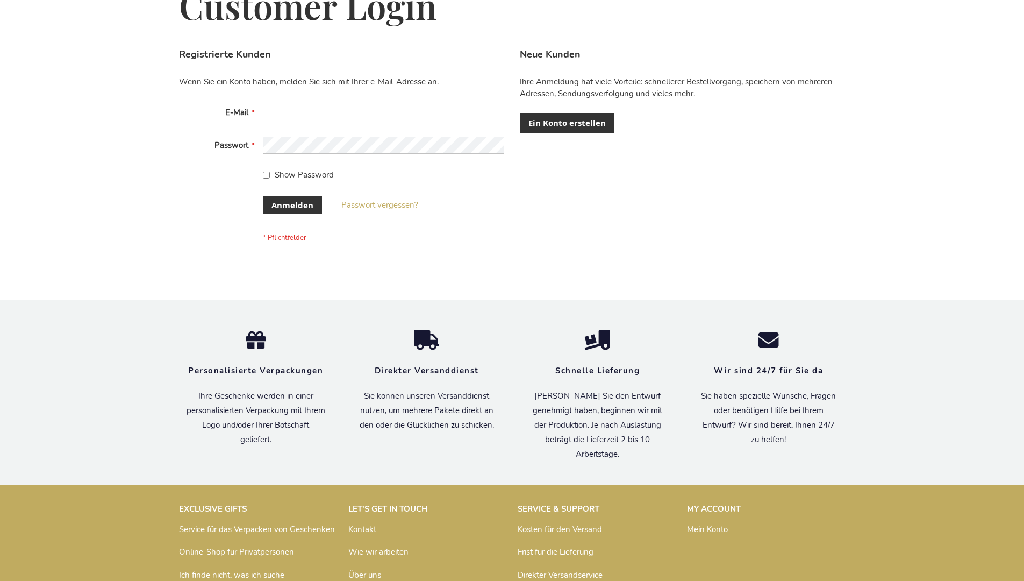
scroll to position [360, 0]
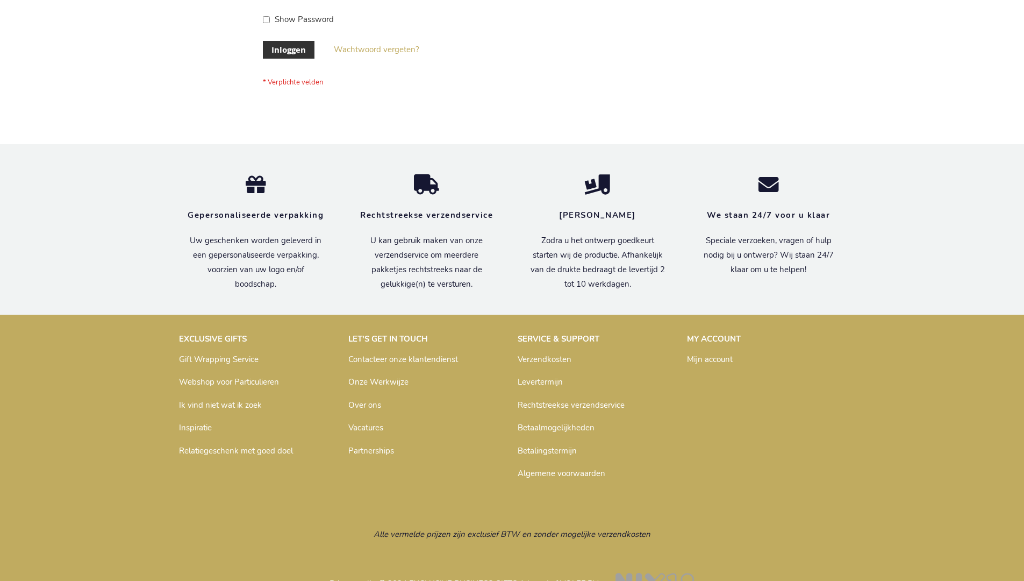
scroll to position [365, 0]
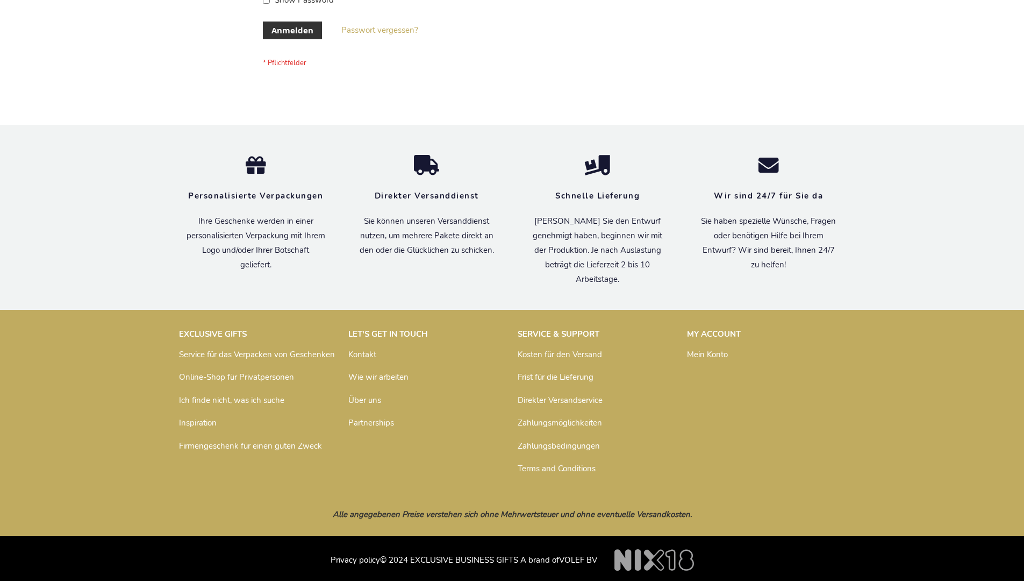
scroll to position [360, 0]
